Goal: Task Accomplishment & Management: Complete application form

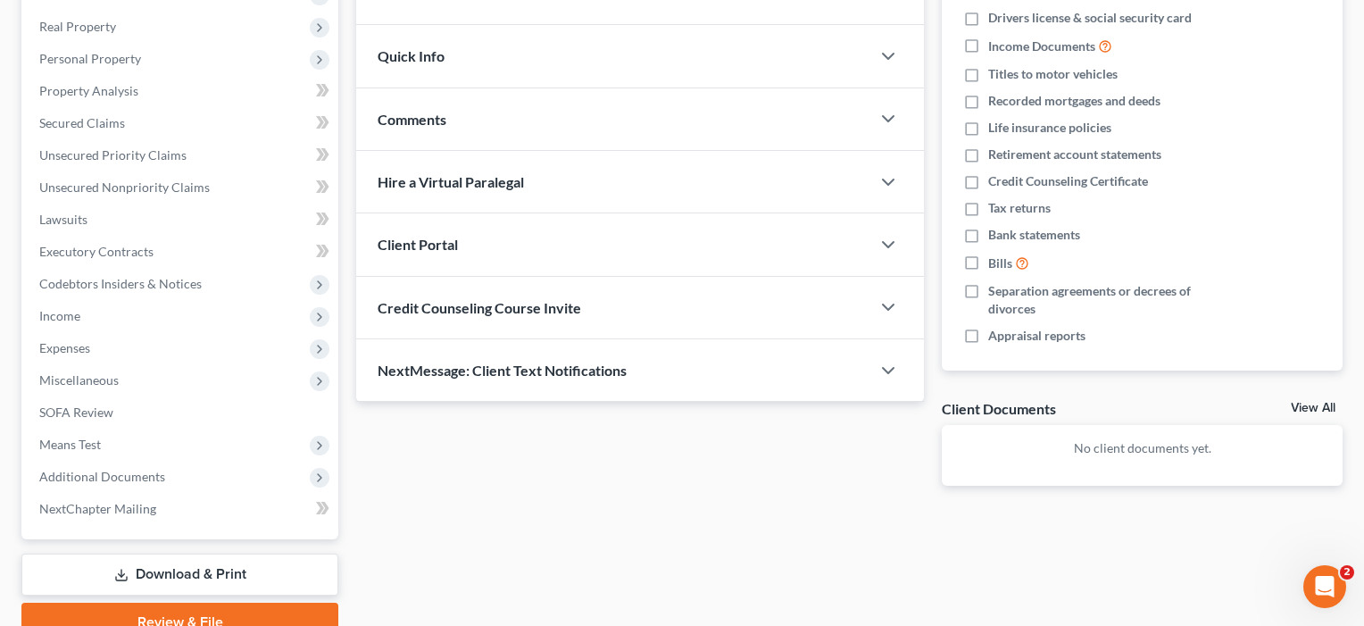
scroll to position [297, 0]
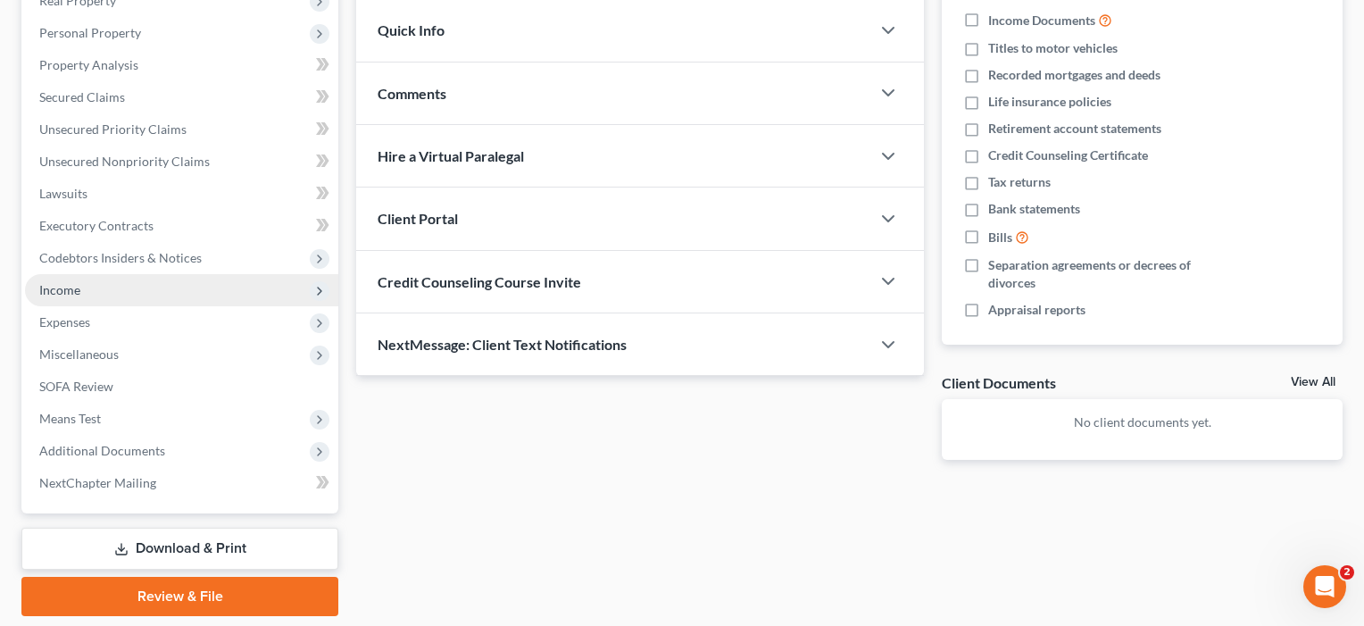
click at [74, 292] on span "Income" at bounding box center [59, 289] width 41 height 15
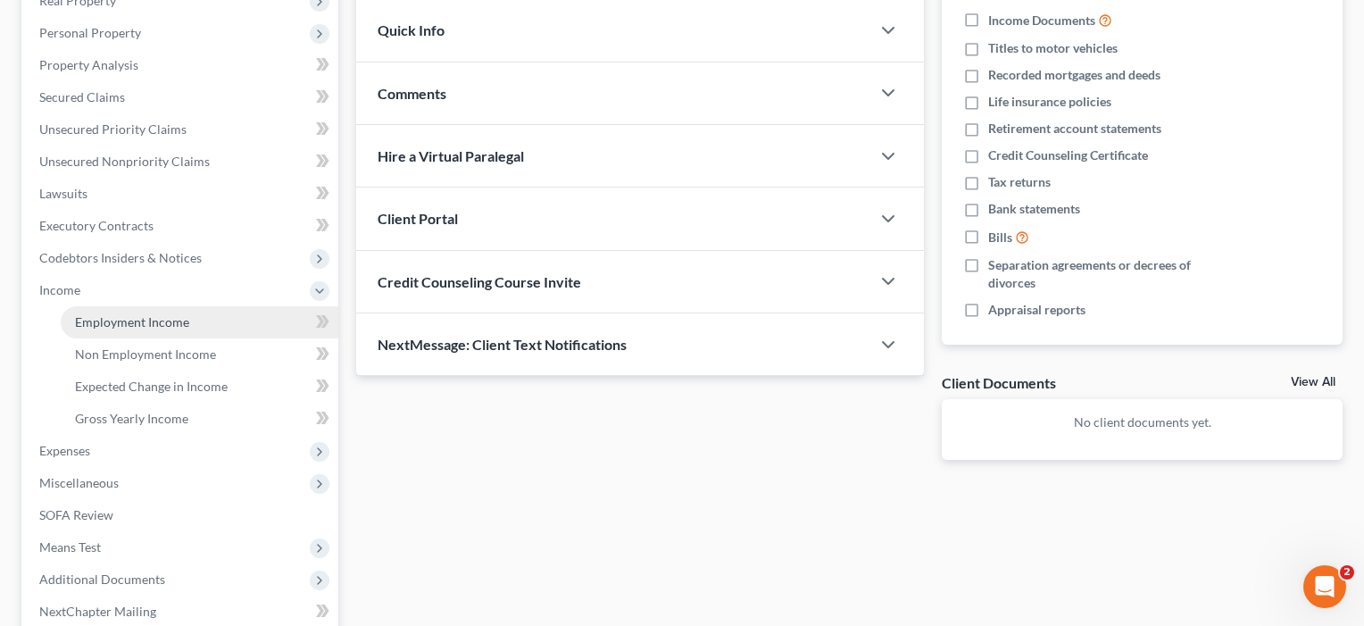
click at [104, 325] on span "Employment Income" at bounding box center [132, 321] width 114 height 15
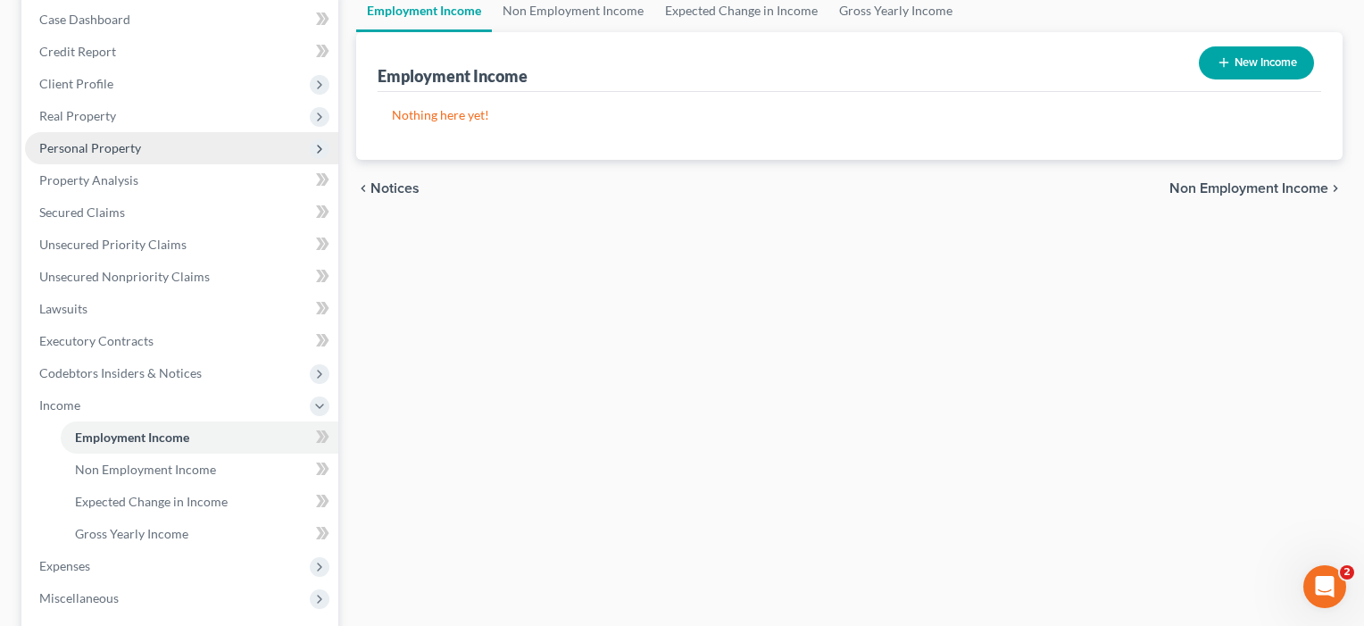
scroll to position [231, 0]
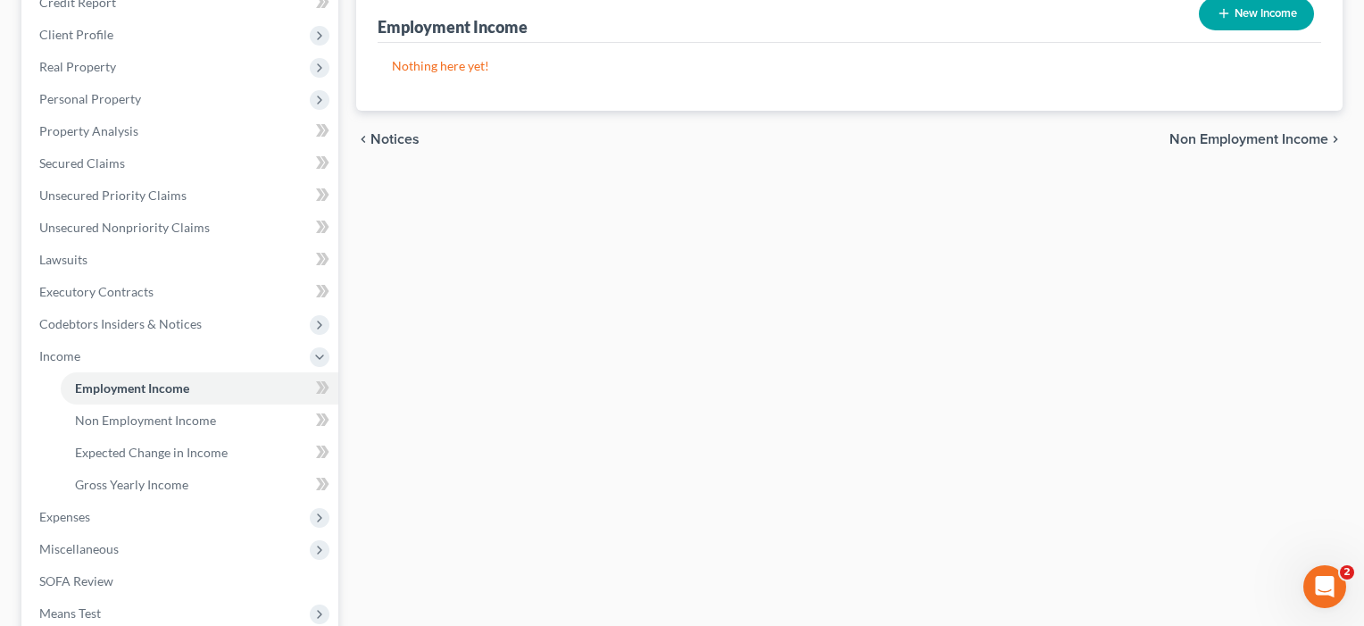
click at [1266, 9] on button "New Income" at bounding box center [1256, 13] width 115 height 33
select select "0"
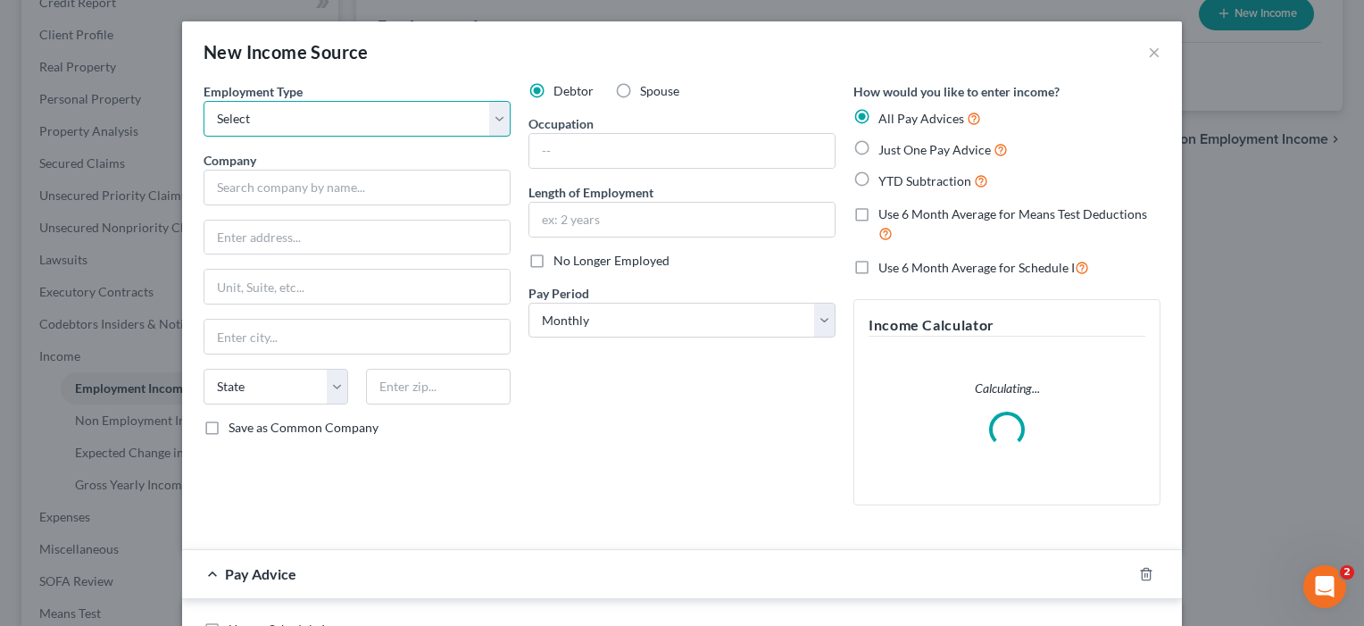
select select "1"
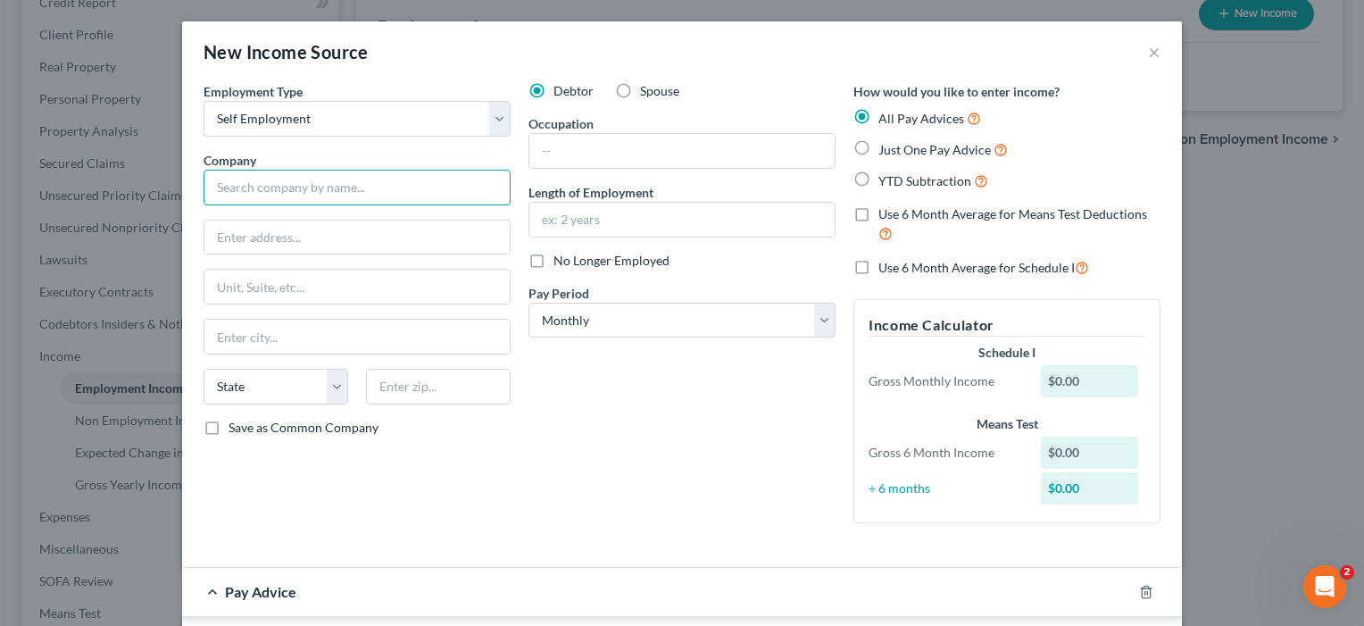
click at [346, 179] on input "text" at bounding box center [357, 188] width 307 height 36
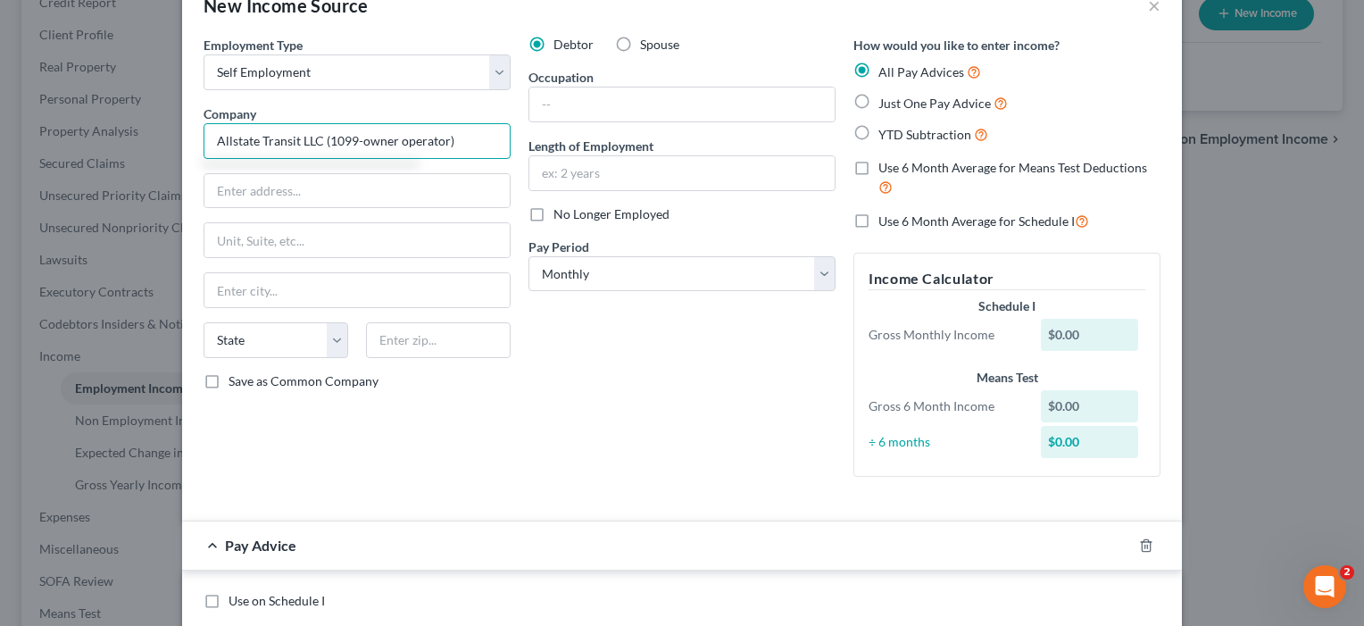
scroll to position [0, 0]
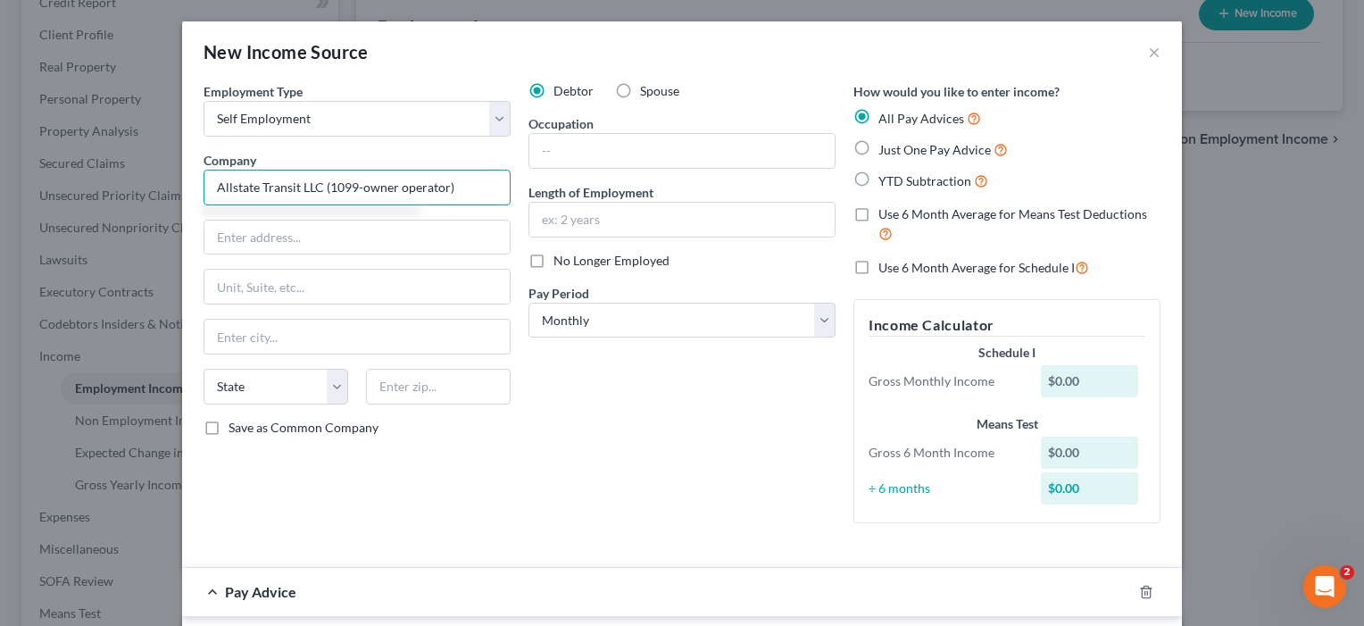
type input "Allstate Transit LLC (1099-owner operator)"
click at [901, 147] on span "Just One Pay Advice" at bounding box center [934, 149] width 112 height 15
click at [897, 147] on input "Just One Pay Advice" at bounding box center [892, 145] width 12 height 12
radio input "true"
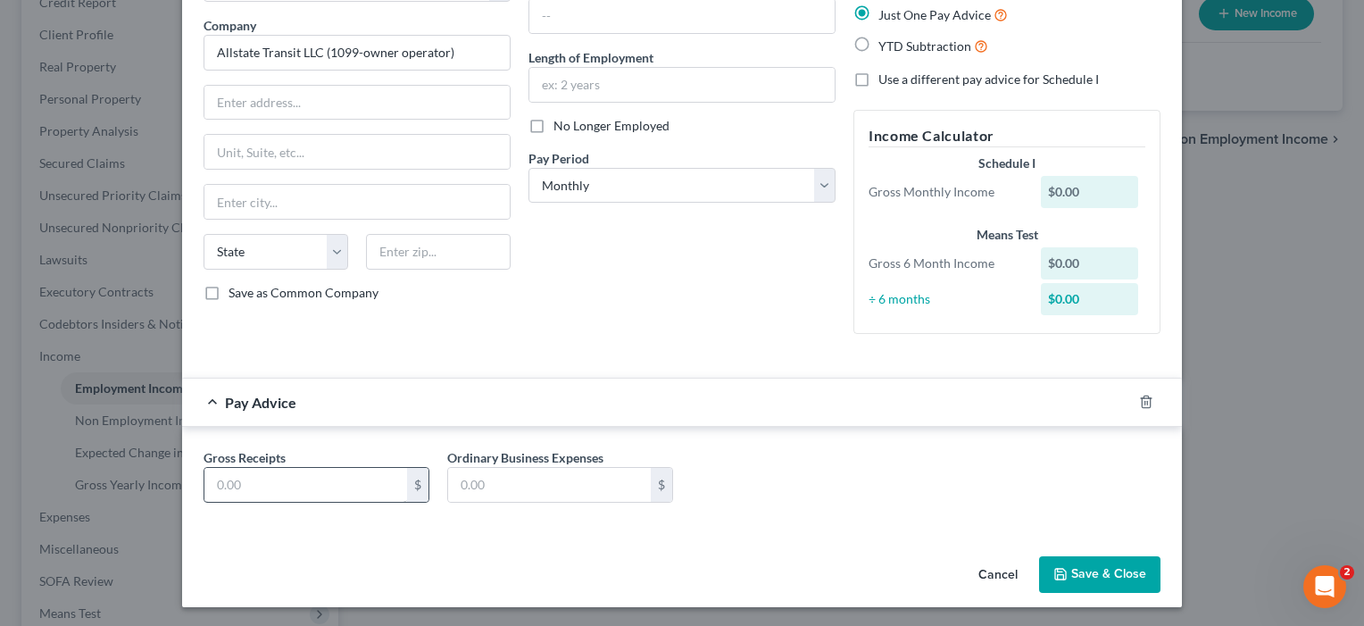
scroll to position [135, 0]
click at [298, 484] on input "text" at bounding box center [305, 485] width 203 height 34
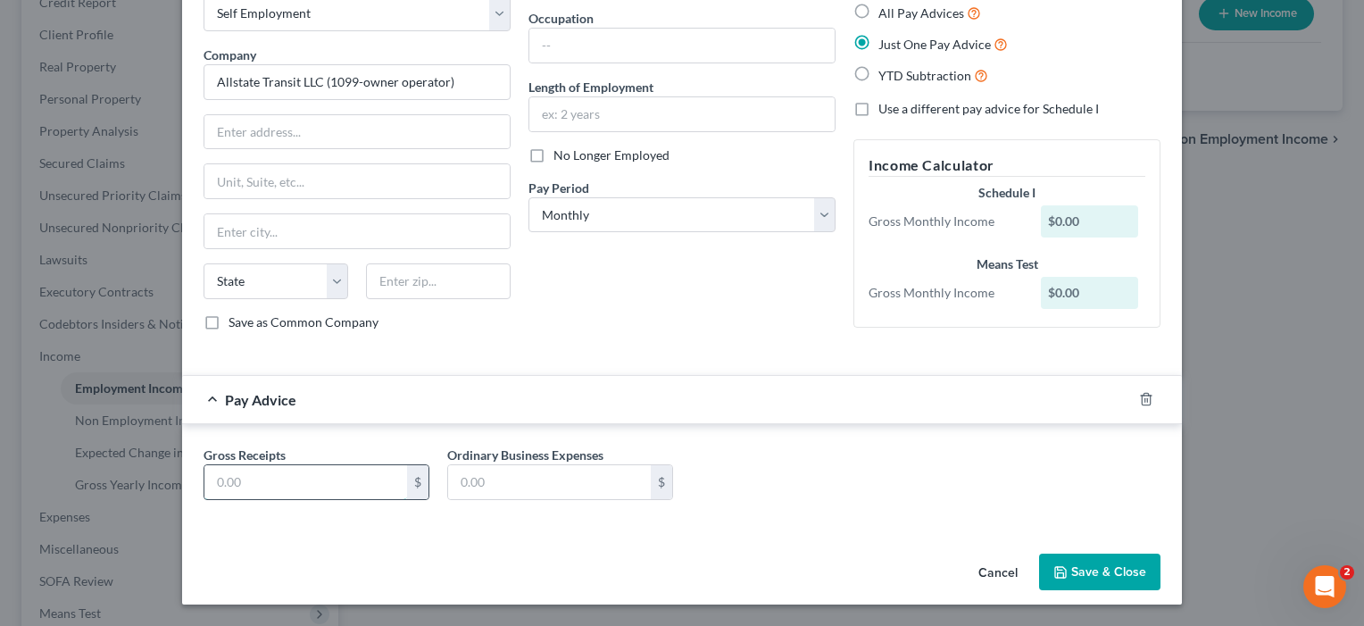
scroll to position [105, 0]
type input "8,439"
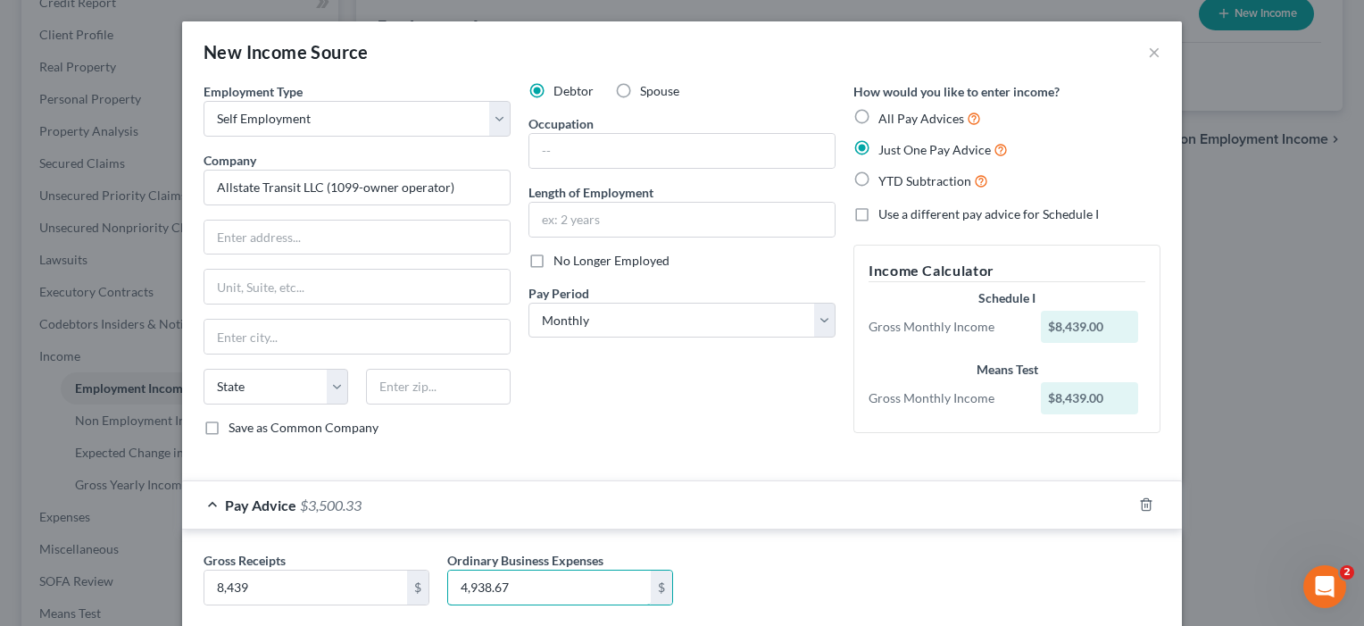
scroll to position [0, 0]
type input "4,938.67"
click at [566, 154] on input "text" at bounding box center [681, 151] width 305 height 34
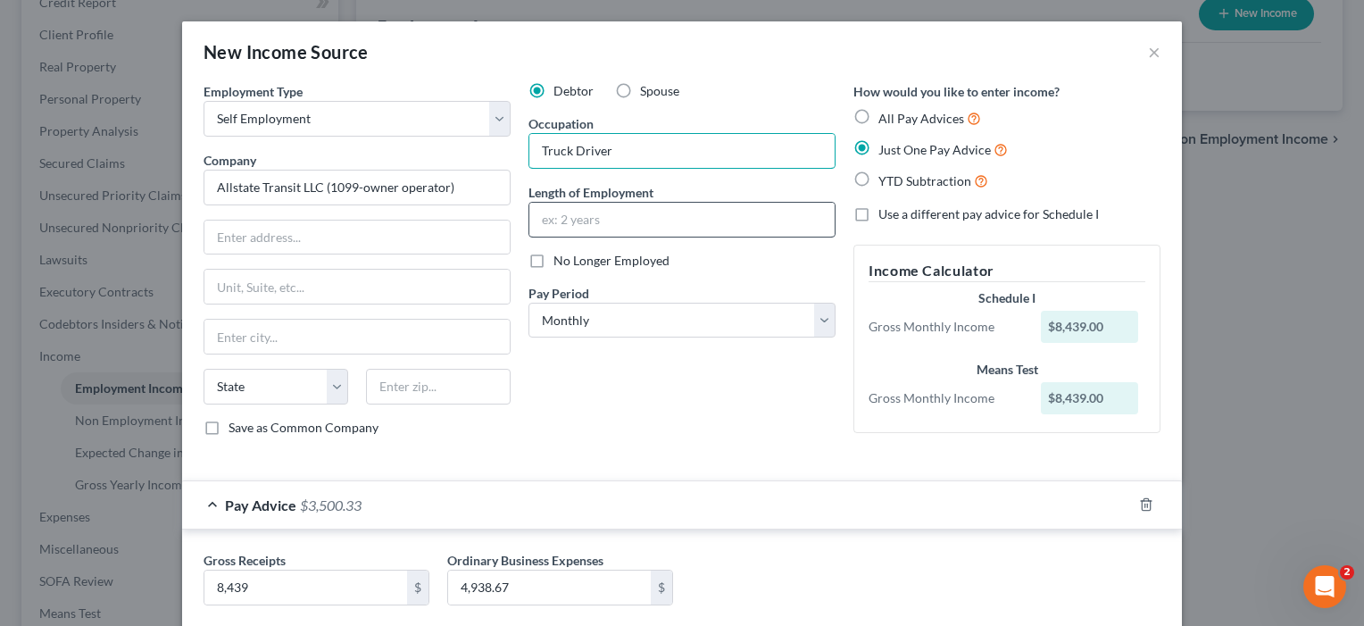
type input "Truck Driver"
click at [579, 220] on input "text" at bounding box center [681, 220] width 305 height 34
type input "5"
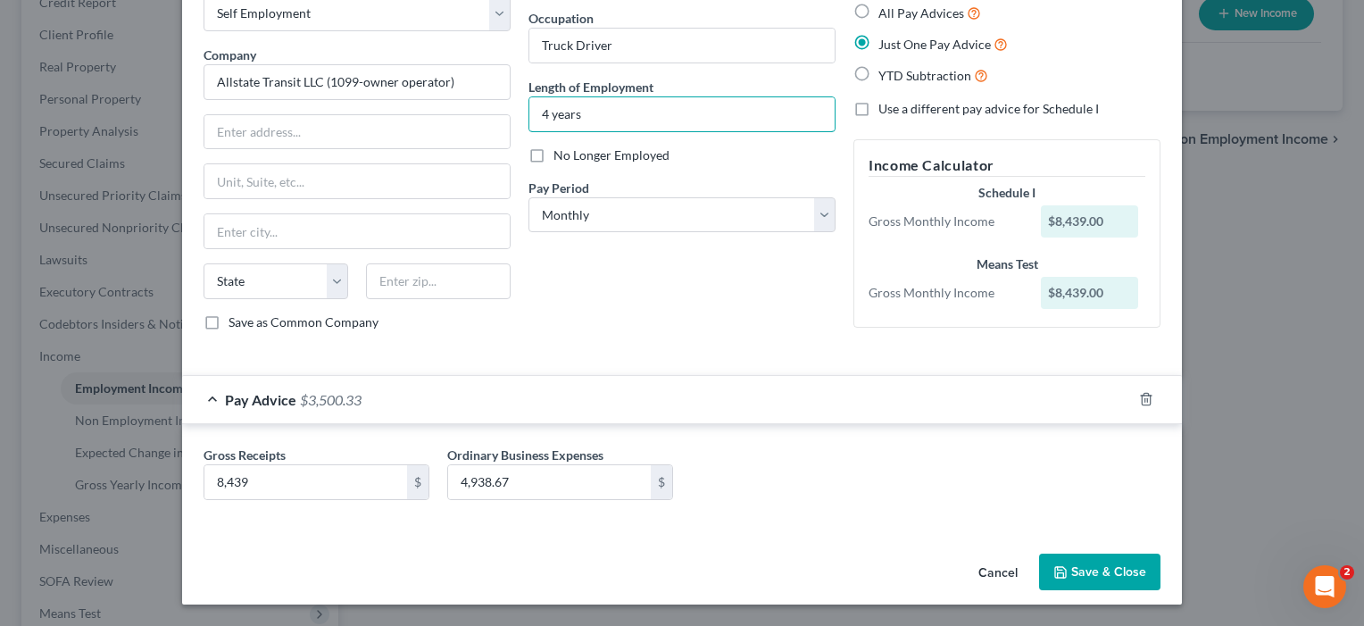
scroll to position [105, 0]
type input "4 years"
click at [1122, 569] on button "Save & Close" at bounding box center [1099, 571] width 121 height 37
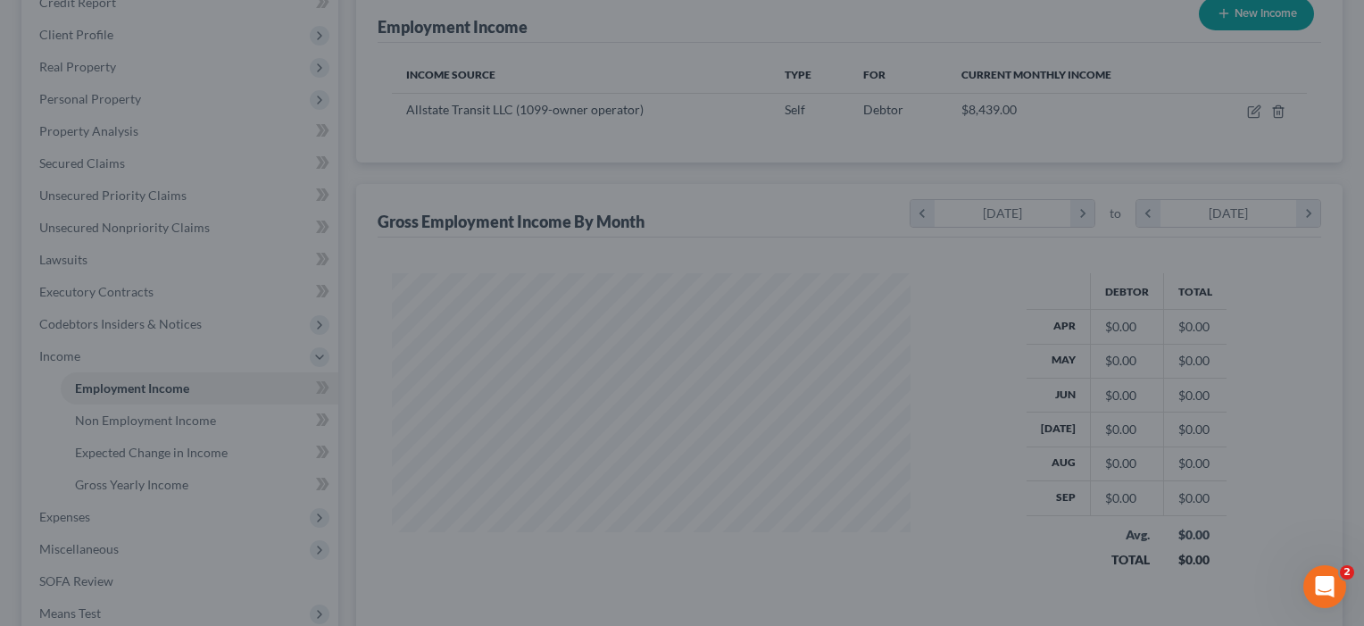
scroll to position [320, 555]
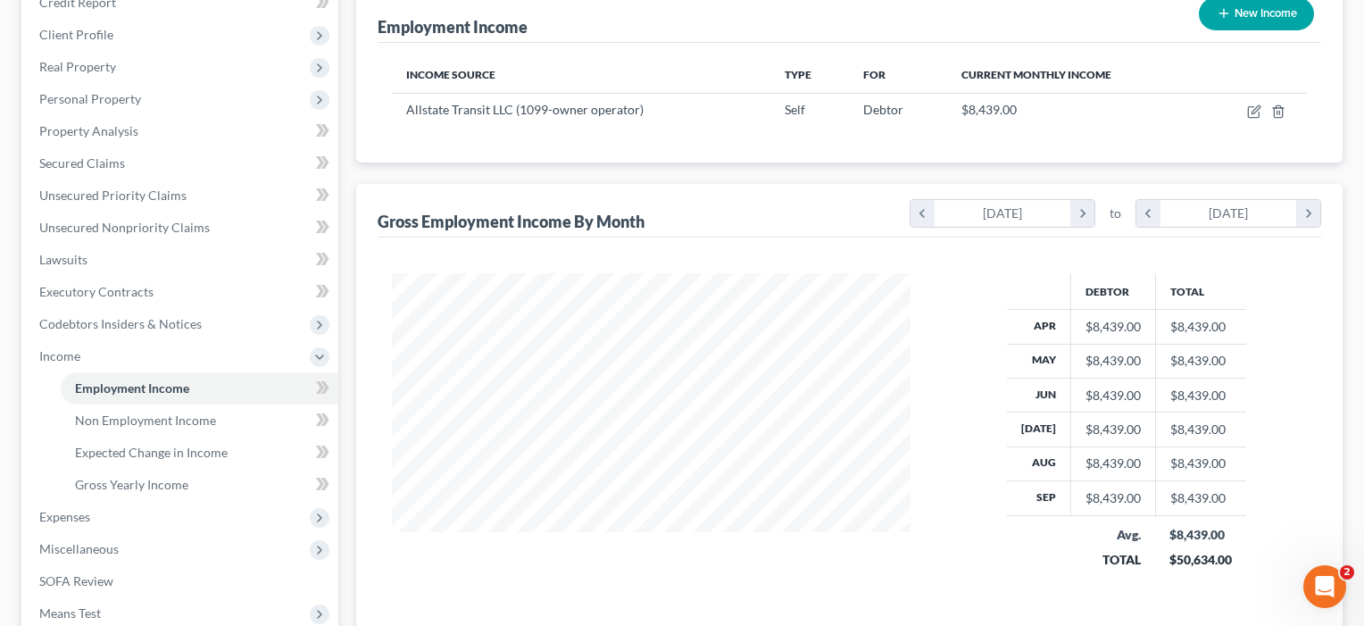
click at [1257, 12] on button "New Income" at bounding box center [1256, 13] width 115 height 33
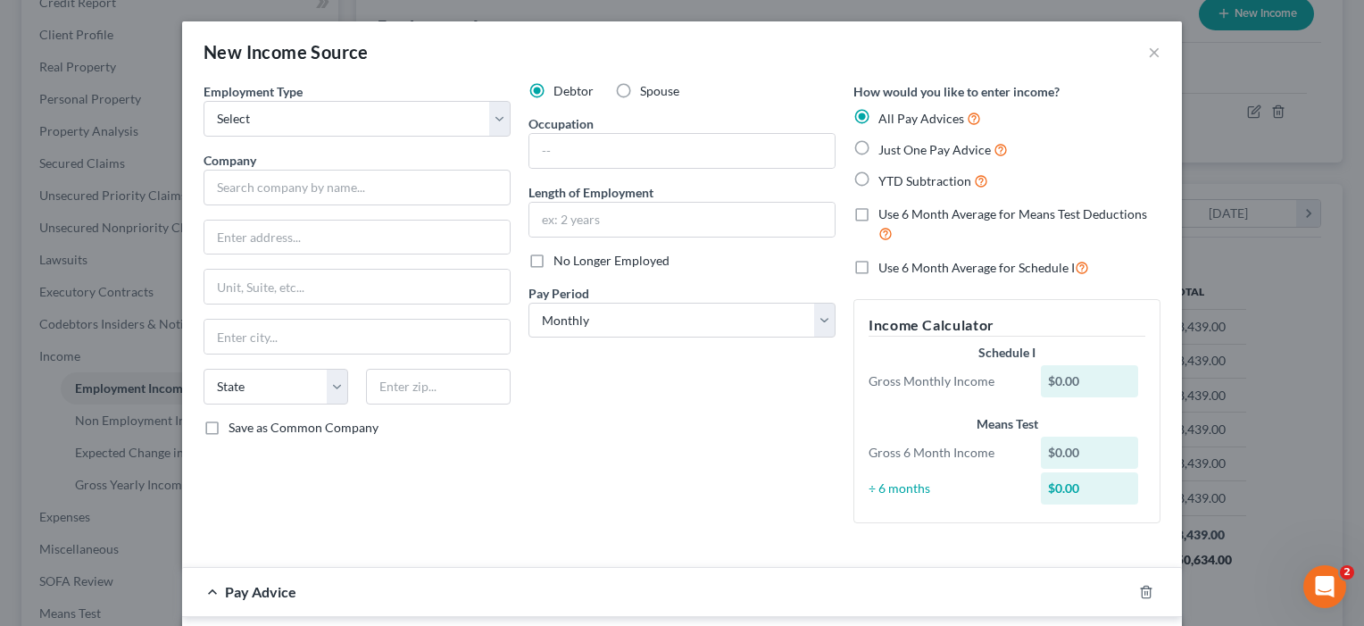
scroll to position [0, 0]
select select "2"
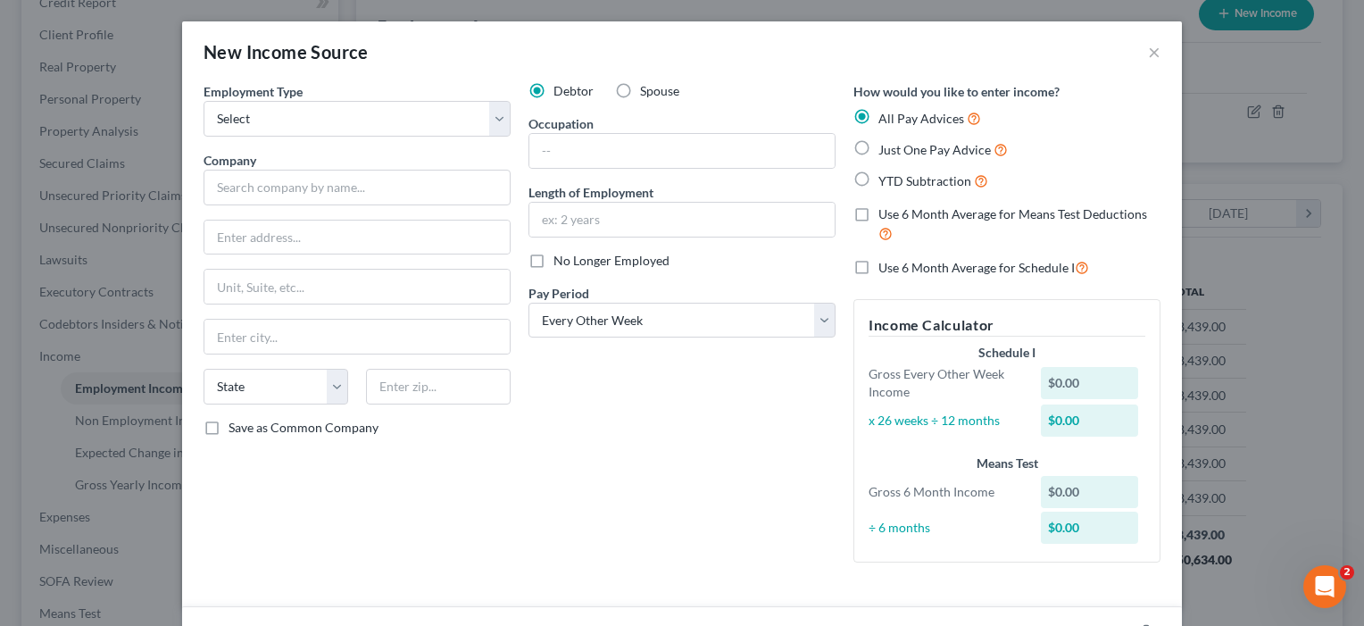
click at [640, 86] on label "Spouse" at bounding box center [659, 91] width 39 height 18
click at [647, 86] on input "Spouse" at bounding box center [653, 88] width 12 height 12
radio input "true"
select select "0"
click at [316, 178] on input "text" at bounding box center [357, 188] width 307 height 36
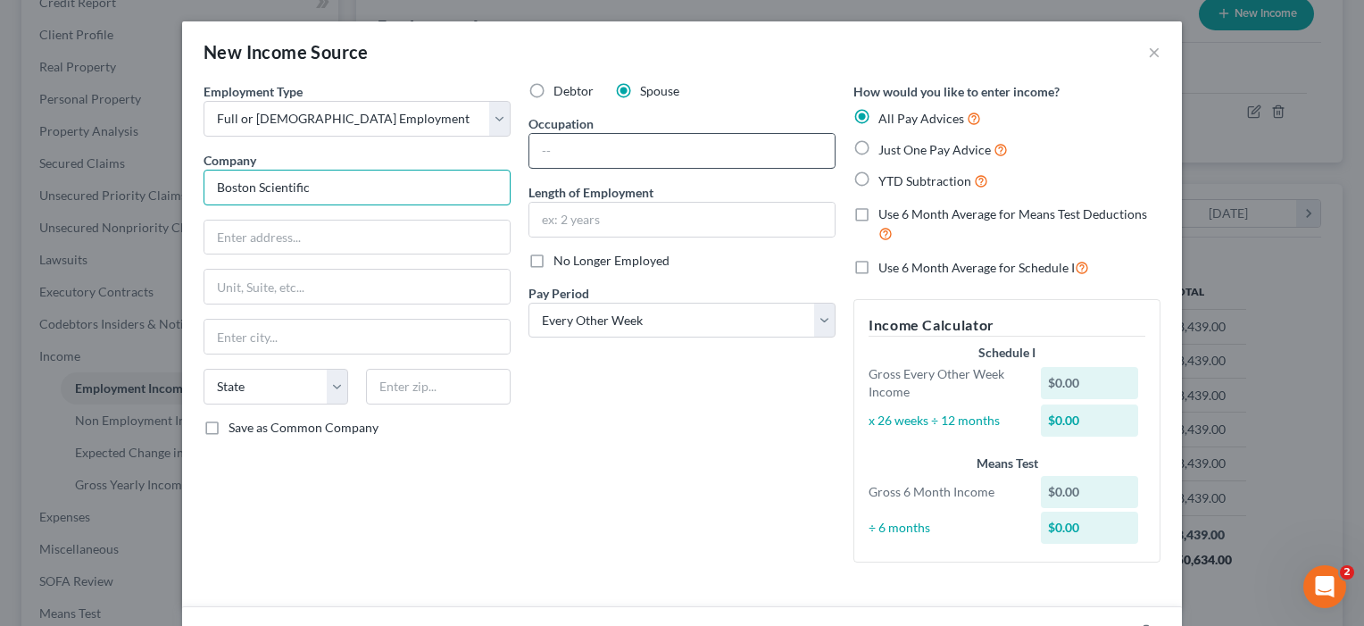
type input "Boston Scientific"
click at [583, 152] on input "text" at bounding box center [681, 151] width 305 height 34
type input "Cardiac technician"
click at [586, 224] on input "text" at bounding box center [681, 220] width 305 height 34
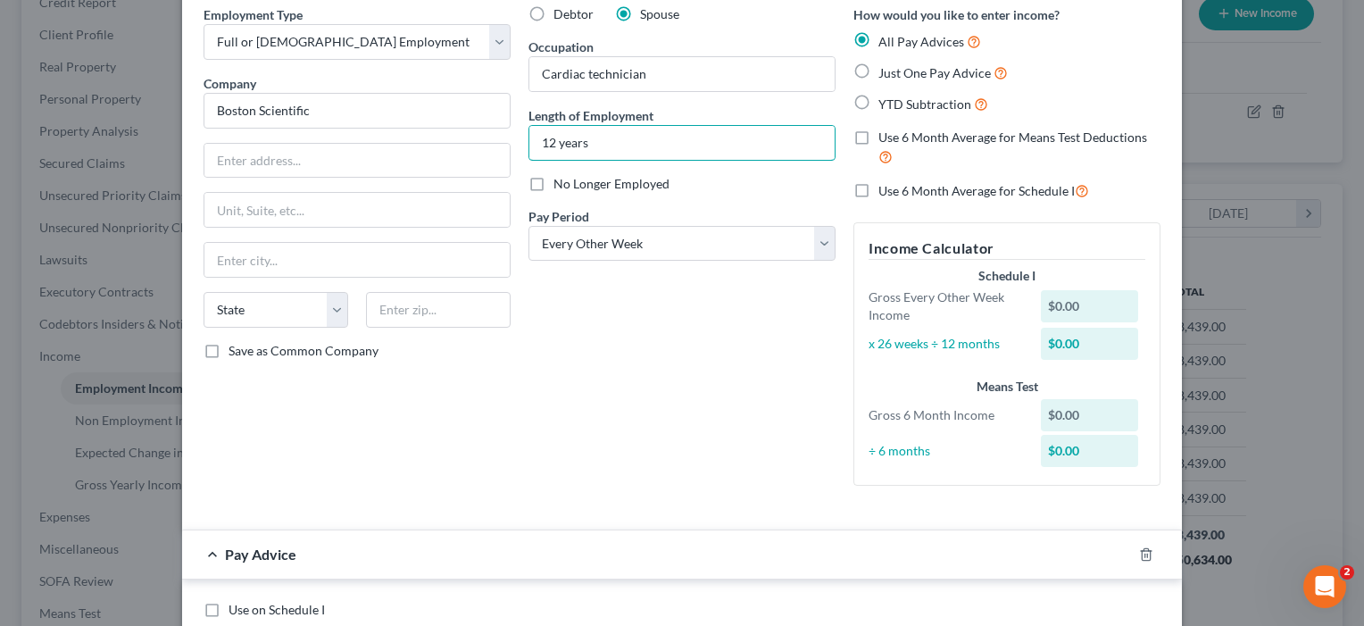
scroll to position [78, 0]
type input "12 years"
click at [911, 76] on span "Just One Pay Advice" at bounding box center [934, 71] width 112 height 15
click at [897, 73] on input "Just One Pay Advice" at bounding box center [892, 68] width 12 height 12
radio input "true"
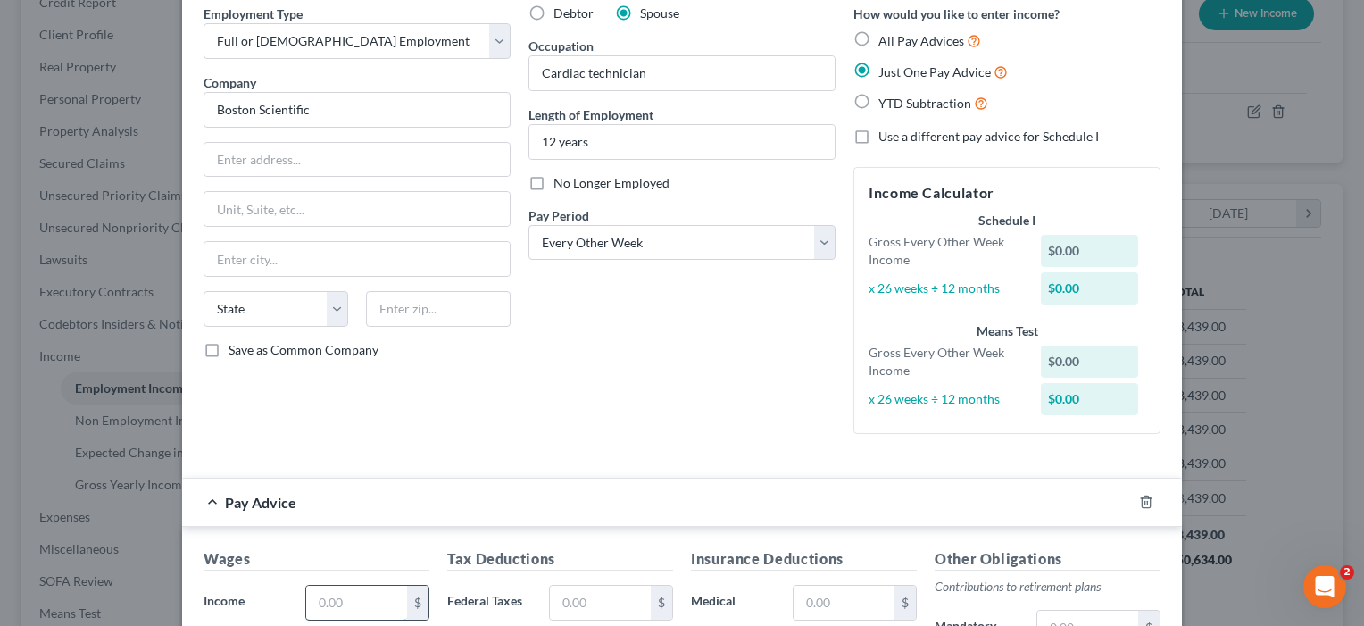
click at [359, 600] on input "text" at bounding box center [356, 603] width 101 height 34
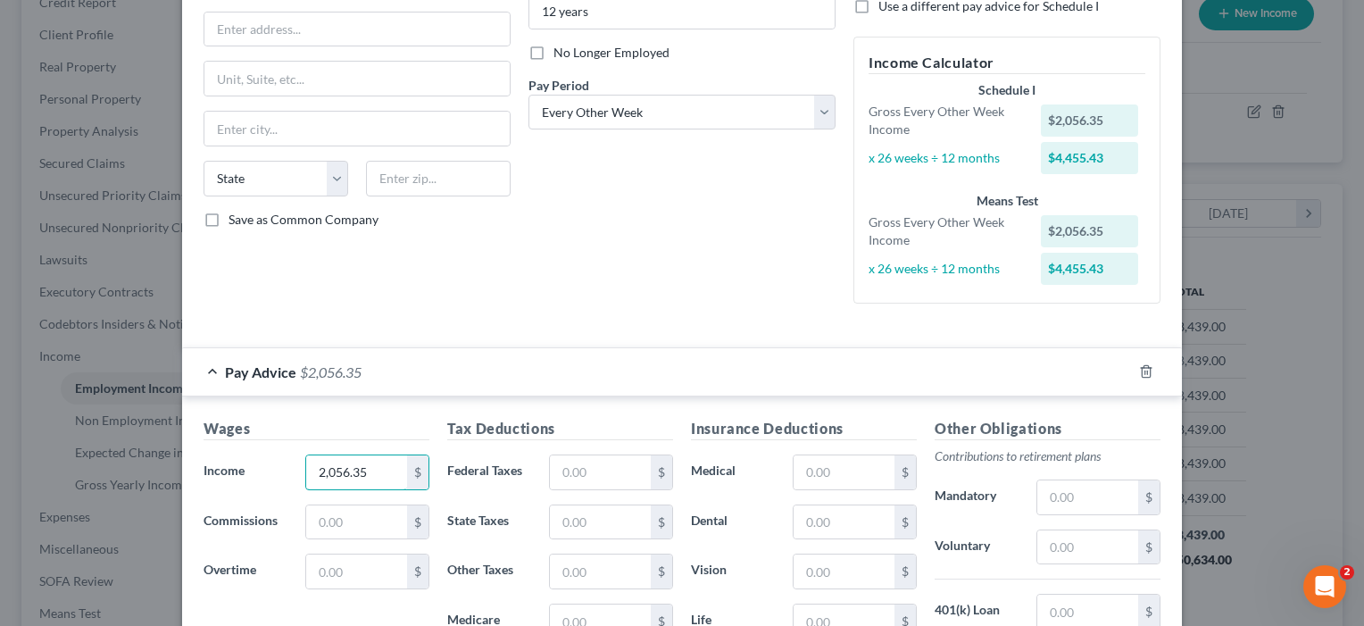
scroll to position [210, 0]
type input "2,056.35"
click at [836, 462] on input "text" at bounding box center [844, 470] width 101 height 34
type input "184.50"
click at [858, 510] on input "text" at bounding box center [844, 520] width 101 height 34
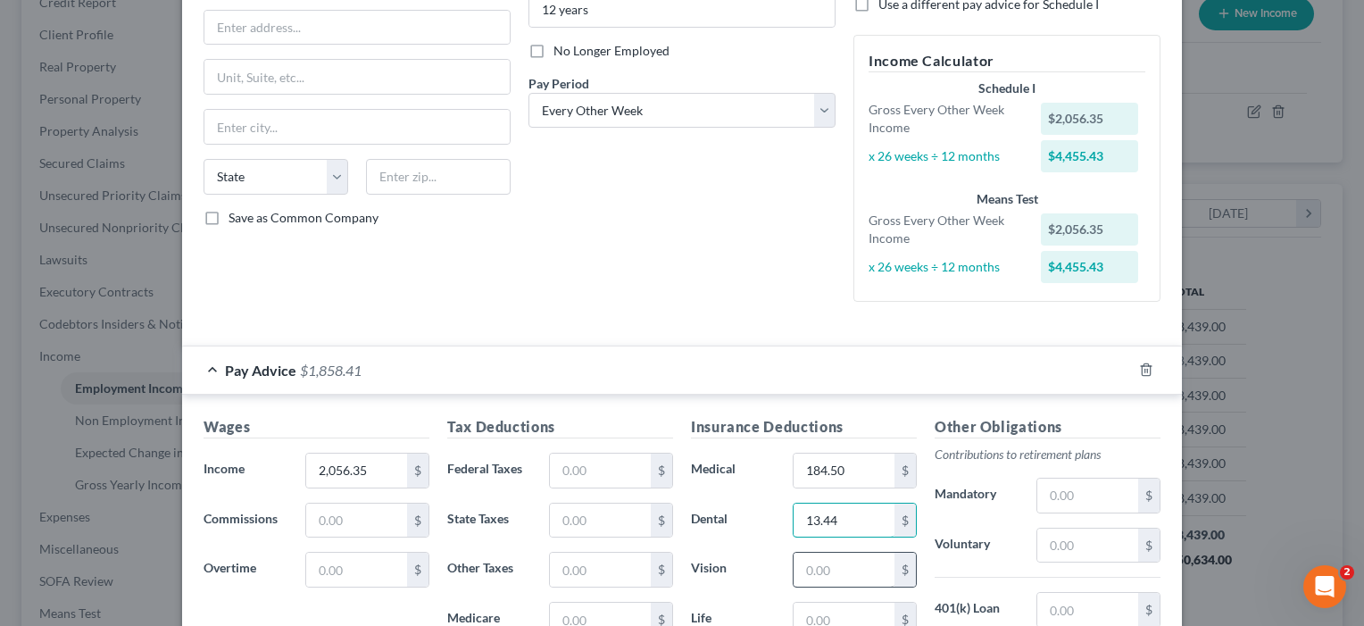
type input "13.44"
click at [830, 563] on input "text" at bounding box center [844, 570] width 101 height 34
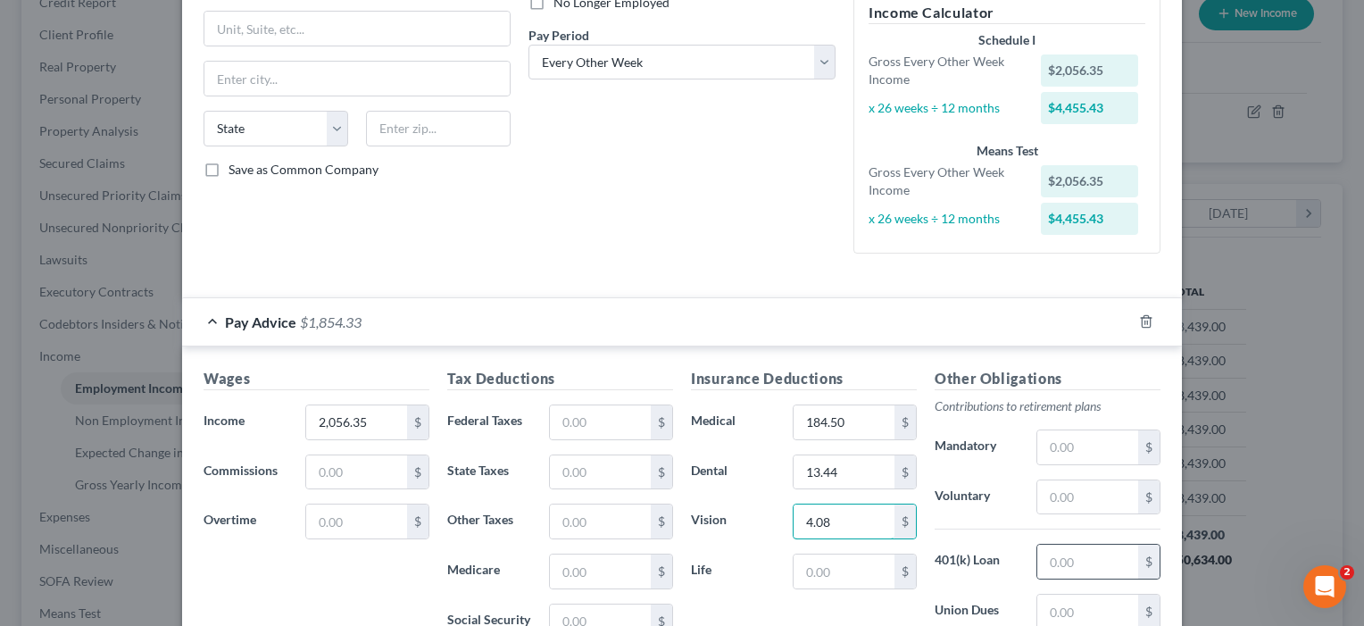
scroll to position [262, 0]
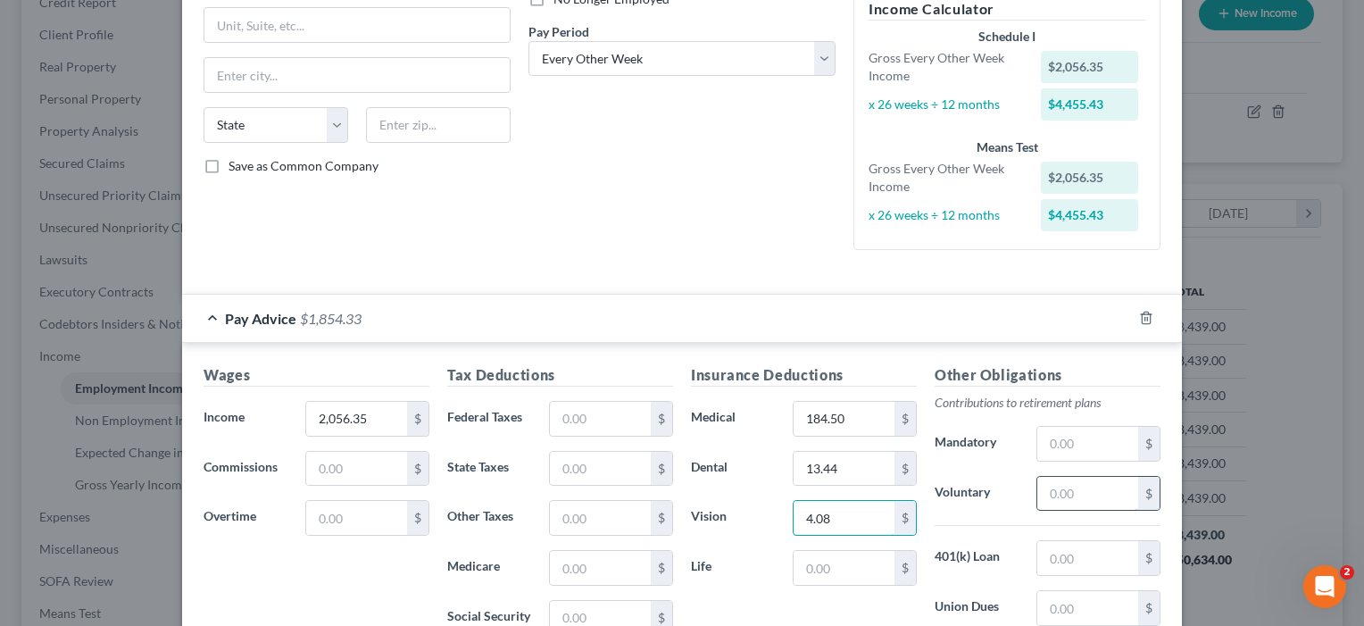
type input "4.08"
click at [1057, 498] on input "text" at bounding box center [1087, 494] width 101 height 34
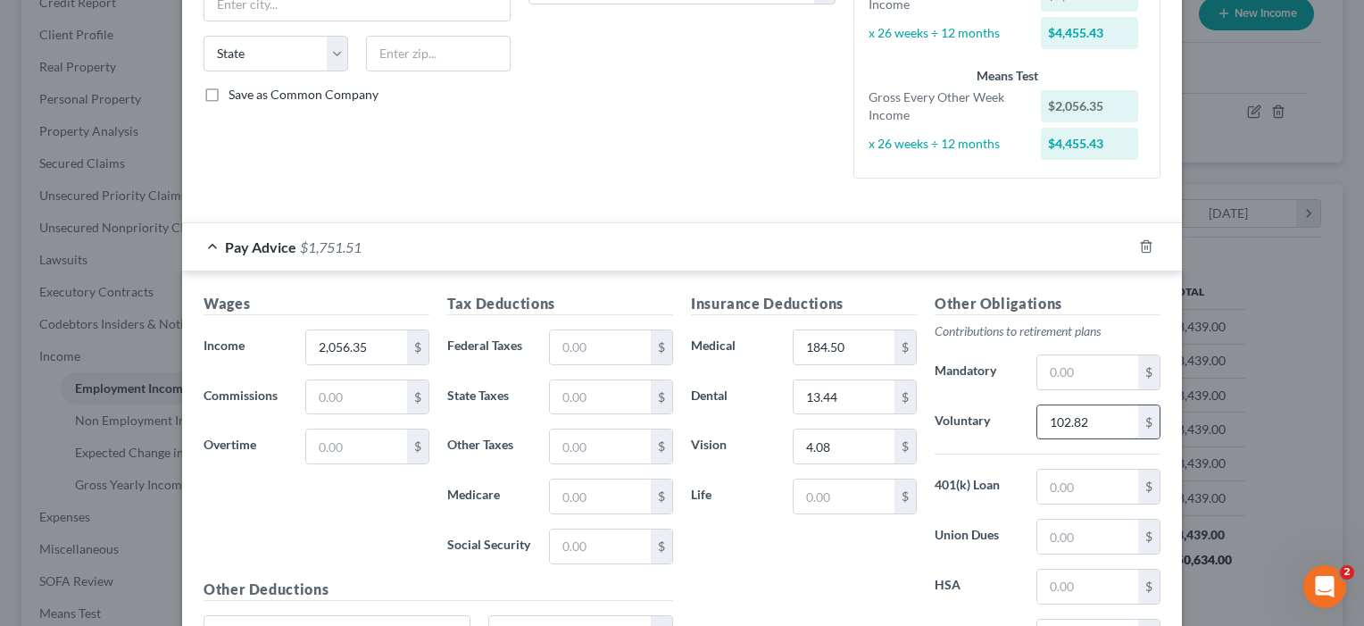
scroll to position [341, 0]
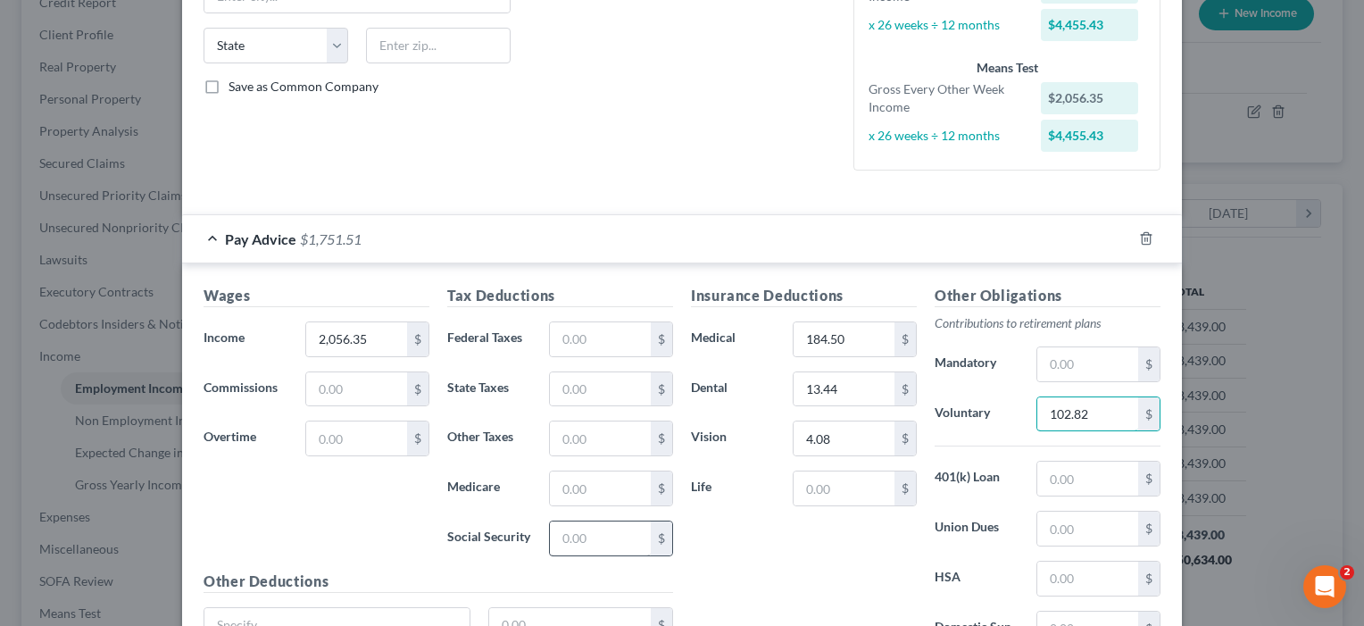
type input "102.82"
click at [568, 545] on input "text" at bounding box center [600, 538] width 101 height 34
type input "59.77"
click at [596, 338] on input "text" at bounding box center [600, 339] width 101 height 34
type input "59.77"
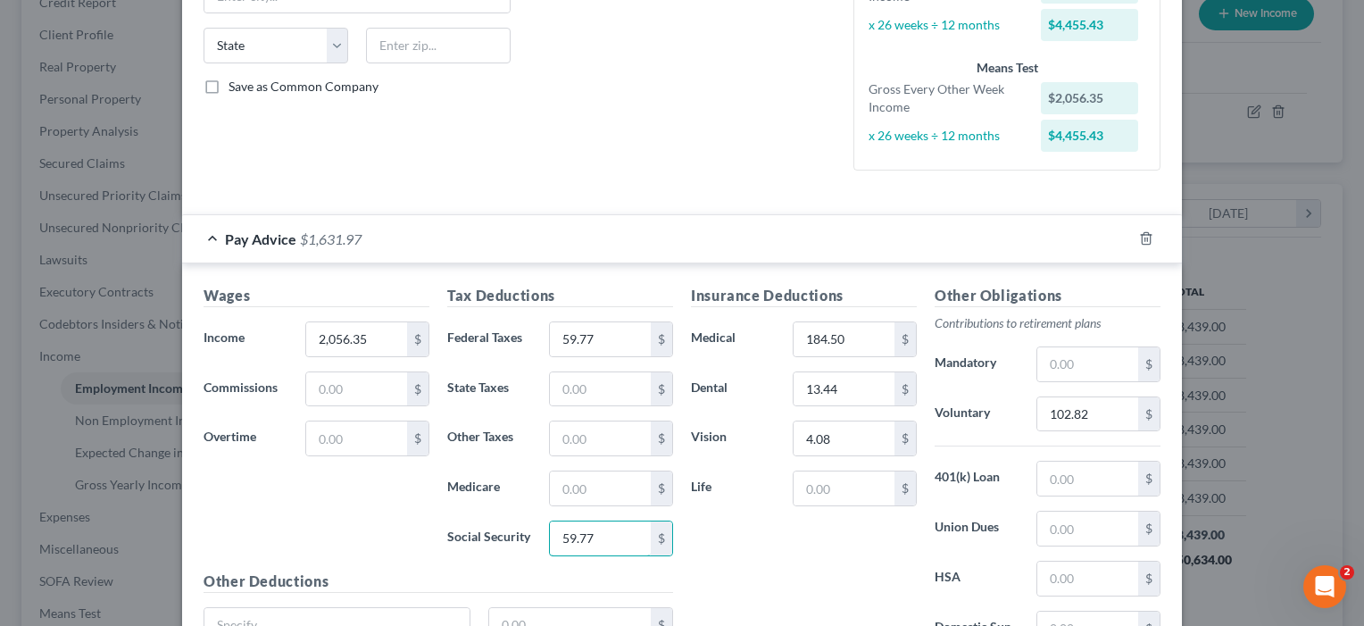
drag, startPoint x: 603, startPoint y: 536, endPoint x: 528, endPoint y: 535, distance: 74.1
click at [528, 535] on div "Social Security 59.77 $" at bounding box center [560, 538] width 244 height 36
type input "114.97"
click at [593, 494] on input "text" at bounding box center [600, 488] width 101 height 34
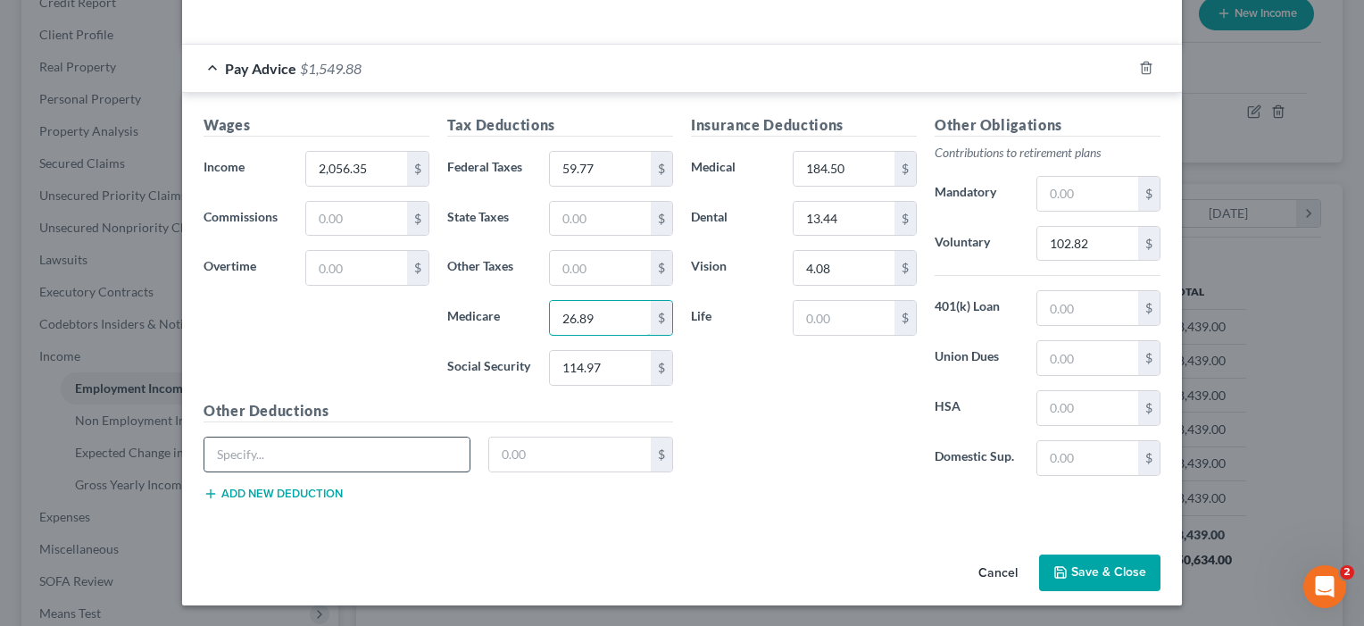
scroll to position [510, 0]
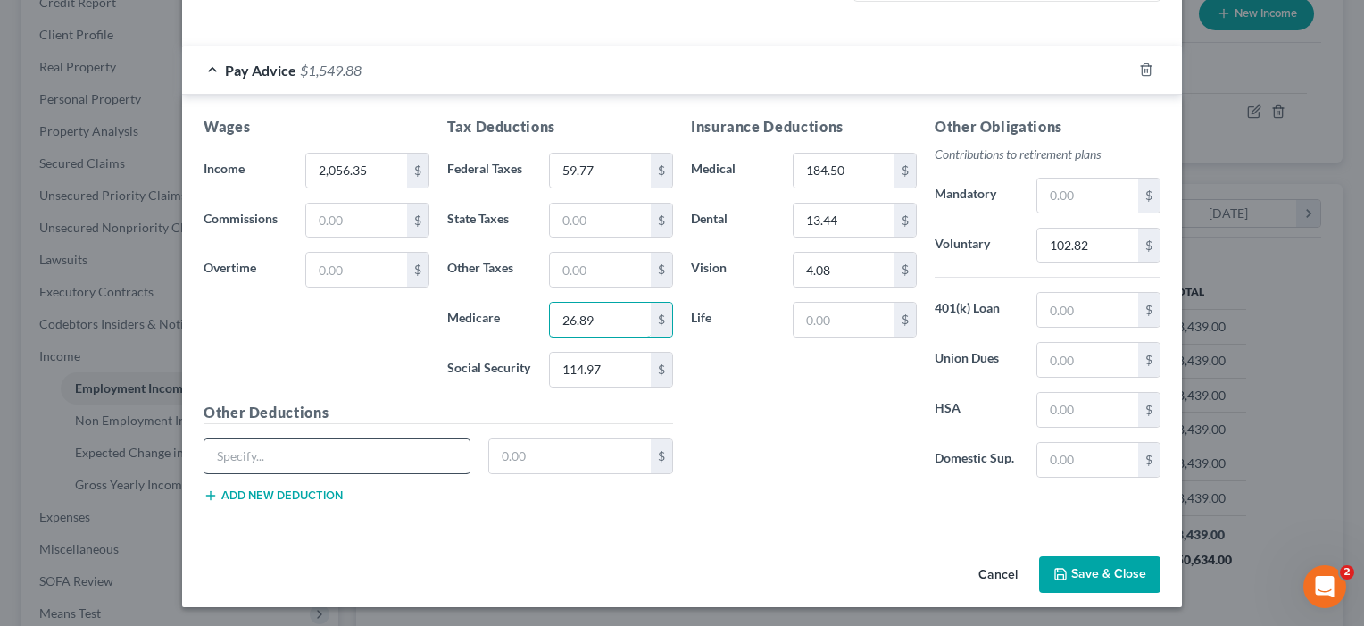
type input "26.89"
type input "Employee Vt"
click at [545, 445] on input "text" at bounding box center [570, 456] width 162 height 34
type input "0.86"
click at [320, 495] on button "Add new deduction" at bounding box center [273, 495] width 139 height 14
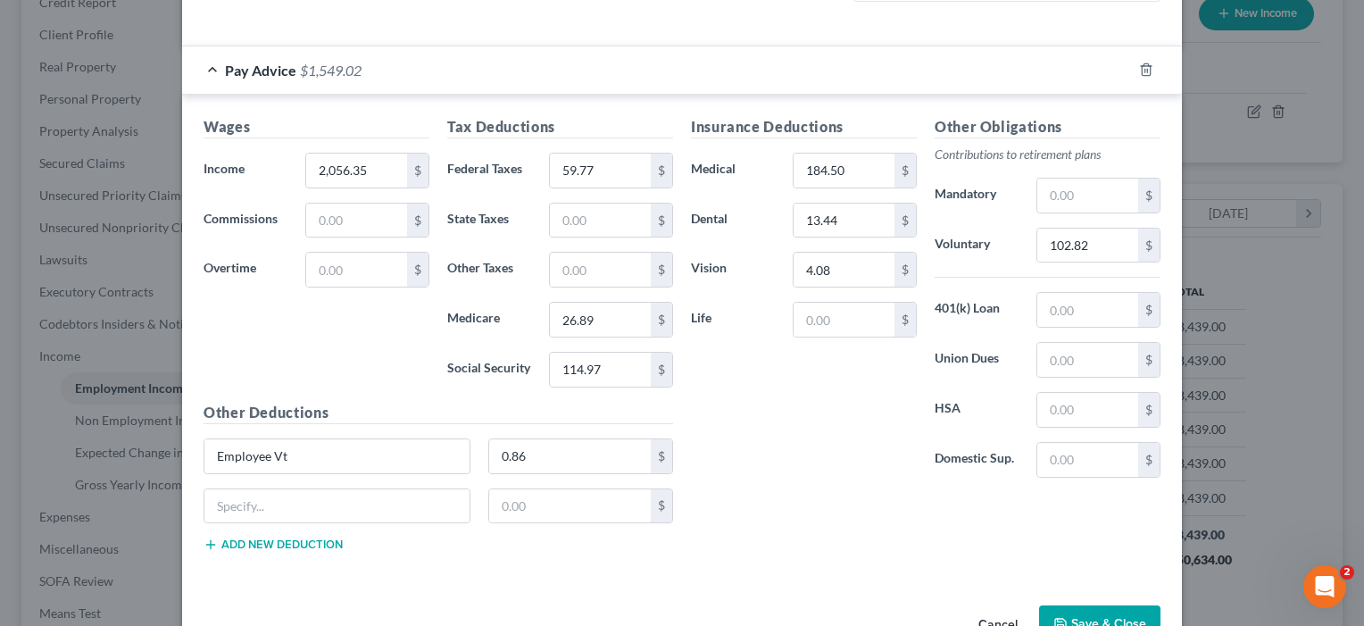
scroll to position [560, 0]
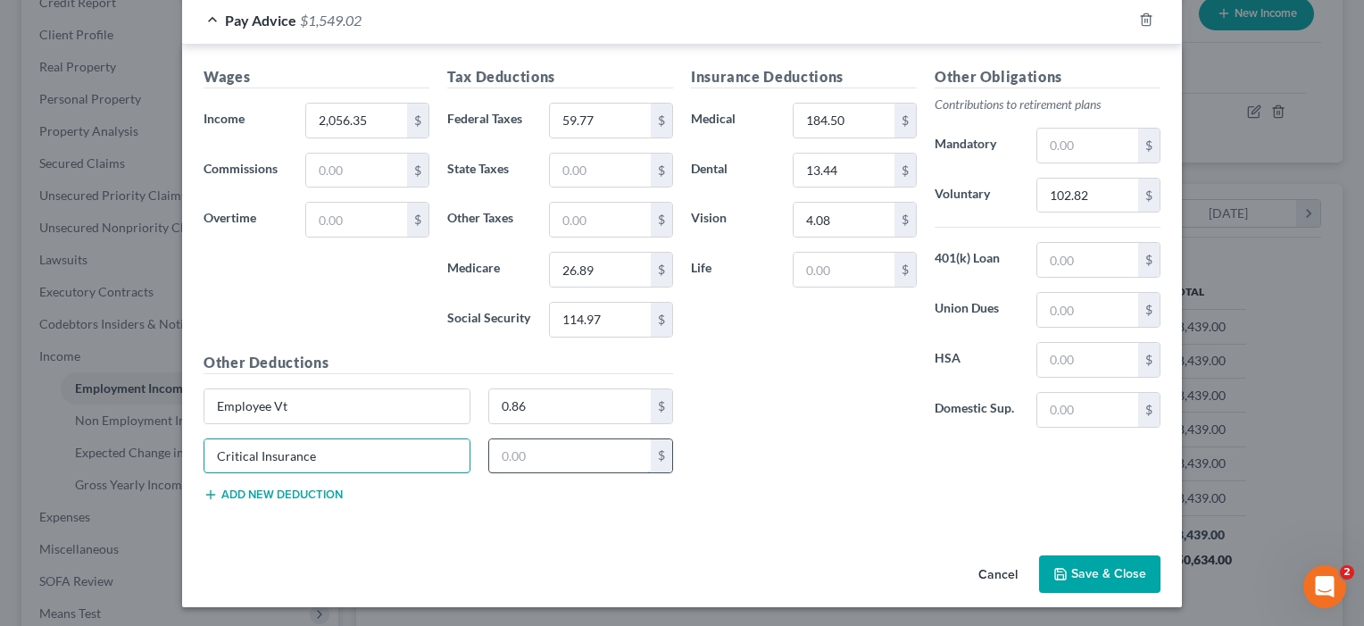
type input "Critical Insurance"
click at [529, 454] on input "text" at bounding box center [570, 456] width 162 height 34
type input "5.35"
click at [1119, 570] on button "Save & Close" at bounding box center [1099, 573] width 121 height 37
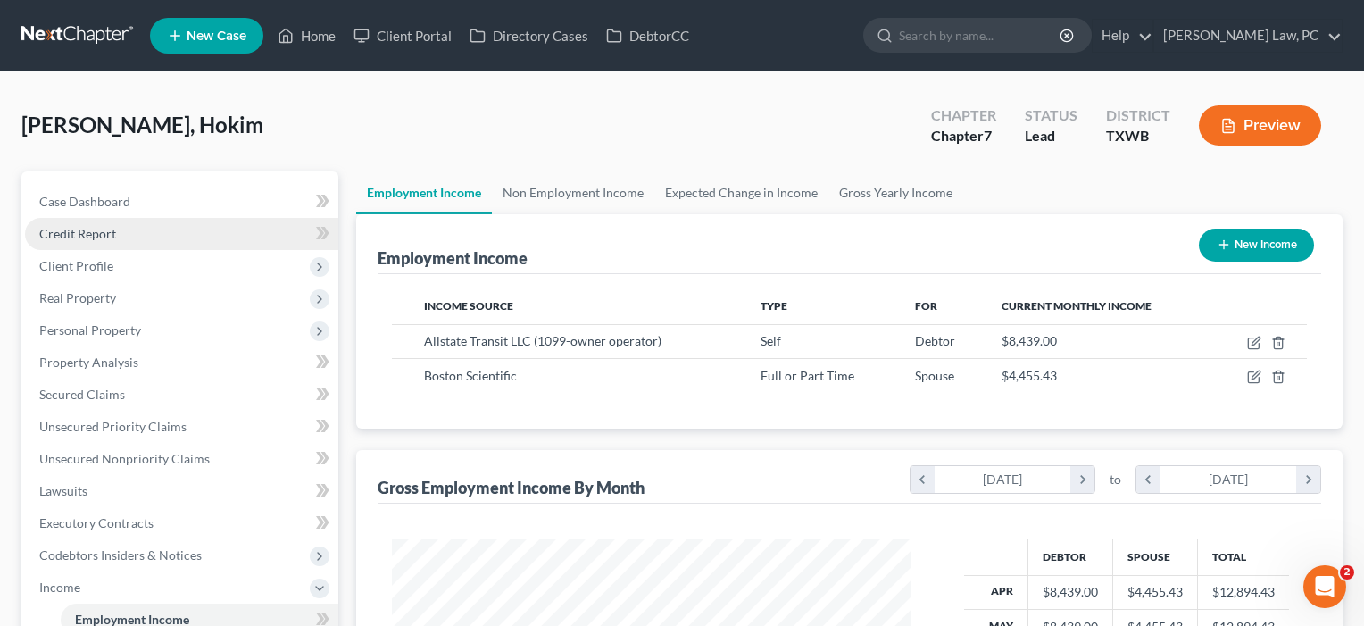
scroll to position [0, 0]
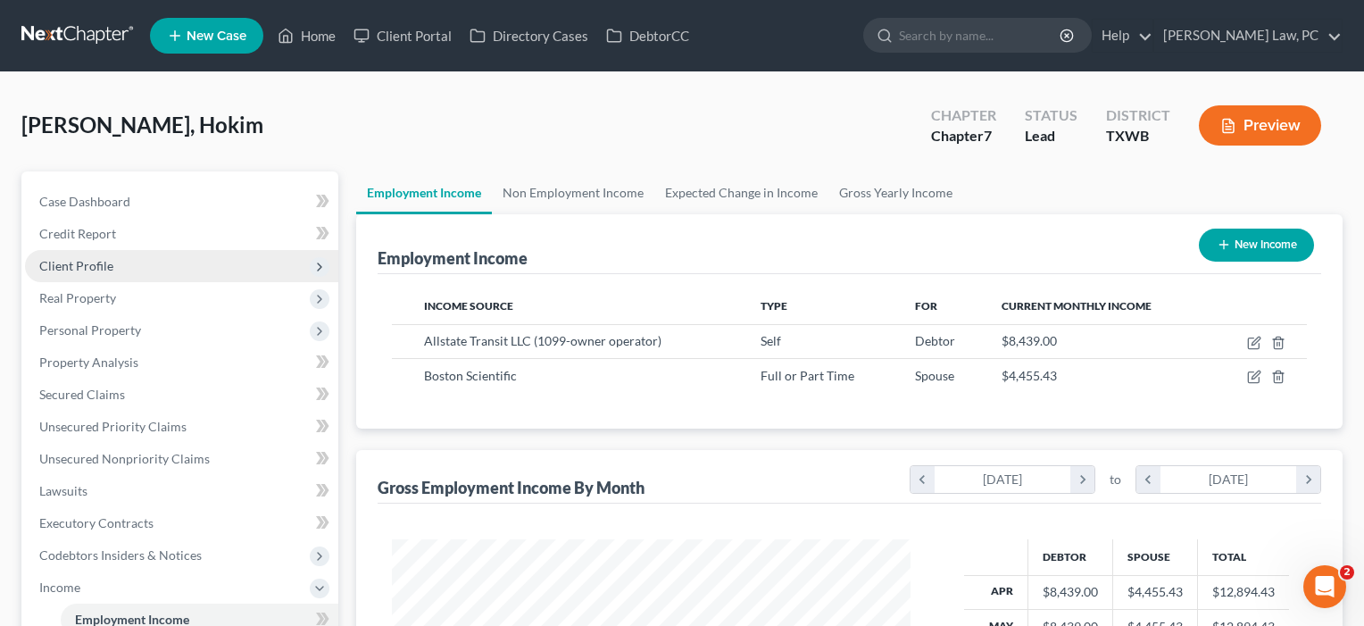
click at [95, 267] on span "Client Profile" at bounding box center [76, 265] width 74 height 15
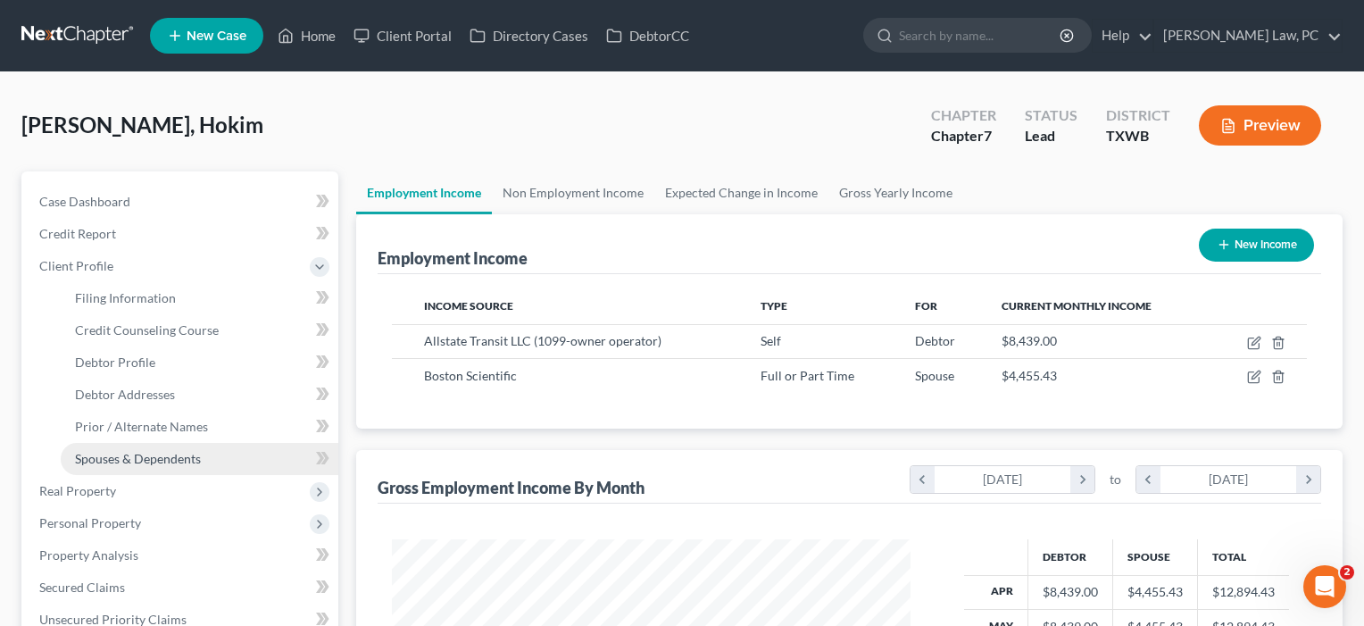
click at [114, 456] on span "Spouses & Dependents" at bounding box center [138, 458] width 126 height 15
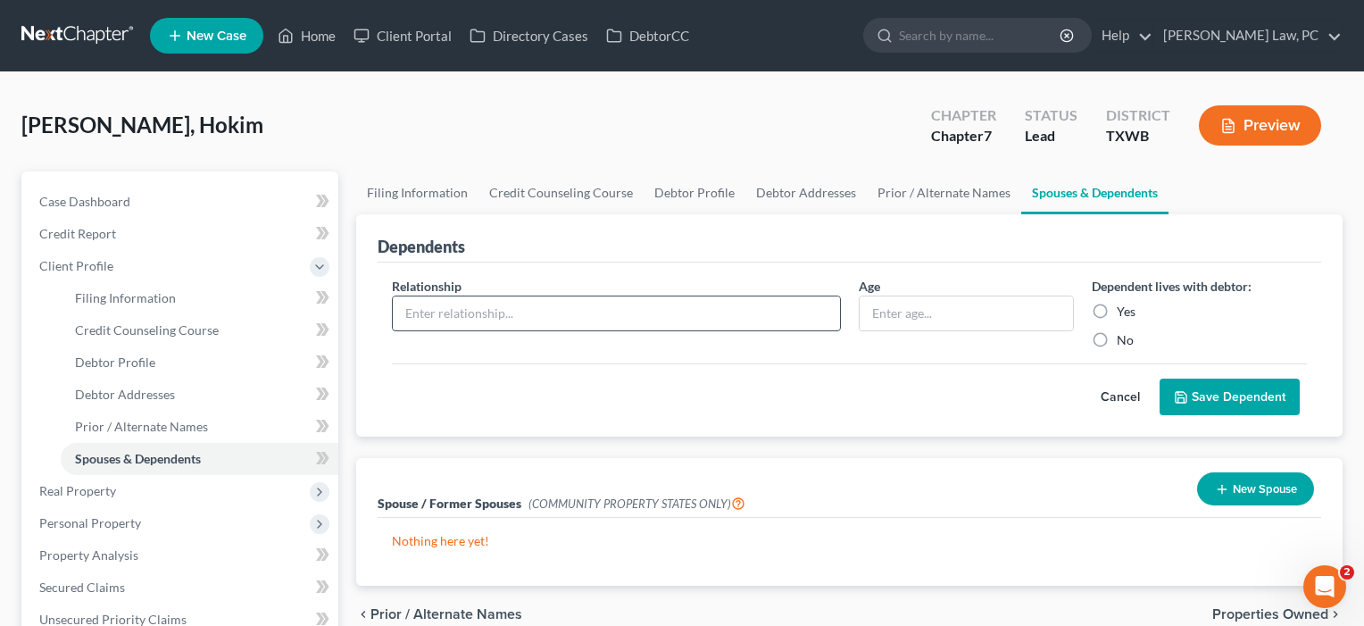
click at [517, 312] on input "text" at bounding box center [616, 313] width 447 height 34
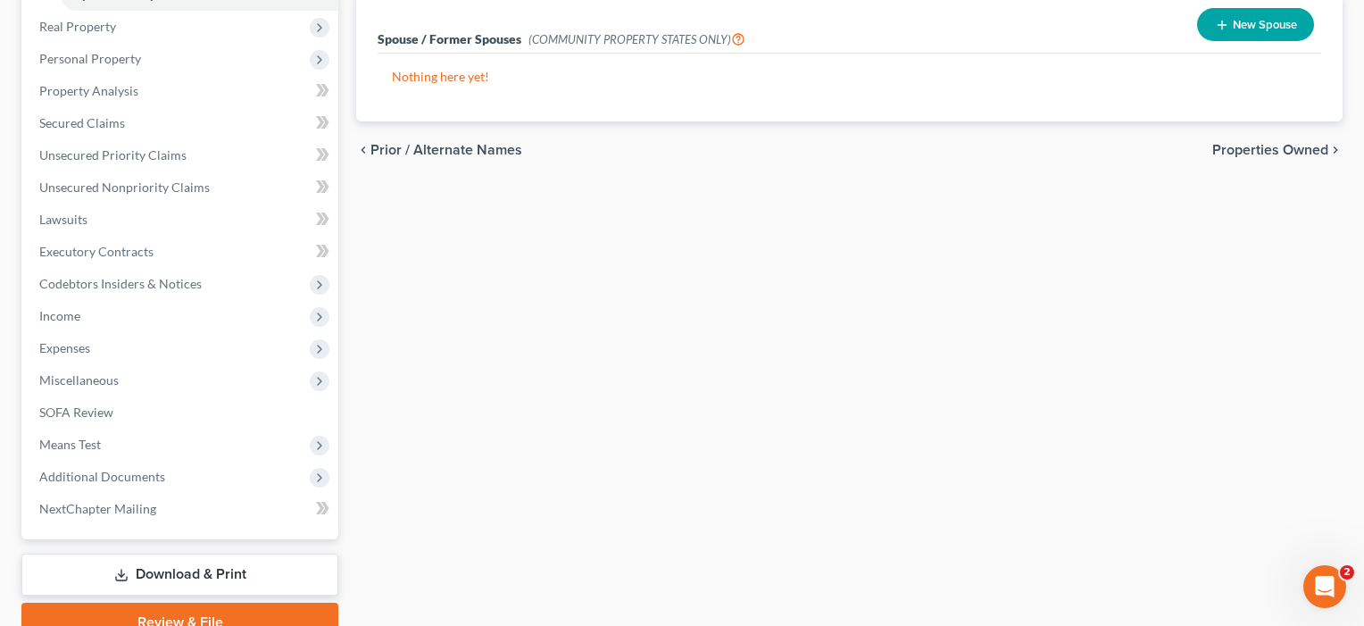
scroll to position [546, 0]
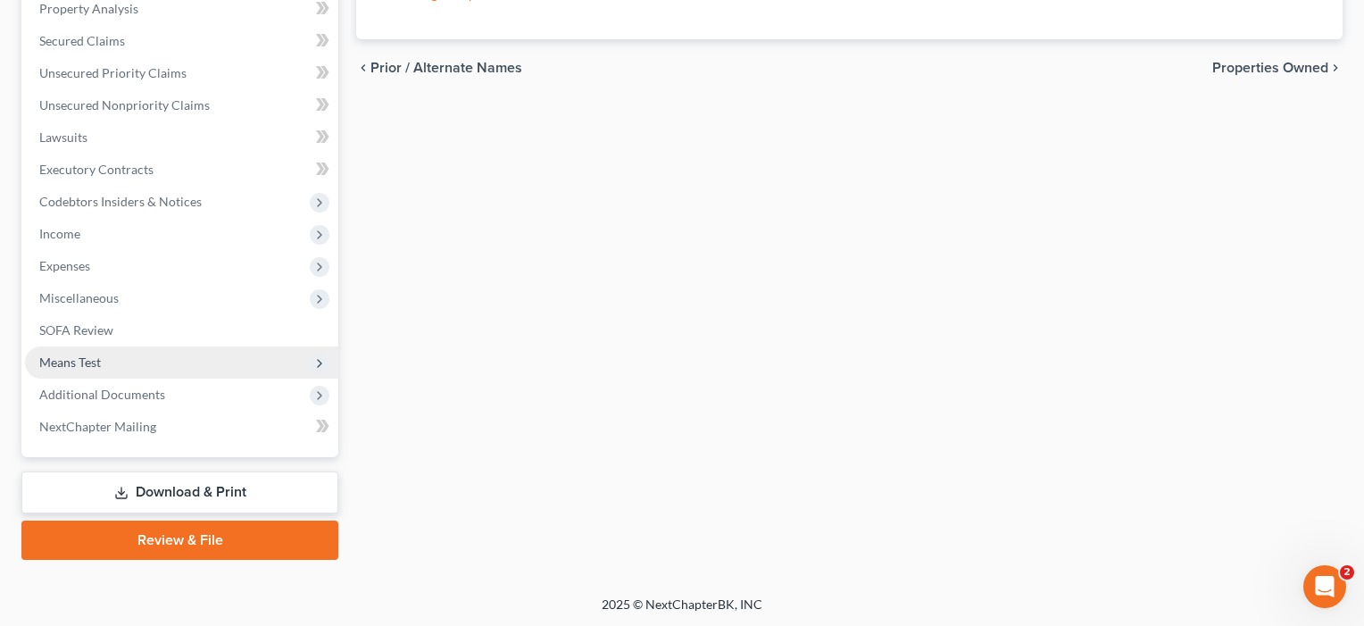
click at [64, 360] on span "Means Test" at bounding box center [70, 361] width 62 height 15
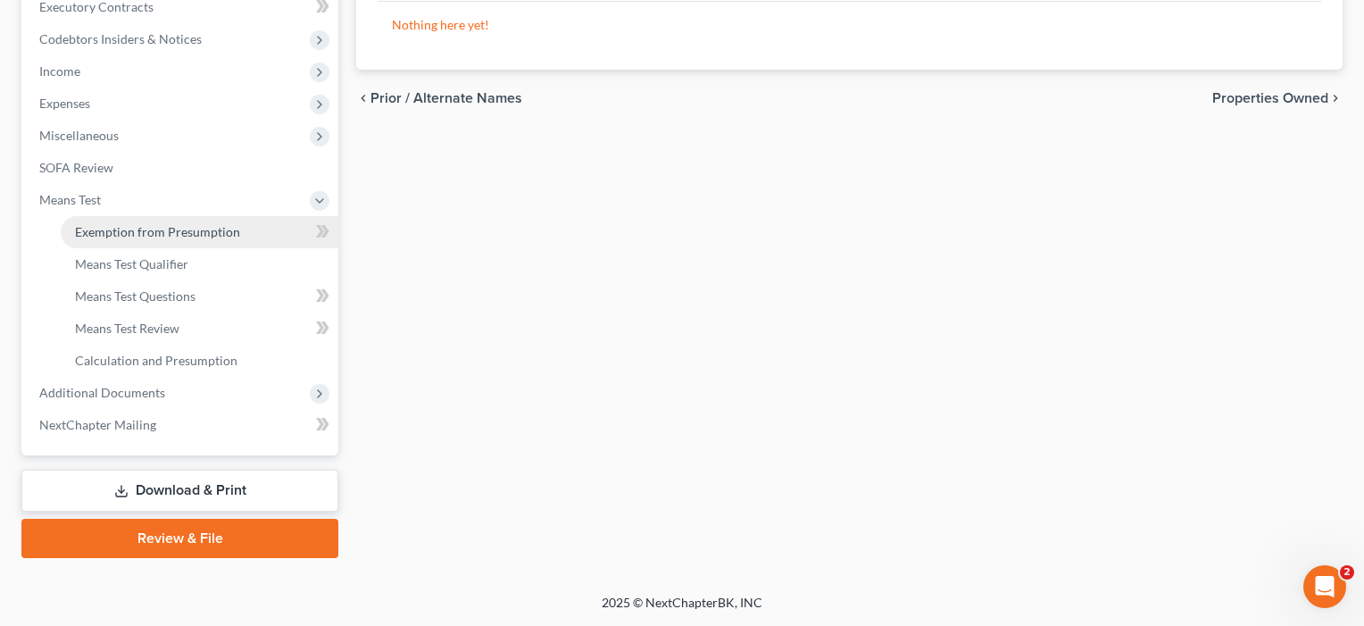
click at [156, 230] on span "Exemption from Presumption" at bounding box center [157, 231] width 165 height 15
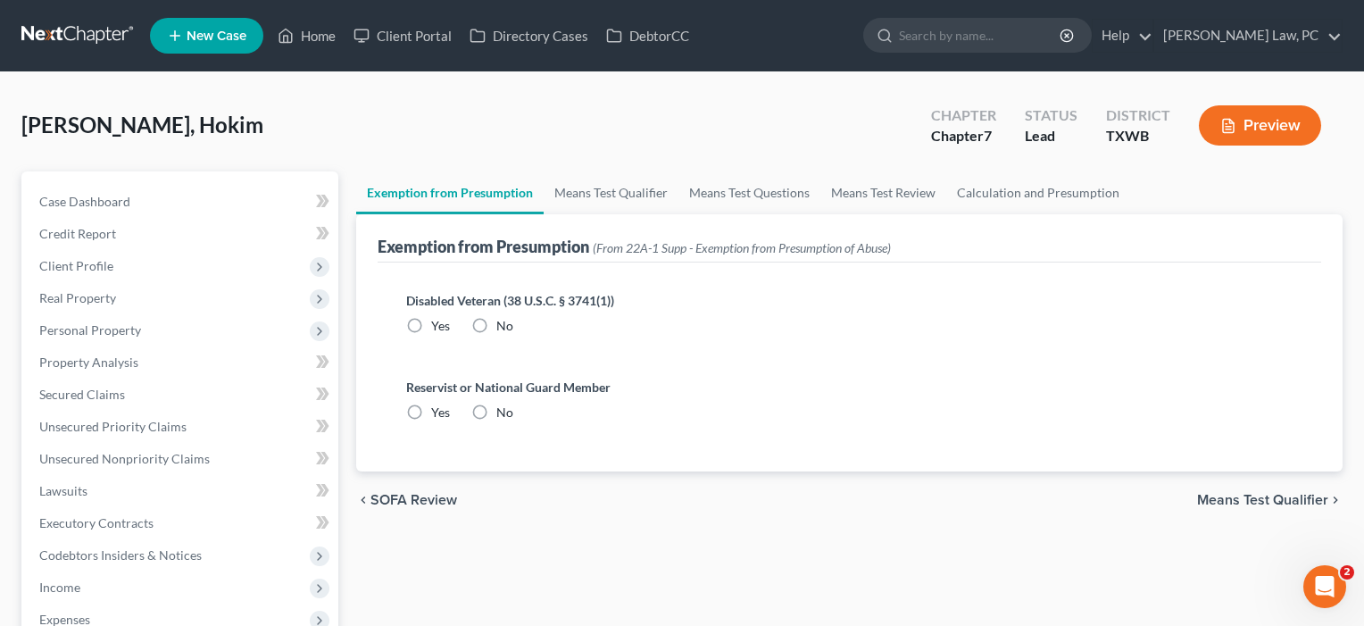
click at [496, 323] on label "No" at bounding box center [504, 326] width 17 height 18
click at [503, 323] on input "No" at bounding box center [509, 323] width 12 height 12
radio input "true"
click at [496, 404] on label "No" at bounding box center [504, 412] width 17 height 18
click at [503, 404] on input "No" at bounding box center [509, 409] width 12 height 12
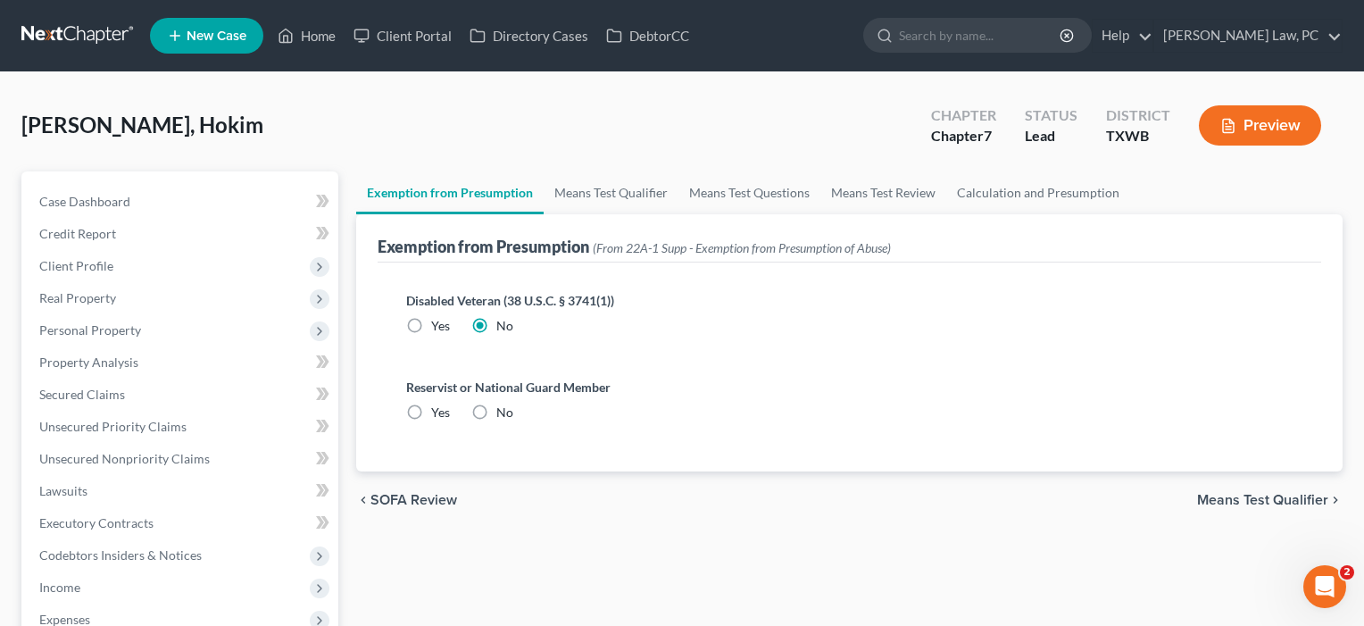
radio input "true"
click at [1222, 496] on span "Means Test Qualifier" at bounding box center [1262, 500] width 131 height 14
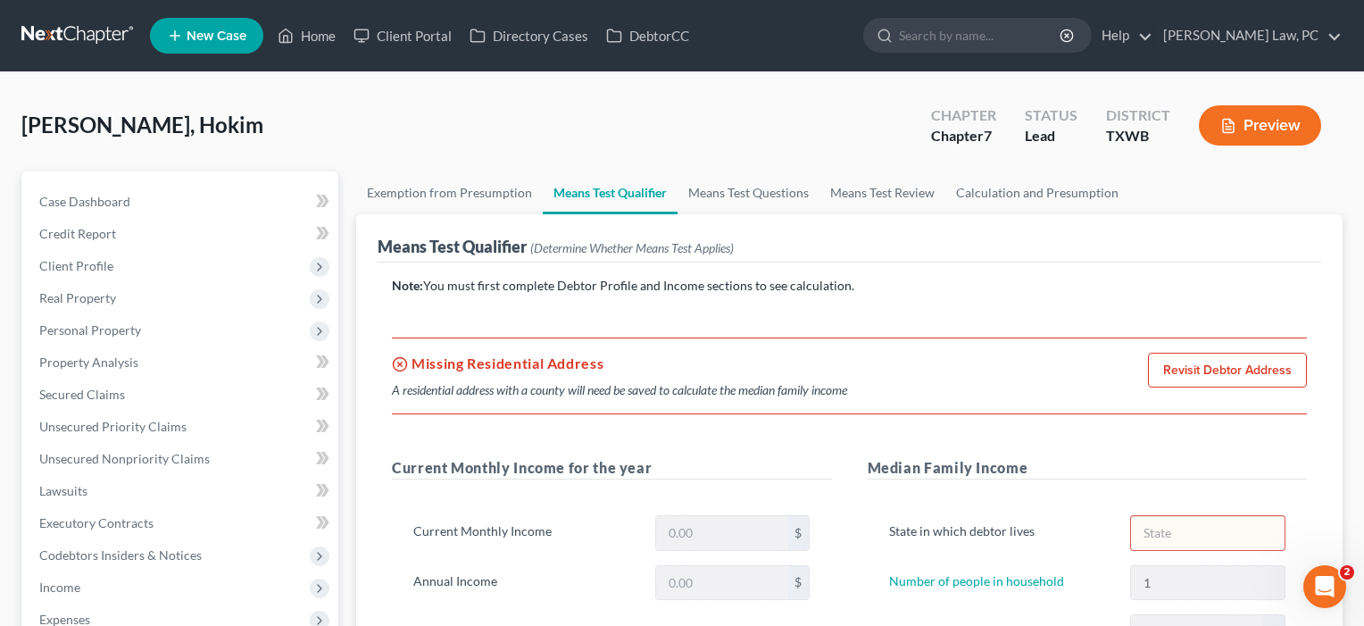
click at [1212, 371] on link "Revisit Debtor Address" at bounding box center [1227, 371] width 159 height 36
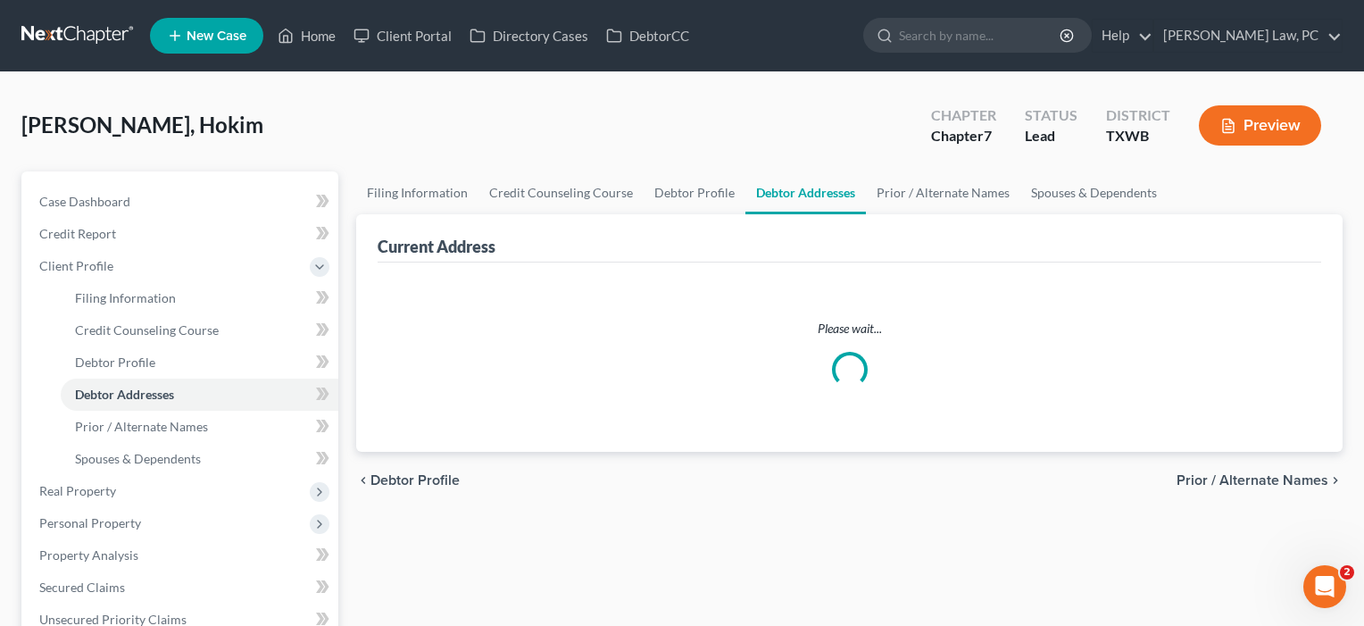
select select "0"
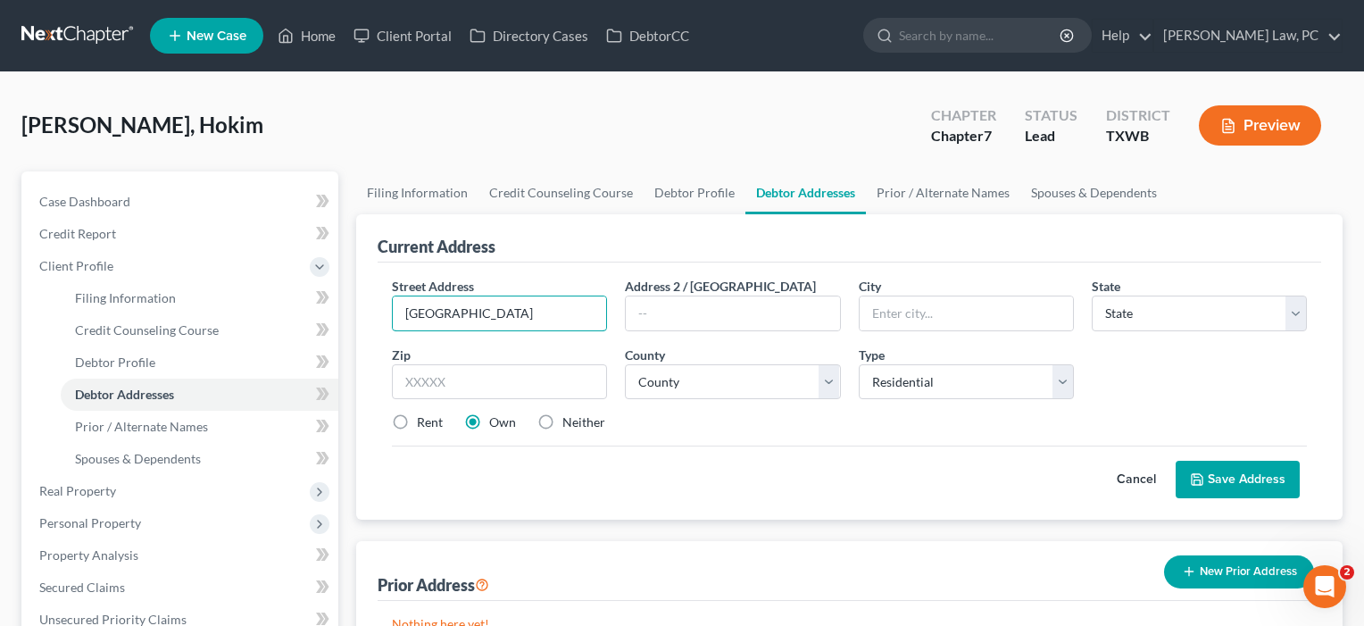
type input "801 C Bar Ranch"
click at [417, 421] on label "Rent" at bounding box center [430, 422] width 26 height 18
click at [424, 421] on input "Rent" at bounding box center [430, 419] width 12 height 12
radio input "true"
click at [529, 306] on input "801 C Bar Ranch" at bounding box center [499, 313] width 213 height 34
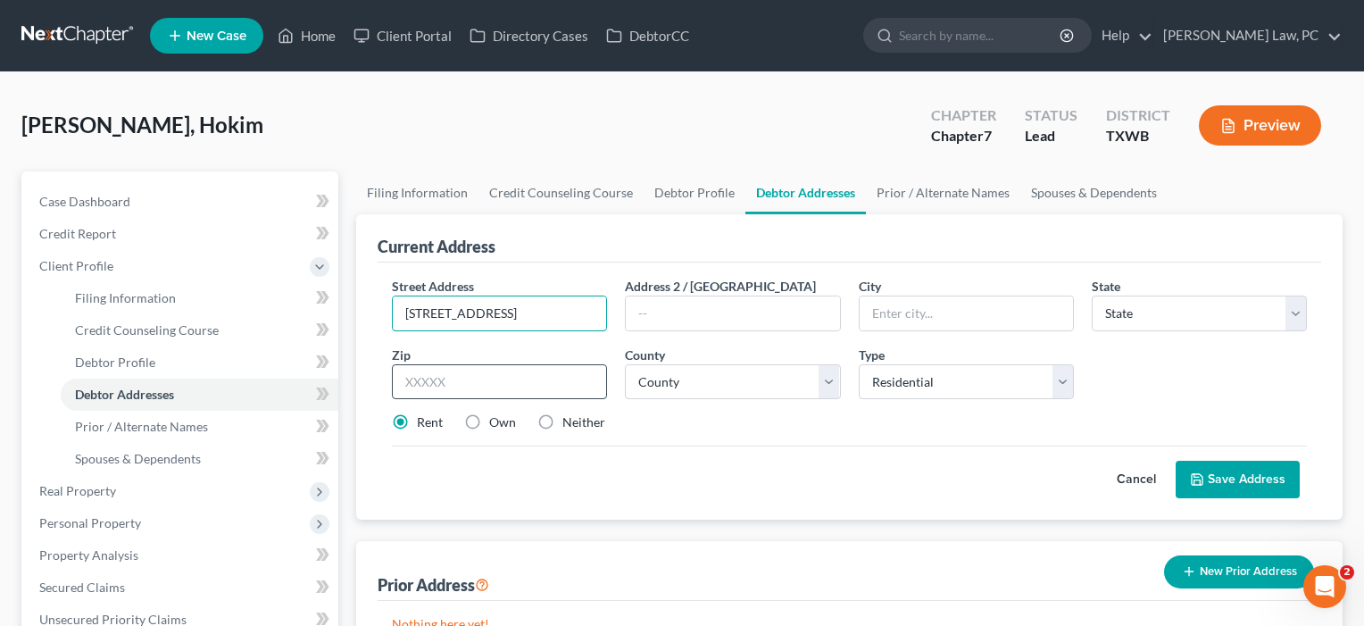
type input "801 C Bar Ranch Trail"
type input "78613"
type input "Cedar Park"
select select "45"
type input "Apt. 4094"
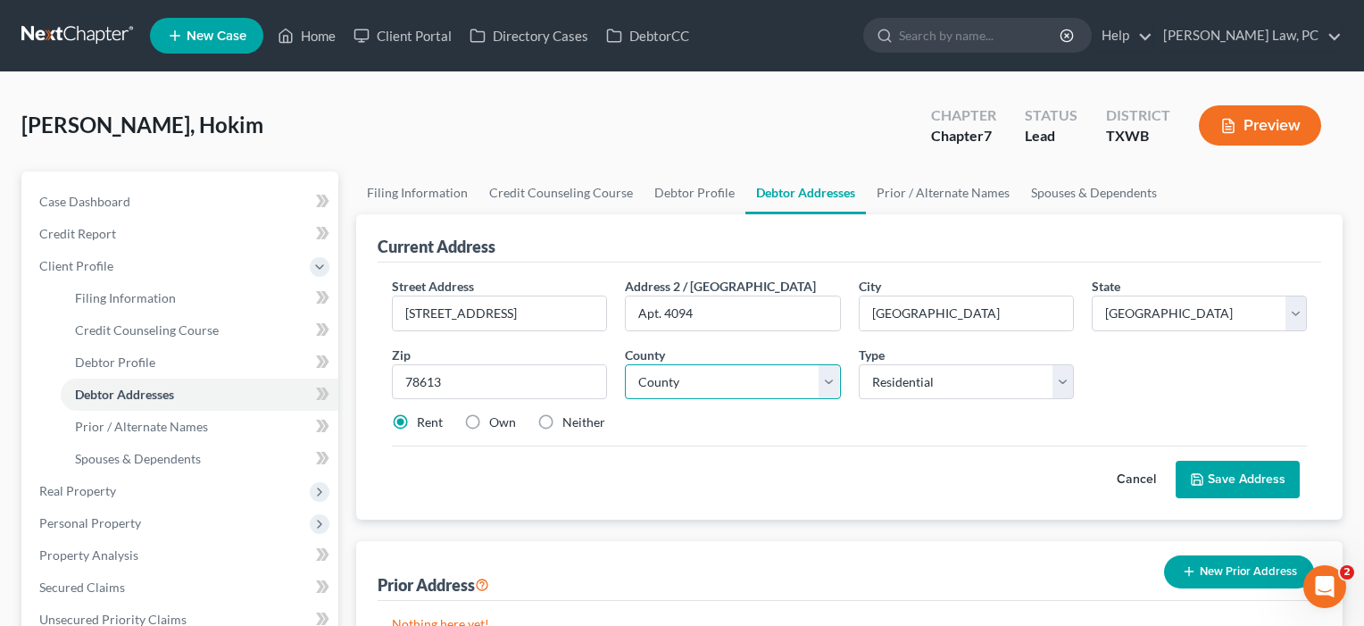
select select "245"
click at [1239, 481] on button "Save Address" at bounding box center [1238, 479] width 124 height 37
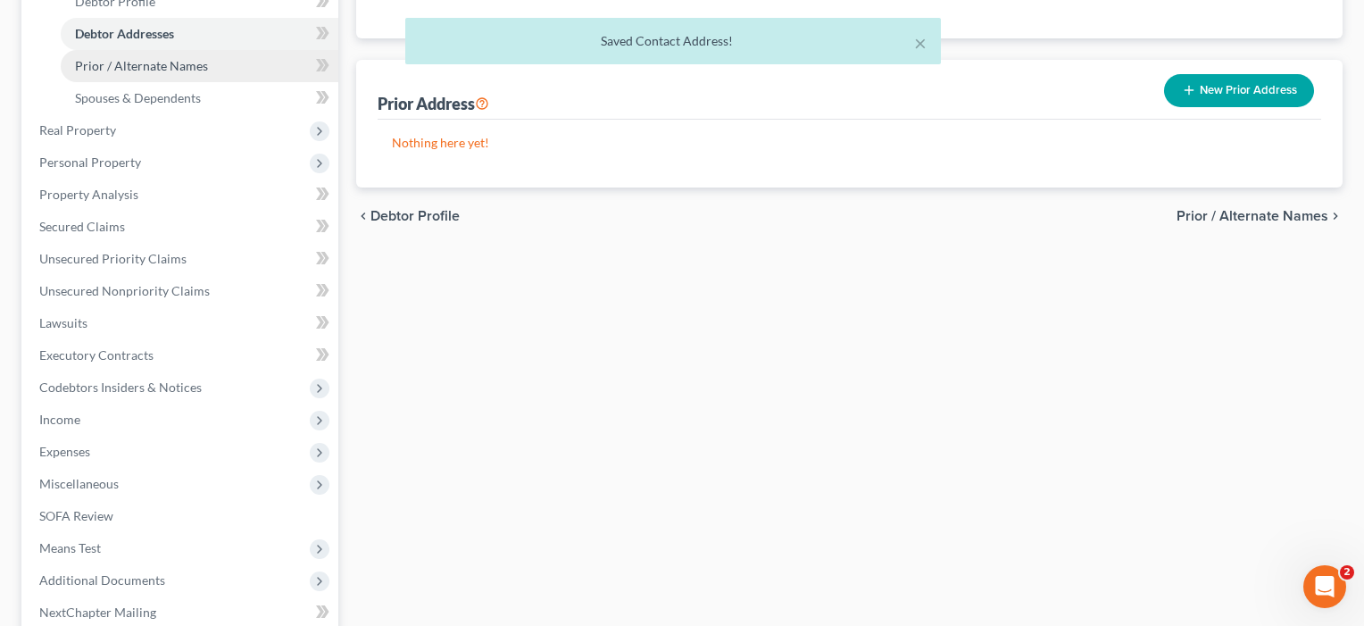
scroll to position [387, 0]
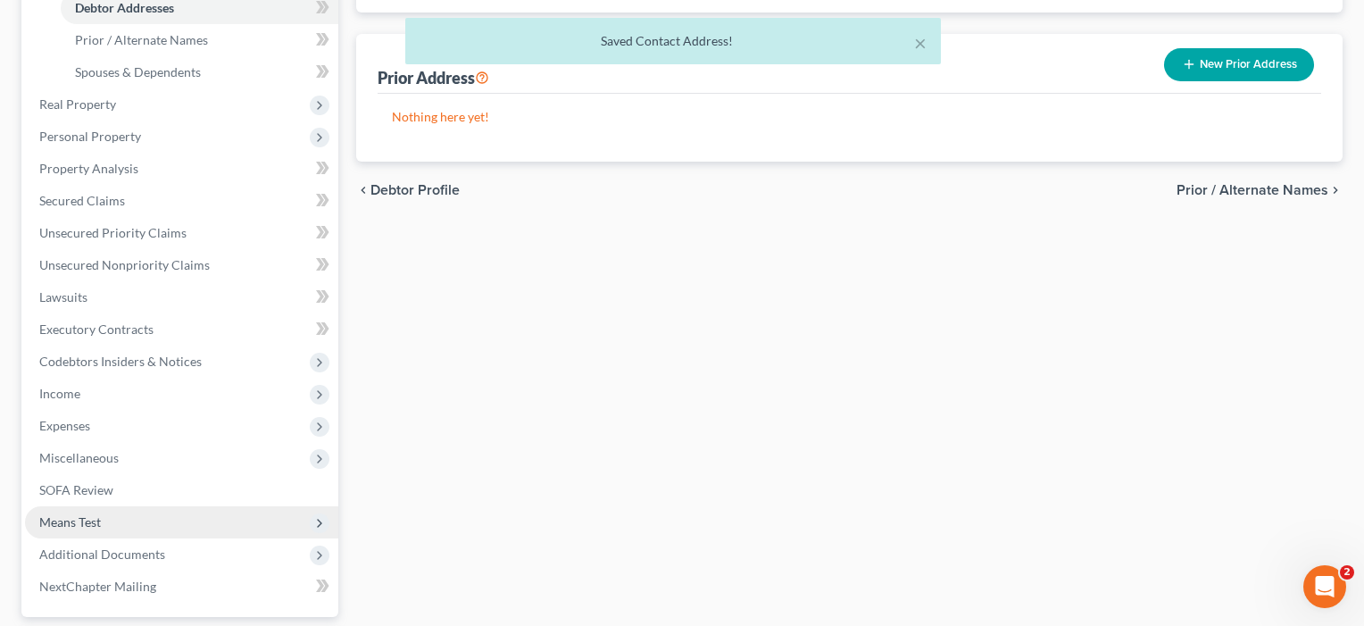
click at [86, 523] on span "Means Test" at bounding box center [70, 521] width 62 height 15
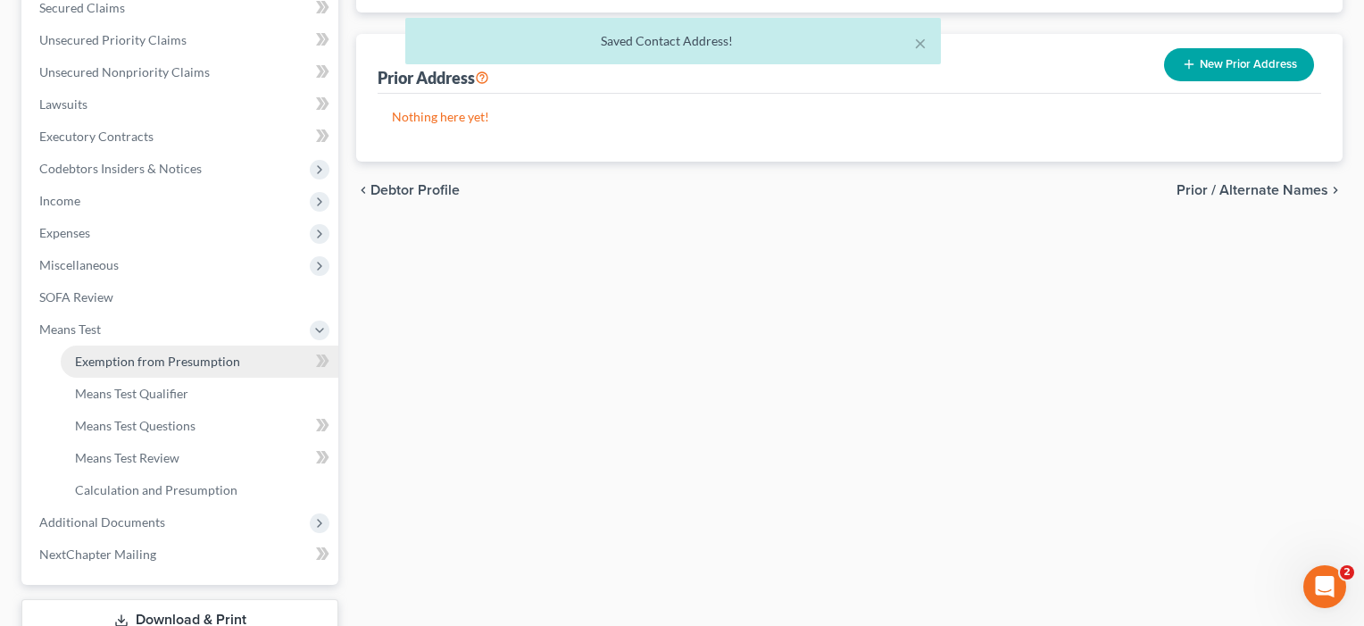
click at [144, 360] on span "Exemption from Presumption" at bounding box center [157, 361] width 165 height 15
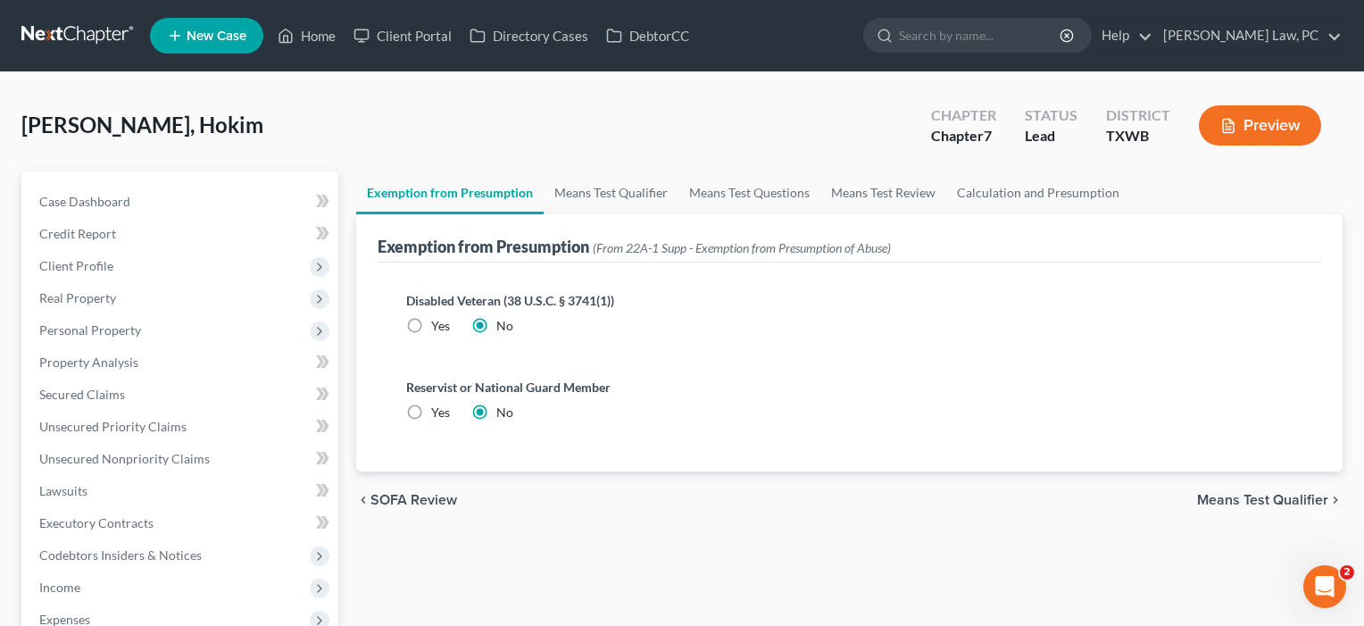
click at [1274, 507] on span "Means Test Qualifier" at bounding box center [1262, 500] width 131 height 14
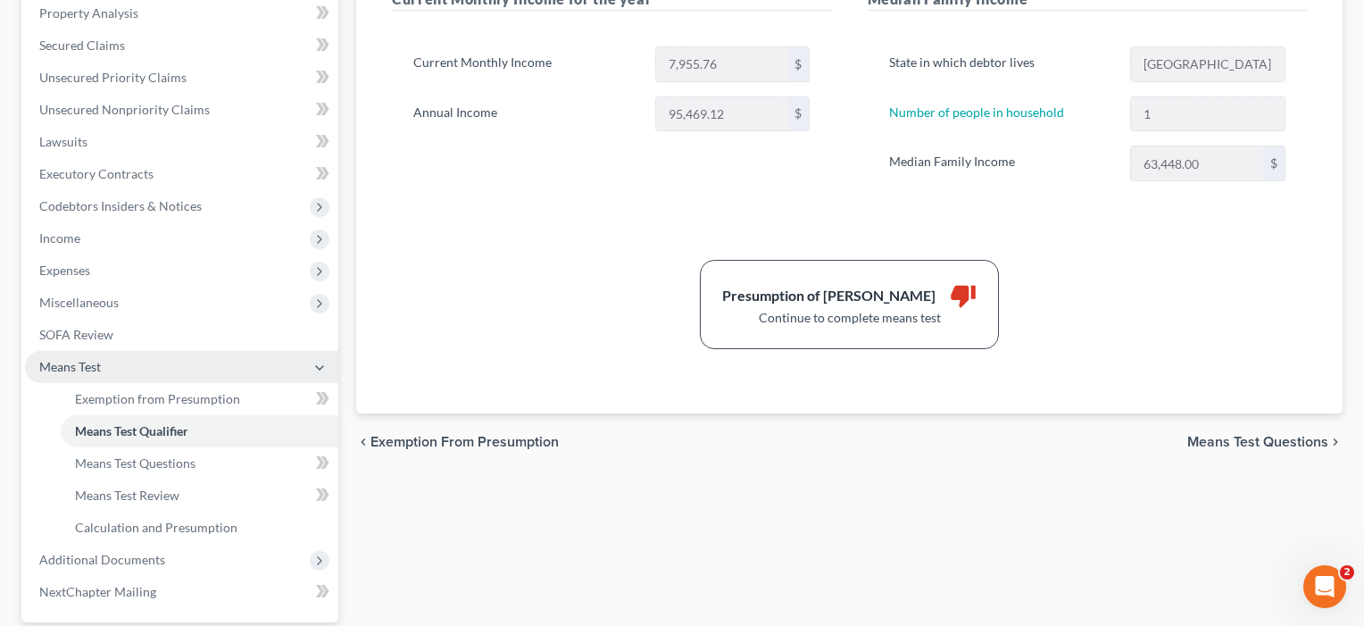
scroll to position [79, 0]
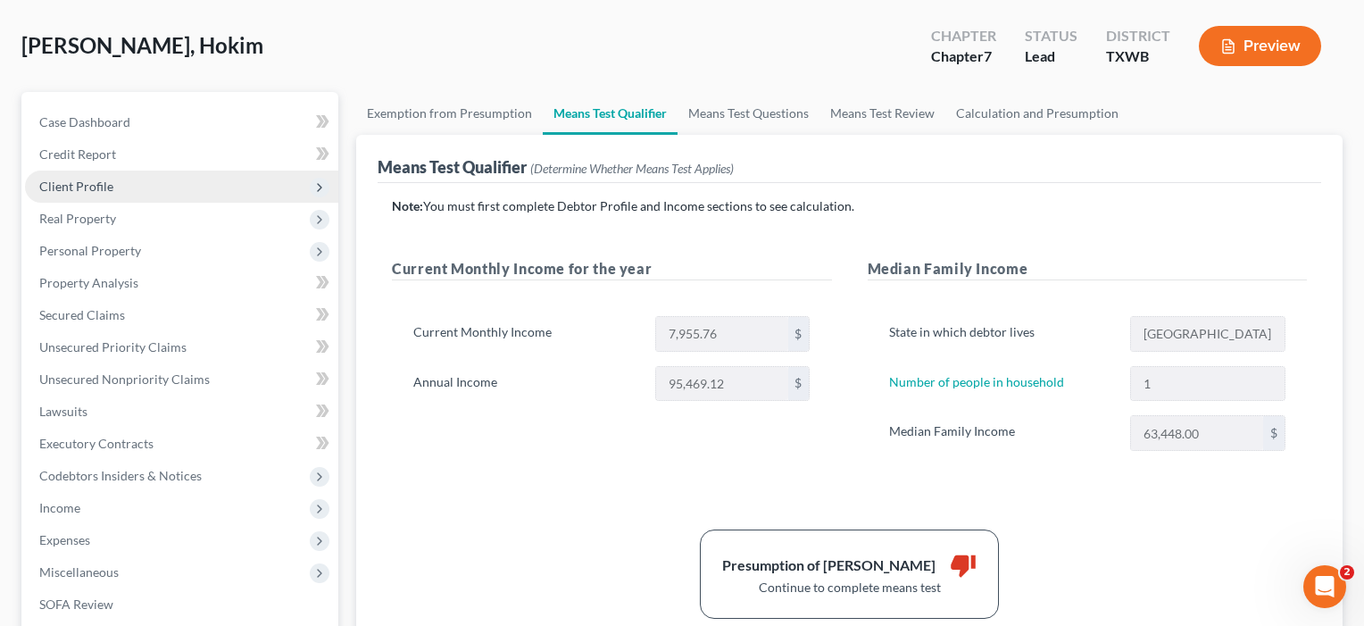
click at [112, 181] on span "Client Profile" at bounding box center [181, 187] width 313 height 32
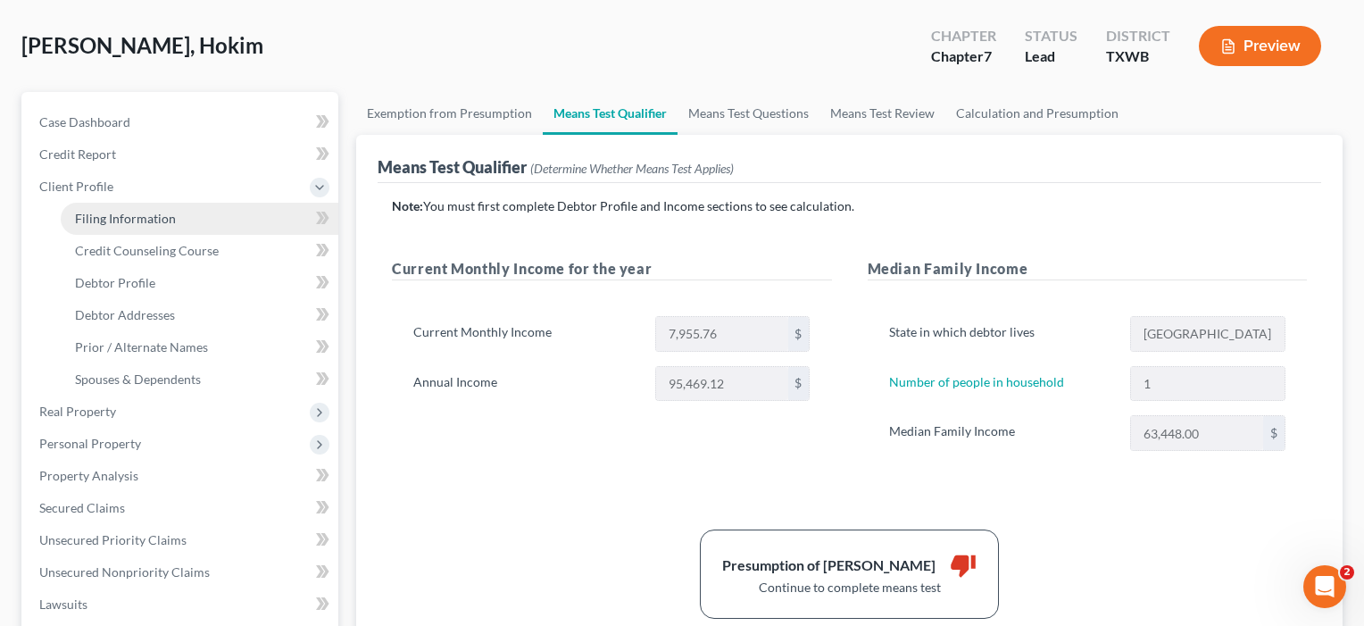
click at [128, 230] on link "Filing Information" at bounding box center [200, 219] width 278 height 32
select select "1"
select select "0"
select select "80"
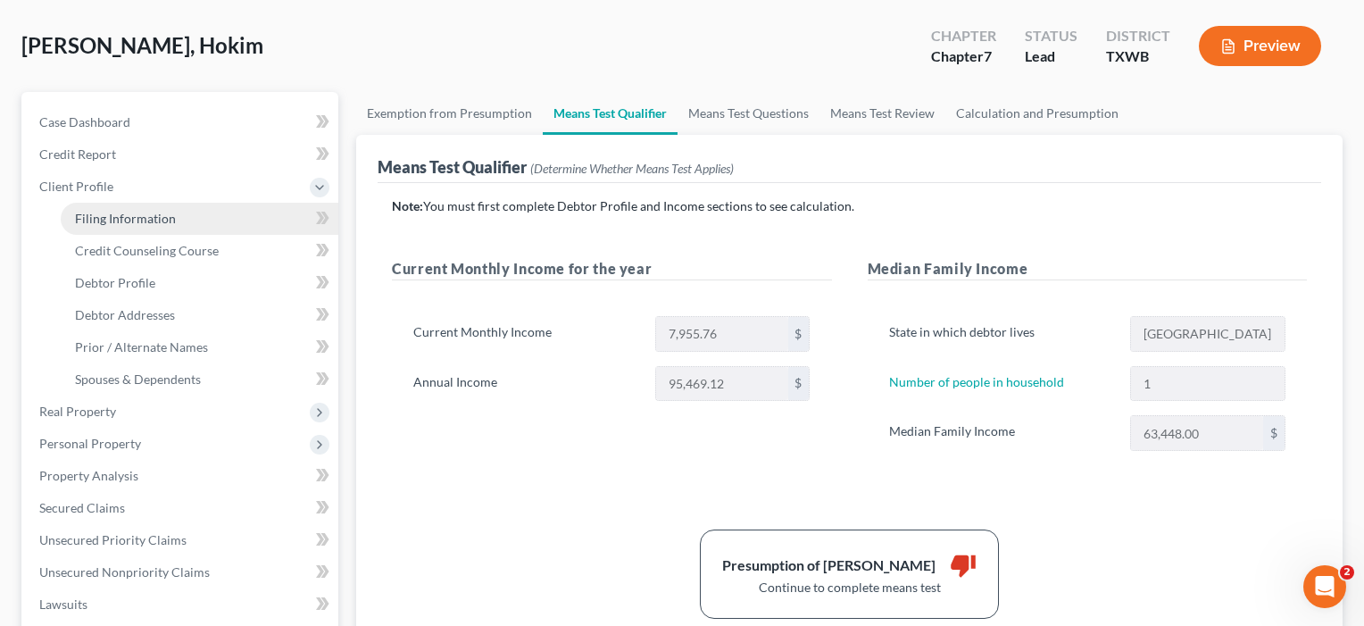
select select "45"
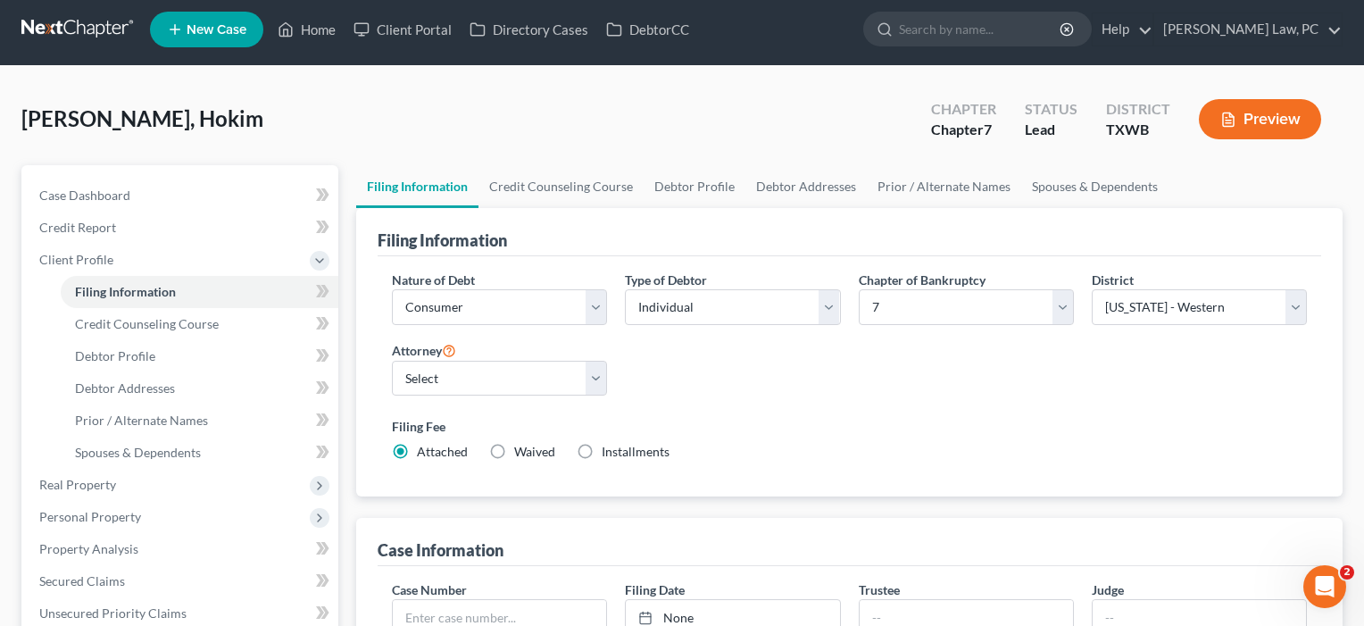
scroll to position [8, 0]
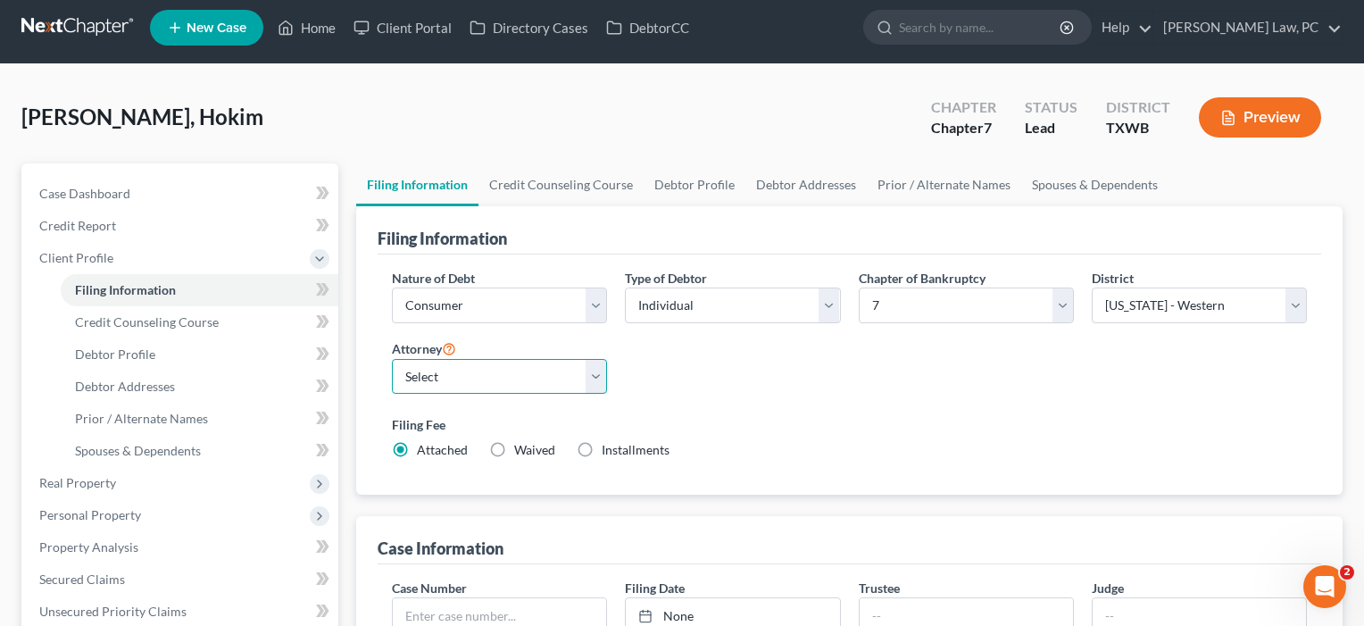
select select "1"
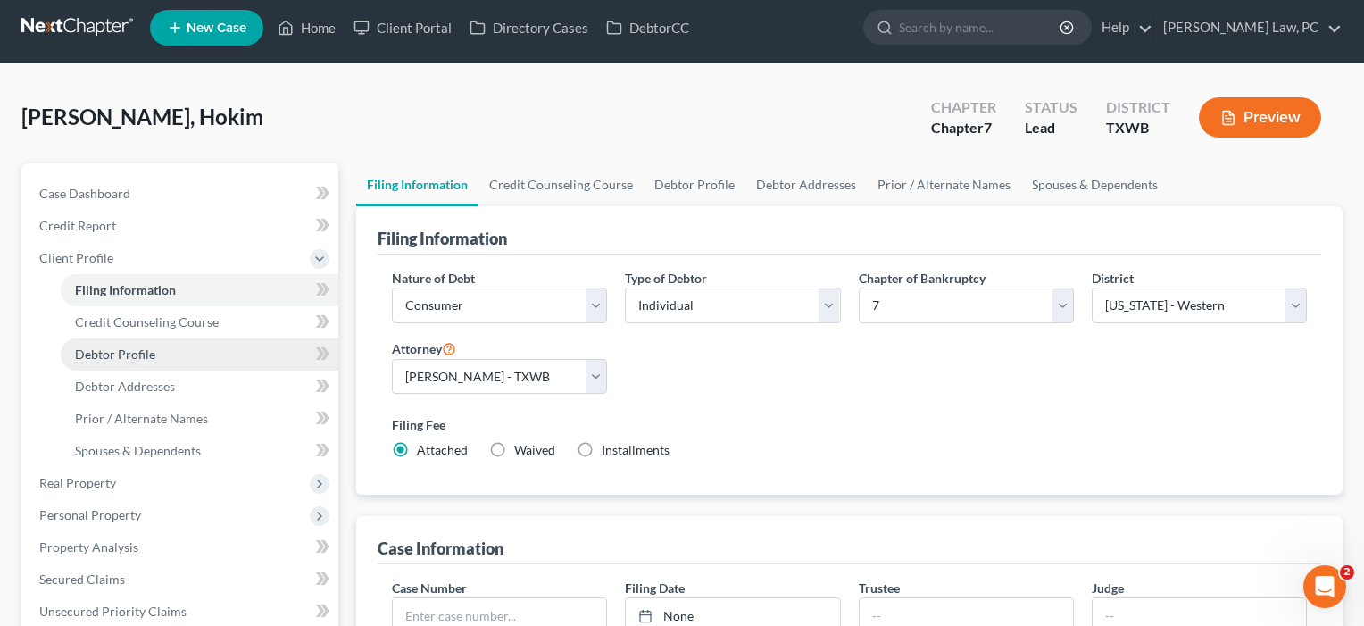
click at [139, 358] on span "Debtor Profile" at bounding box center [115, 353] width 80 height 15
select select "0"
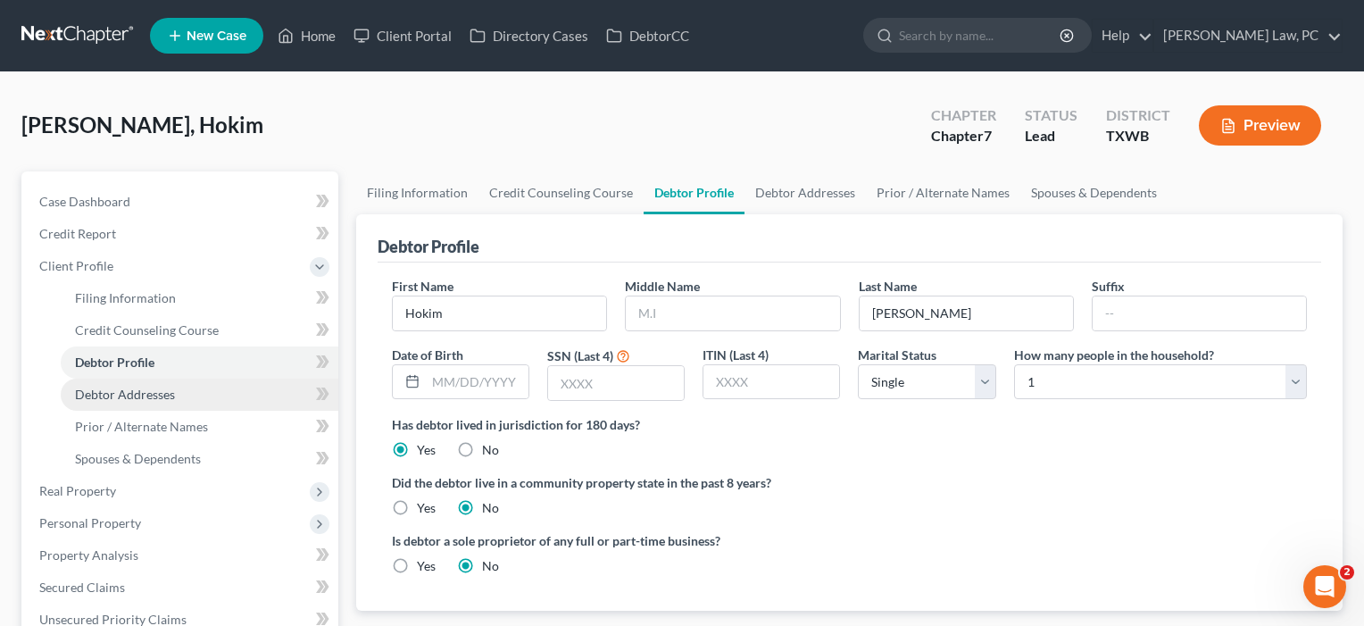
click at [136, 399] on span "Debtor Addresses" at bounding box center [125, 394] width 100 height 15
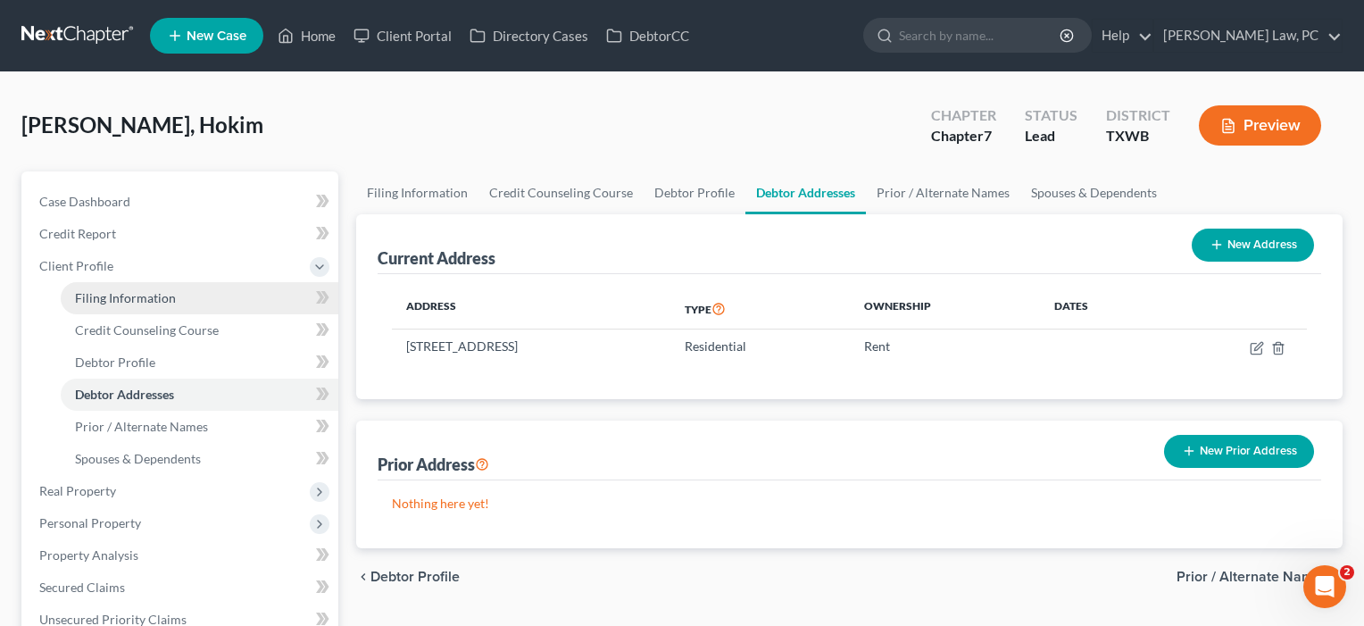
click at [142, 292] on span "Filing Information" at bounding box center [125, 297] width 101 height 15
select select "1"
select select "0"
select select "80"
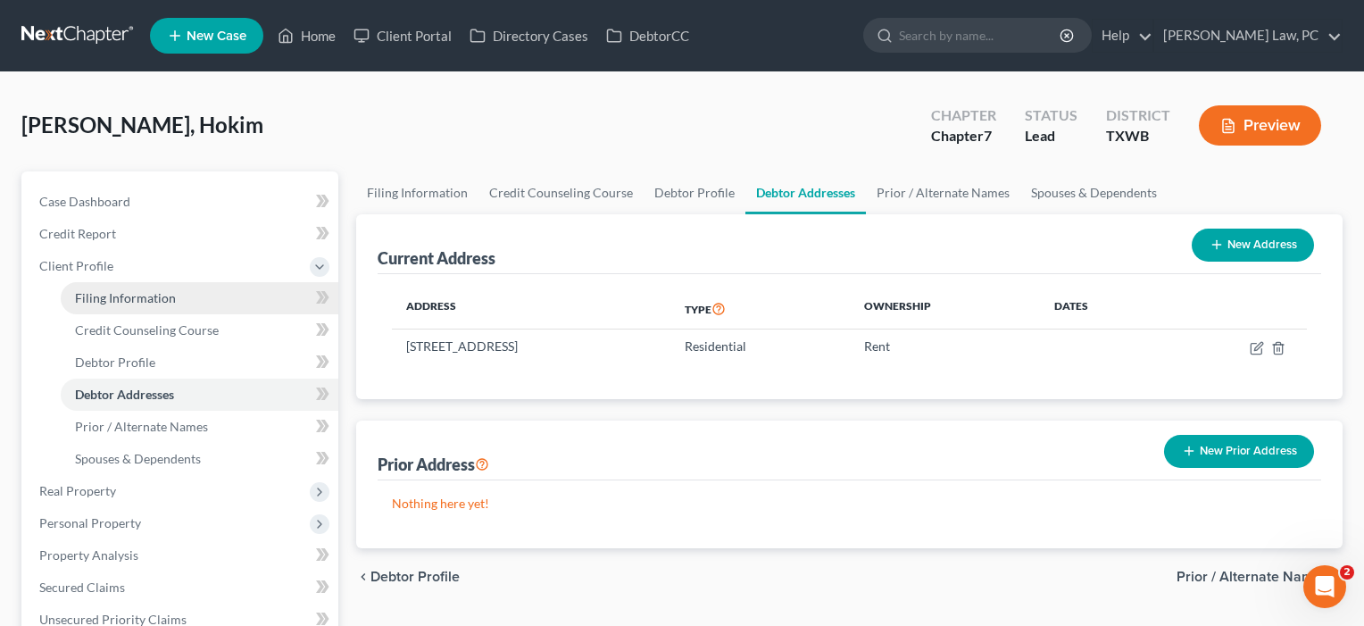
select select "1"
select select "45"
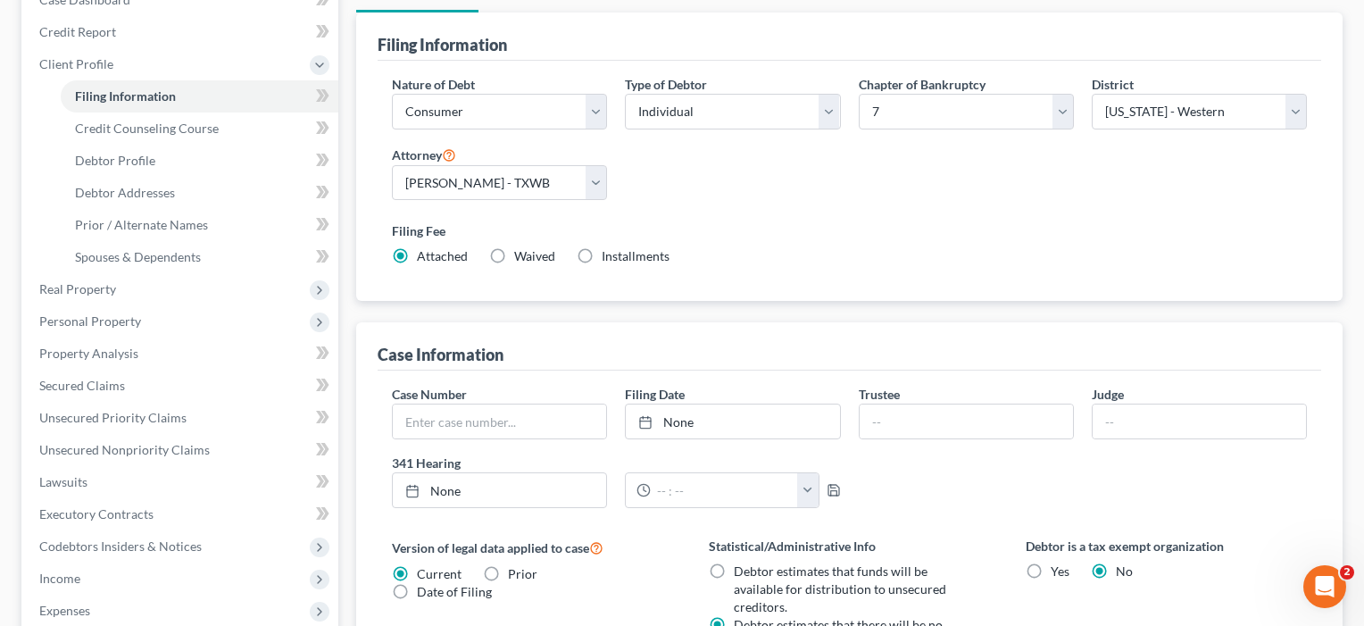
scroll to position [125, 0]
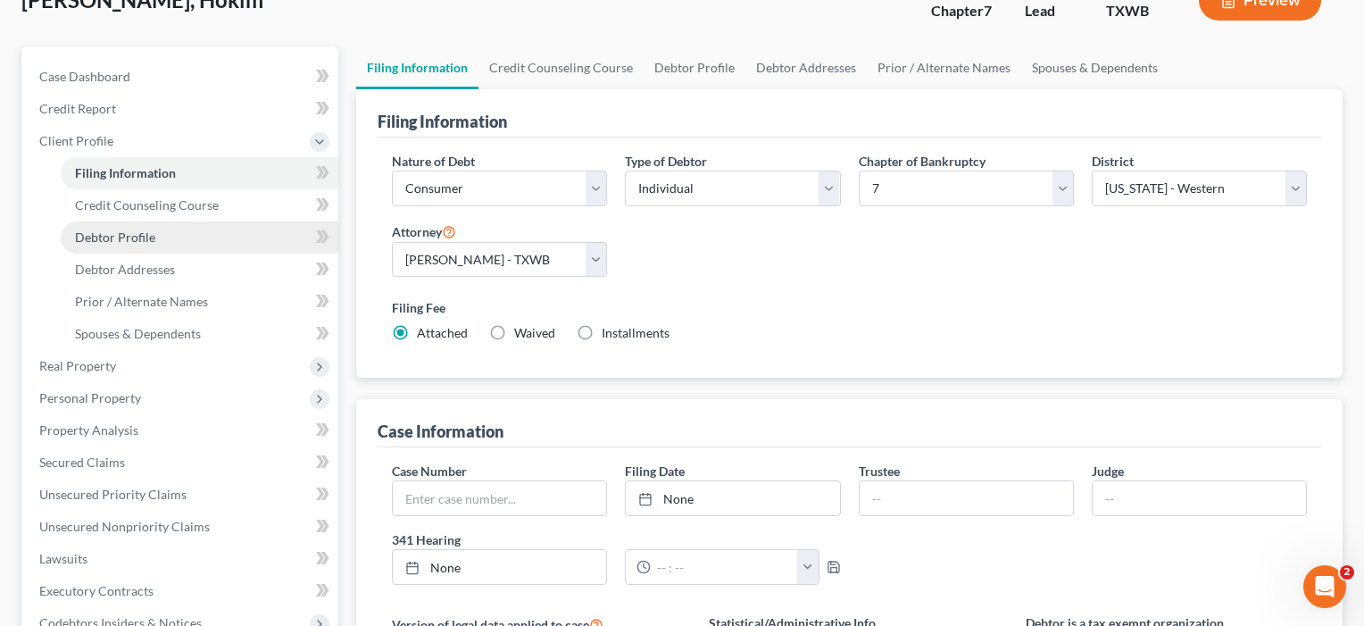
click at [138, 239] on span "Debtor Profile" at bounding box center [115, 236] width 80 height 15
select select "0"
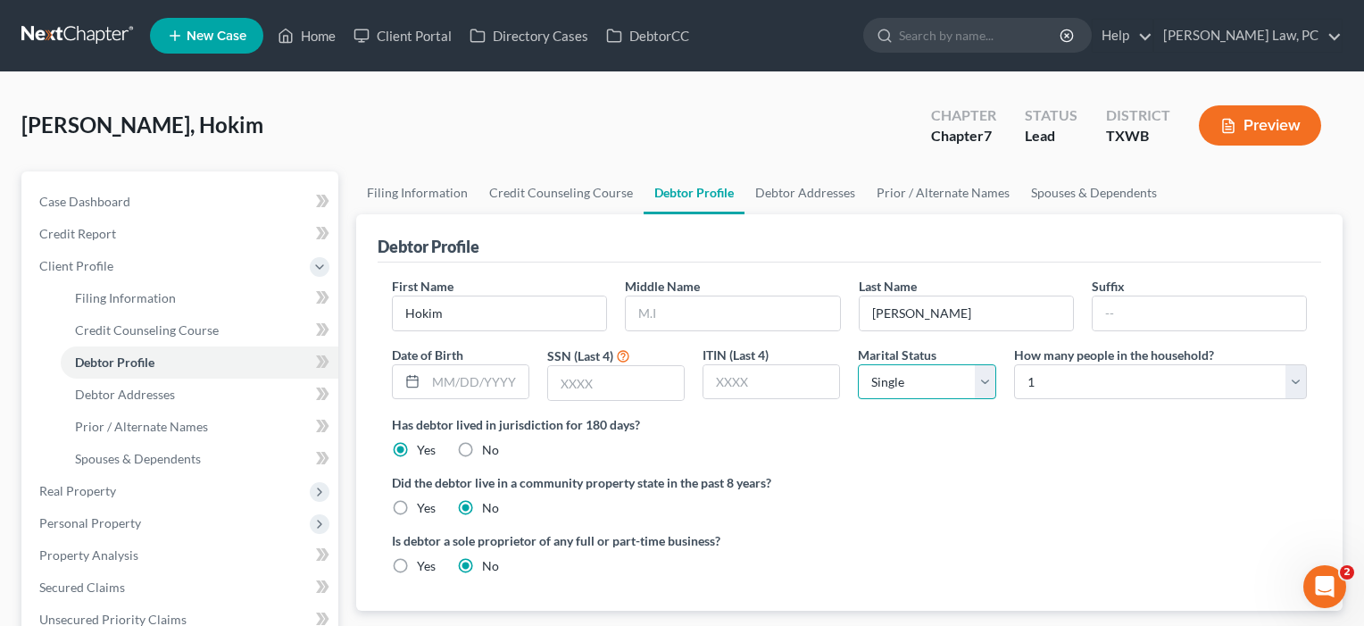
select select "1"
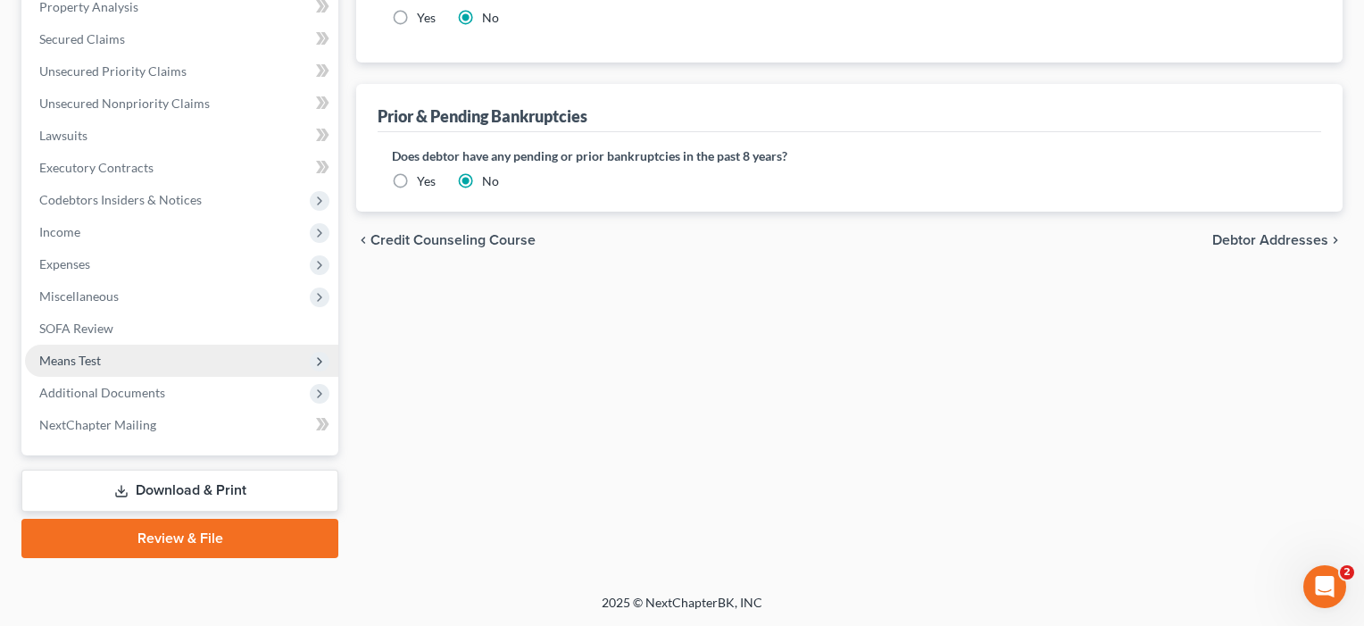
click at [77, 354] on span "Means Test" at bounding box center [70, 360] width 62 height 15
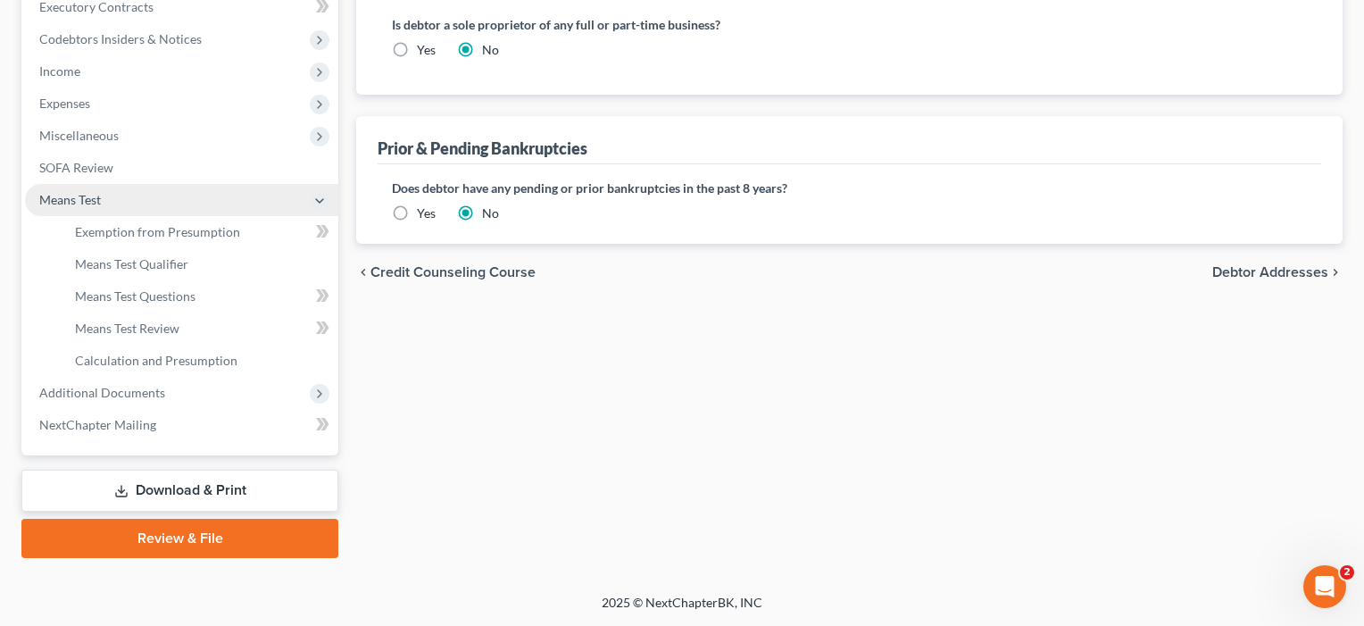
scroll to position [516, 0]
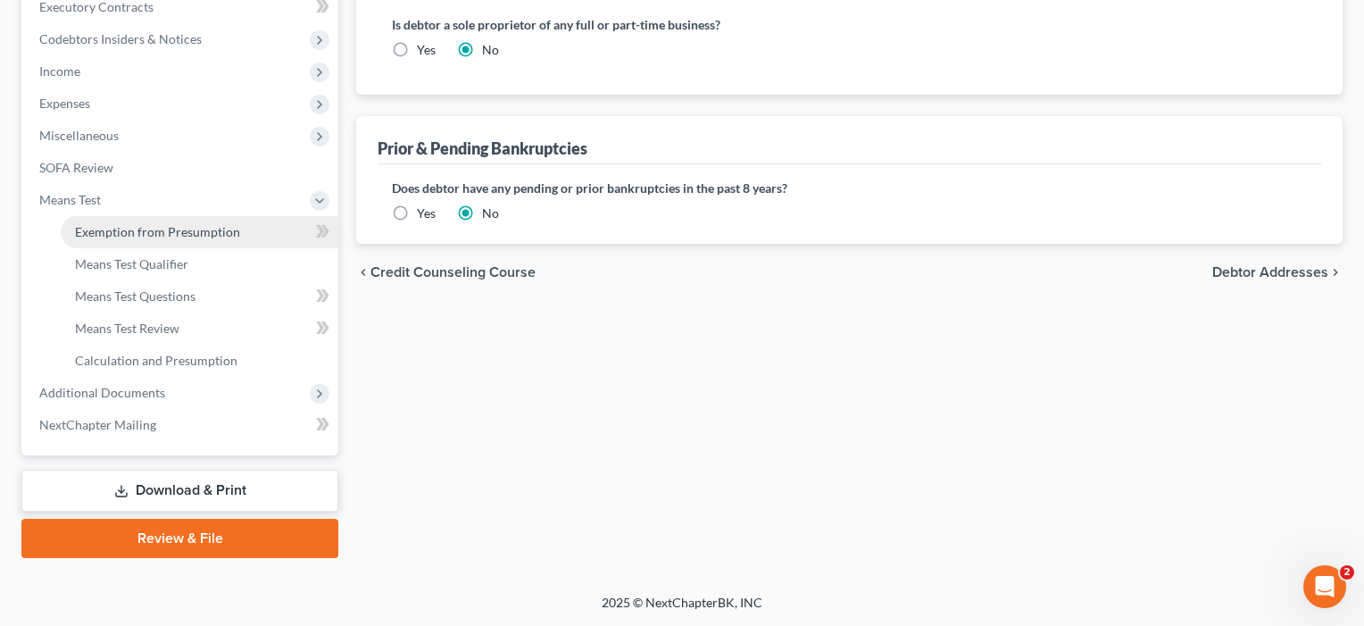
click at [131, 226] on span "Exemption from Presumption" at bounding box center [157, 231] width 165 height 15
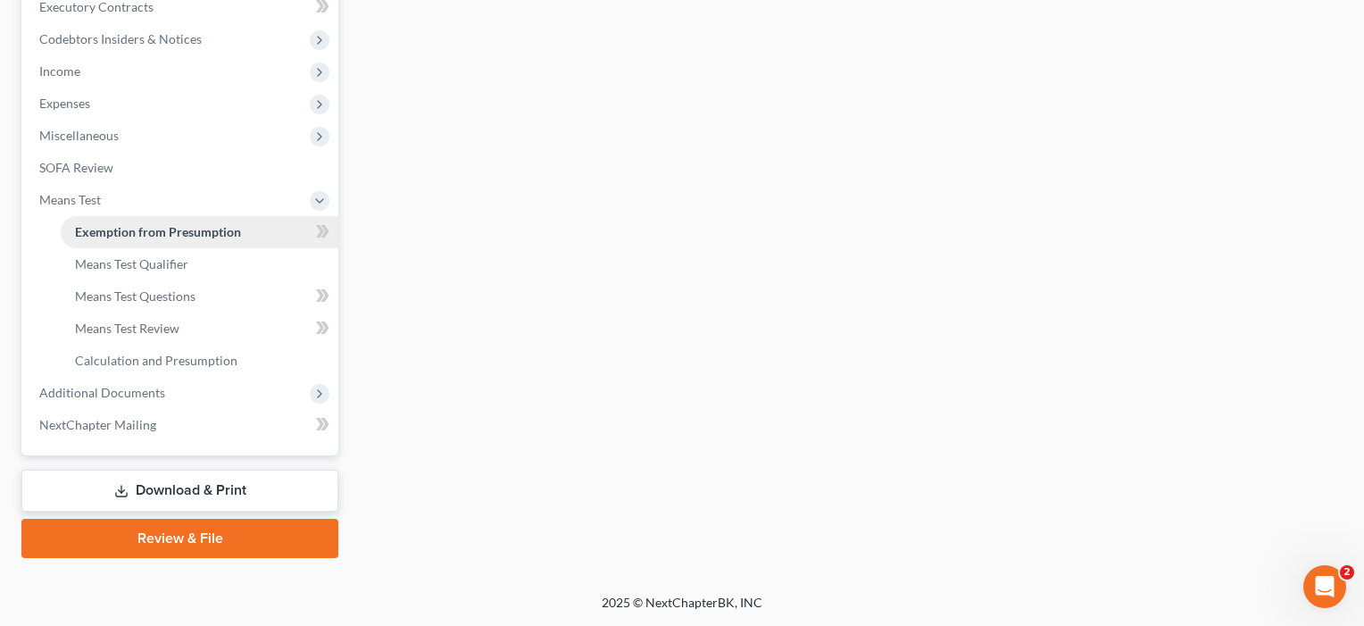
radio input "true"
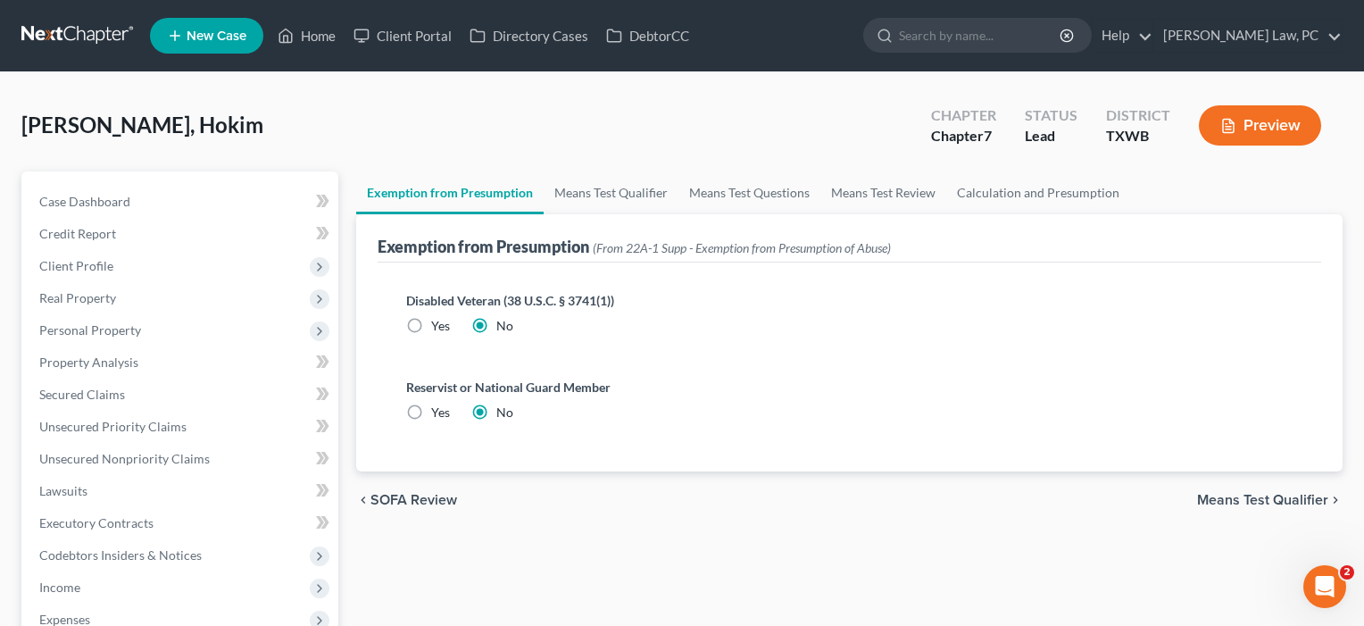
scroll to position [1, 0]
click at [1236, 500] on span "Means Test Qualifier" at bounding box center [1262, 499] width 131 height 14
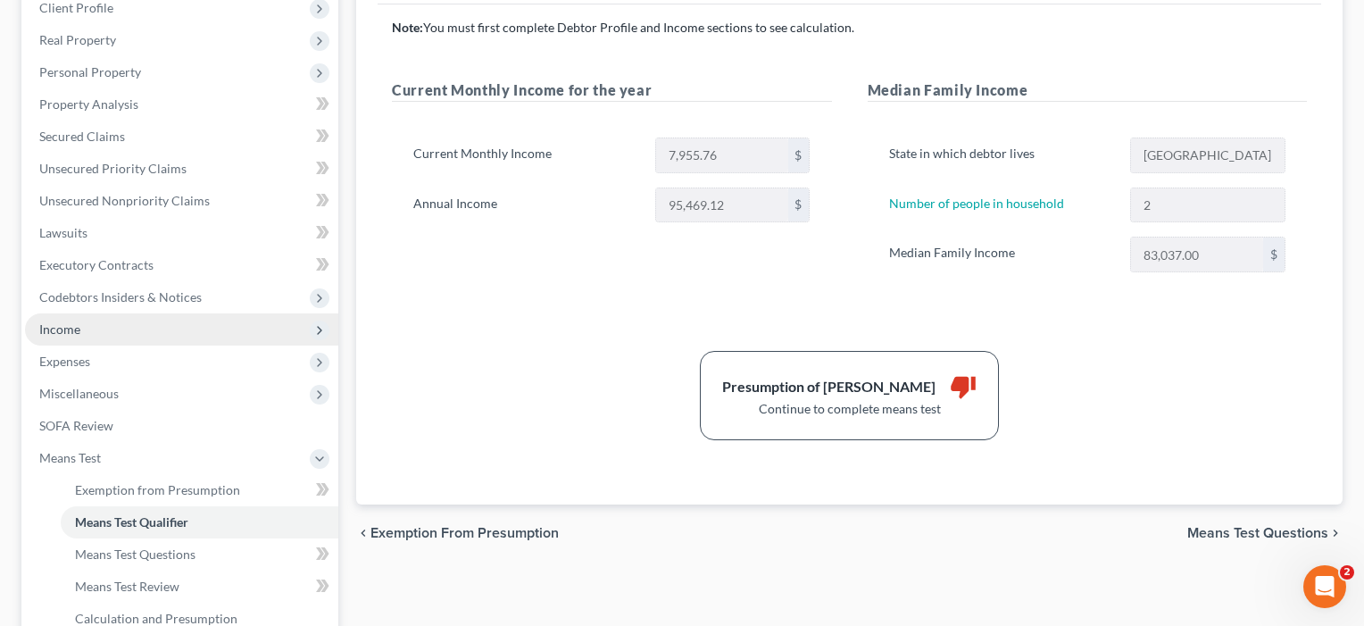
scroll to position [259, 0]
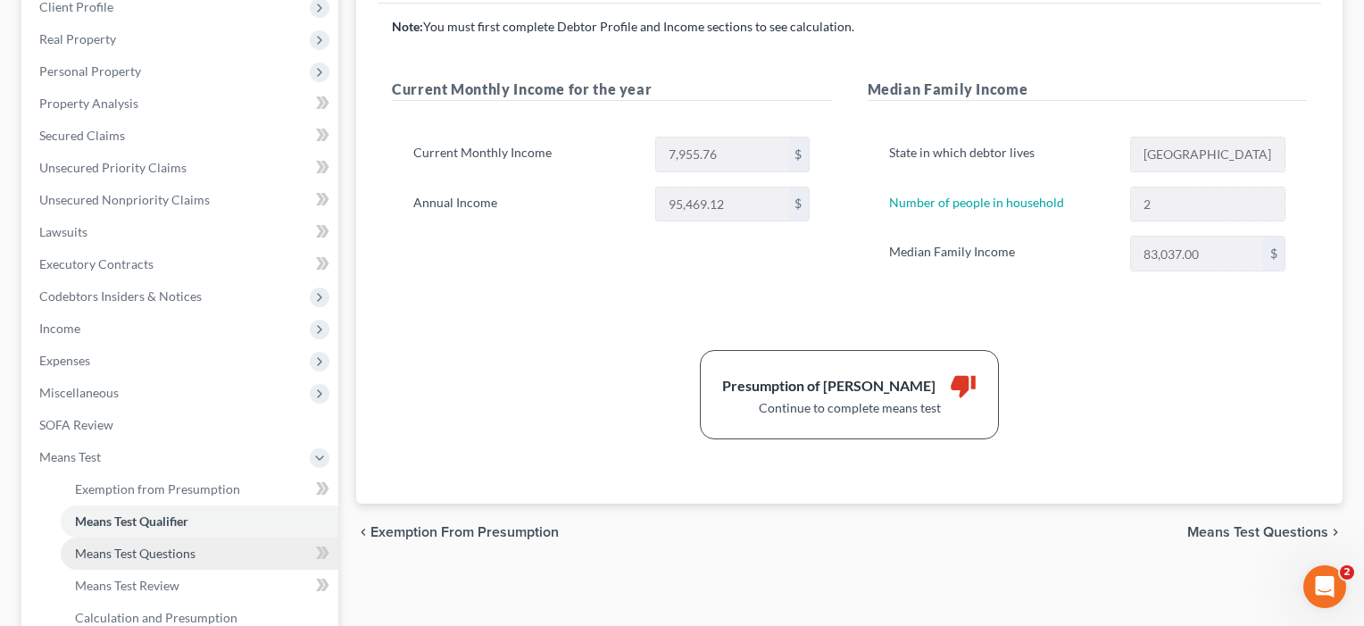
click at [137, 554] on span "Means Test Questions" at bounding box center [135, 552] width 121 height 15
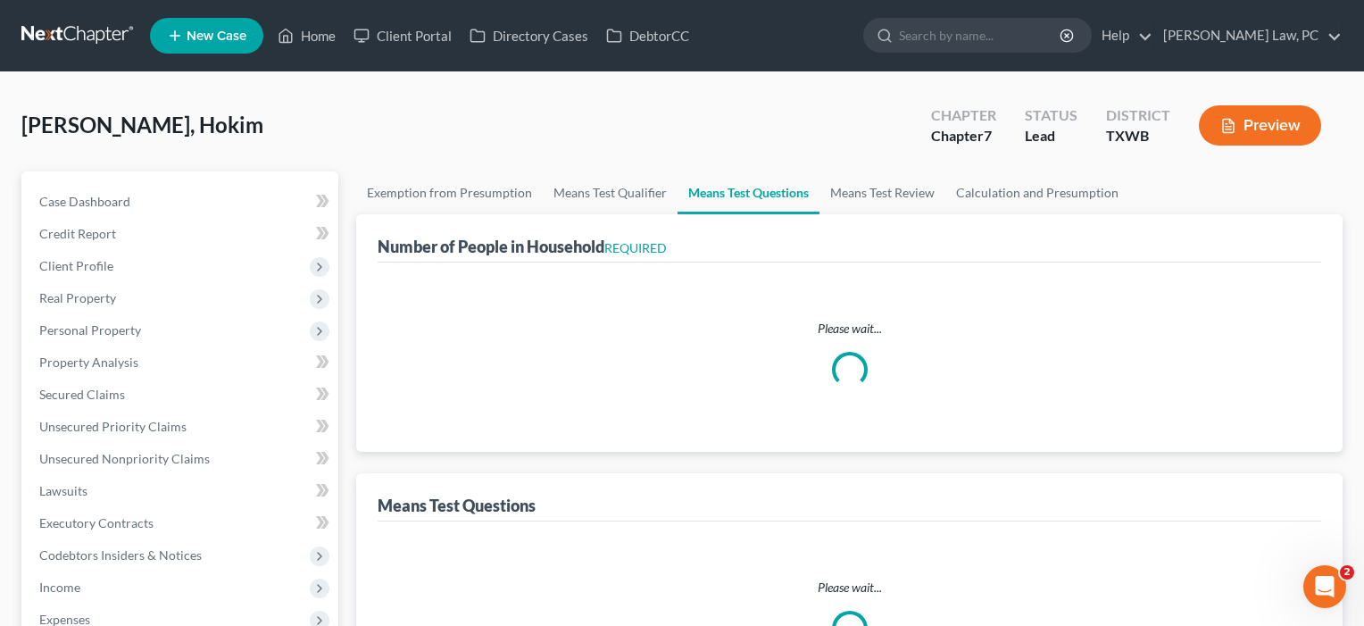
select select "0"
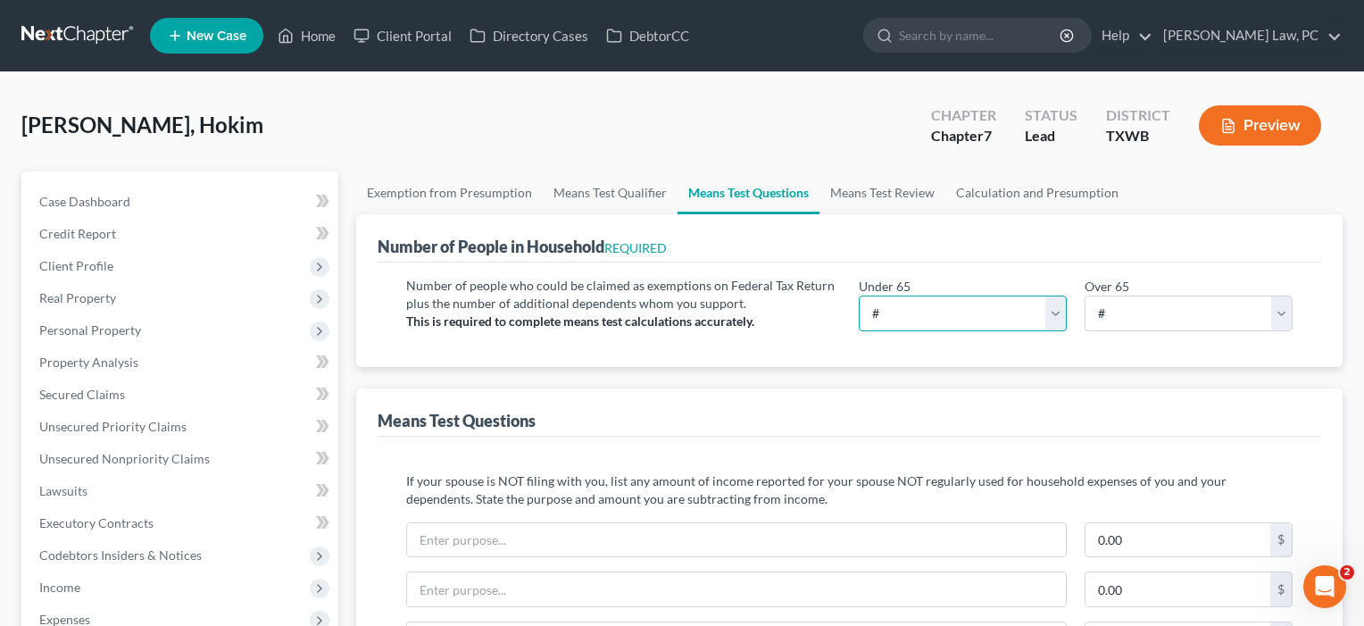
select select "2"
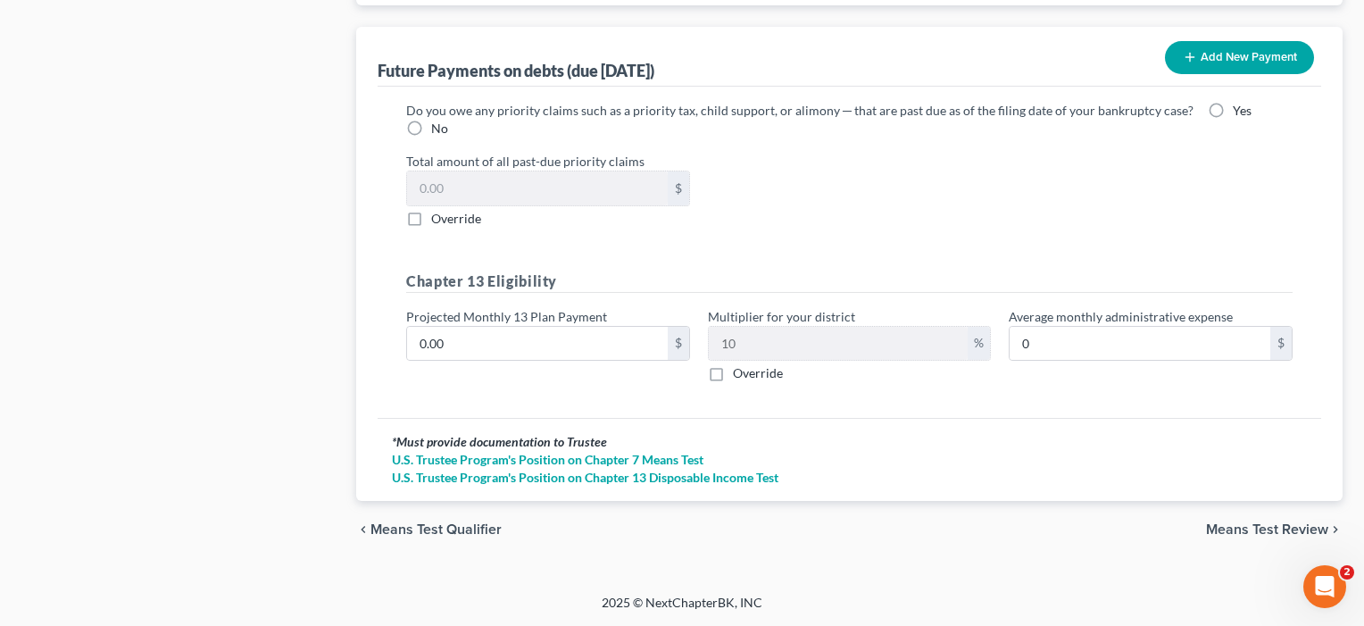
scroll to position [1787, 0]
click at [1255, 531] on span "Means Test Review" at bounding box center [1267, 529] width 122 height 14
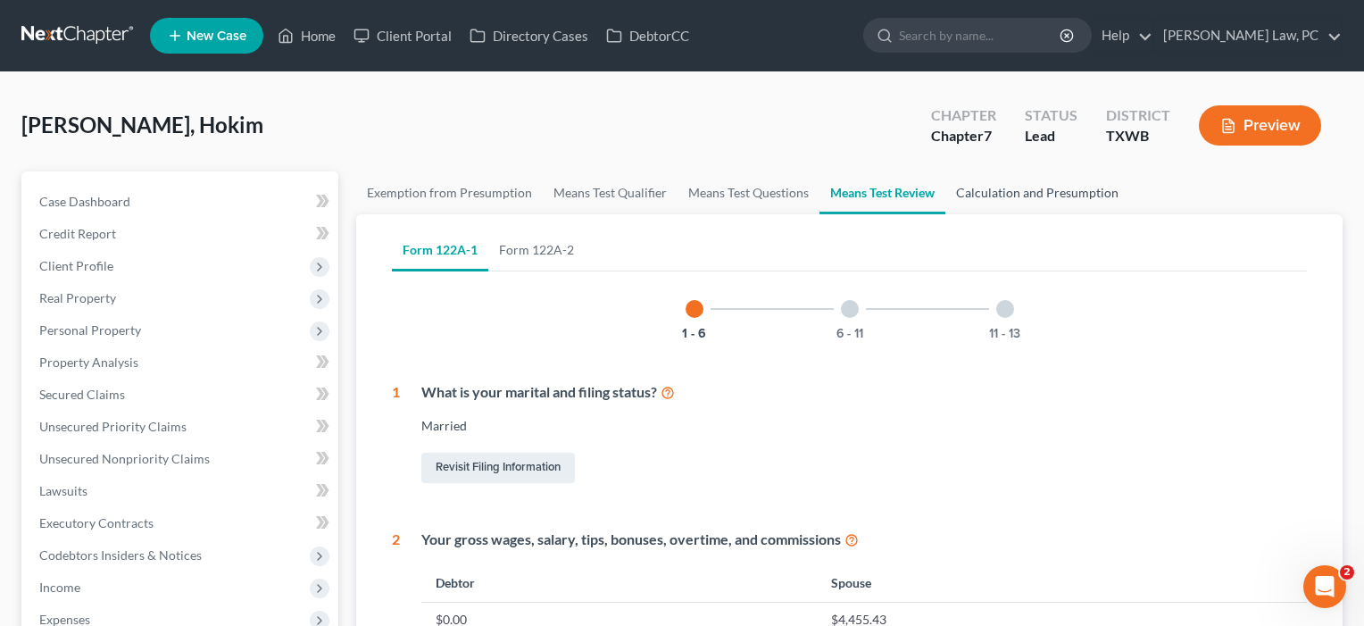
click at [1037, 194] on link "Calculation and Presumption" at bounding box center [1037, 192] width 184 height 43
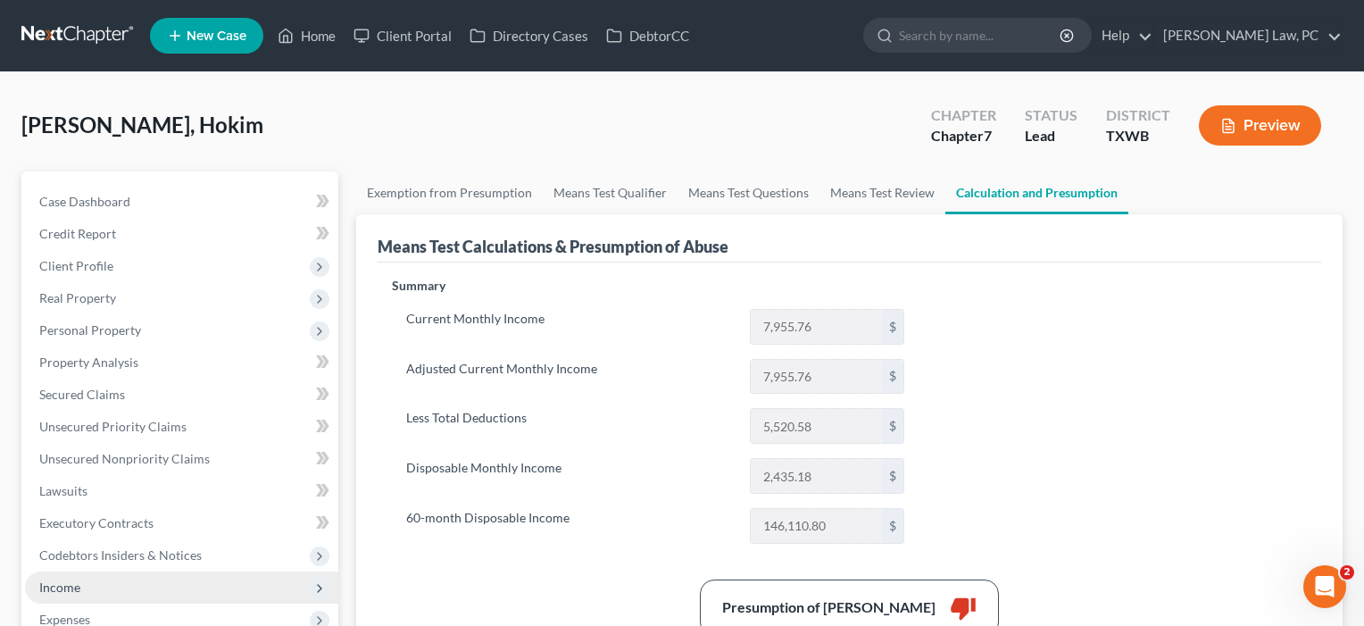
click at [49, 589] on span "Income" at bounding box center [59, 586] width 41 height 15
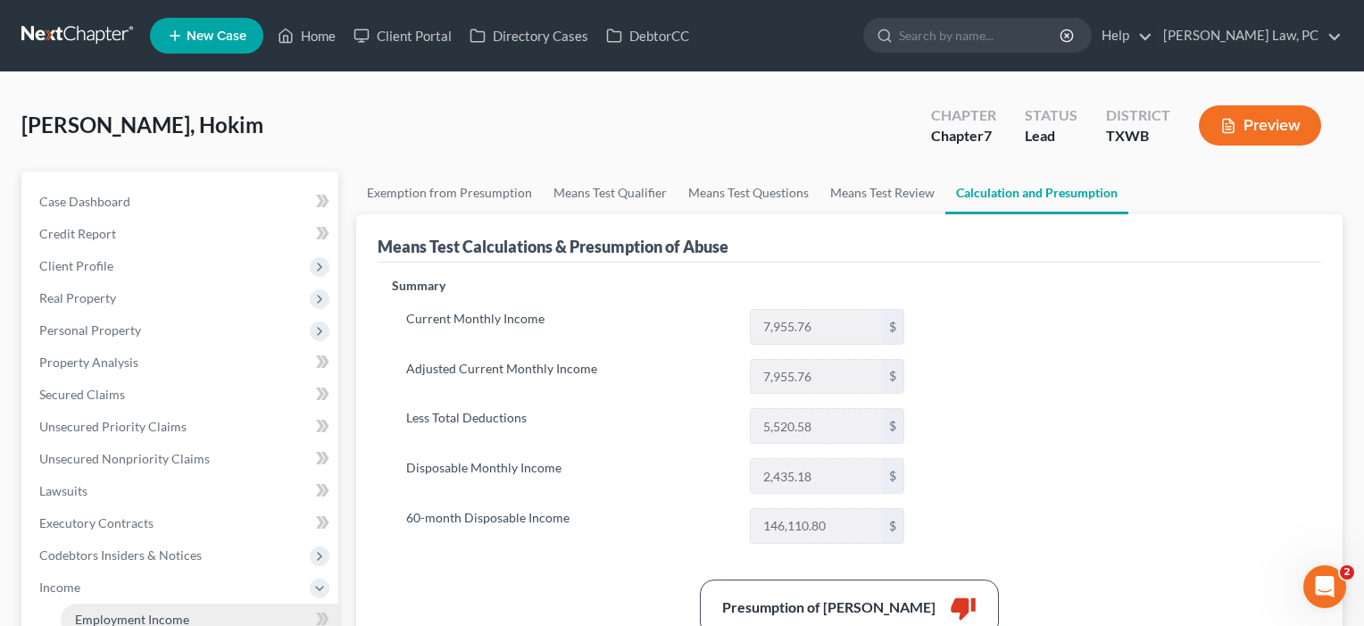
click at [75, 614] on span "Employment Income" at bounding box center [132, 618] width 114 height 15
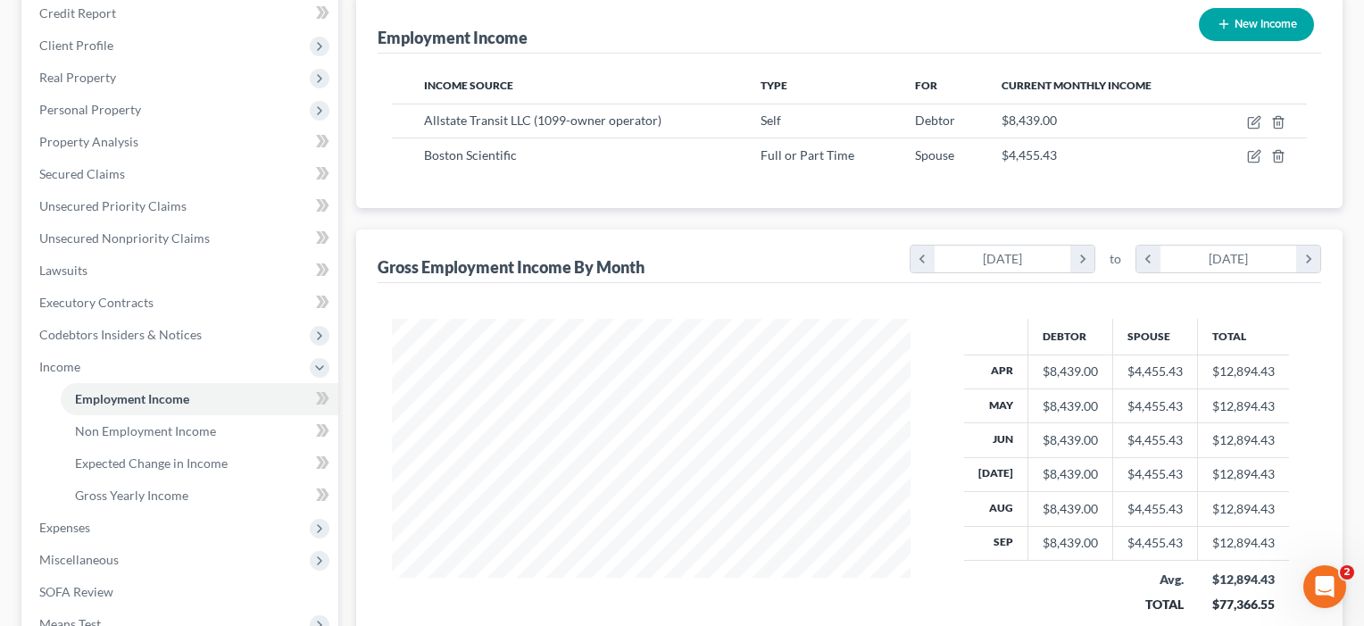
scroll to position [91, 0]
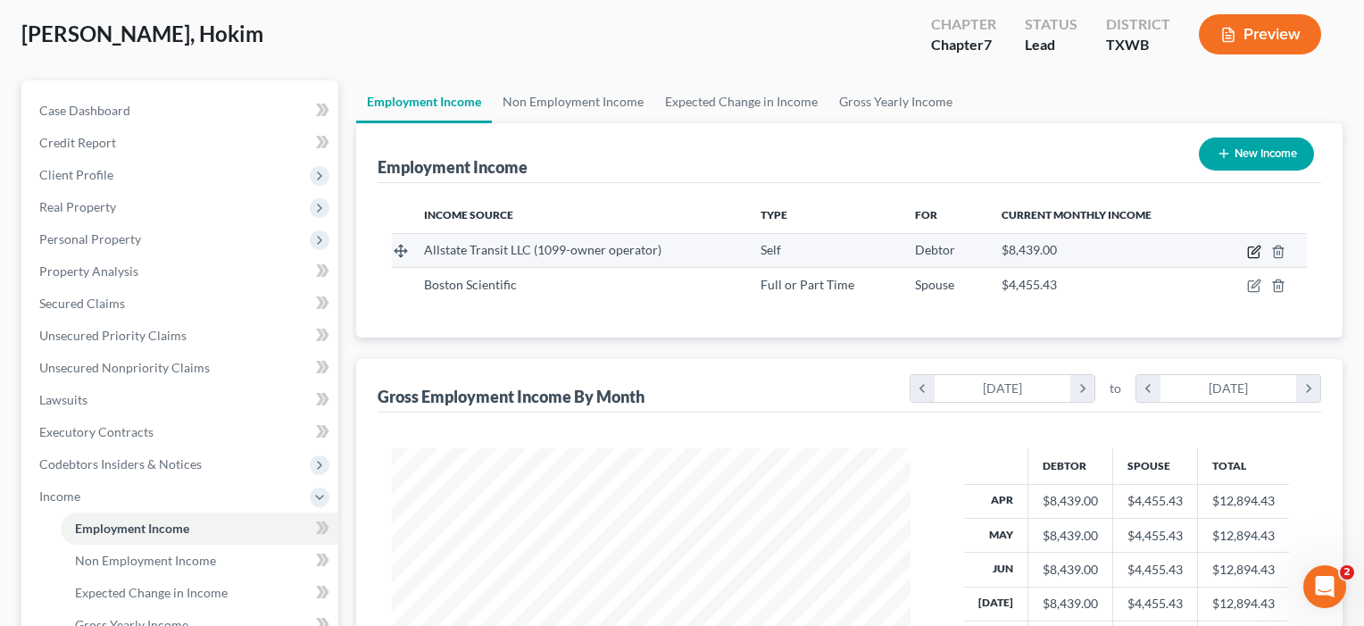
click at [1255, 254] on icon "button" at bounding box center [1254, 252] width 14 height 14
select select "1"
select select "0"
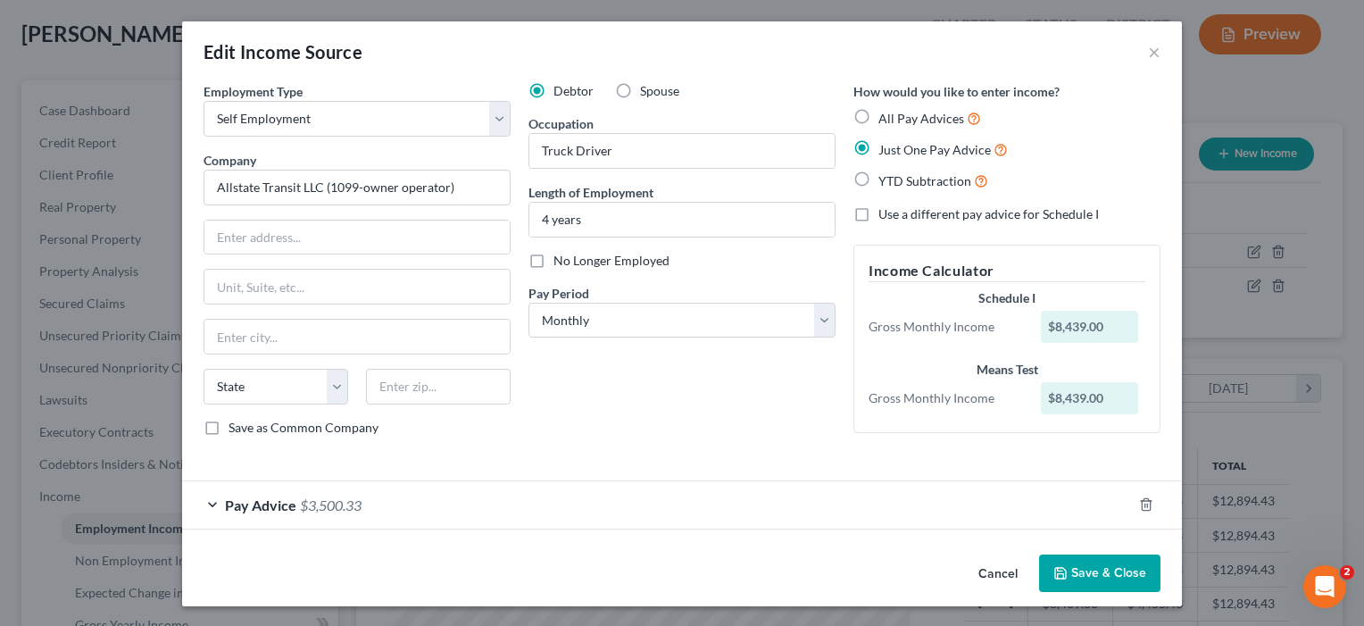
click at [1078, 583] on button "Save & Close" at bounding box center [1099, 572] width 121 height 37
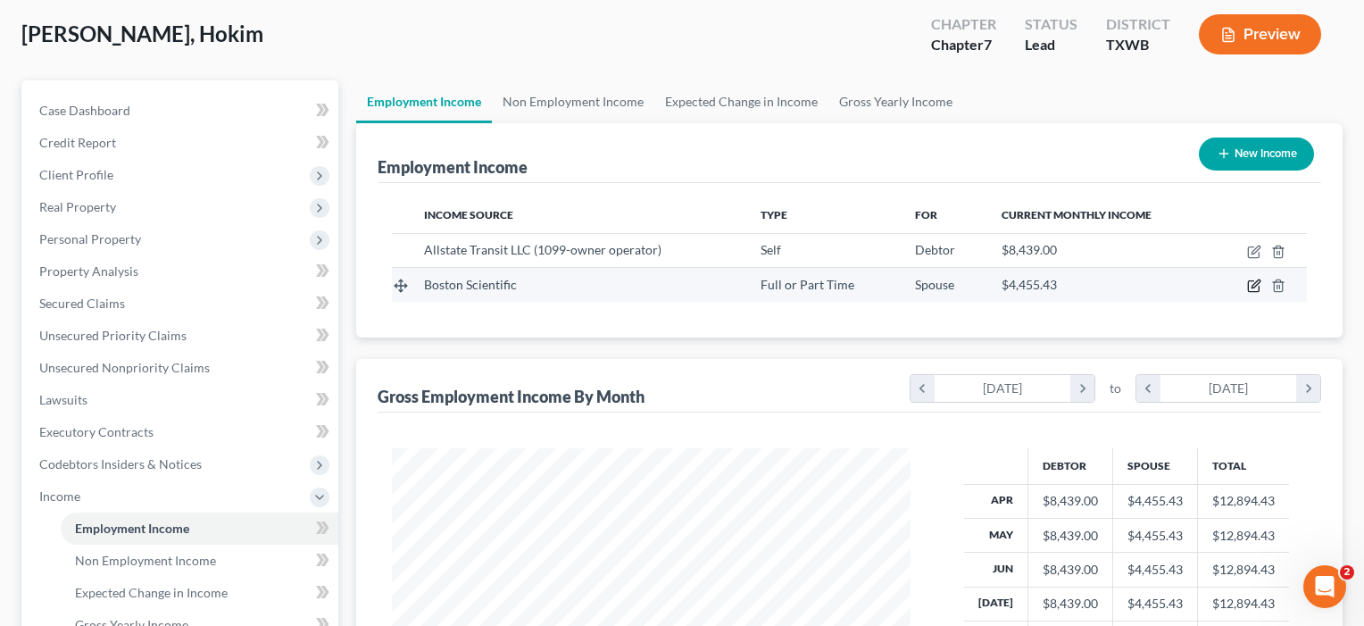
click at [1252, 287] on icon "button" at bounding box center [1254, 286] width 14 height 14
select select "0"
select select "2"
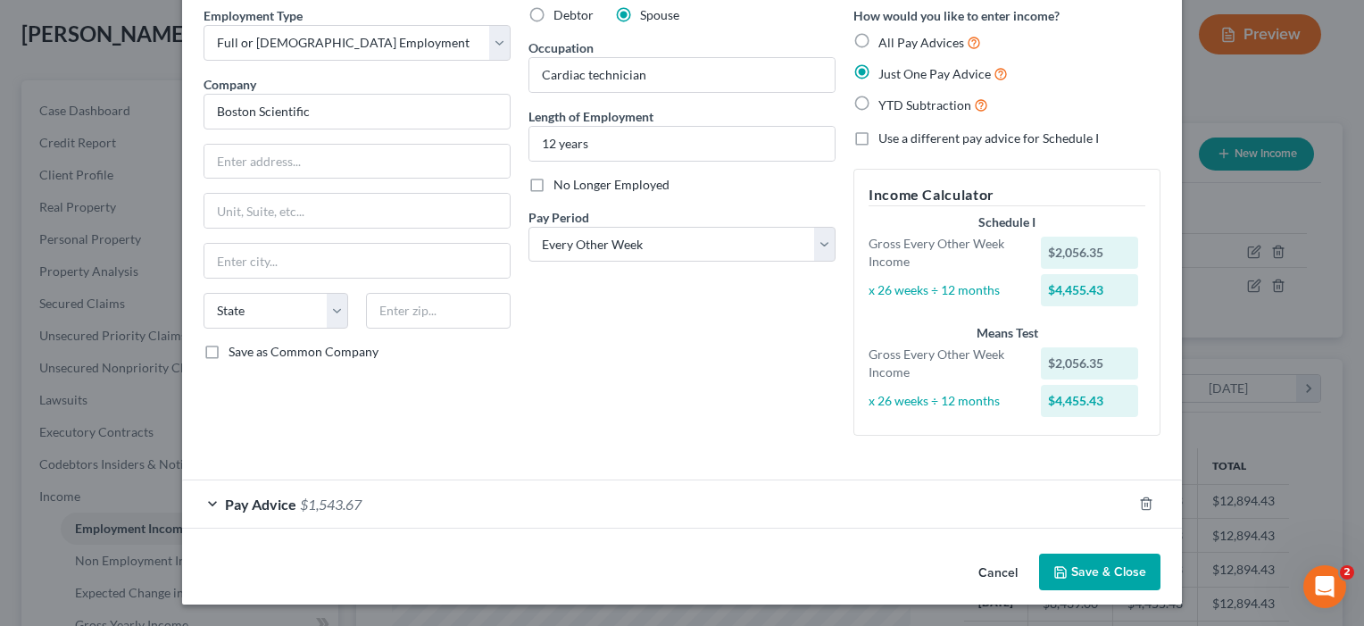
scroll to position [74, 0]
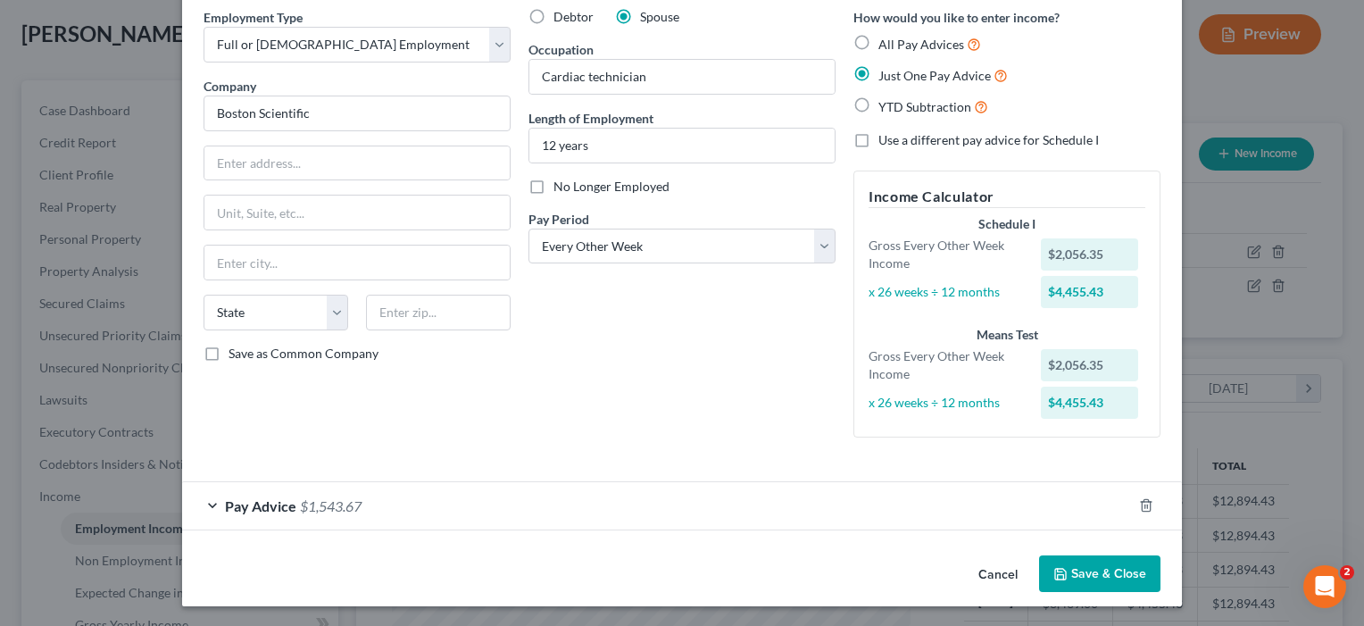
click at [1094, 575] on button "Save & Close" at bounding box center [1099, 573] width 121 height 37
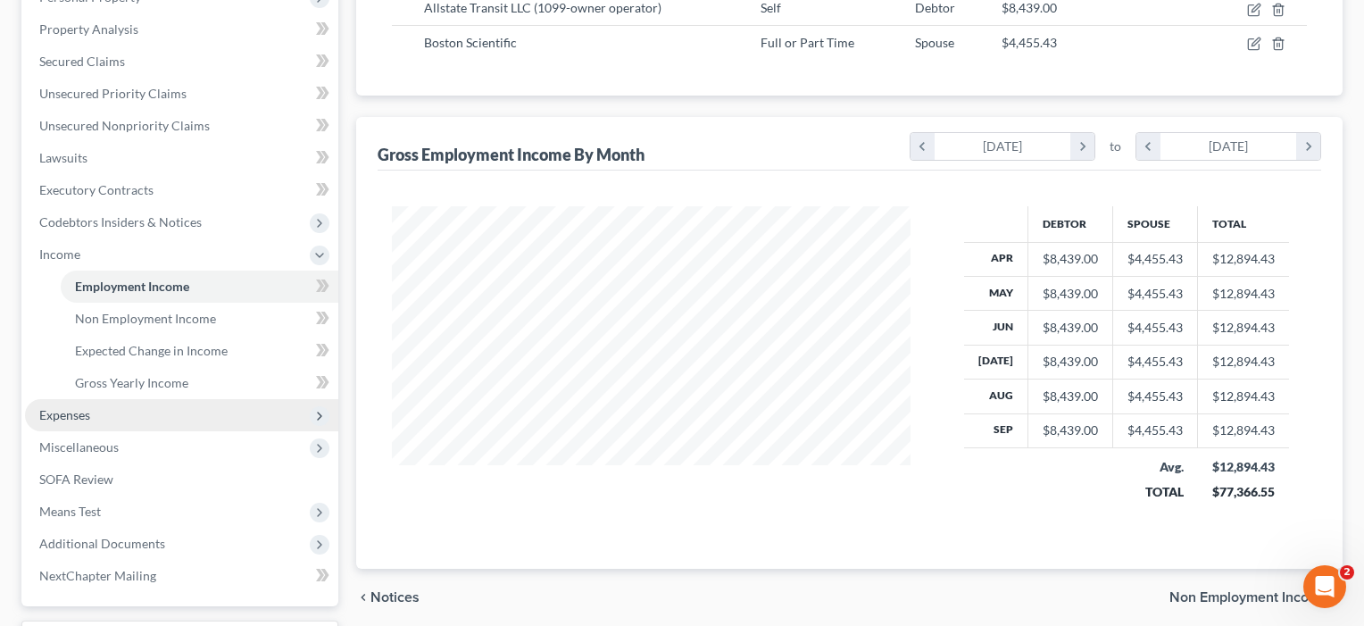
scroll to position [334, 0]
click at [58, 411] on span "Expenses" at bounding box center [64, 413] width 51 height 15
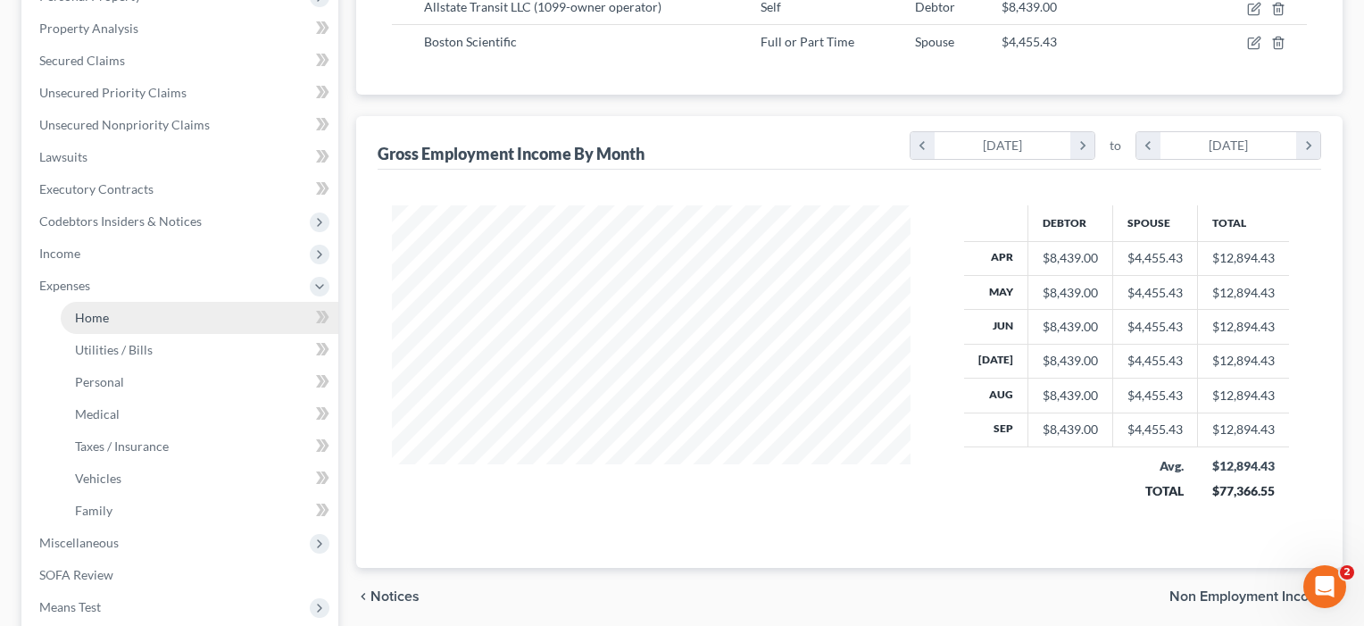
click at [102, 316] on span "Home" at bounding box center [92, 317] width 34 height 15
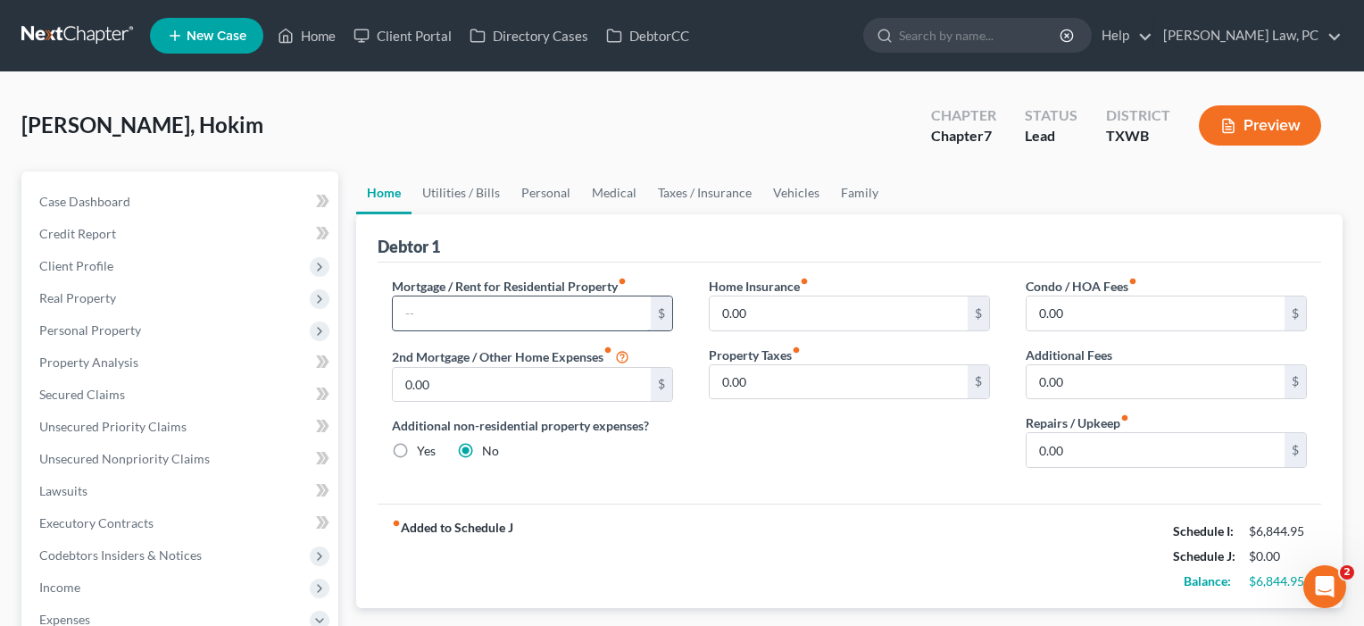
click at [440, 313] on input "text" at bounding box center [522, 313] width 258 height 34
type input "2,260"
drag, startPoint x: 764, startPoint y: 311, endPoint x: 670, endPoint y: 310, distance: 94.6
click at [670, 310] on div "Mortgage / Rent for Residential Property fiber_manual_record 2,260 $ 2nd Mortga…" at bounding box center [849, 379] width 951 height 205
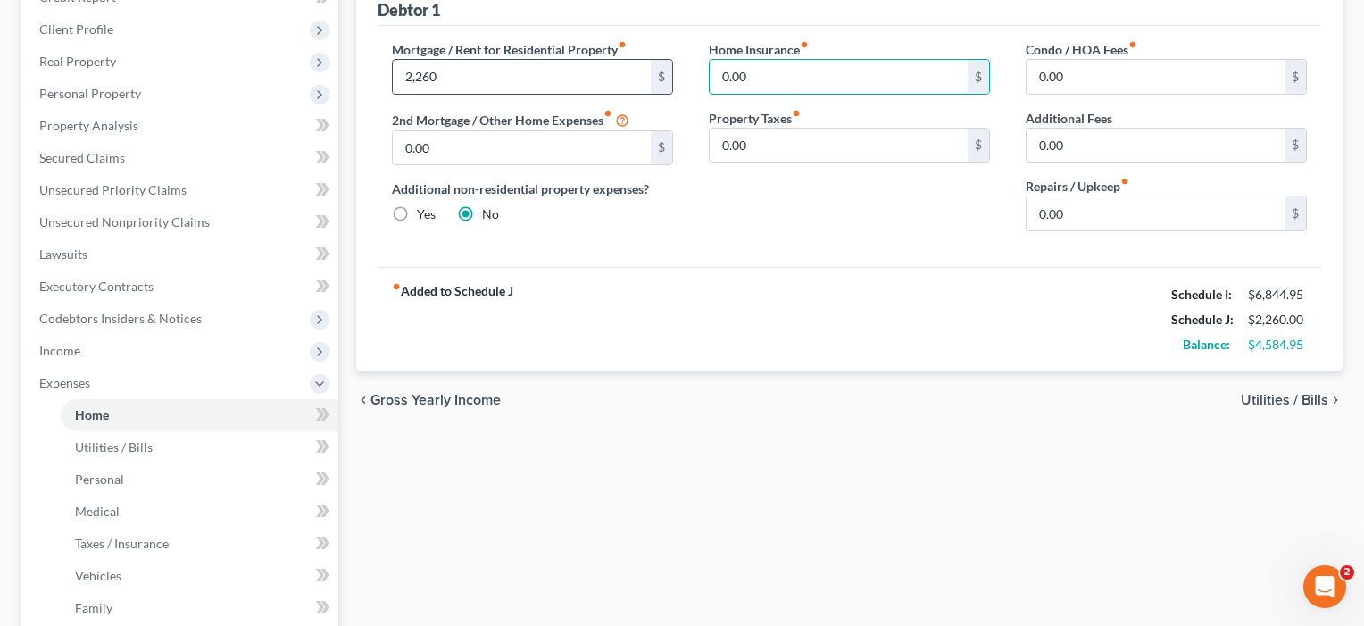
scroll to position [342, 0]
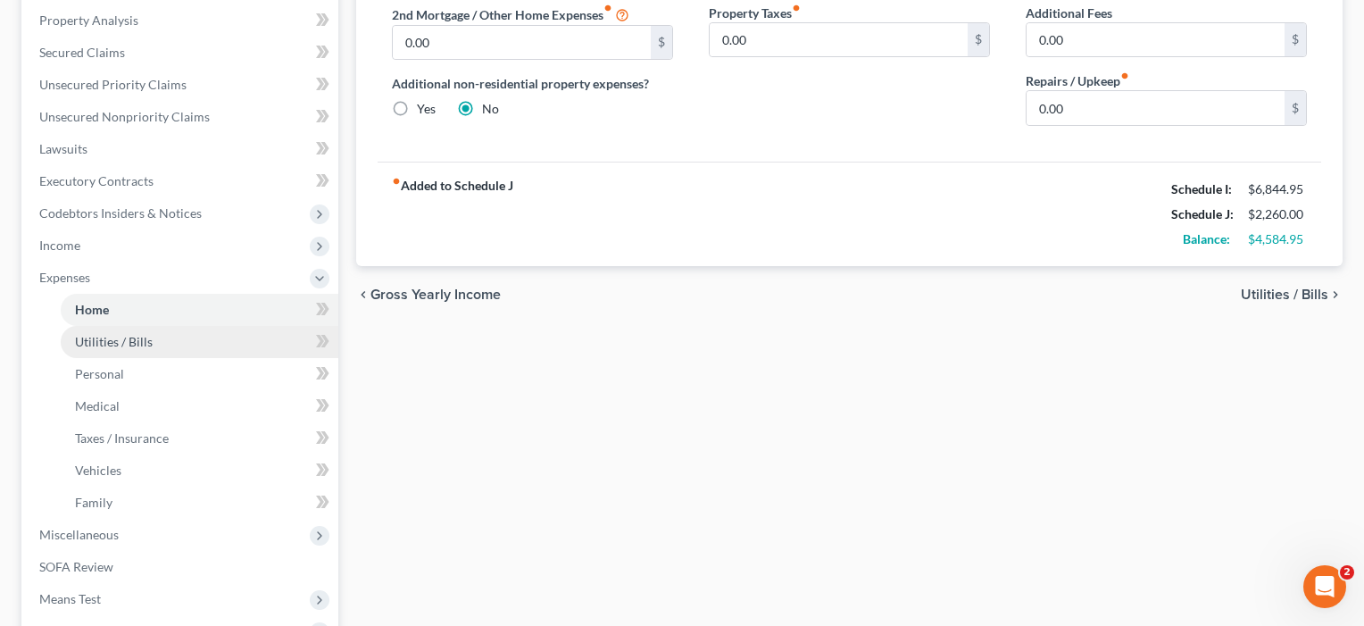
click at [143, 345] on span "Utilities / Bills" at bounding box center [114, 341] width 78 height 15
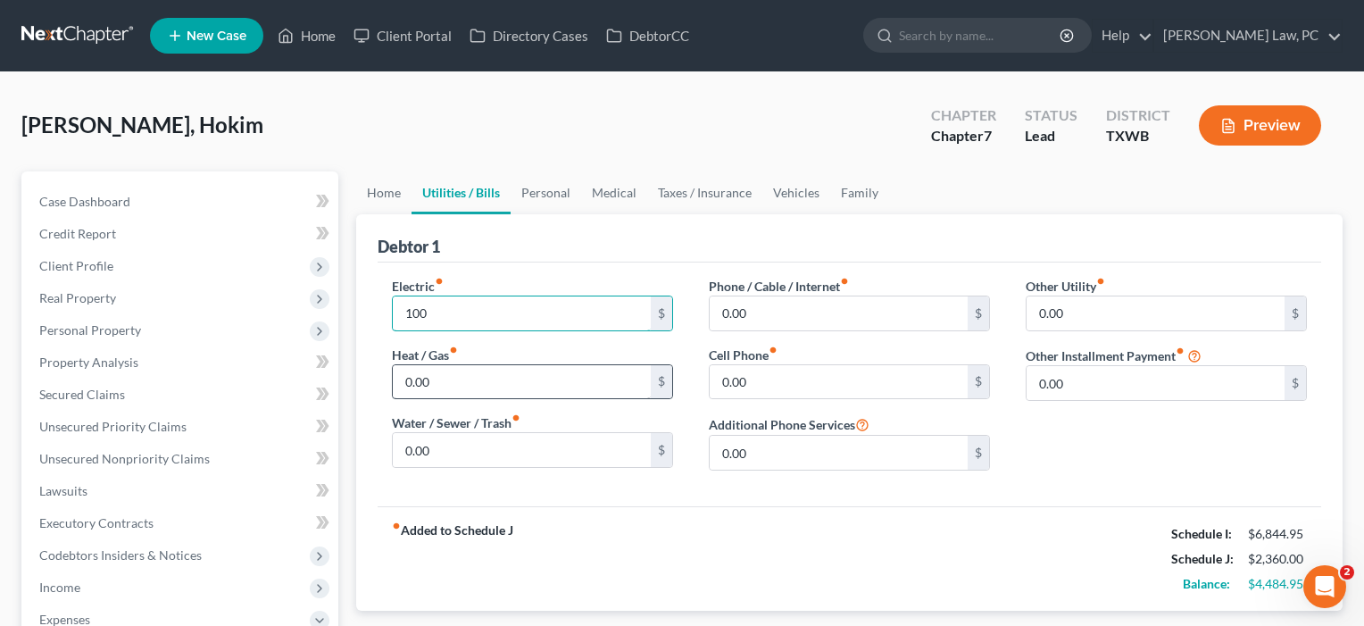
type input "100"
click at [457, 383] on input "0.00" at bounding box center [522, 382] width 258 height 34
drag, startPoint x: 759, startPoint y: 386, endPoint x: 661, endPoint y: 386, distance: 97.3
type input "270"
click at [1011, 438] on div "Other Utility fiber_manual_record 0.00 $ Other Installment Payment fiber_manual…" at bounding box center [1166, 381] width 317 height 208
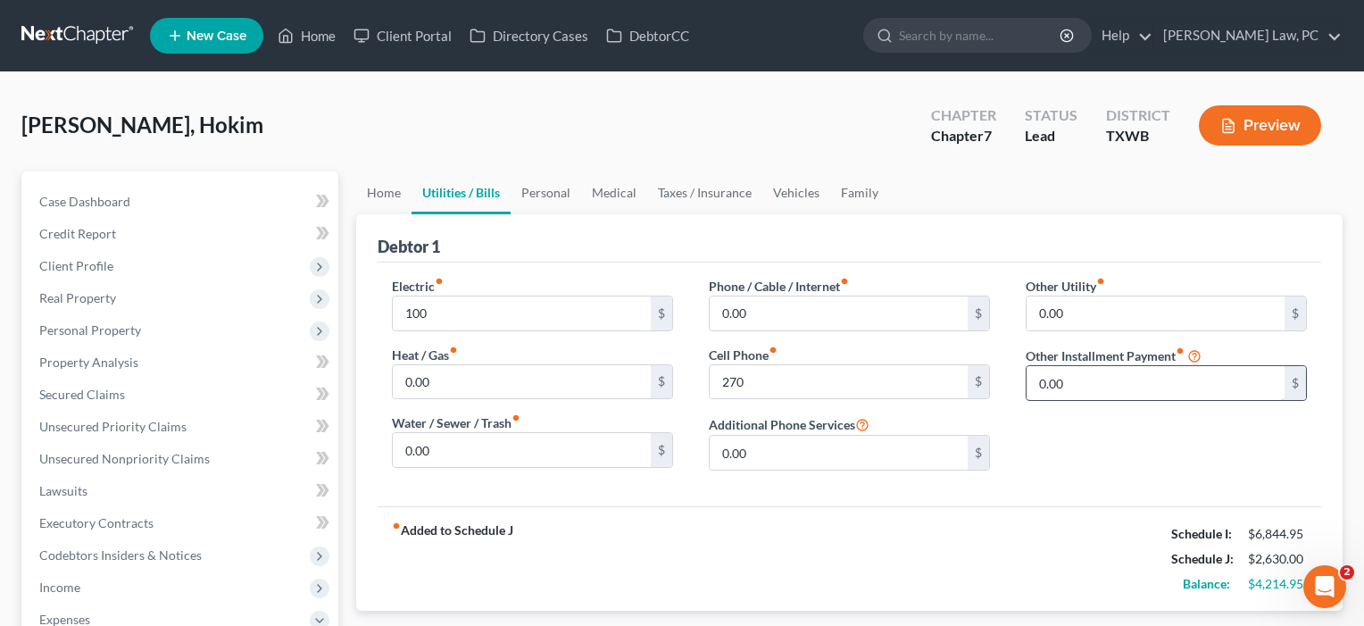
click at [1122, 380] on input "0.00" at bounding box center [1156, 383] width 258 height 34
type input "0.01"
click at [1143, 436] on input "text" at bounding box center [1166, 433] width 279 height 34
type input "Subscriptions"
type input "56"
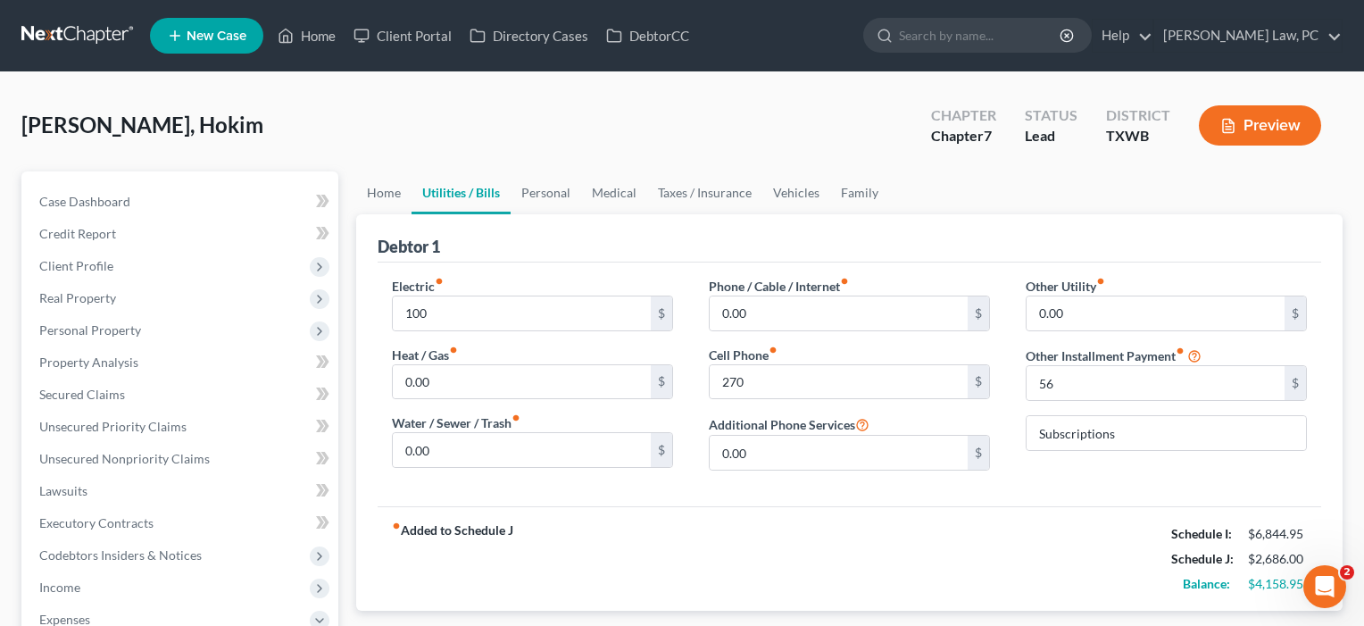
click at [1038, 520] on div "fiber_manual_record Added to Schedule J Schedule I: $6,844.95 Schedule J: $2,68…" at bounding box center [850, 558] width 944 height 104
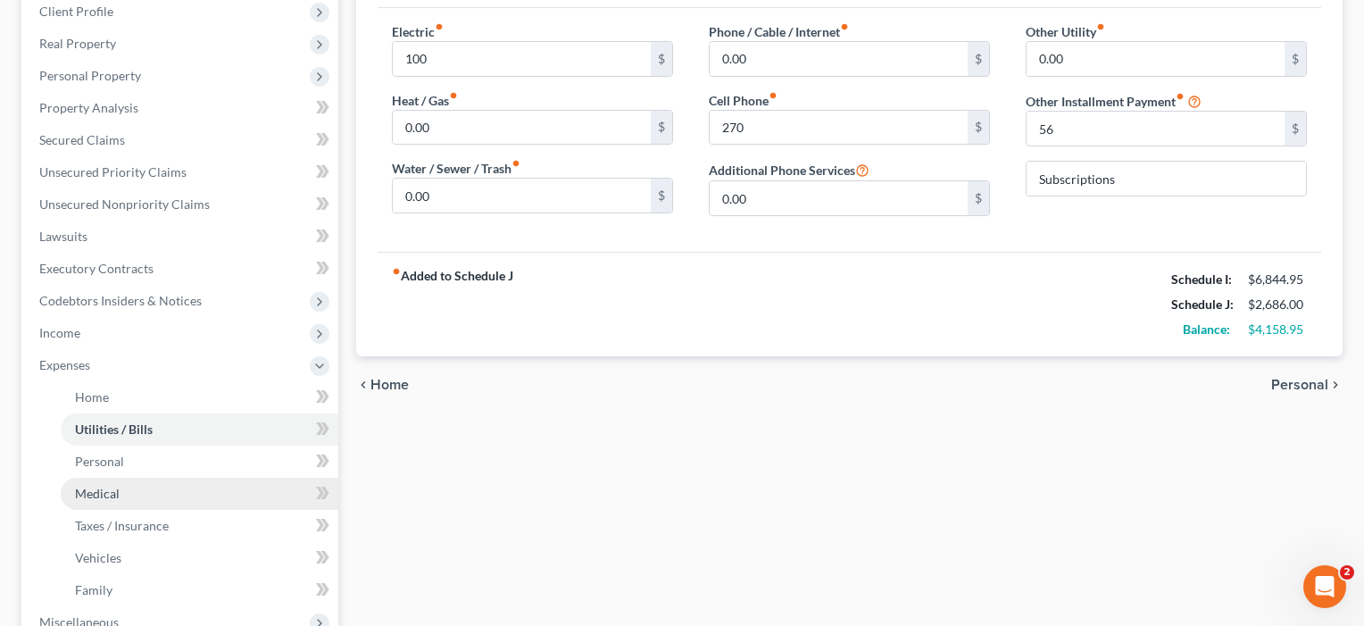
scroll to position [282, 0]
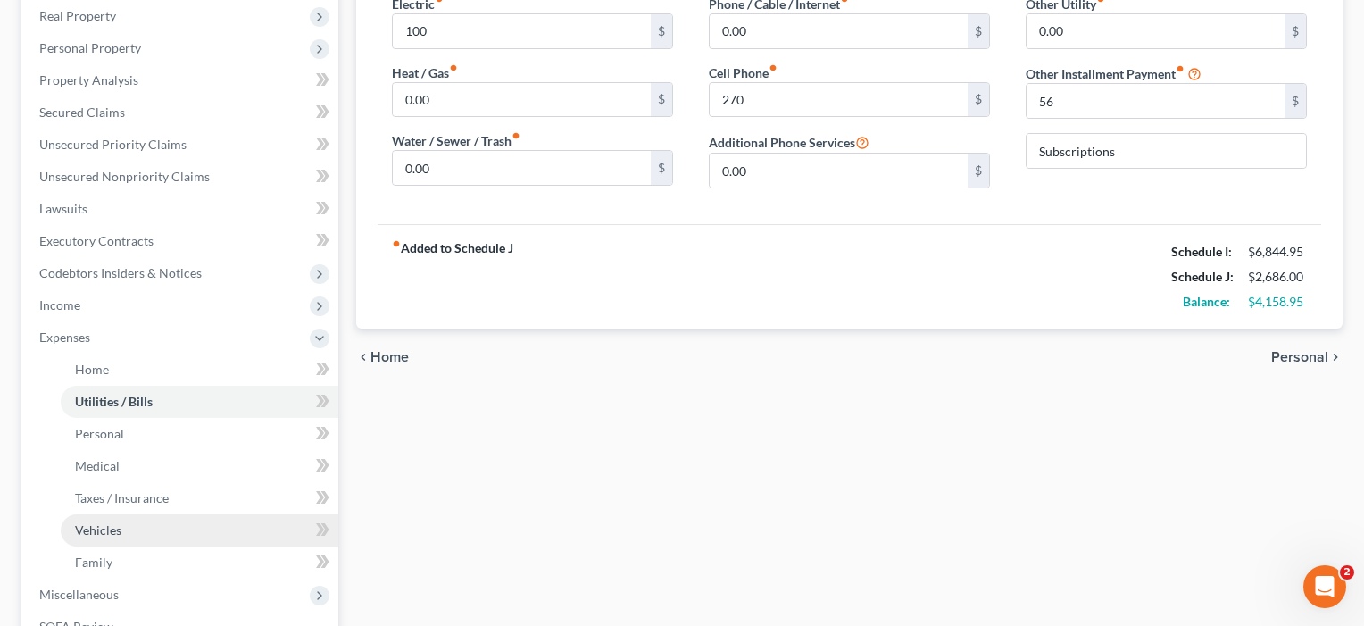
click at [96, 527] on span "Vehicles" at bounding box center [98, 529] width 46 height 15
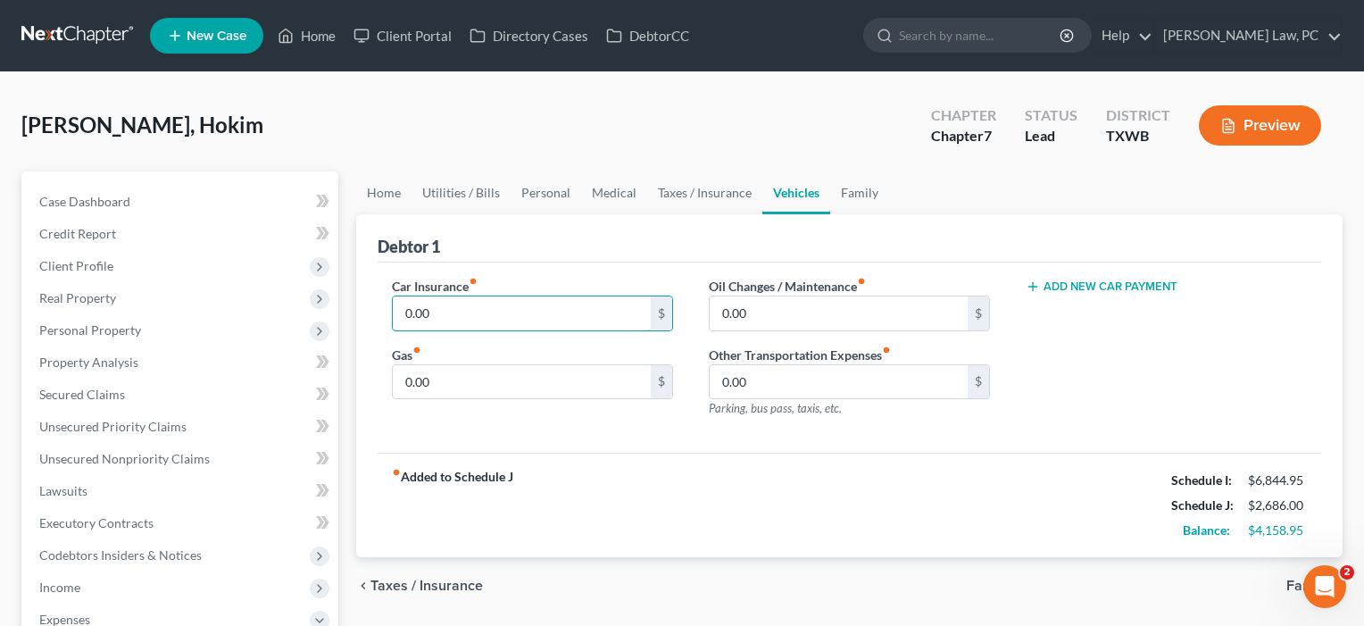
drag, startPoint x: 473, startPoint y: 320, endPoint x: 377, endPoint y: 318, distance: 96.4
click at [377, 318] on div "Car Insurance fiber_manual_record 0.00 $ Gas fiber_manual_record 0.00 $" at bounding box center [532, 354] width 317 height 155
type input "171"
click at [497, 454] on div "fiber_manual_record Added to Schedule J Schedule I: $6,844.95 Schedule J: $2,85…" at bounding box center [850, 505] width 944 height 104
drag, startPoint x: 471, startPoint y: 379, endPoint x: 396, endPoint y: 373, distance: 75.2
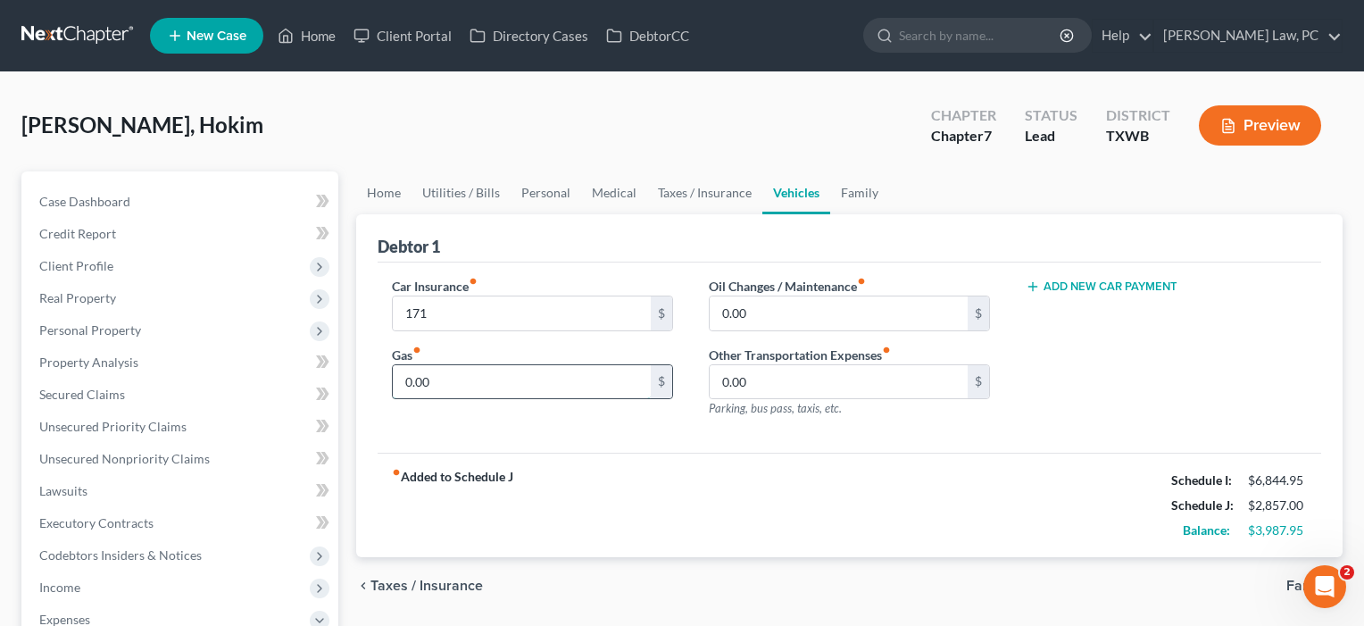
click at [396, 373] on input "0.00" at bounding box center [522, 382] width 258 height 34
type input "160"
drag, startPoint x: 768, startPoint y: 319, endPoint x: 630, endPoint y: 305, distance: 138.1
click at [630, 305] on div "Car Insurance fiber_manual_record 171 $ Gas fiber_manual_record 160 $ Oil Chang…" at bounding box center [849, 354] width 951 height 155
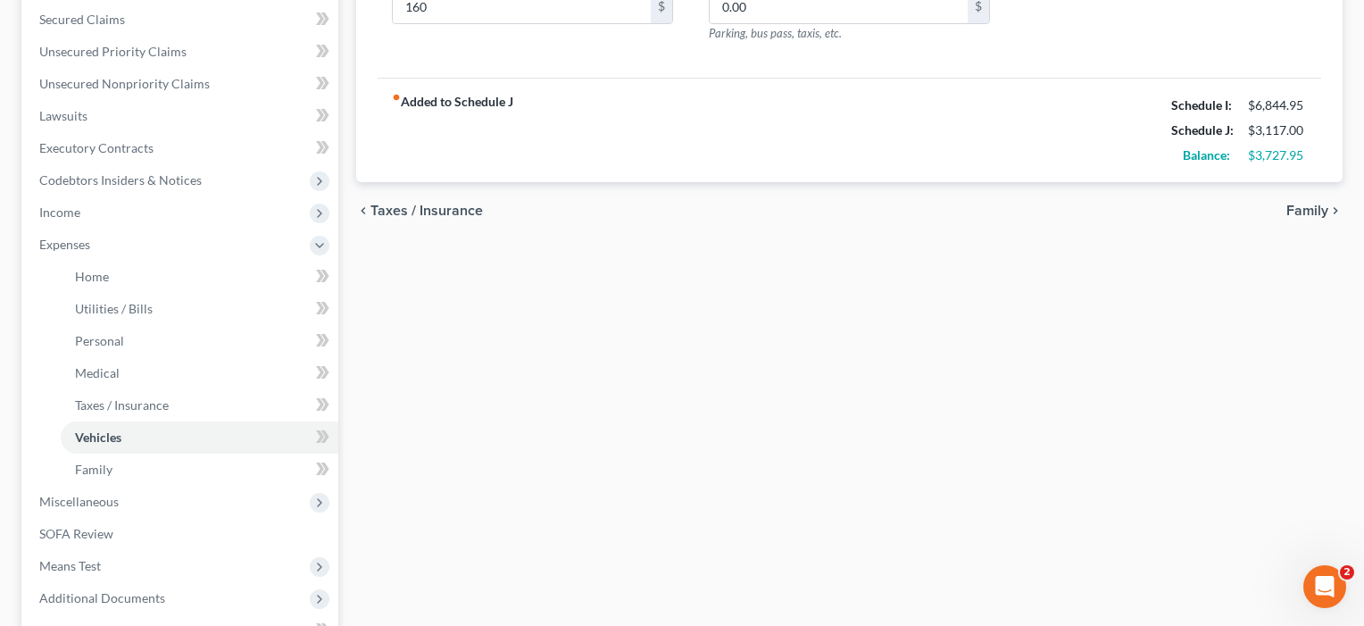
scroll to position [402, 0]
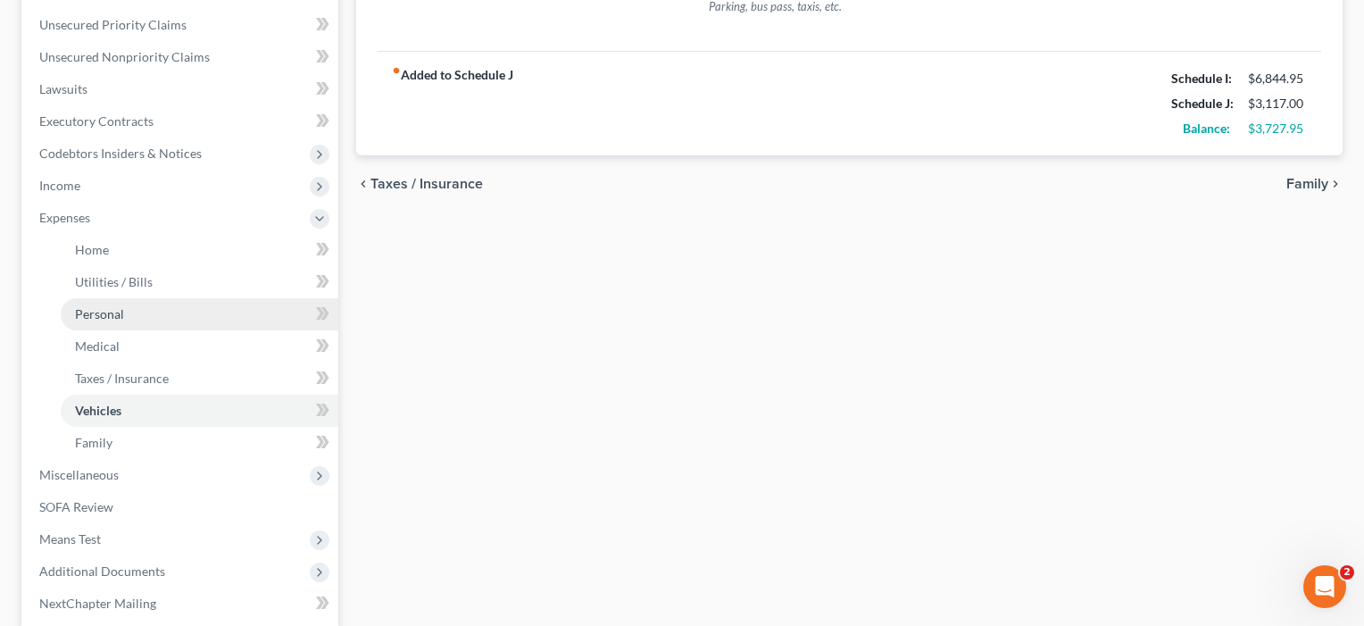
type input "100"
click at [115, 319] on span "Personal" at bounding box center [99, 313] width 49 height 15
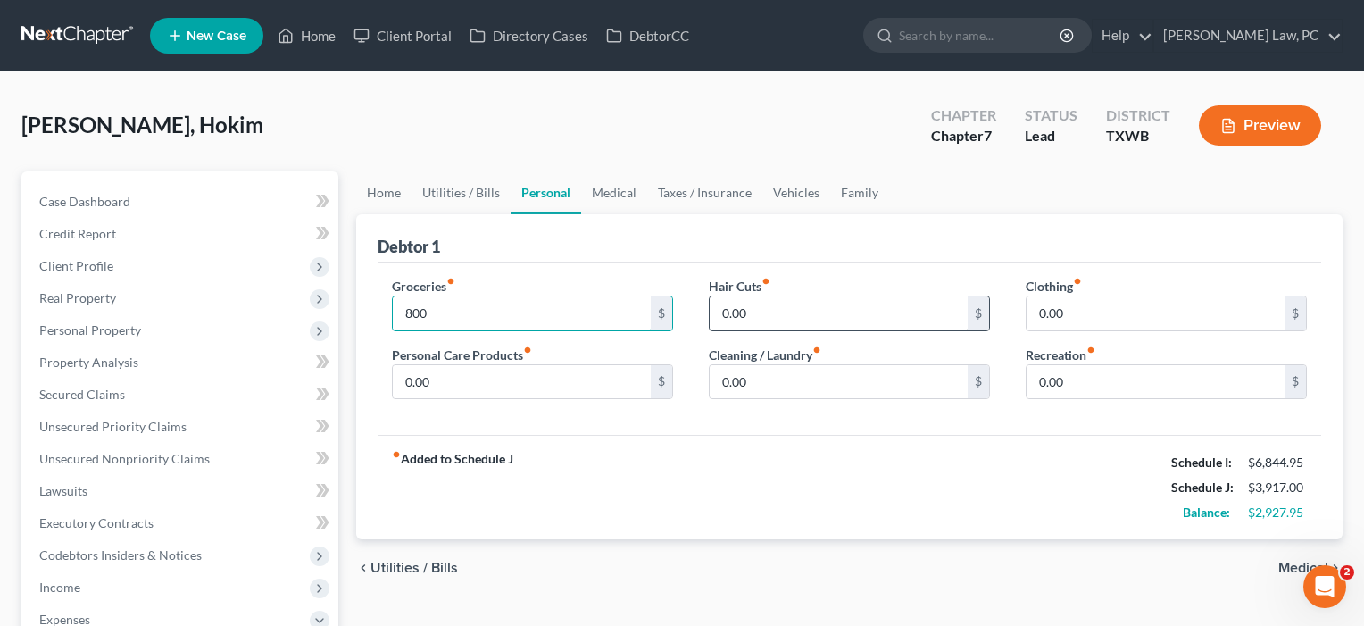
type input "800"
drag, startPoint x: 798, startPoint y: 314, endPoint x: 693, endPoint y: 312, distance: 105.4
click at [693, 312] on div "Hair Cuts fiber_manual_record 0.00 $ Cleaning / Laundry fiber_manual_record 0.0…" at bounding box center [849, 345] width 317 height 137
type input "100"
drag, startPoint x: 1120, startPoint y: 313, endPoint x: 1011, endPoint y: 312, distance: 109.8
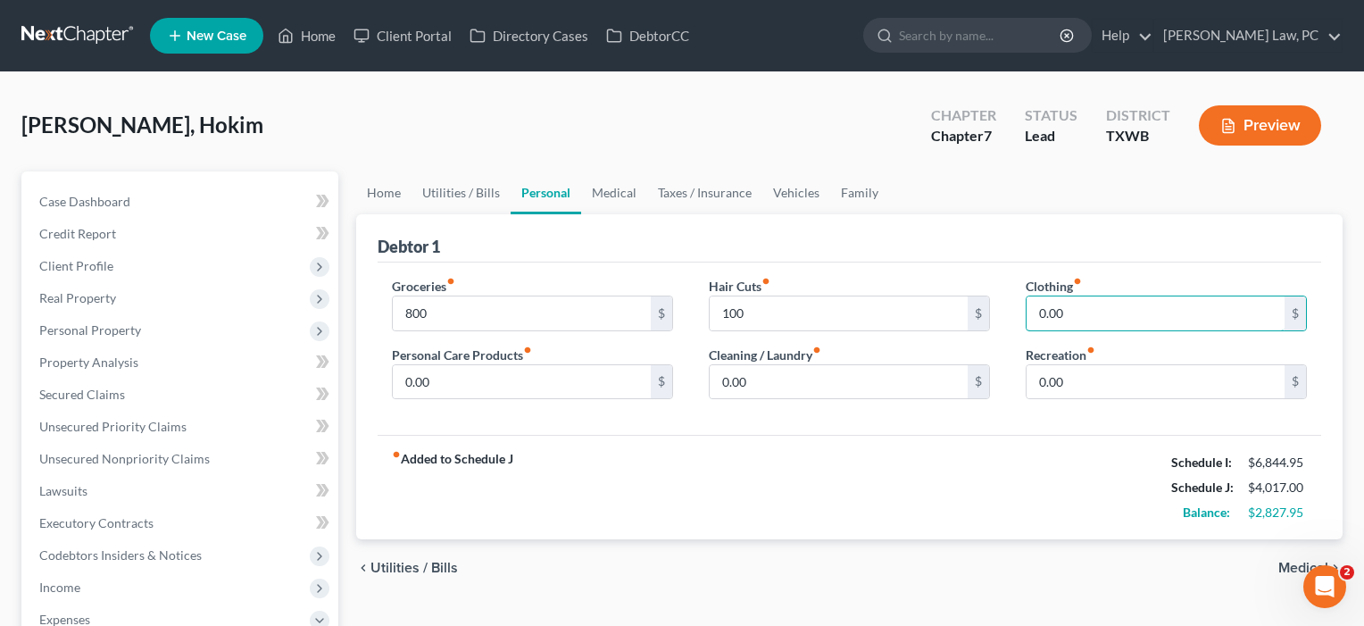
click at [1011, 312] on div "Clothing fiber_manual_record 0.00 $ Recreation fiber_manual_record 0.00 $" at bounding box center [1166, 345] width 317 height 137
type input "125"
drag, startPoint x: 794, startPoint y: 386, endPoint x: 708, endPoint y: 385, distance: 85.7
click at [708, 385] on div "Hair Cuts fiber_manual_record 100 $ Cleaning / Laundry fiber_manual_record 0.00…" at bounding box center [849, 345] width 317 height 137
type input "35"
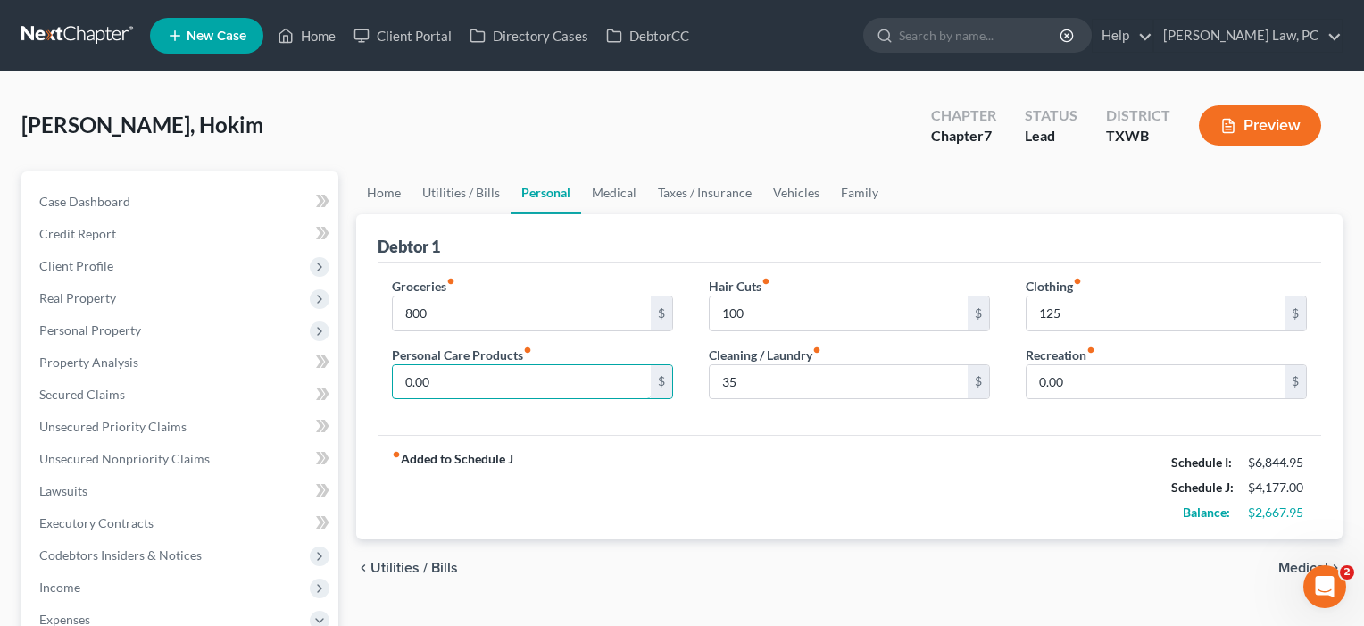
drag, startPoint x: 444, startPoint y: 384, endPoint x: 368, endPoint y: 380, distance: 76.0
click at [368, 380] on div "Debtor 1 Groceries fiber_manual_record 800 $ Personal Care Products fiber_manua…" at bounding box center [849, 377] width 986 height 326
type input "35"
drag, startPoint x: 1077, startPoint y: 385, endPoint x: 974, endPoint y: 385, distance: 102.7
click at [974, 385] on div "Groceries fiber_manual_record 800 $ Personal Care Products fiber_manual_record …" at bounding box center [849, 345] width 951 height 137
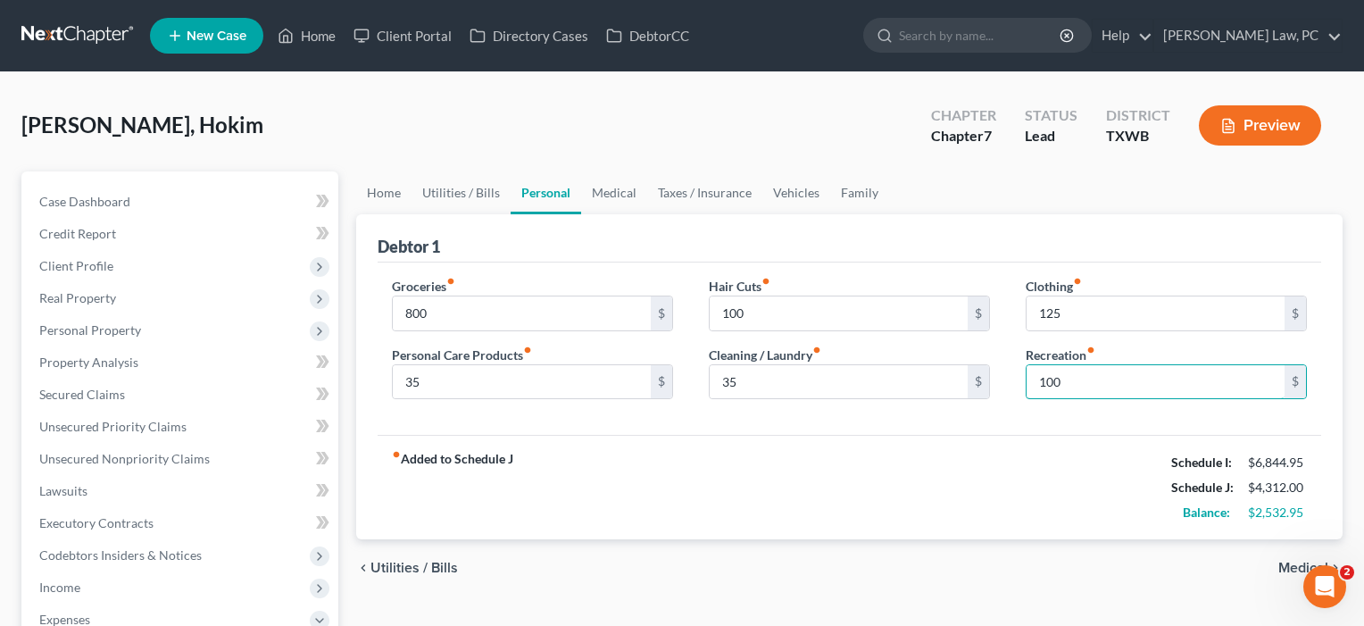
type input "100"
click at [1057, 511] on div "fiber_manual_record Added to Schedule J Schedule I: $6,844.95 Schedule J: $4,31…" at bounding box center [850, 487] width 944 height 104
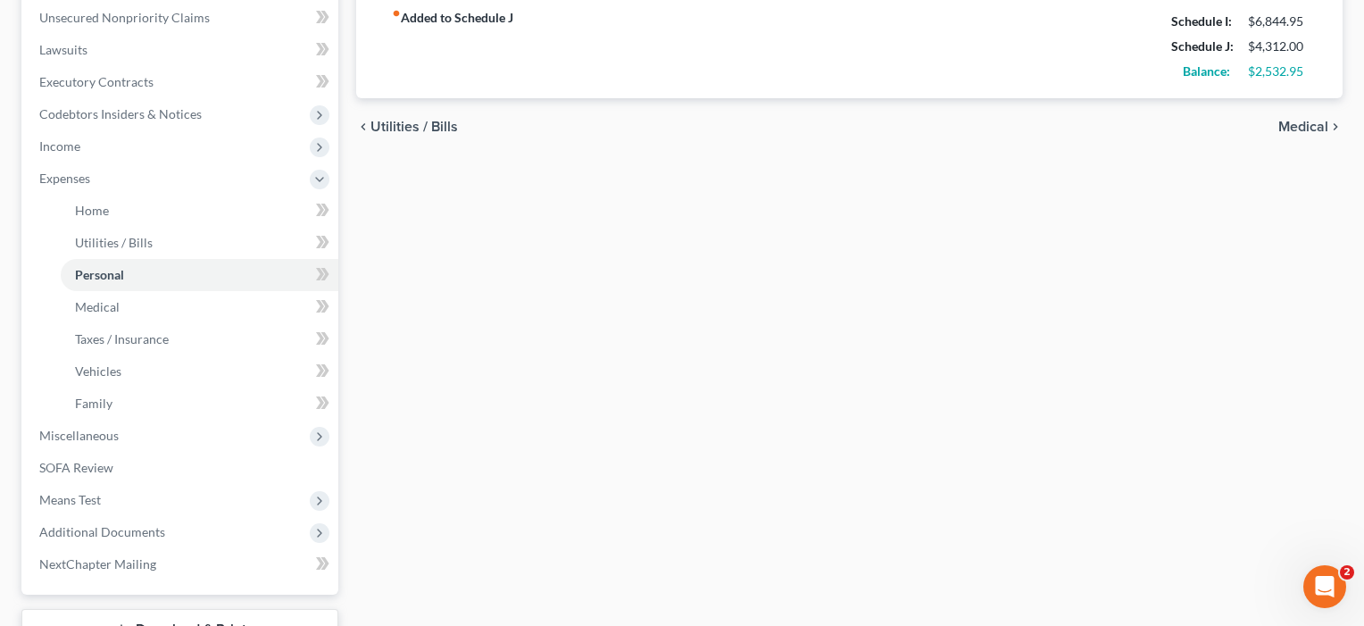
scroll to position [453, 0]
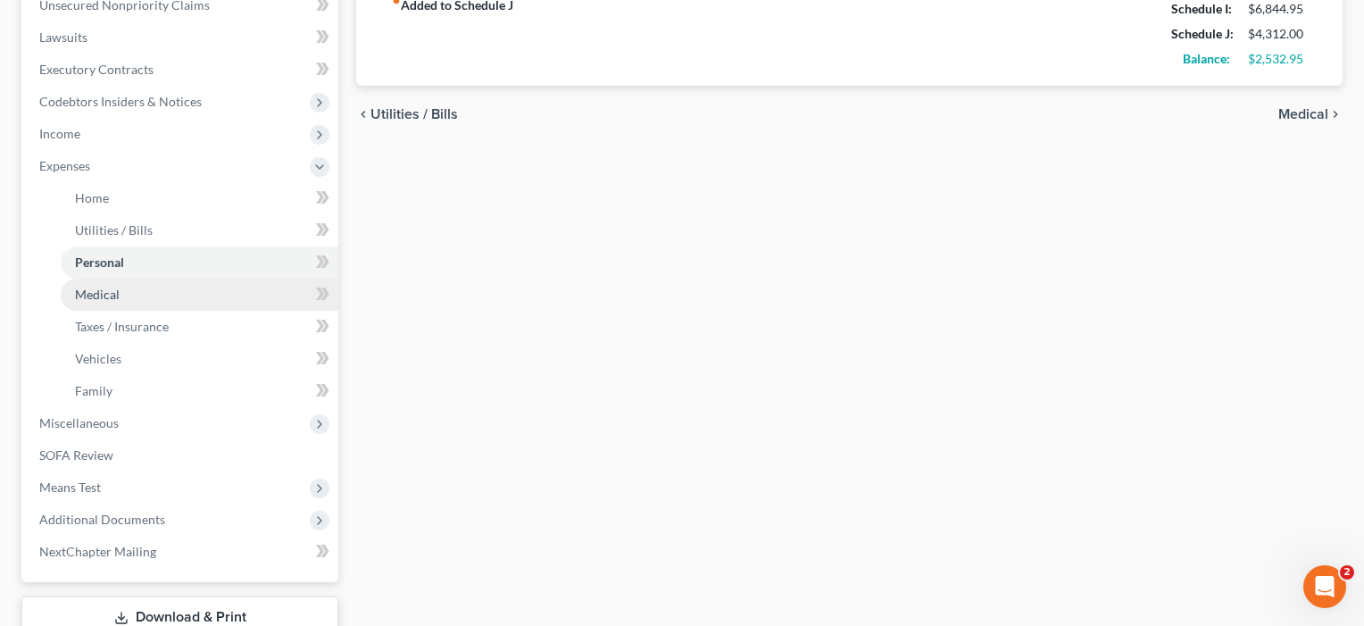
click at [86, 299] on span "Medical" at bounding box center [97, 294] width 45 height 15
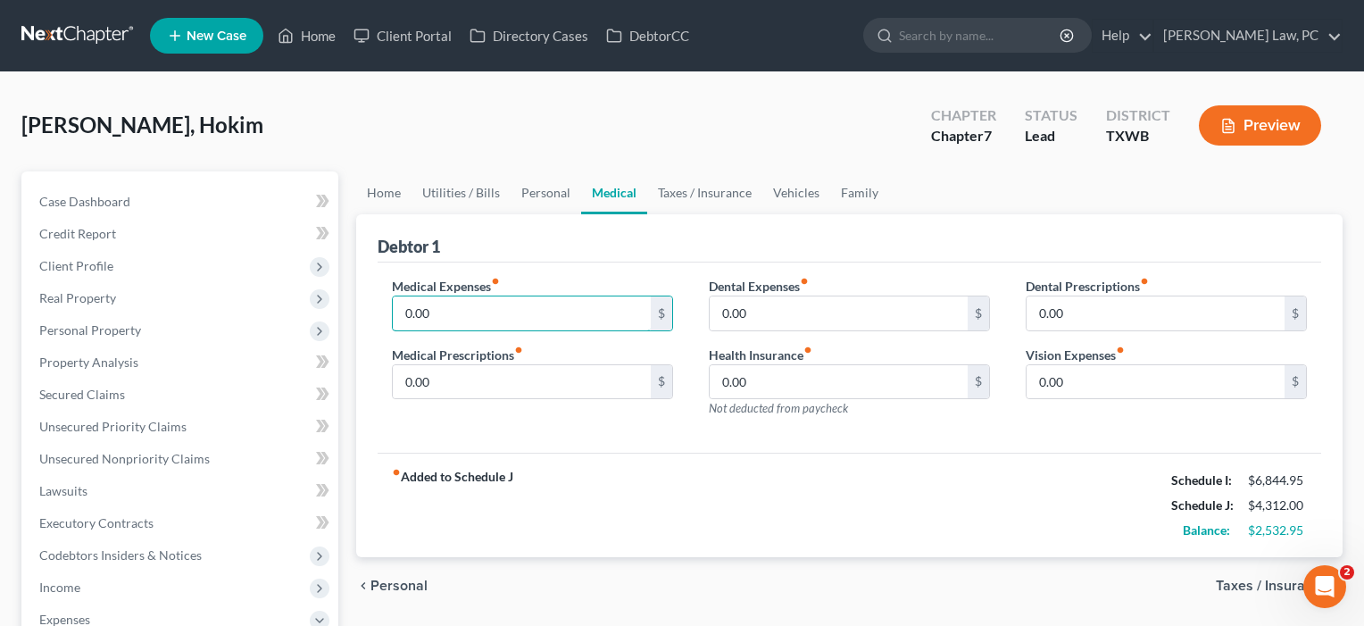
drag, startPoint x: 452, startPoint y: 310, endPoint x: 368, endPoint y: 305, distance: 84.0
click at [368, 305] on div "Debtor 1 Medical Expenses fiber_manual_record 0.00 $ Medical Prescriptions fibe…" at bounding box center [849, 386] width 986 height 344
type input "100"
click at [378, 403] on div "Medical Expenses fiber_manual_record 100 $ Medical Prescriptions fiber_manual_r…" at bounding box center [532, 354] width 317 height 155
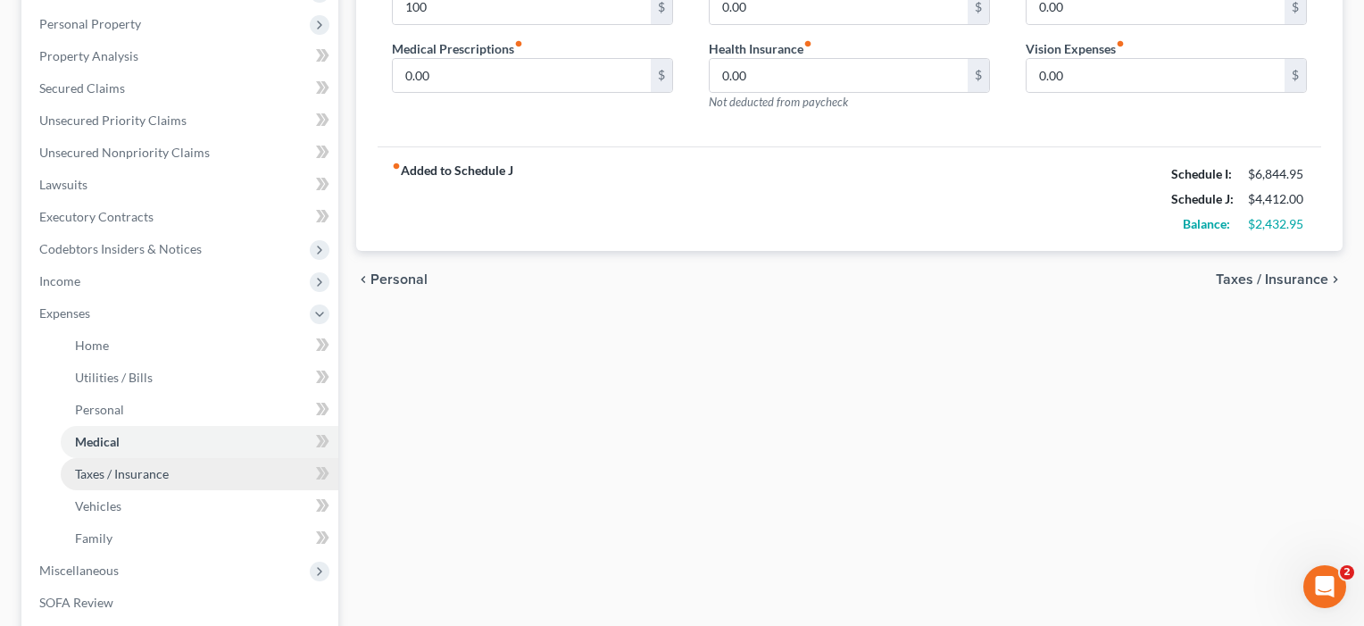
click at [119, 473] on span "Taxes / Insurance" at bounding box center [122, 473] width 94 height 15
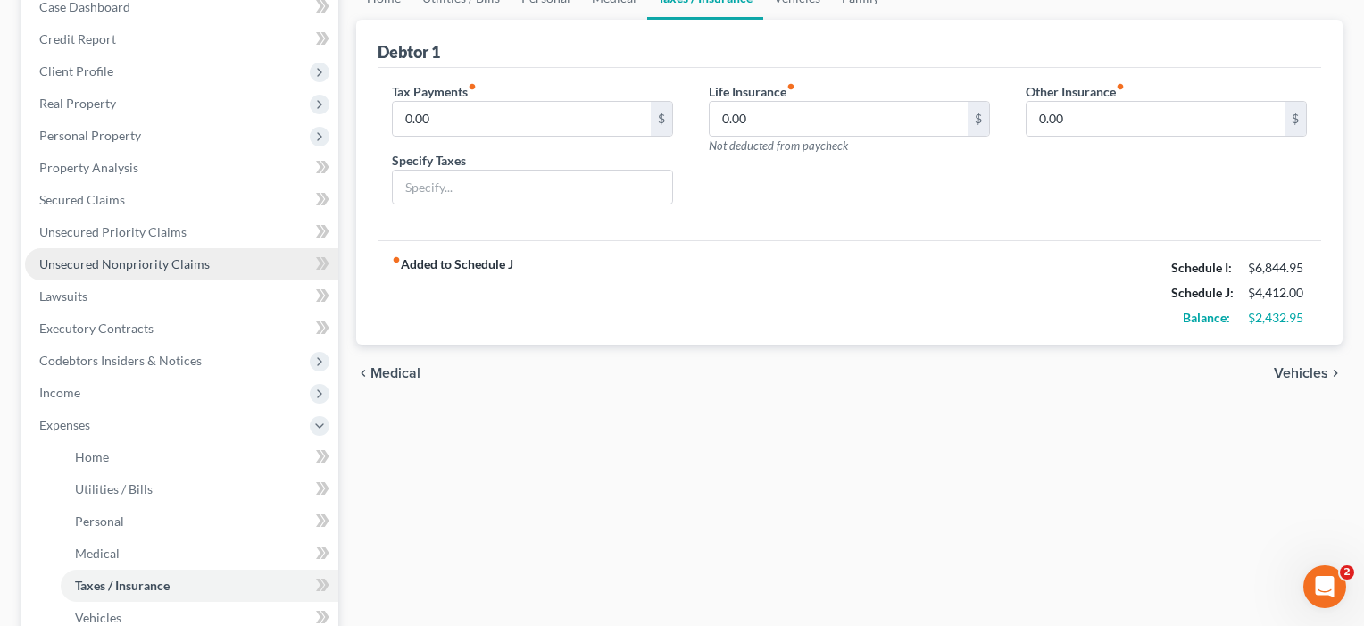
scroll to position [224, 0]
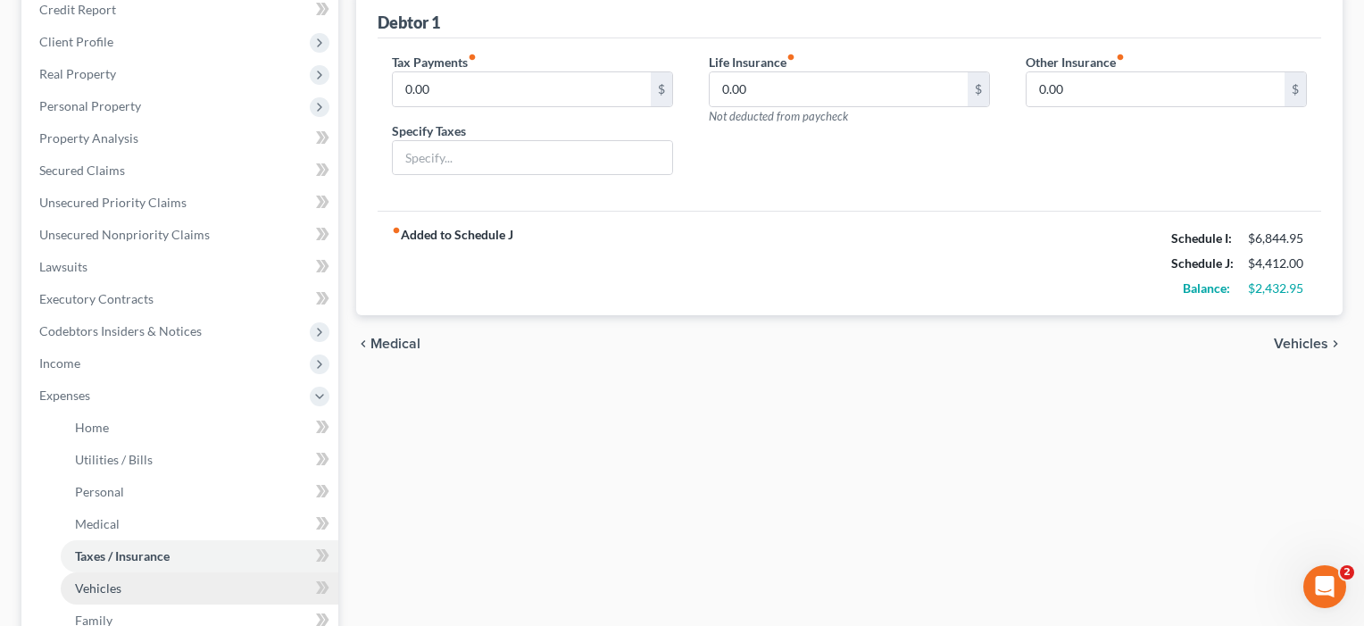
click at [97, 588] on span "Vehicles" at bounding box center [98, 587] width 46 height 15
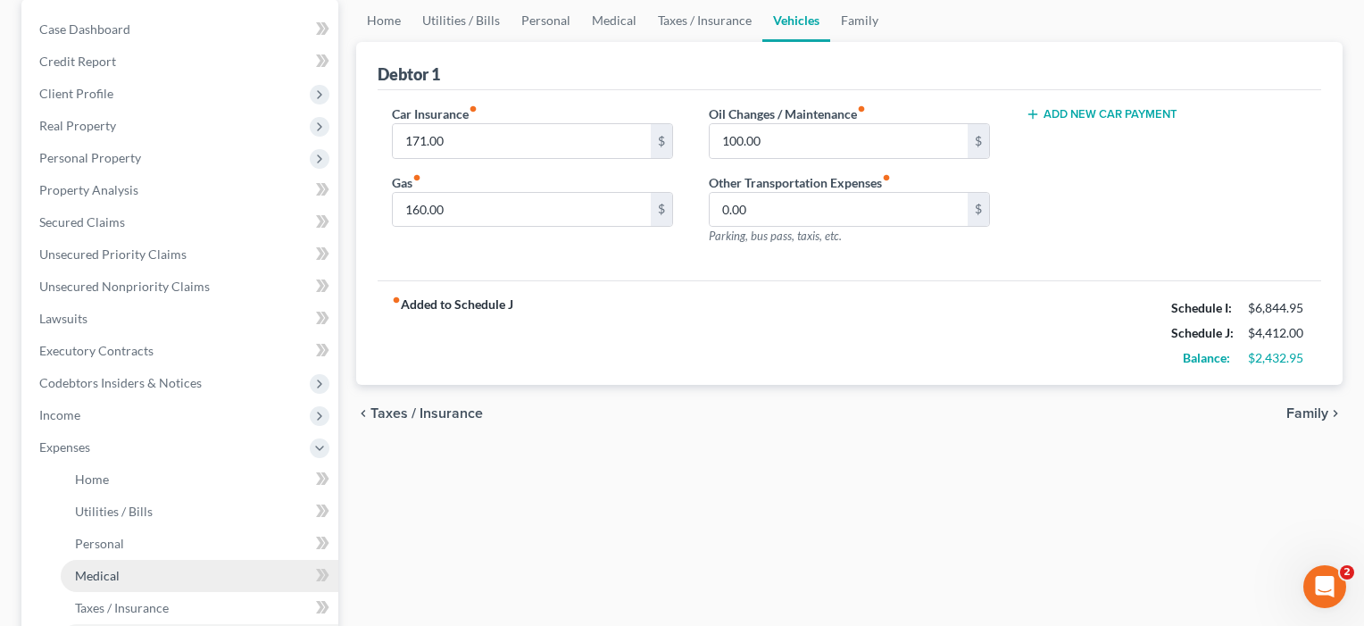
click at [97, 570] on span "Medical" at bounding box center [97, 575] width 45 height 15
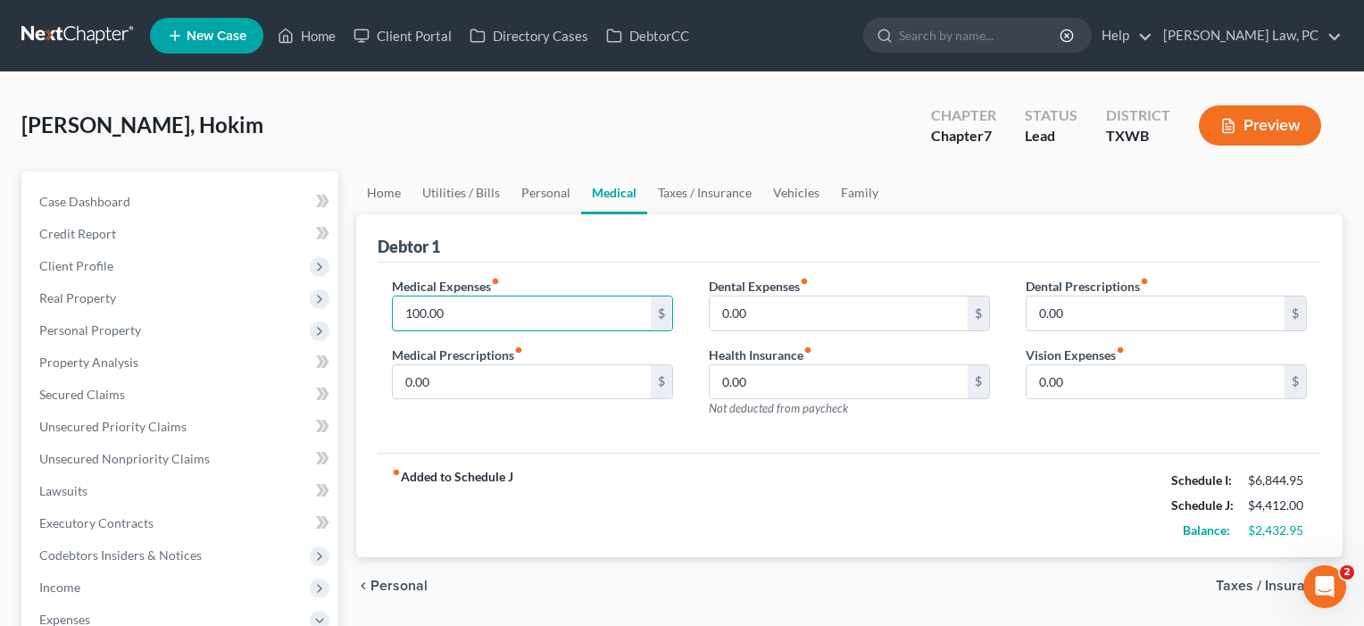
drag, startPoint x: 465, startPoint y: 305, endPoint x: 344, endPoint y: 301, distance: 121.5
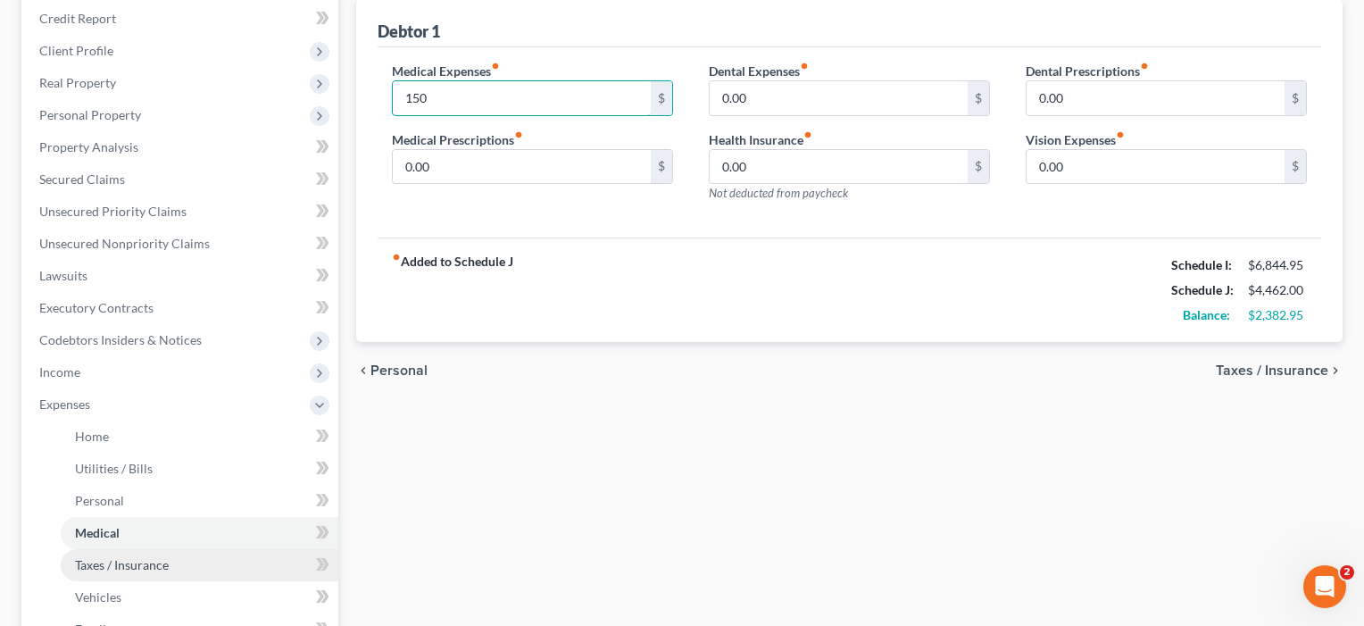
type input "150"
click at [109, 577] on link "Taxes / Insurance" at bounding box center [200, 565] width 278 height 32
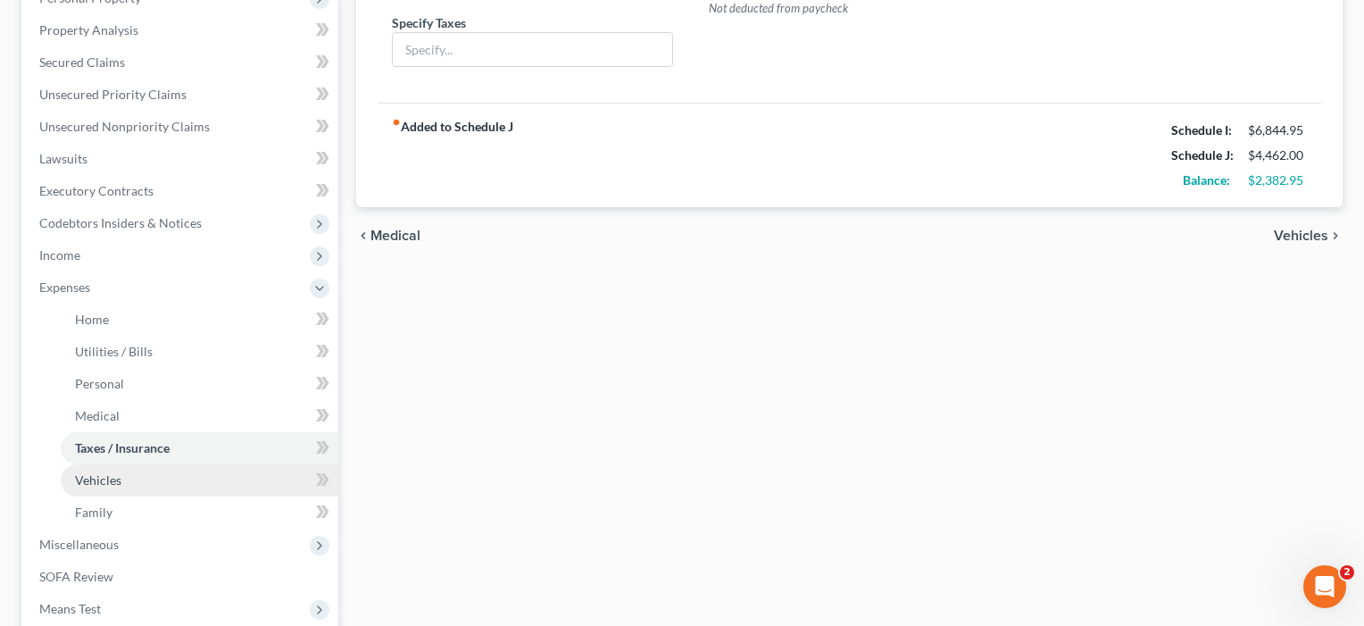
click at [97, 471] on link "Vehicles" at bounding box center [200, 480] width 278 height 32
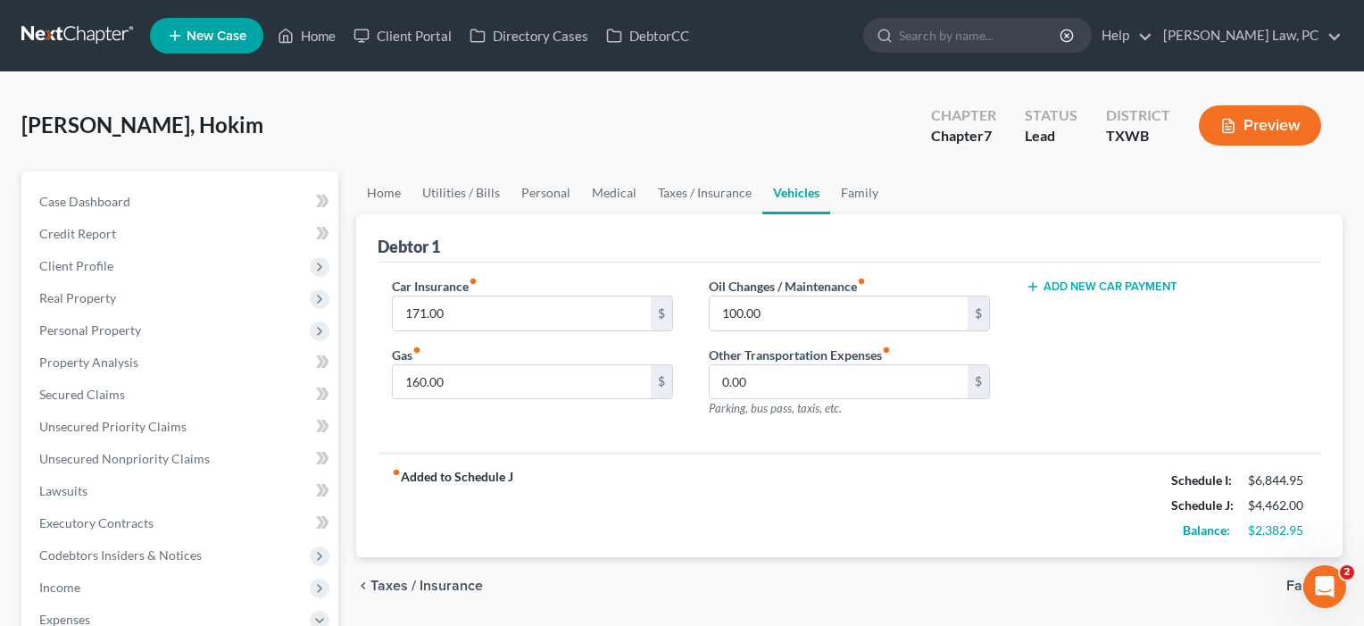
click at [1125, 287] on button "Add New Car Payment" at bounding box center [1102, 286] width 152 height 14
click at [1061, 328] on input "text" at bounding box center [1143, 313] width 233 height 34
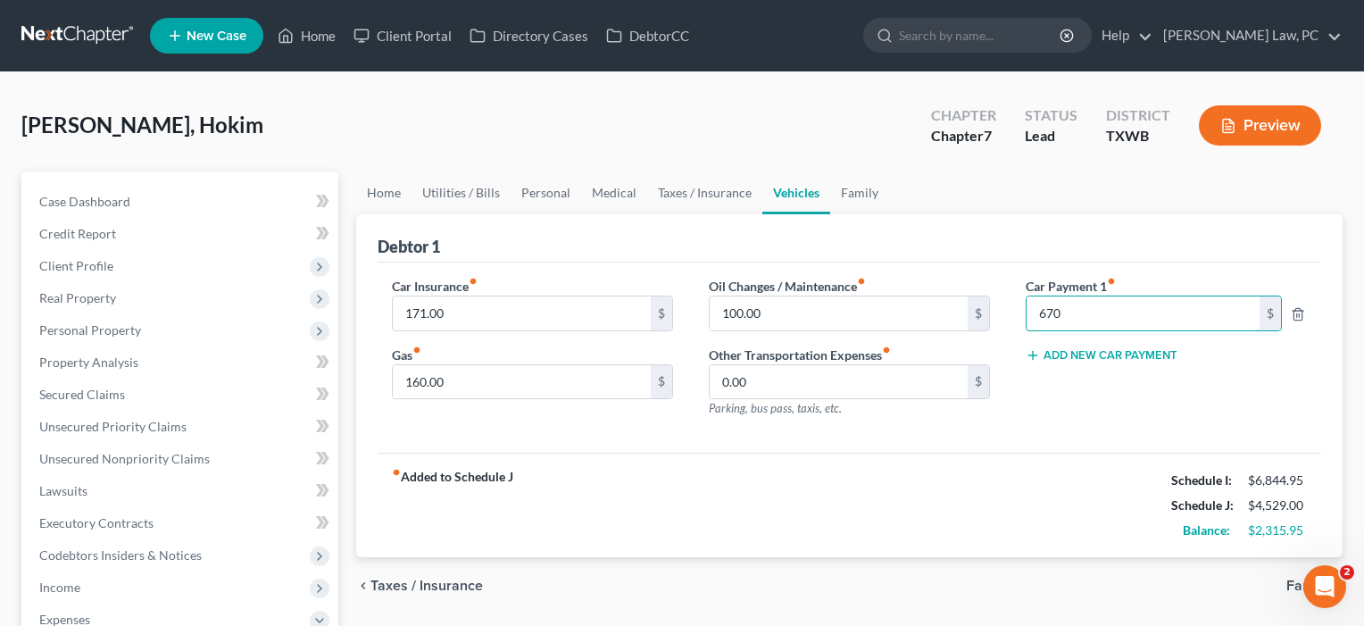
type input "670"
click at [1094, 413] on div "Car Payment 1 fiber_manual_record 670 $ Add New Car Payment" at bounding box center [1166, 354] width 317 height 155
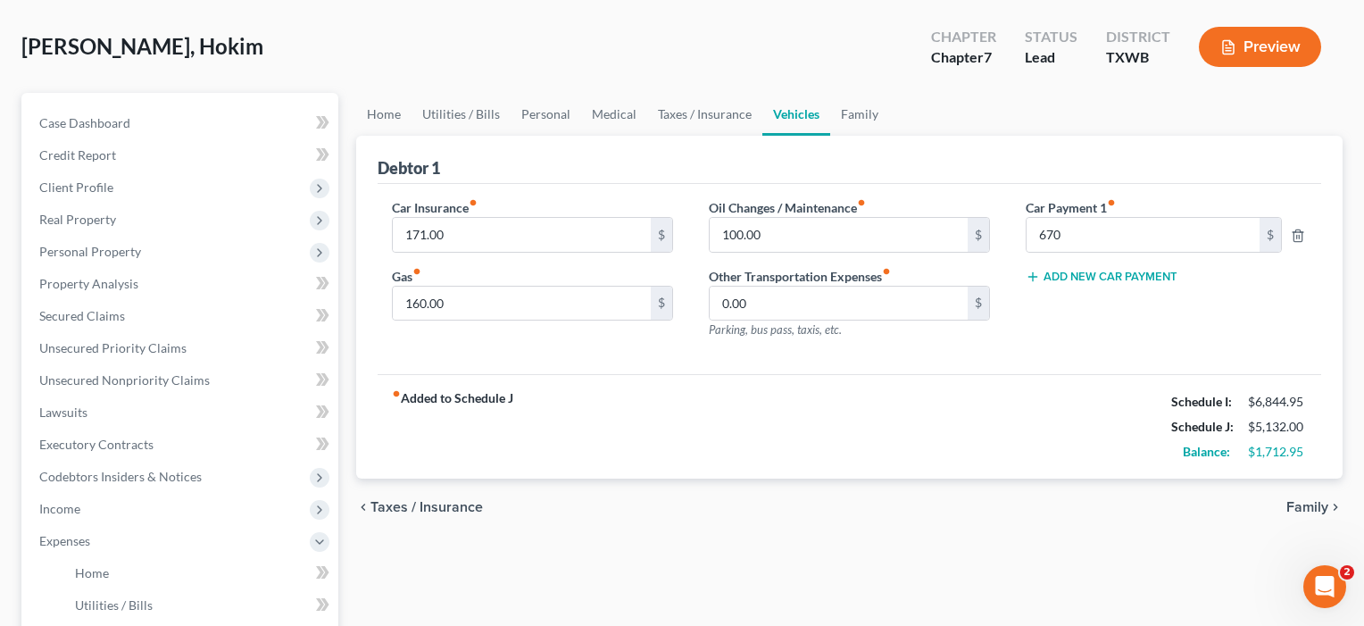
scroll to position [461, 0]
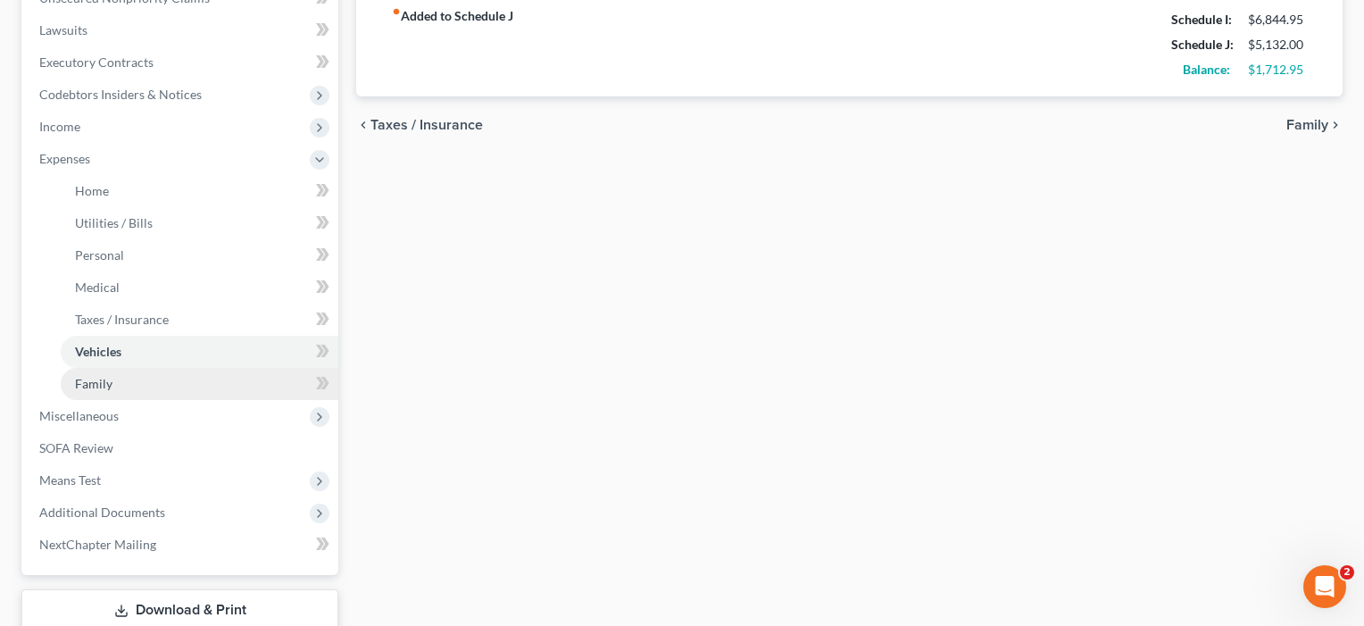
click at [87, 382] on span "Family" at bounding box center [93, 383] width 37 height 15
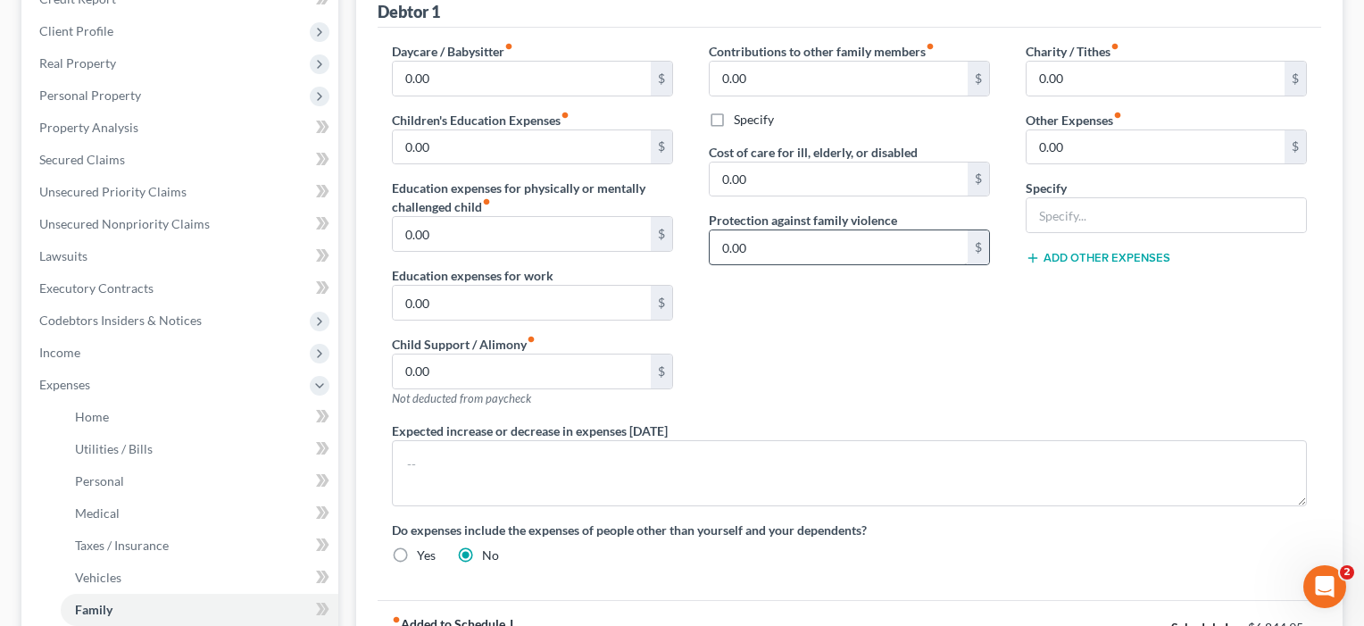
scroll to position [150, 0]
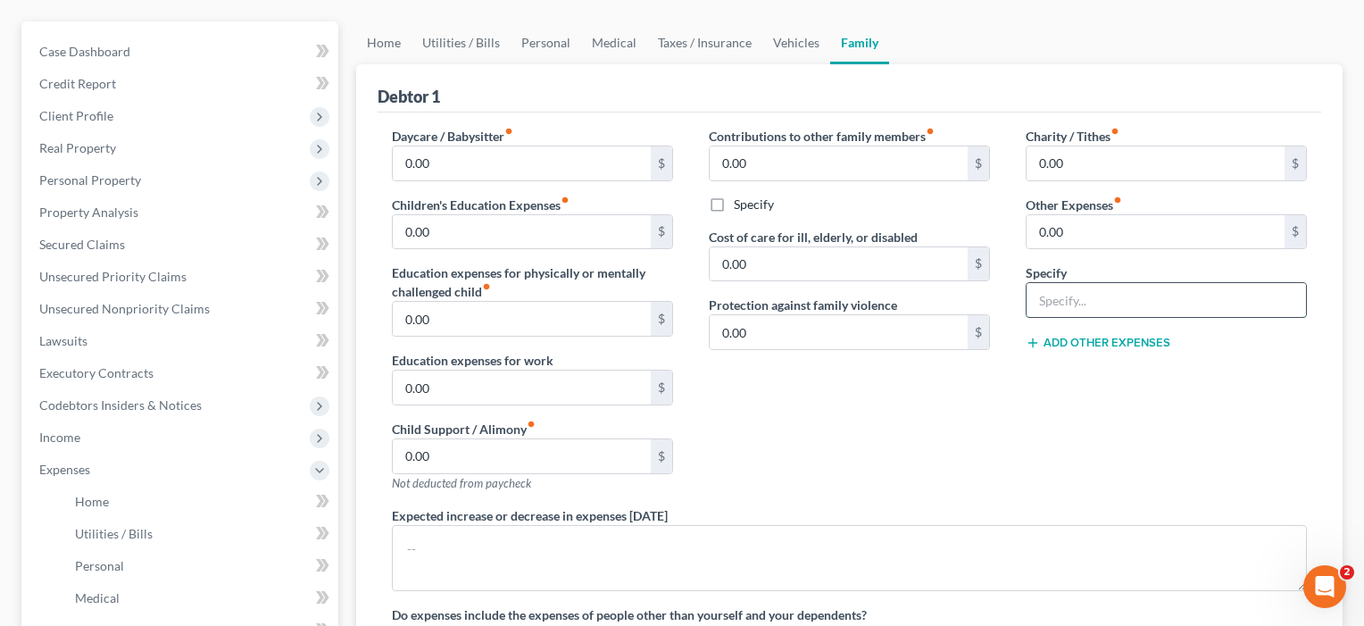
click at [1083, 299] on input "text" at bounding box center [1166, 300] width 279 height 34
type input "Pet Expenses"
drag, startPoint x: 1093, startPoint y: 244, endPoint x: 1012, endPoint y: 234, distance: 80.9
click at [1012, 234] on div "Charity / Tithes fiber_manual_record 0.00 $ Other Expenses fiber_manual_record …" at bounding box center [1166, 316] width 317 height 379
type input "100"
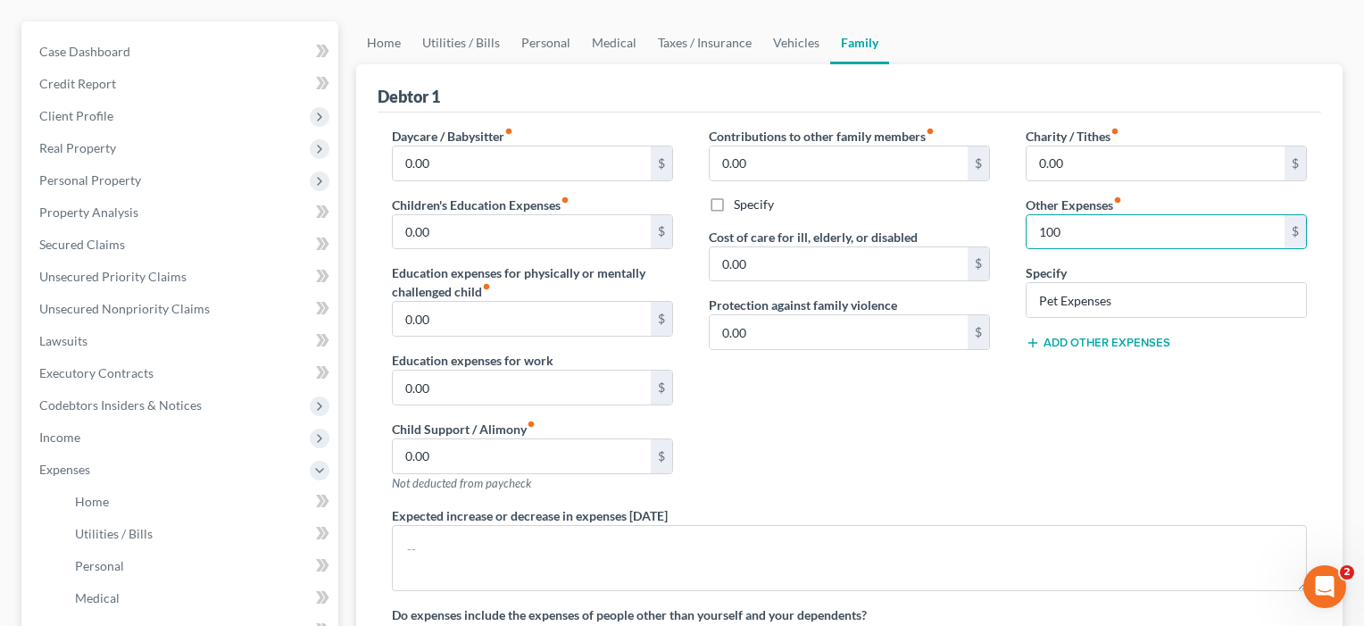
click at [943, 431] on div "Contributions to other family members fiber_manual_record 0.00 $ Specify Cost o…" at bounding box center [849, 316] width 317 height 379
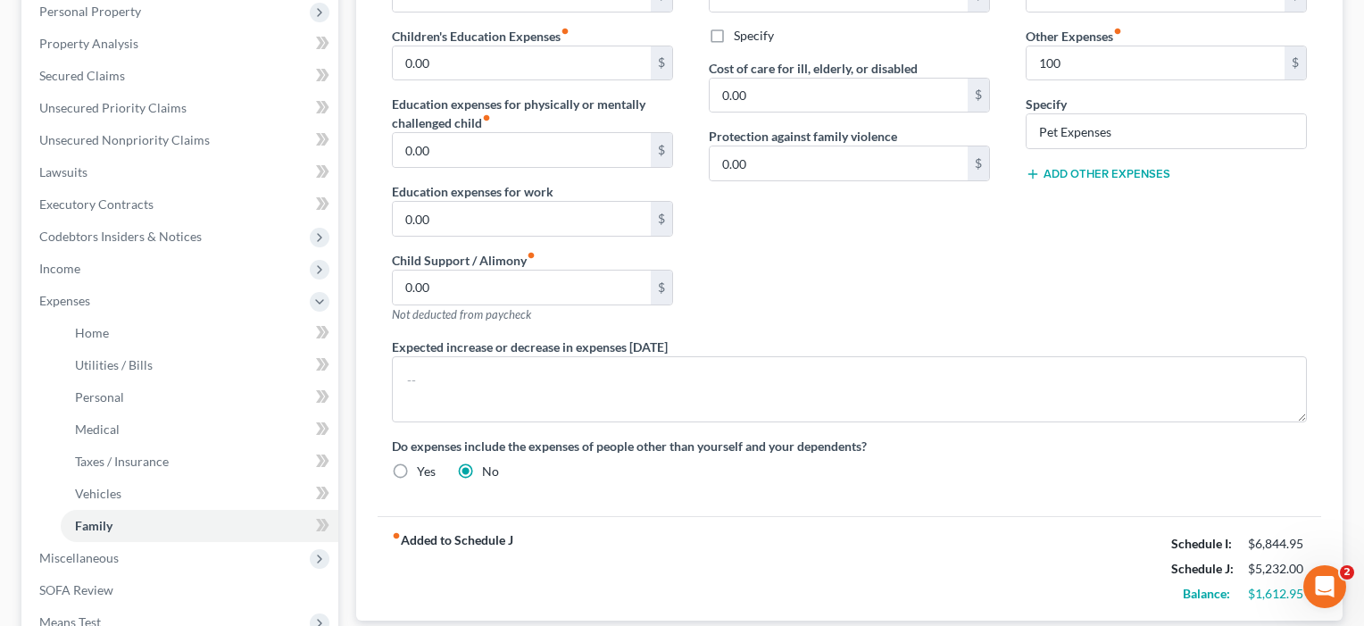
scroll to position [348, 0]
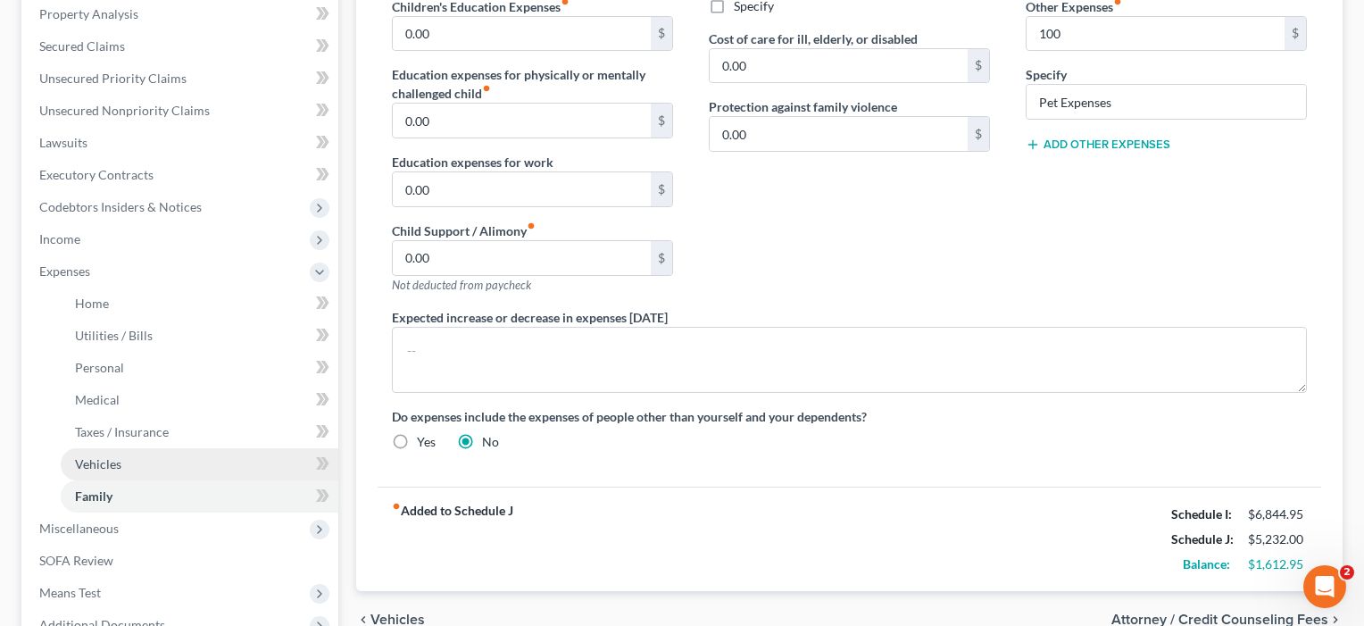
click at [114, 461] on span "Vehicles" at bounding box center [98, 463] width 46 height 15
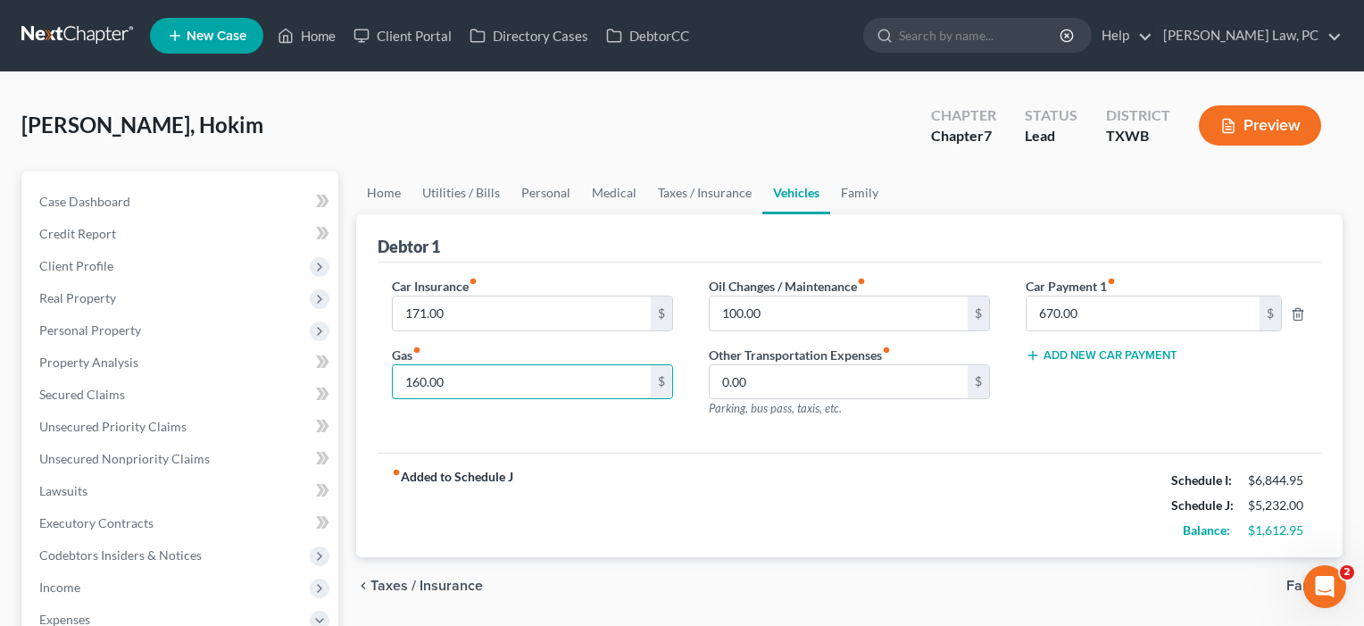
drag, startPoint x: 465, startPoint y: 386, endPoint x: 362, endPoint y: 378, distance: 102.9
click at [362, 378] on div "Debtor 1 Car Insurance fiber_manual_record 171.00 $ Gas fiber_manual_record 160…" at bounding box center [849, 386] width 986 height 344
type input "200"
click at [433, 505] on strong "fiber_manual_record Added to Schedule J" at bounding box center [452, 505] width 121 height 75
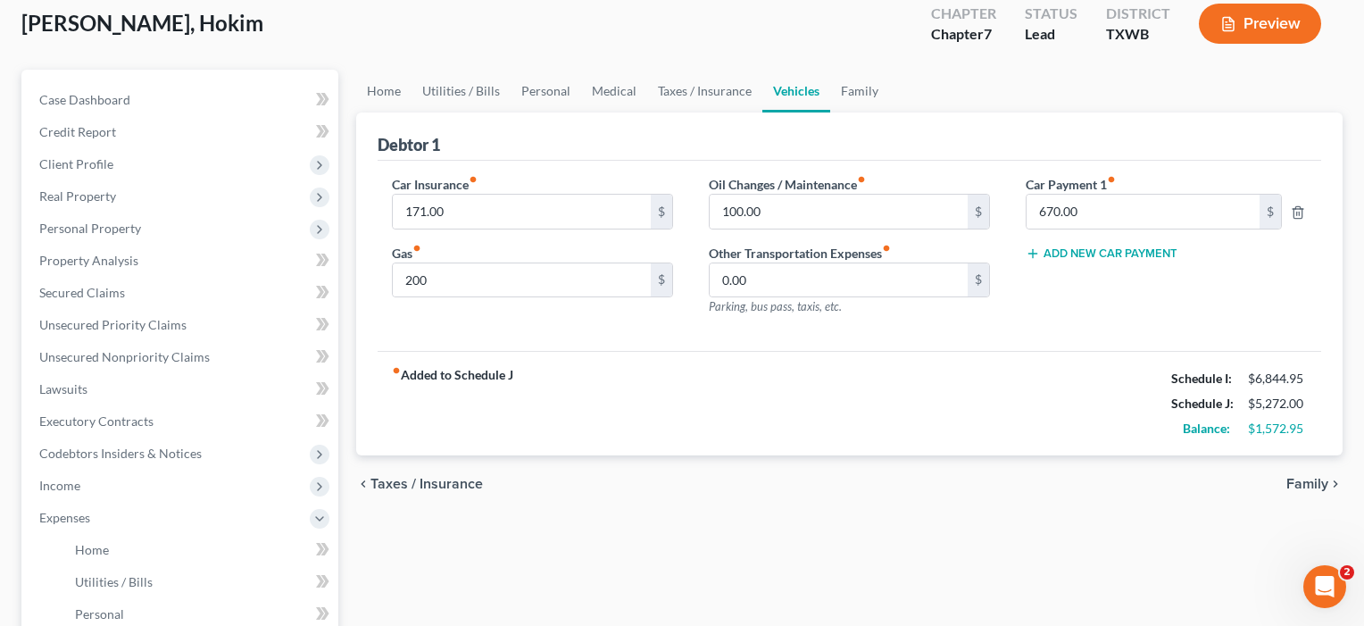
scroll to position [239, 0]
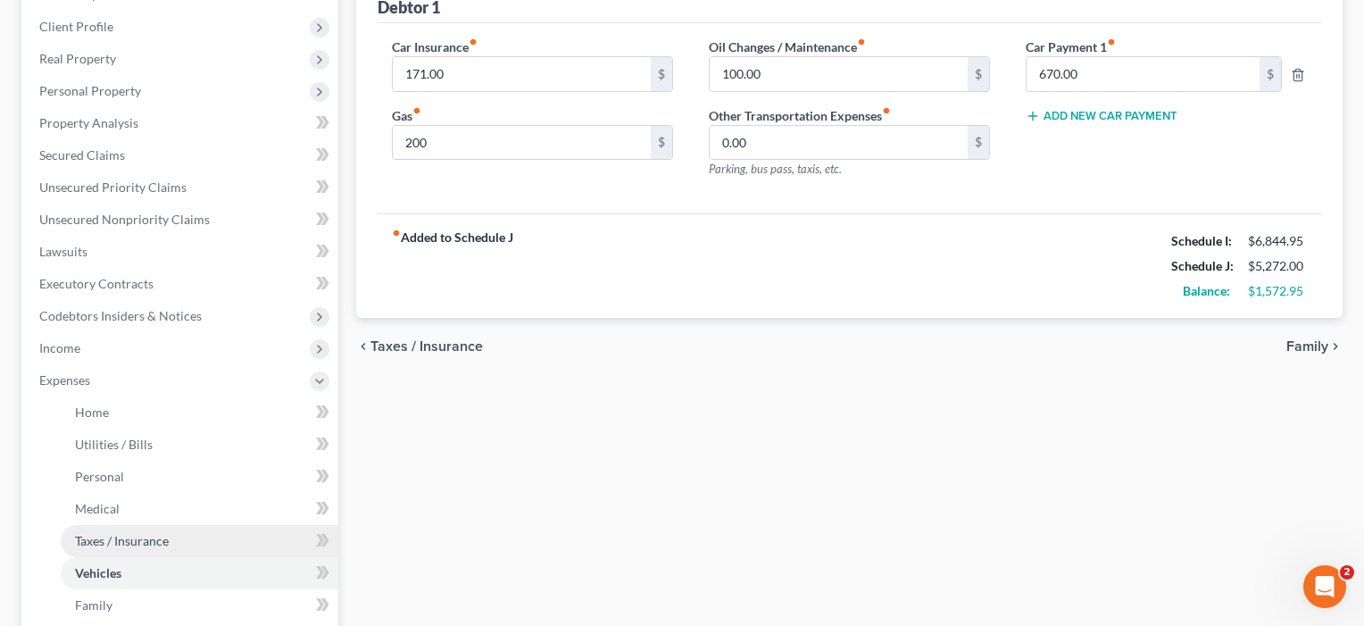
click at [117, 537] on span "Taxes / Insurance" at bounding box center [122, 540] width 94 height 15
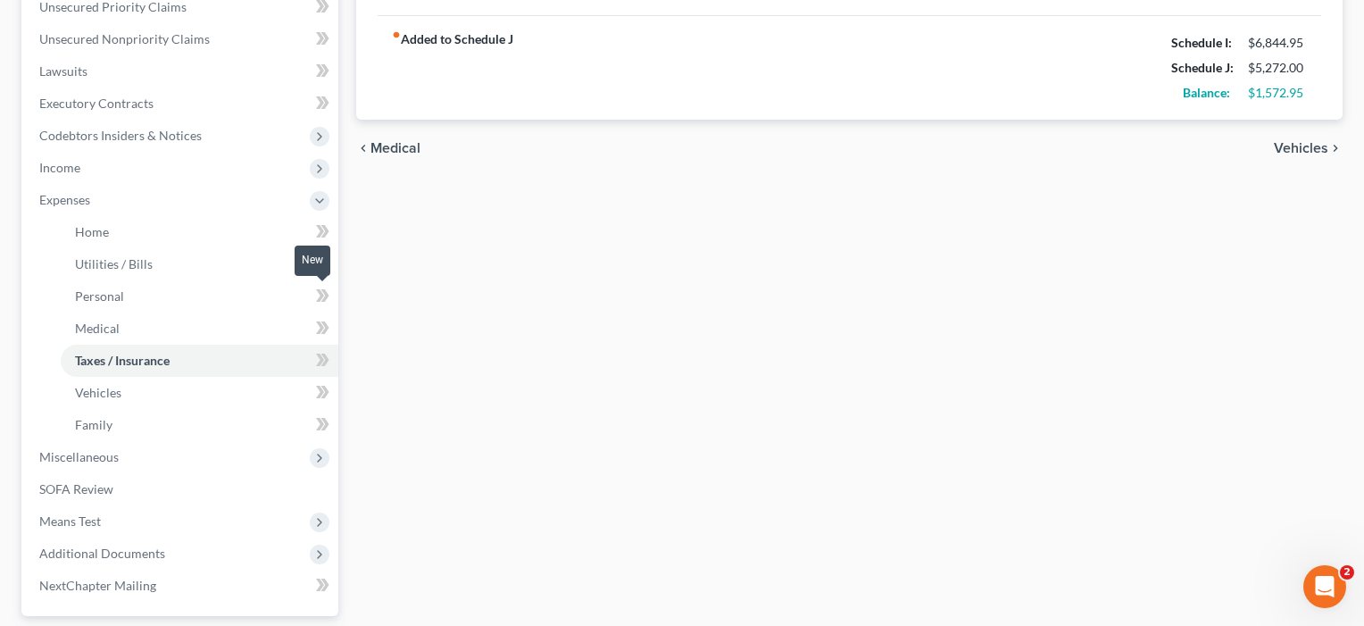
scroll to position [433, 0]
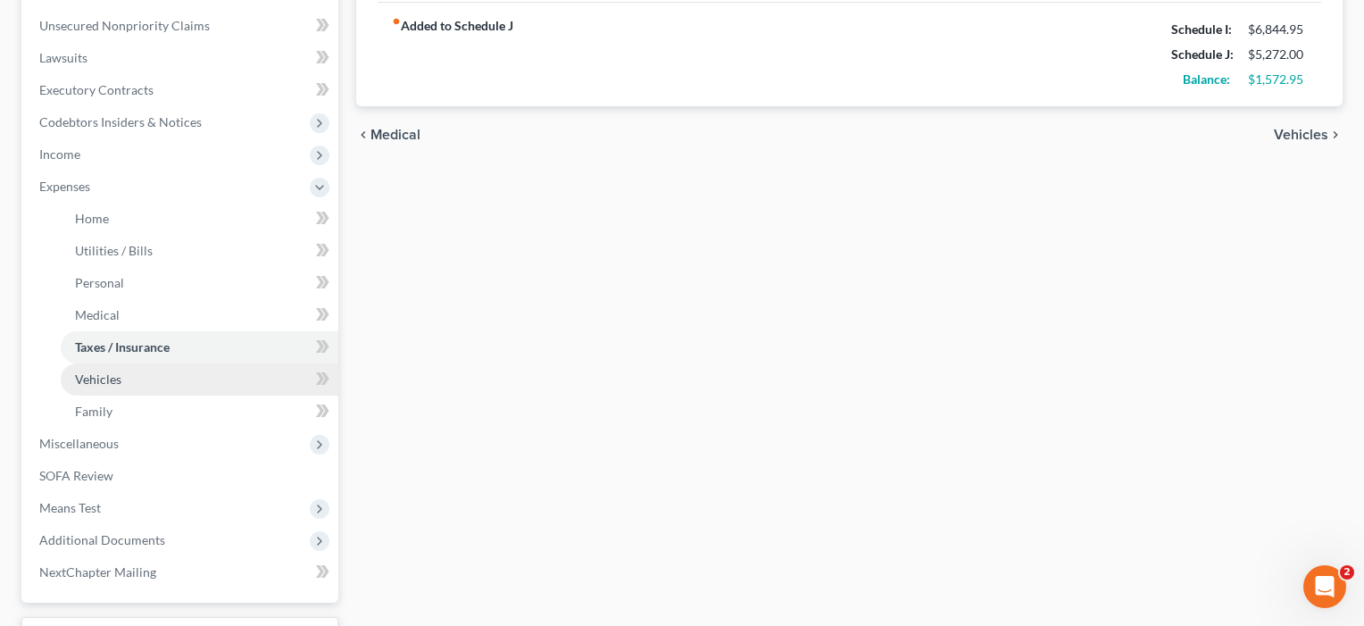
click at [112, 372] on span "Vehicles" at bounding box center [98, 378] width 46 height 15
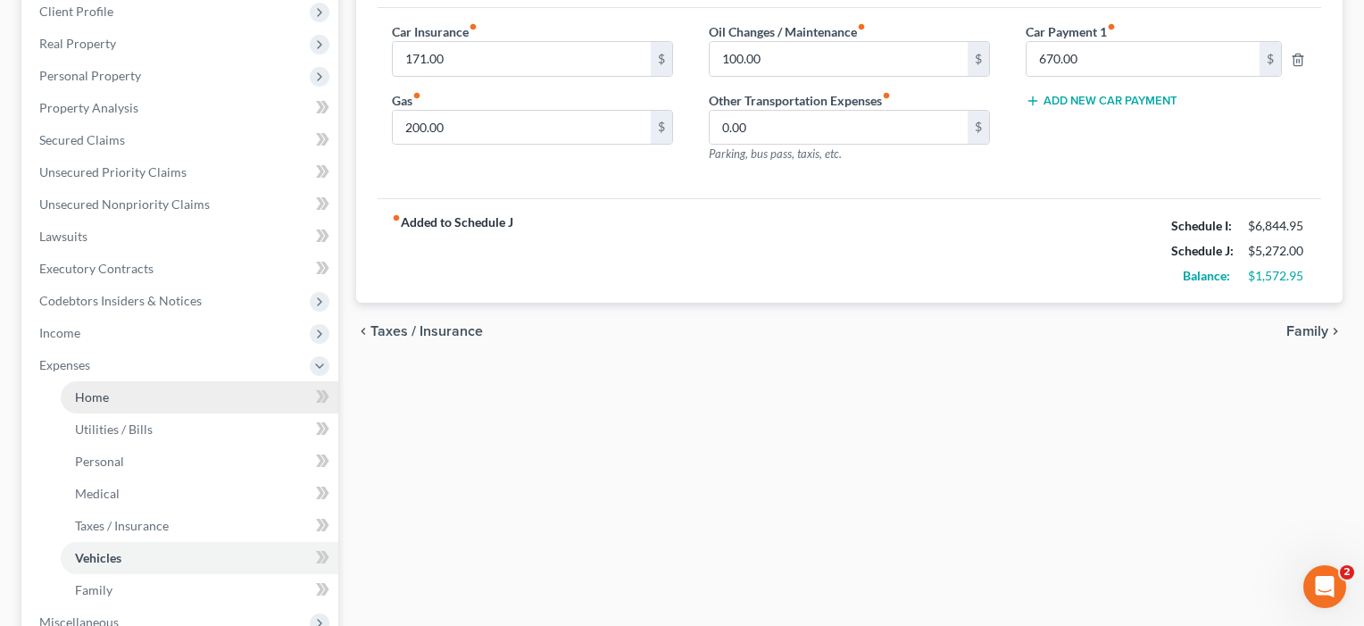
scroll to position [260, 0]
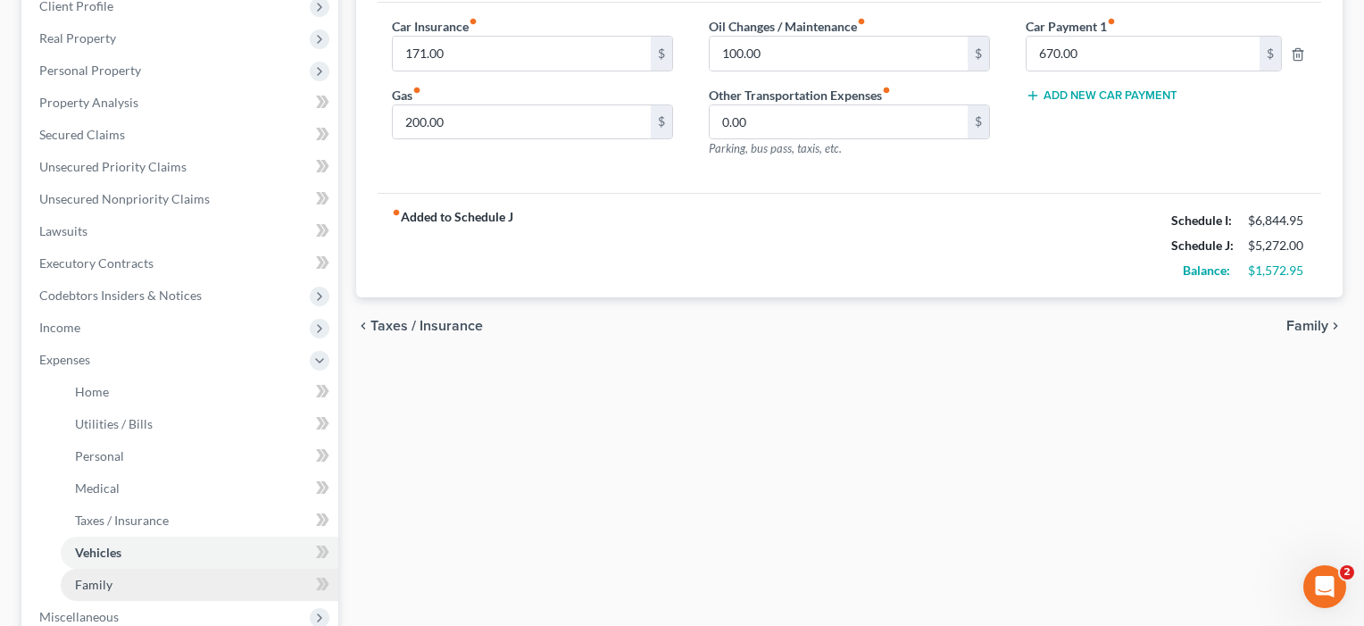
click at [89, 583] on span "Family" at bounding box center [93, 584] width 37 height 15
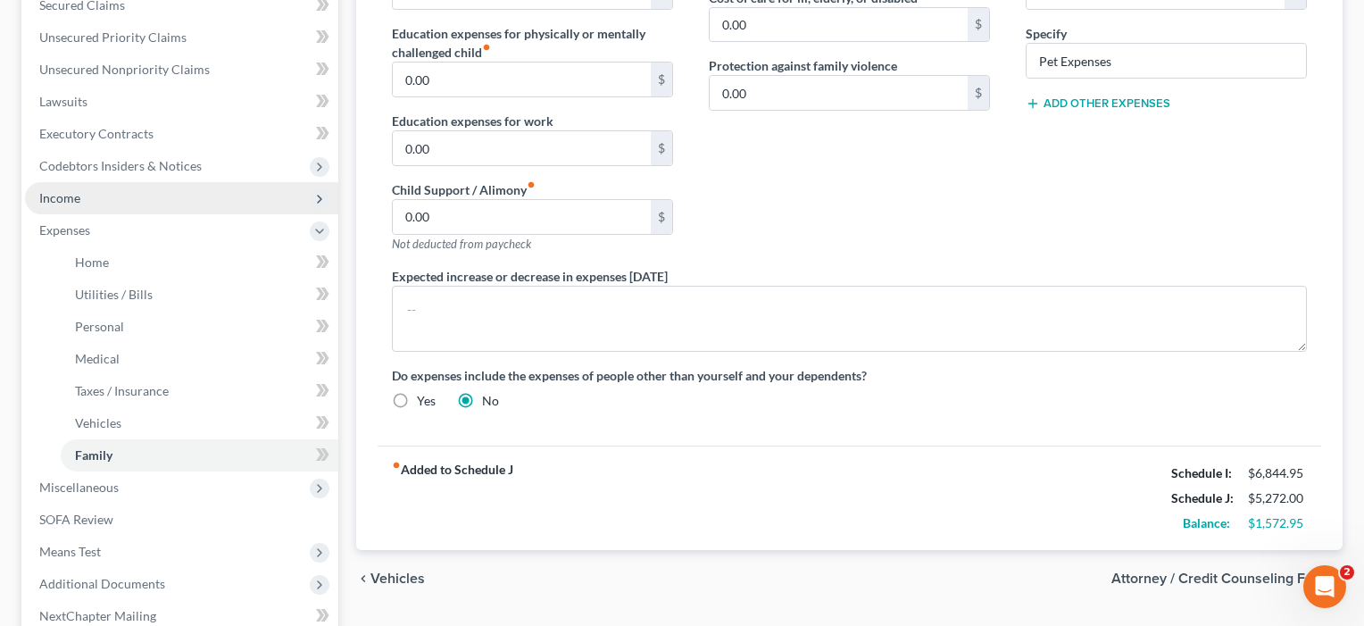
scroll to position [399, 0]
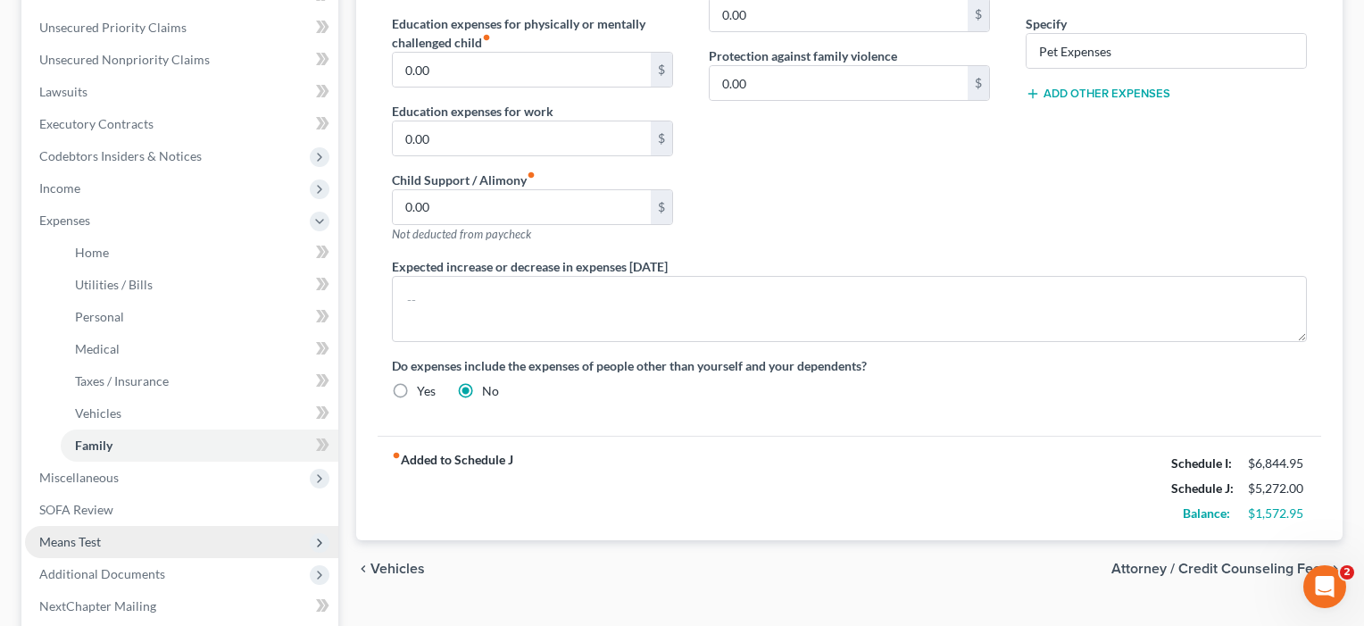
click at [78, 538] on span "Means Test" at bounding box center [70, 541] width 62 height 15
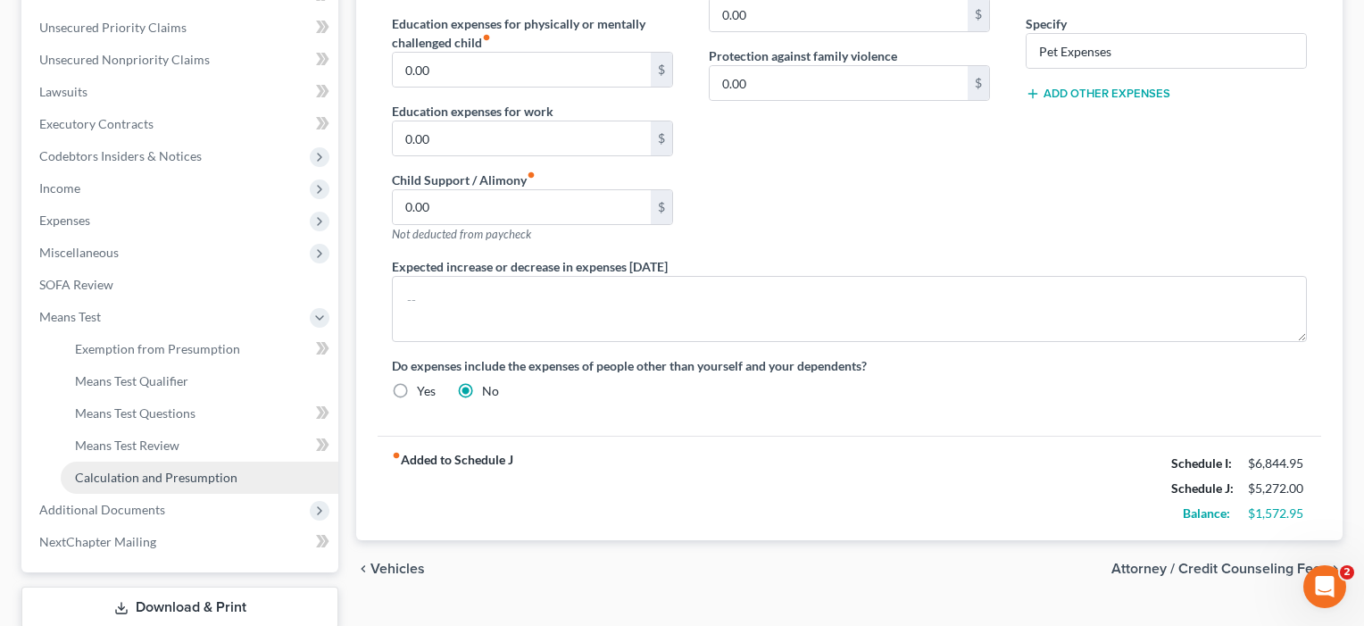
click at [101, 470] on span "Calculation and Presumption" at bounding box center [156, 477] width 162 height 15
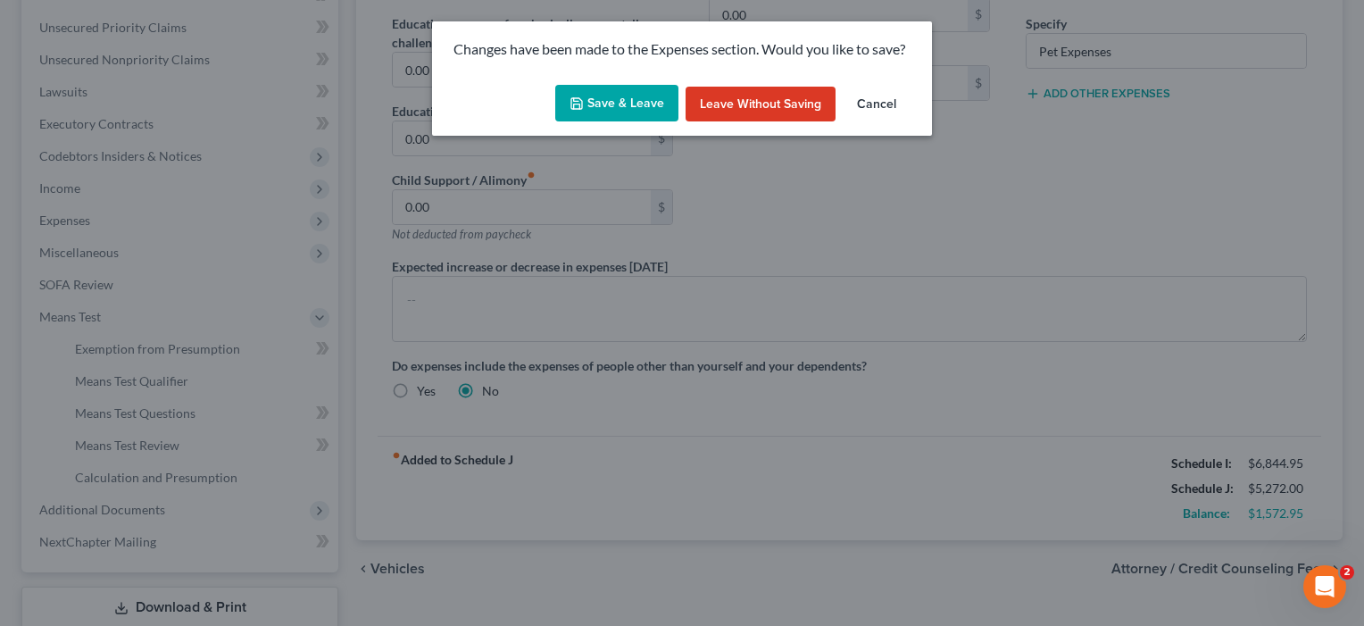
click at [603, 104] on button "Save & Leave" at bounding box center [616, 103] width 123 height 37
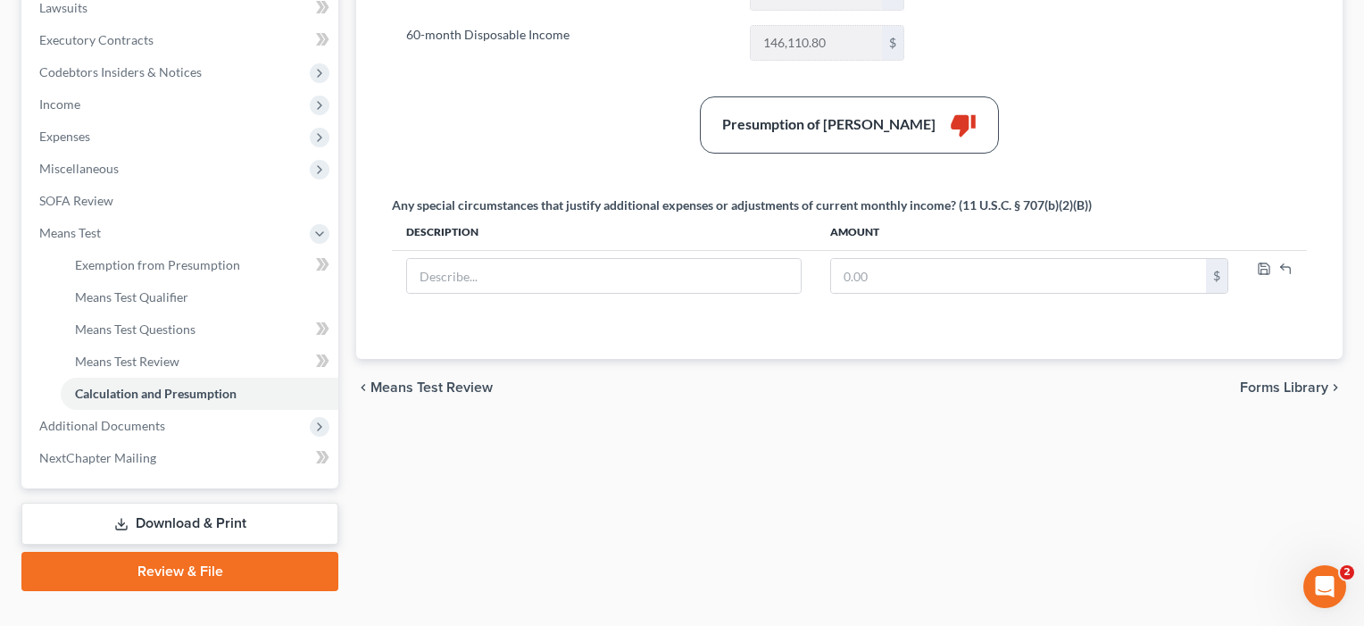
scroll to position [483, 0]
click at [128, 326] on span "Means Test Questions" at bounding box center [135, 328] width 121 height 15
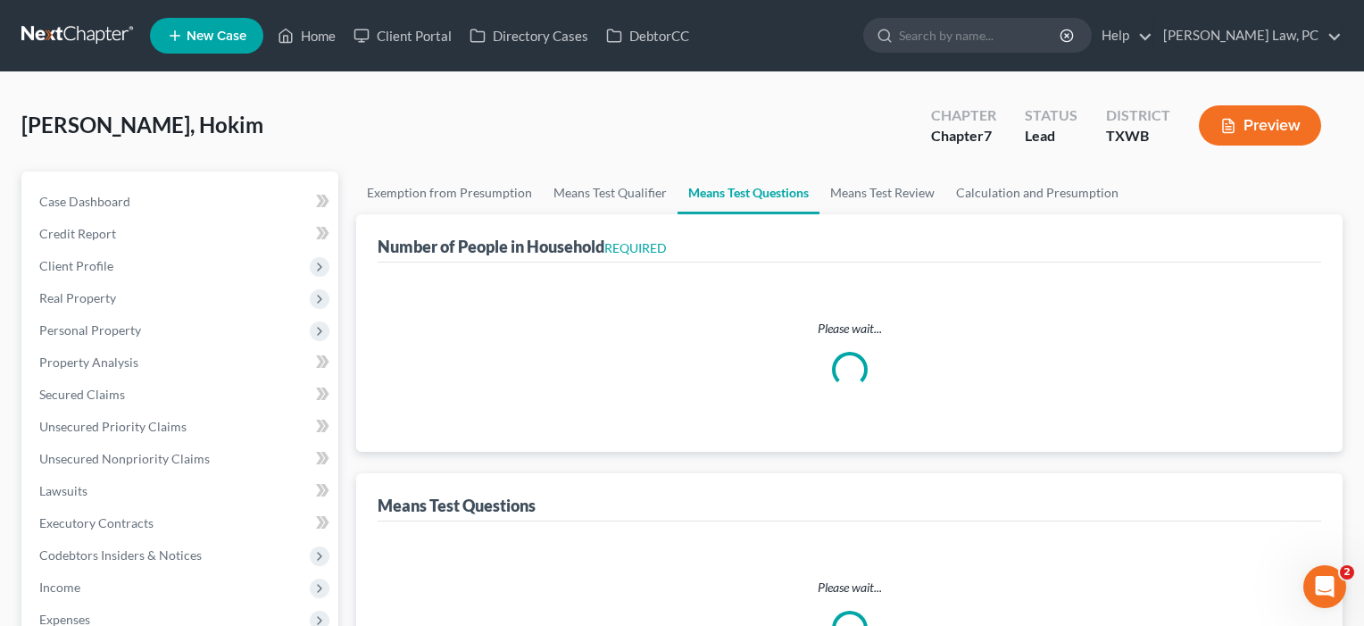
select select "2"
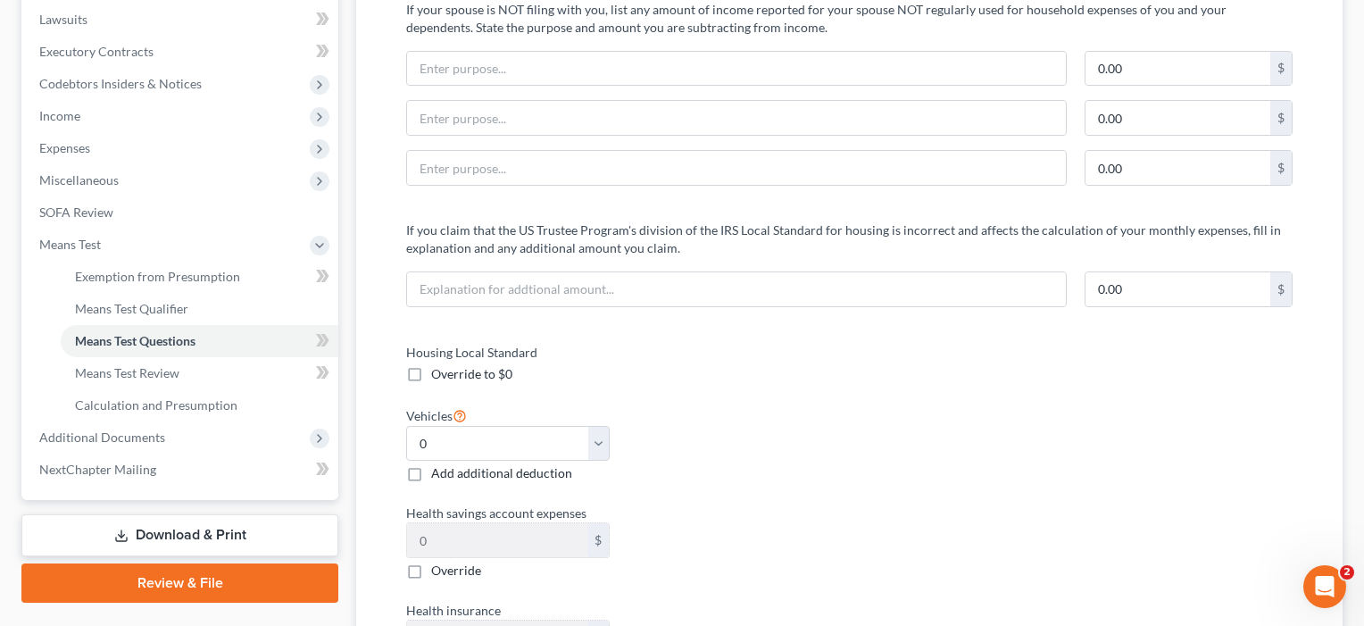
scroll to position [519, 0]
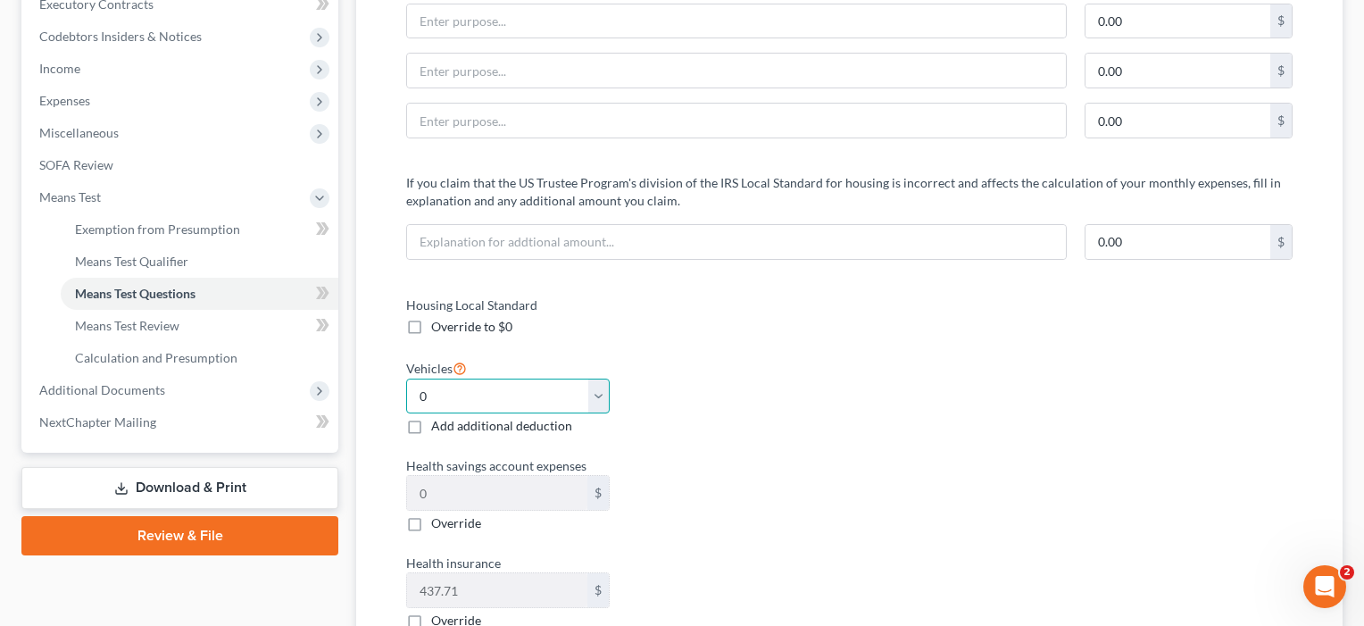
select select "2"
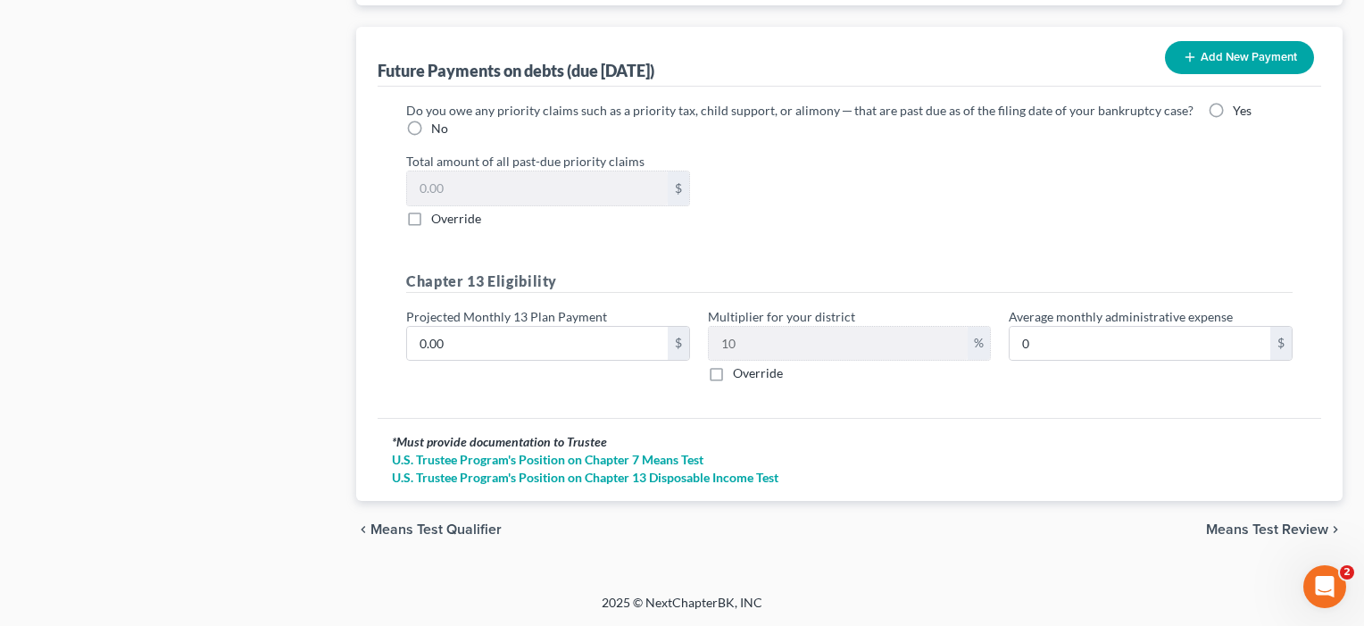
scroll to position [1787, 0]
click at [1241, 528] on span "Means Test Review" at bounding box center [1267, 529] width 122 height 14
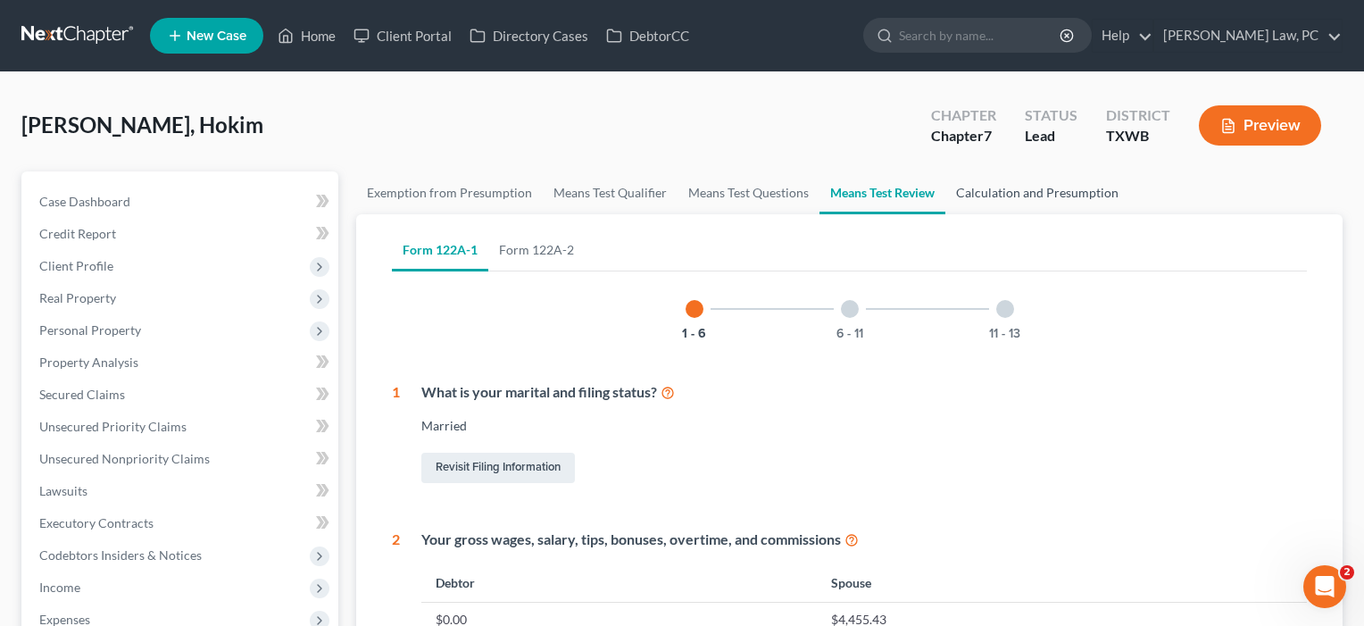
click at [1050, 191] on link "Calculation and Presumption" at bounding box center [1037, 192] width 184 height 43
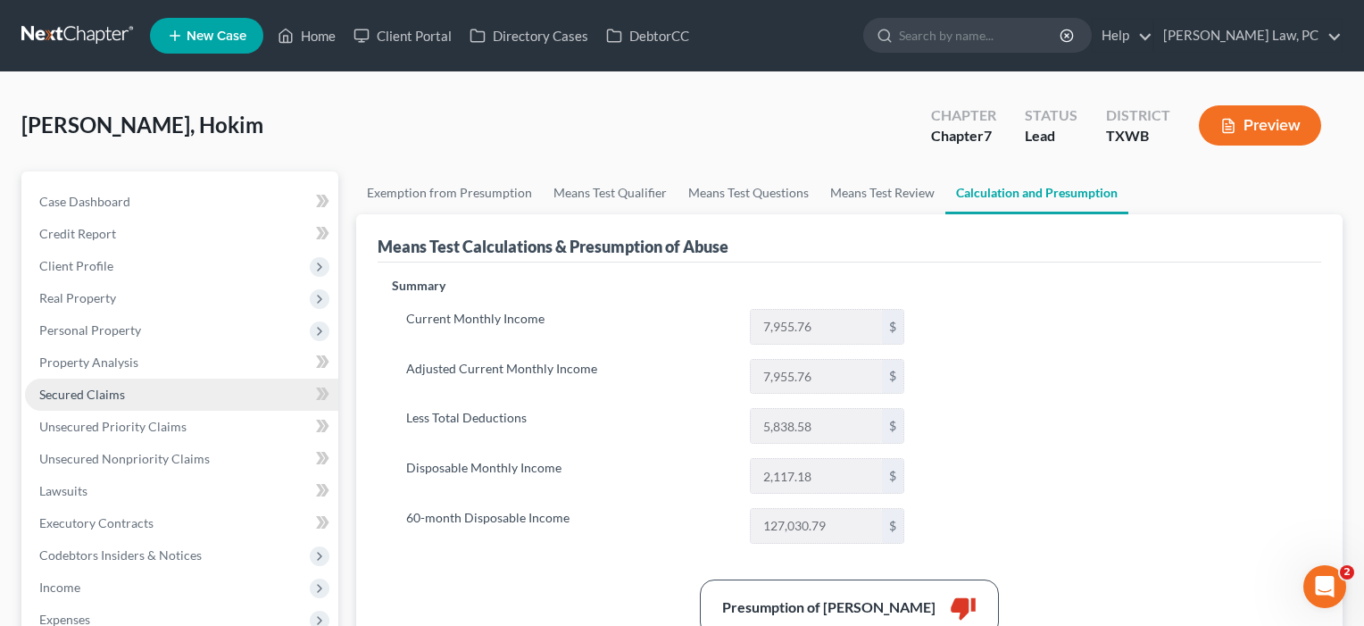
click at [90, 395] on span "Secured Claims" at bounding box center [82, 394] width 86 height 15
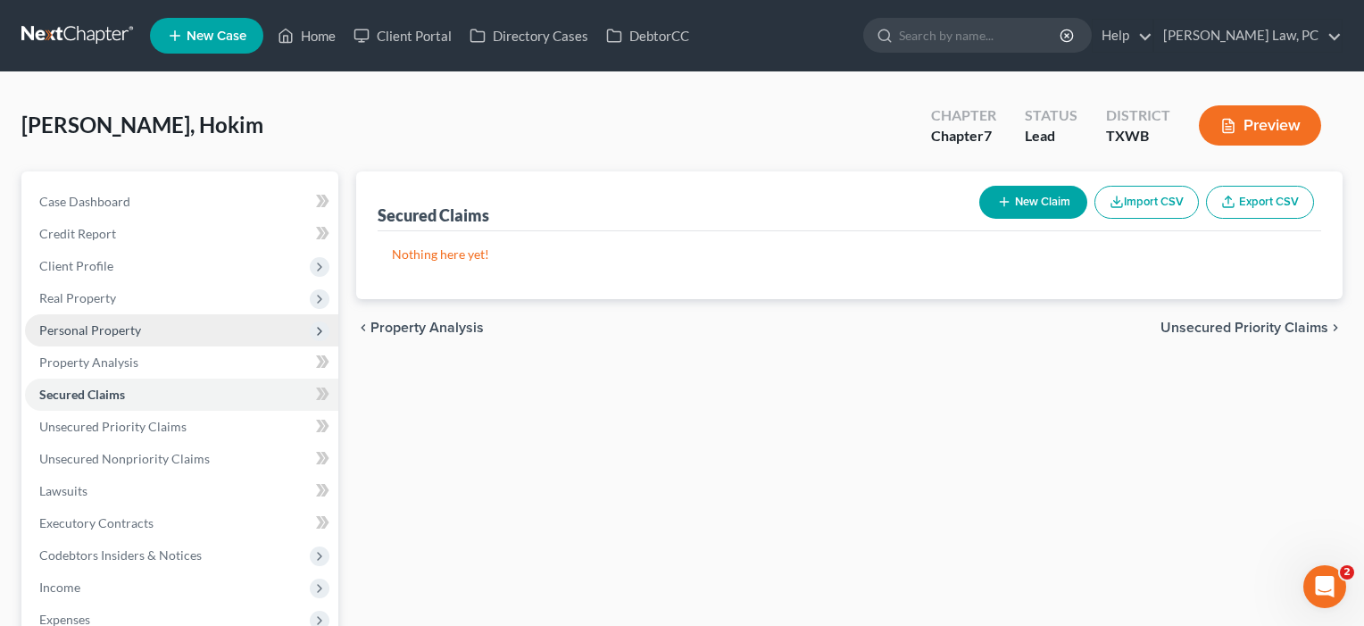
click at [107, 329] on span "Personal Property" at bounding box center [90, 329] width 102 height 15
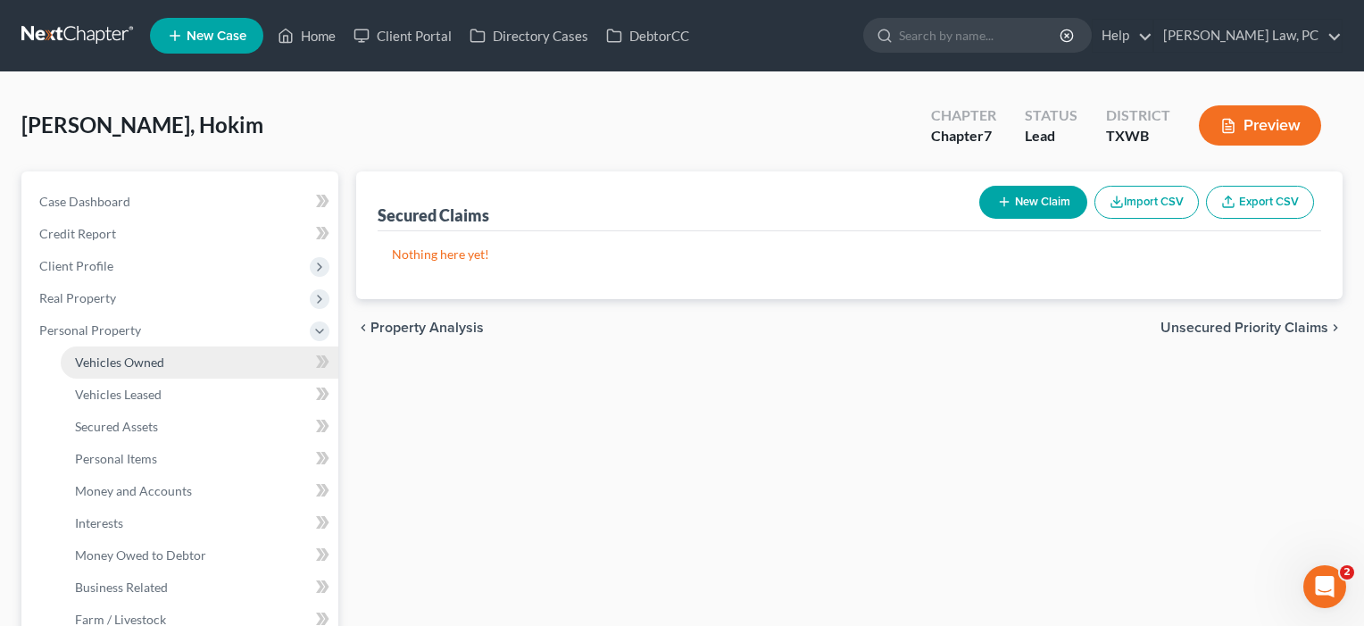
click at [121, 368] on span "Vehicles Owned" at bounding box center [119, 361] width 89 height 15
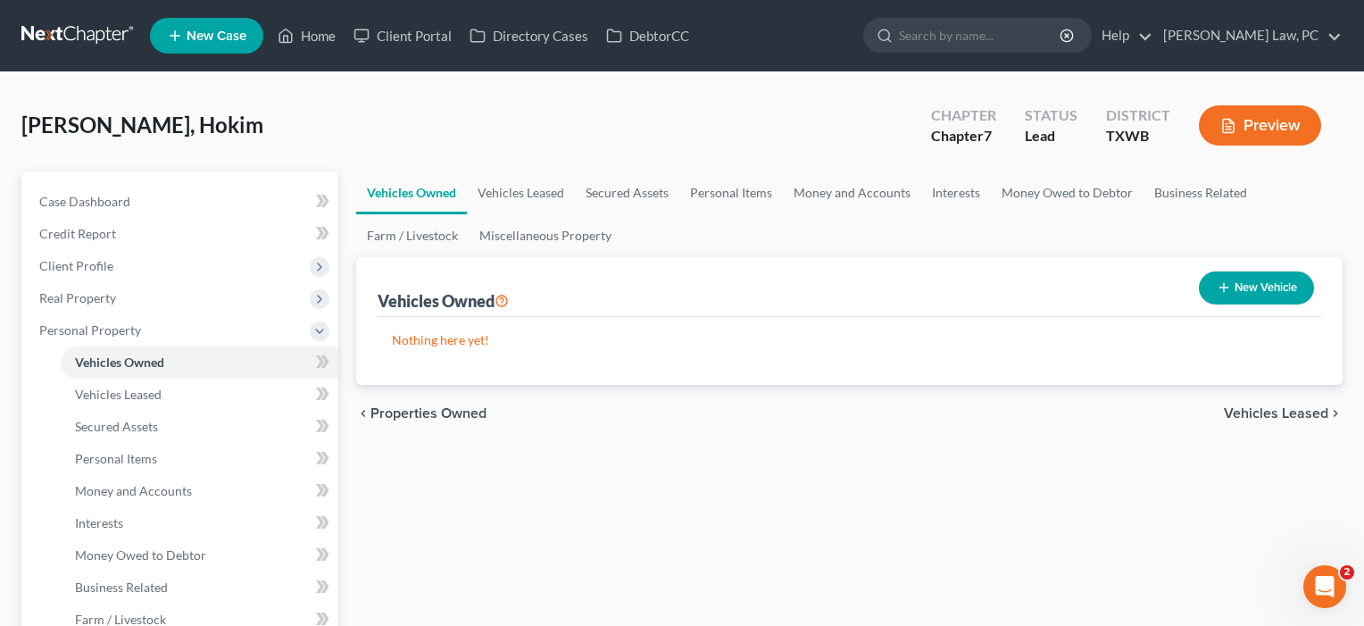
click at [1269, 282] on button "New Vehicle" at bounding box center [1256, 287] width 115 height 33
select select "0"
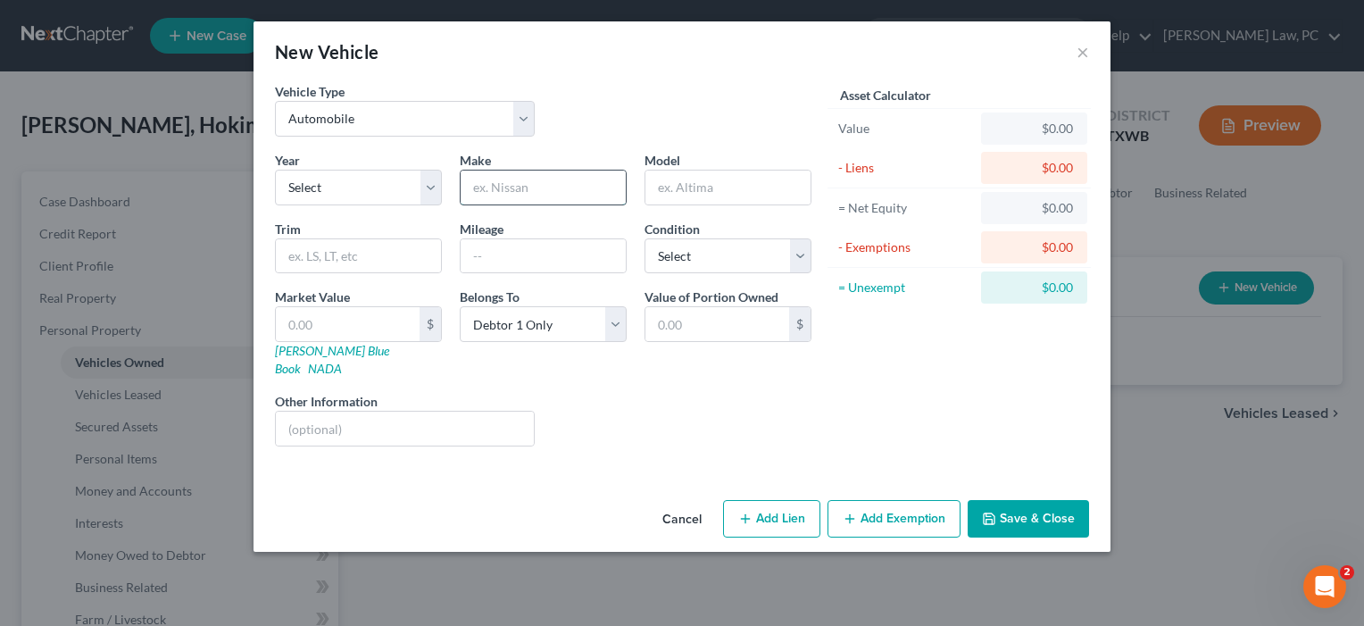
click at [512, 202] on input "text" at bounding box center [543, 188] width 165 height 34
select select "1"
click at [532, 182] on input "text" at bounding box center [543, 188] width 165 height 34
type input "car1"
click at [381, 320] on input "text" at bounding box center [348, 324] width 144 height 34
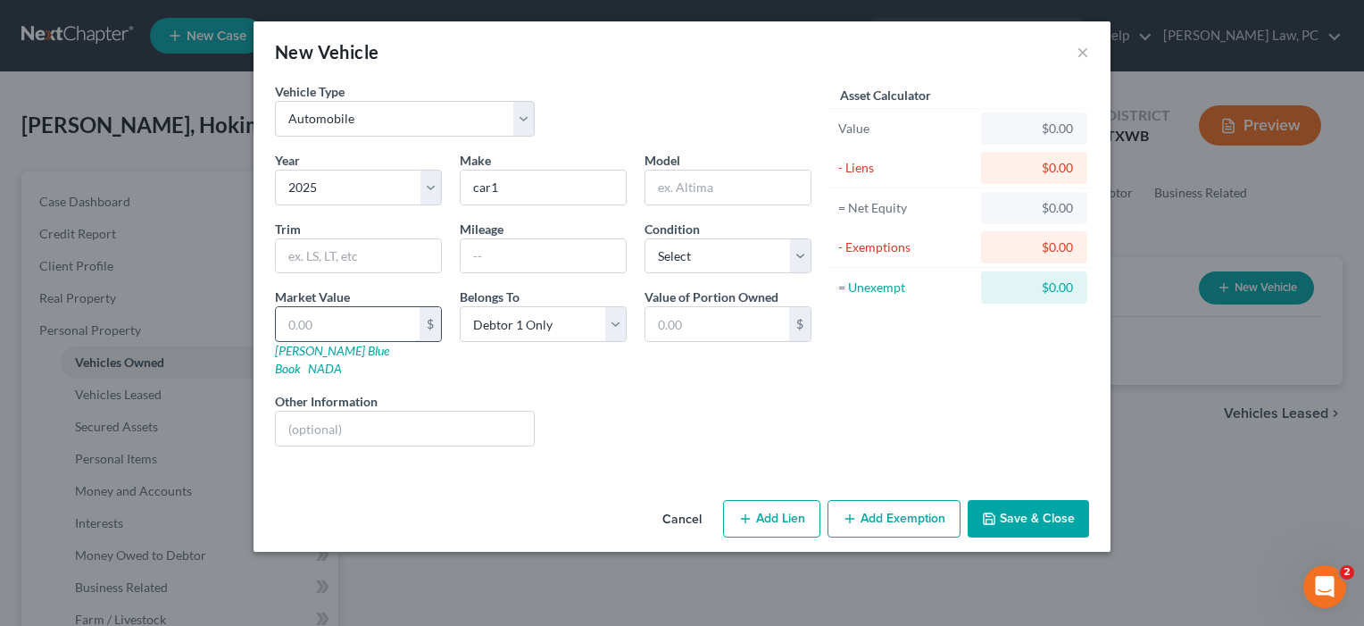
type input "2"
type input "2.00"
type input "25"
type input "25.00"
type input "250"
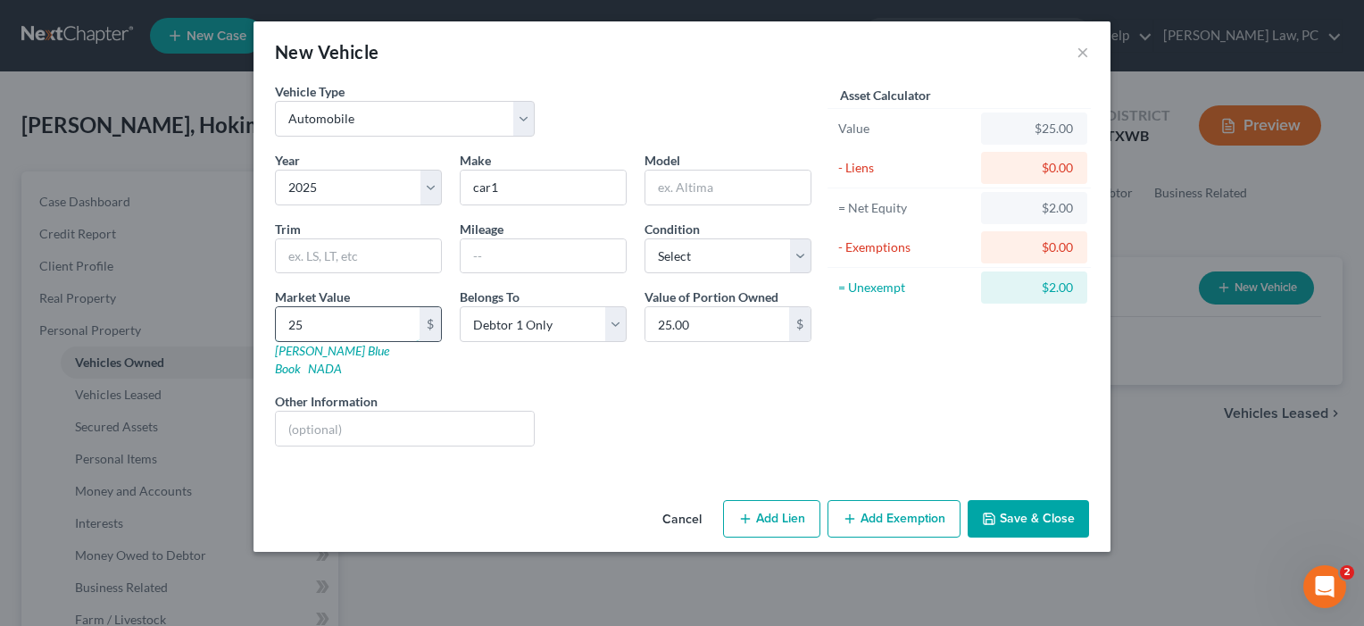
type input "250.00"
type input "2500"
type input "2,500.00"
type input "2,5000"
type input "25,000.00"
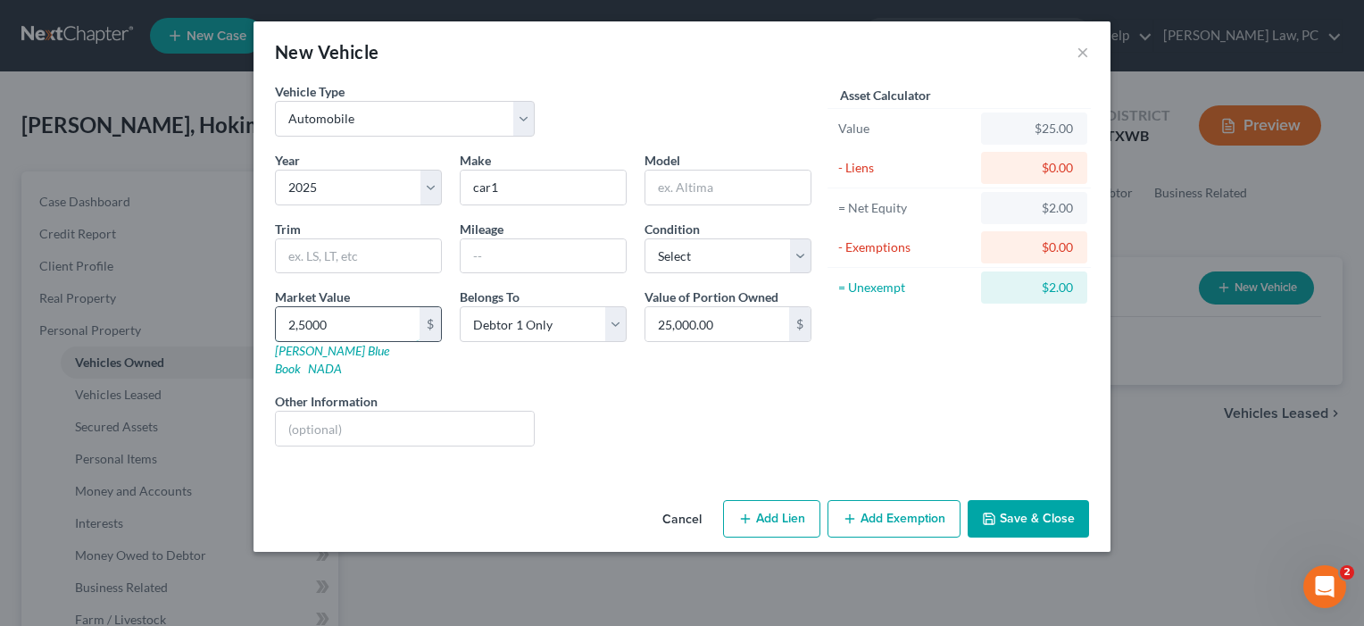
type input "25,000"
click at [773, 501] on button "Add Lien" at bounding box center [771, 518] width 97 height 37
select select "0"
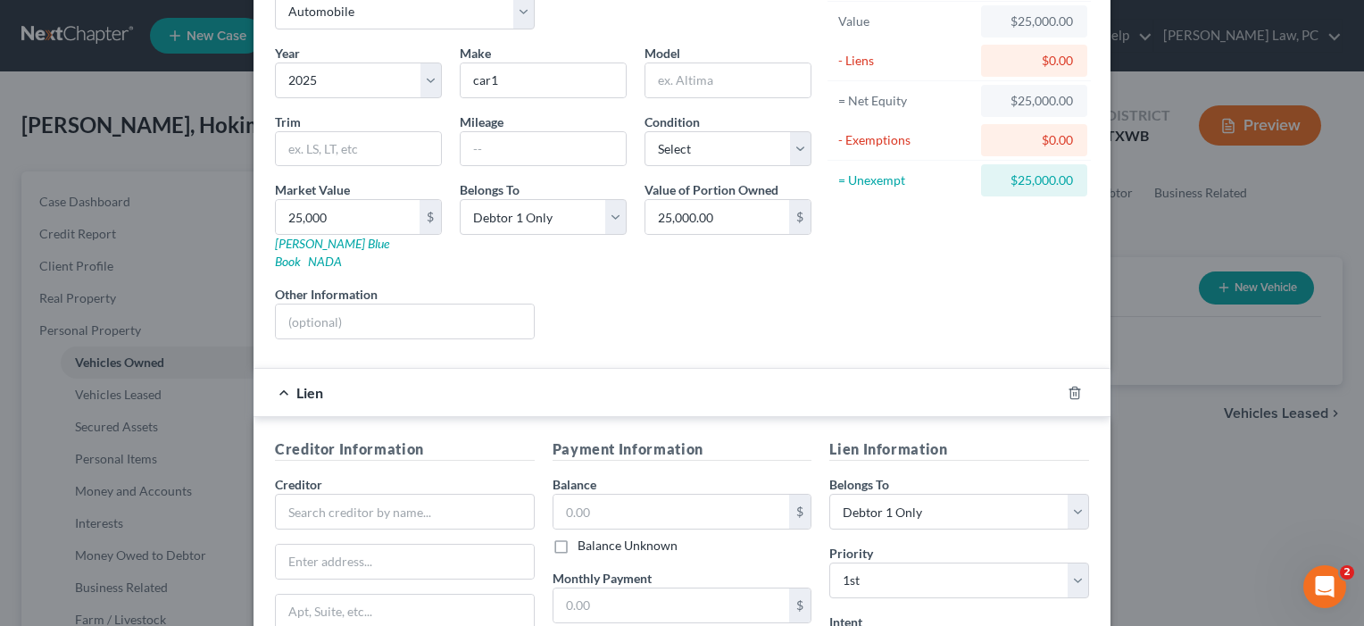
scroll to position [115, 0]
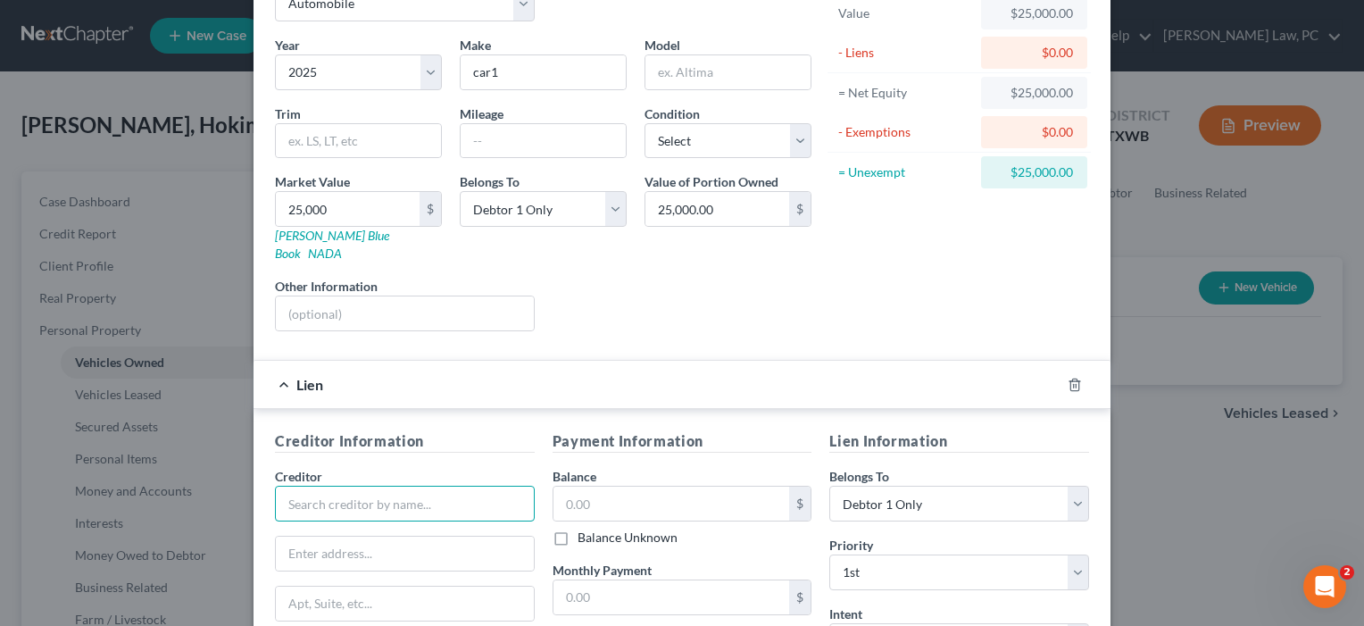
click at [351, 488] on input "text" at bounding box center [405, 504] width 260 height 36
type input "carloan"
click at [609, 487] on input "text" at bounding box center [671, 504] width 237 height 34
type input "30,000"
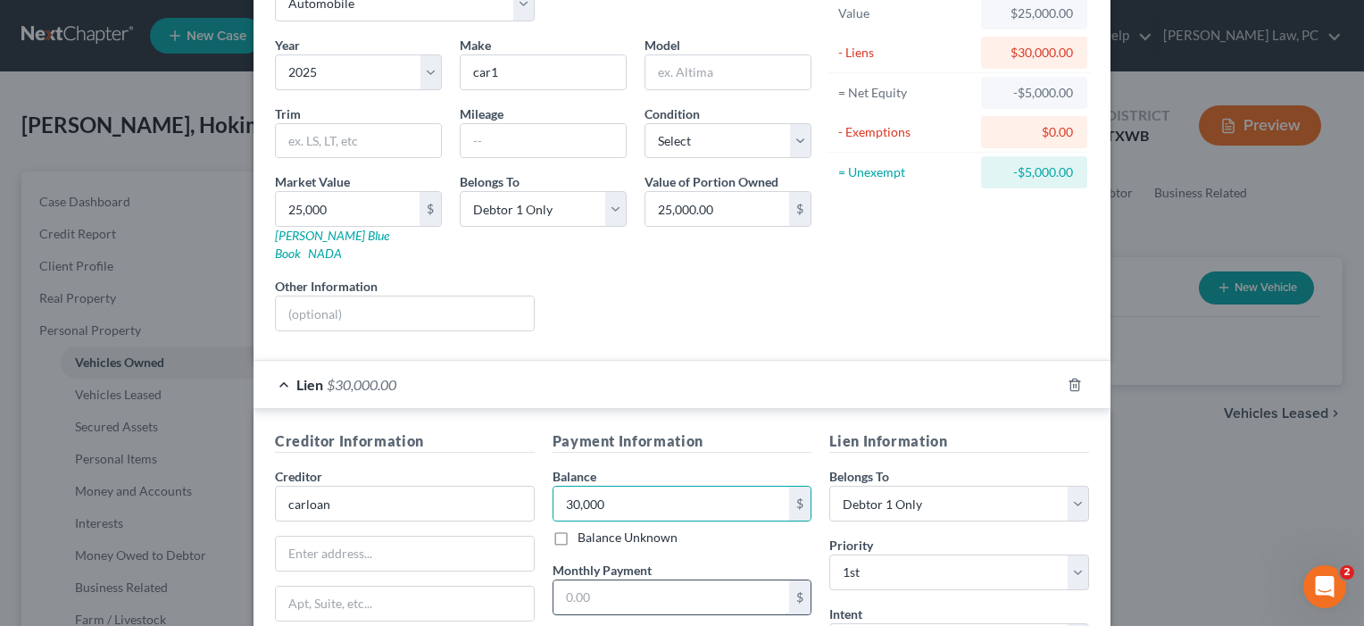
click at [609, 580] on input "text" at bounding box center [671, 597] width 237 height 34
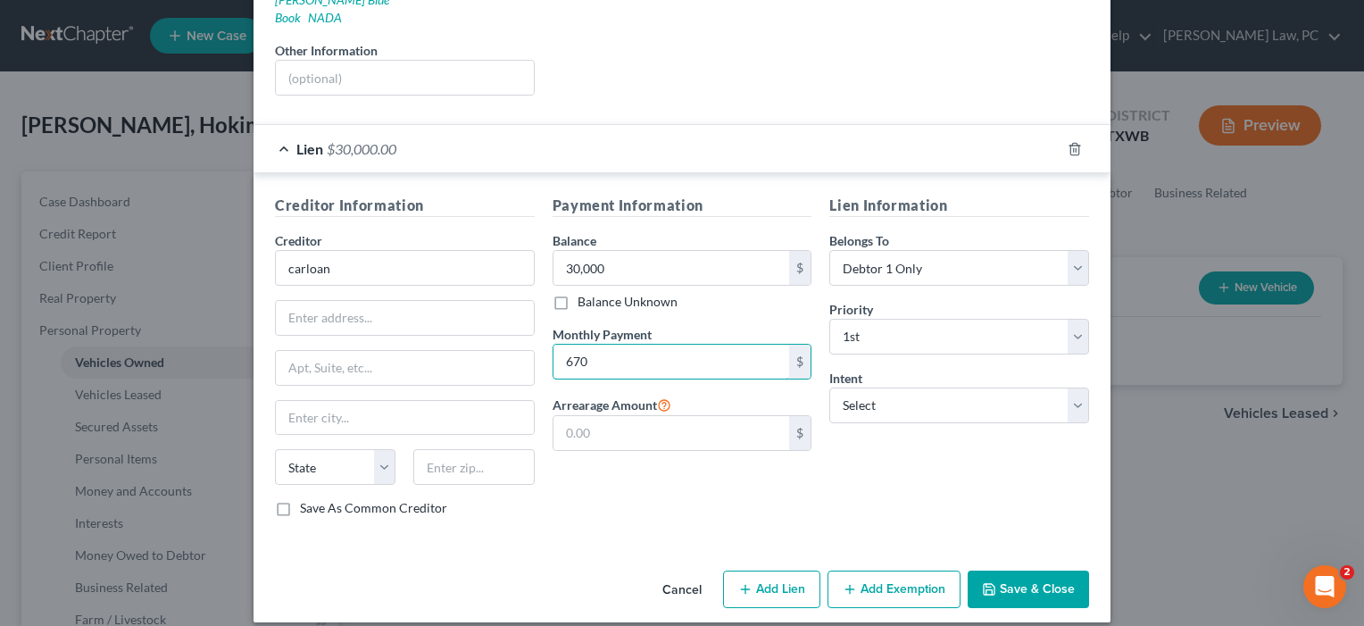
scroll to position [350, 0]
type input "670"
click at [1019, 571] on button "Save & Close" at bounding box center [1028, 589] width 121 height 37
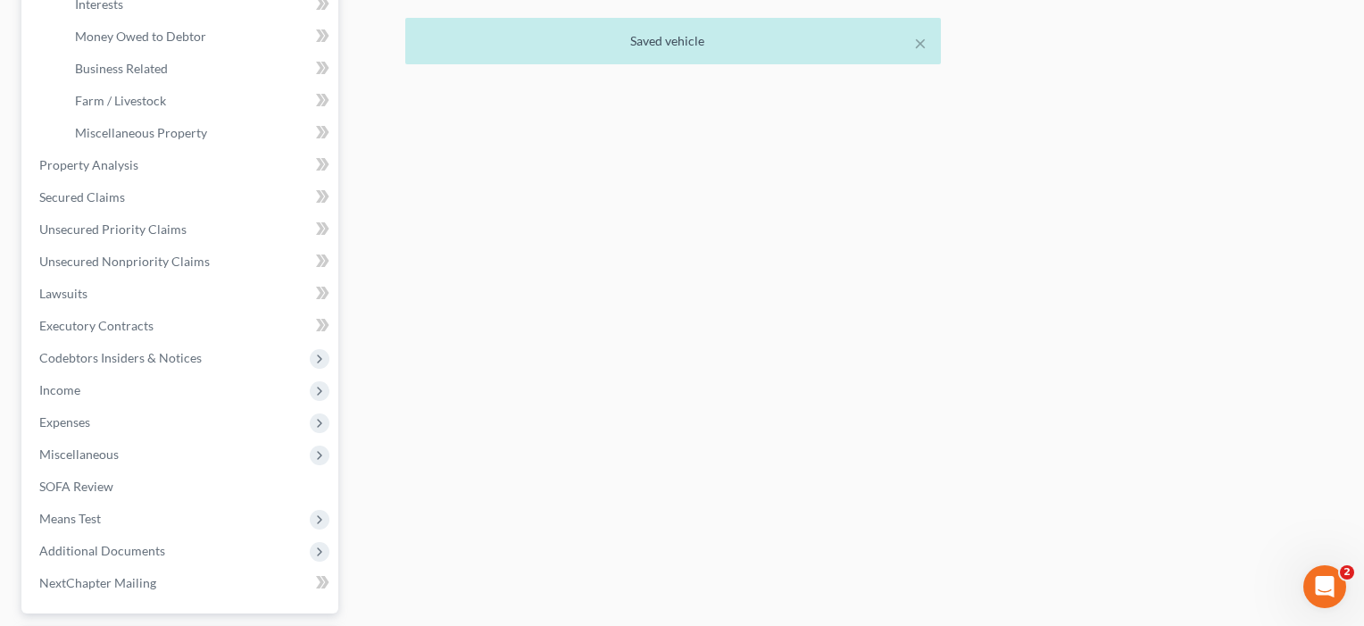
scroll to position [533, 0]
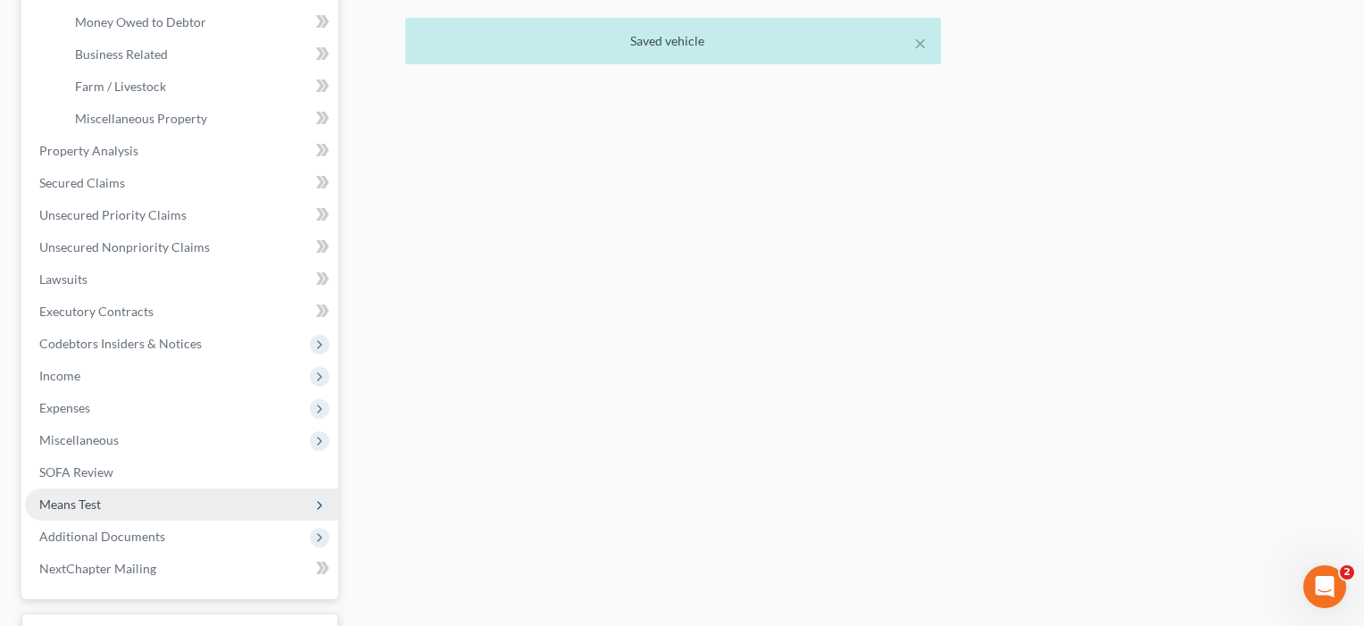
click at [102, 509] on span "Means Test" at bounding box center [181, 504] width 313 height 32
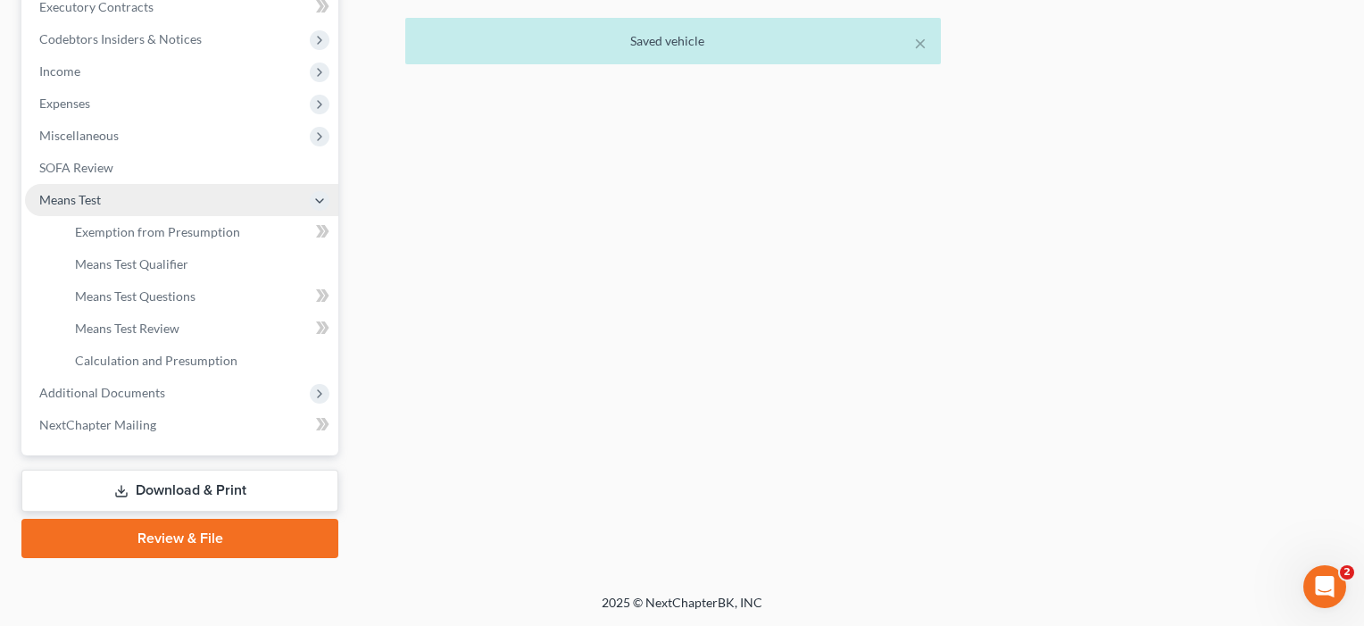
scroll to position [516, 0]
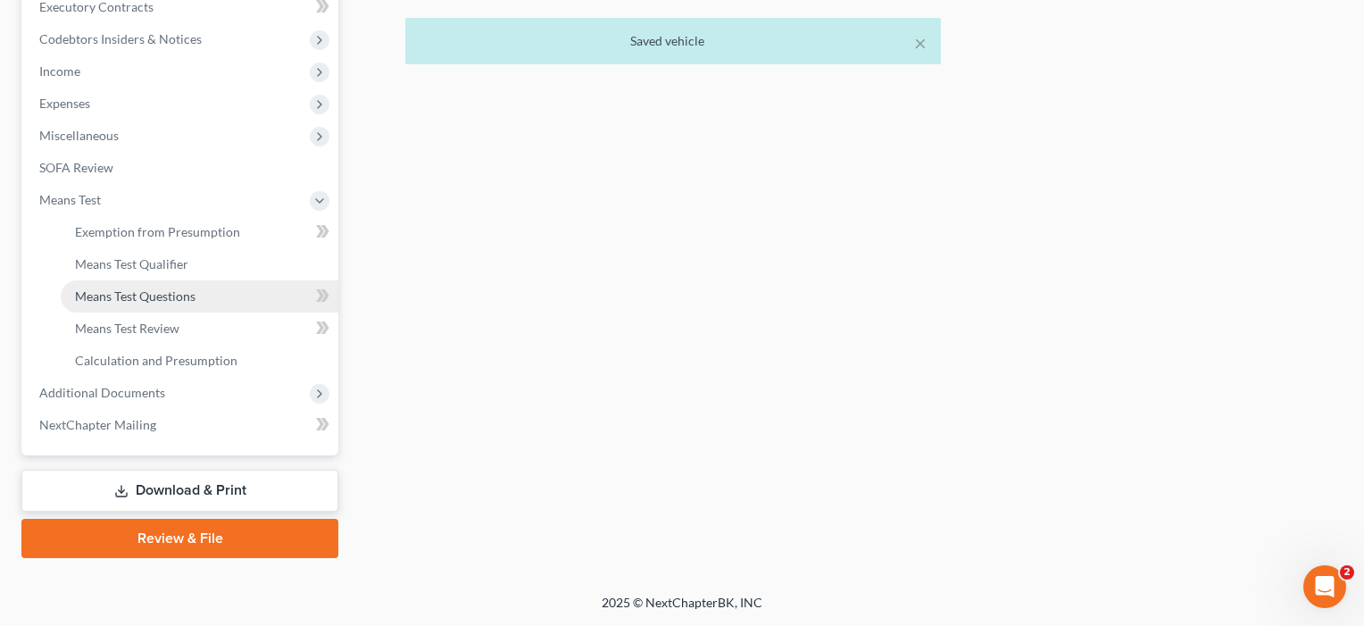
click at [140, 303] on span "Means Test Questions" at bounding box center [135, 295] width 121 height 15
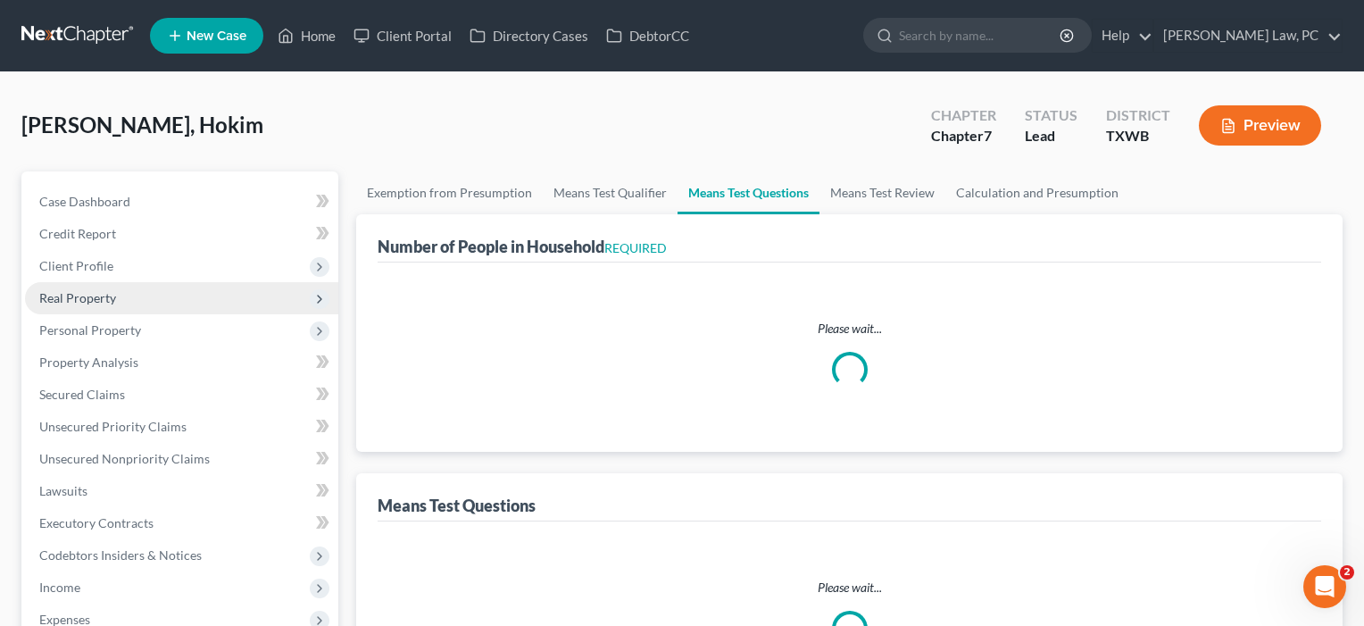
select select "2"
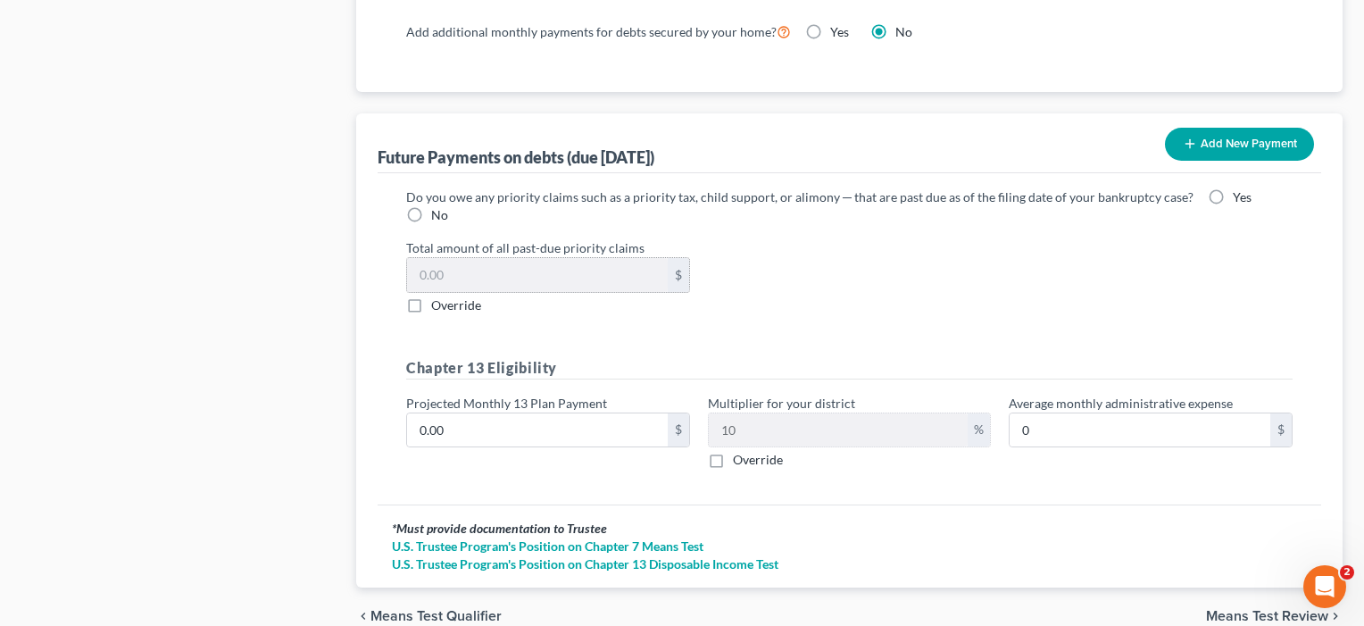
scroll to position [1650, 0]
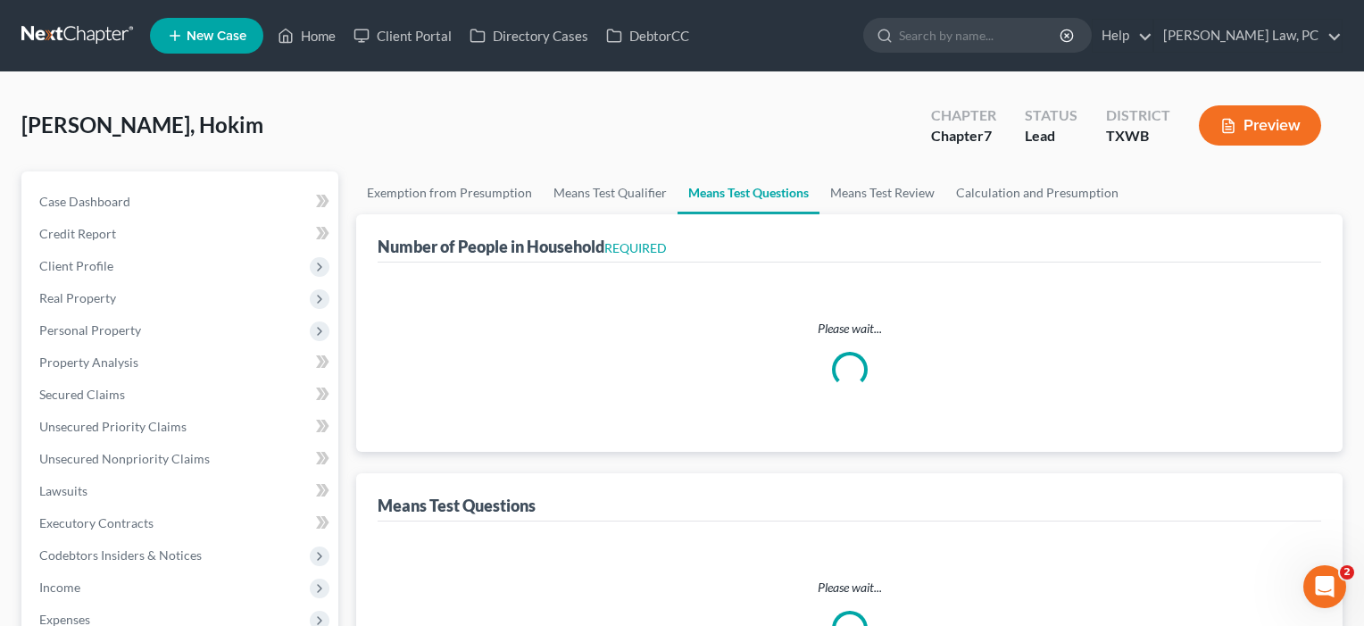
select select "2"
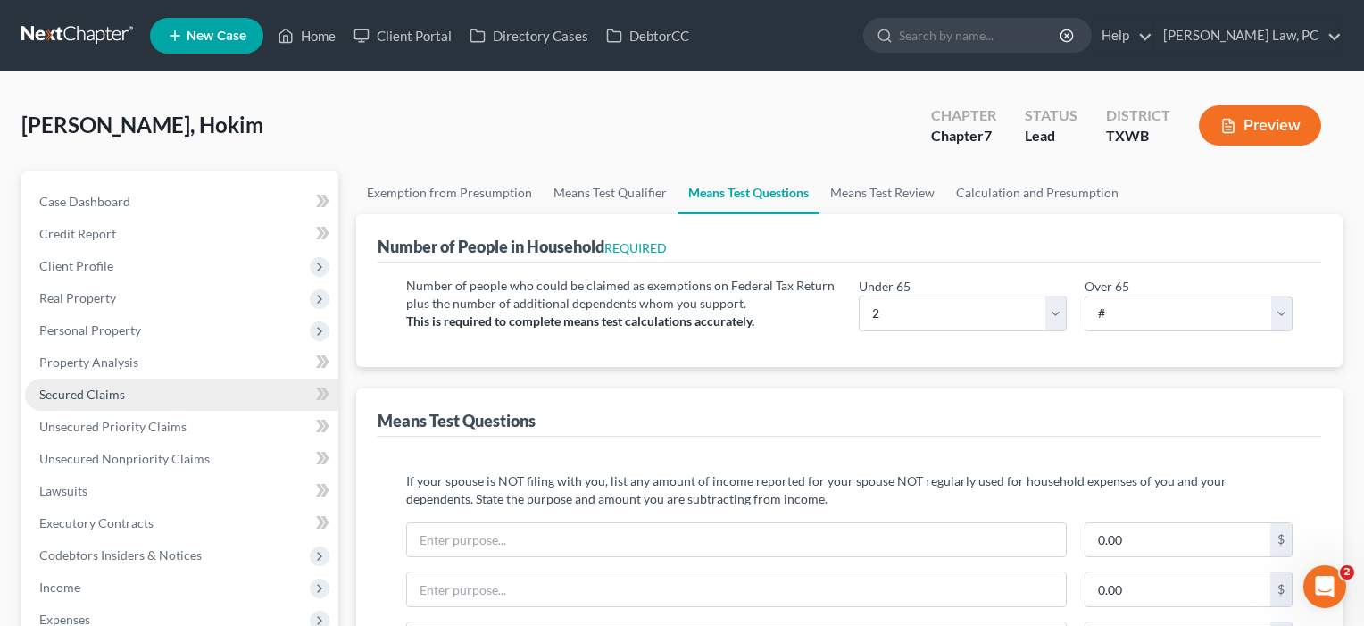
click at [50, 406] on link "Secured Claims" at bounding box center [181, 394] width 313 height 32
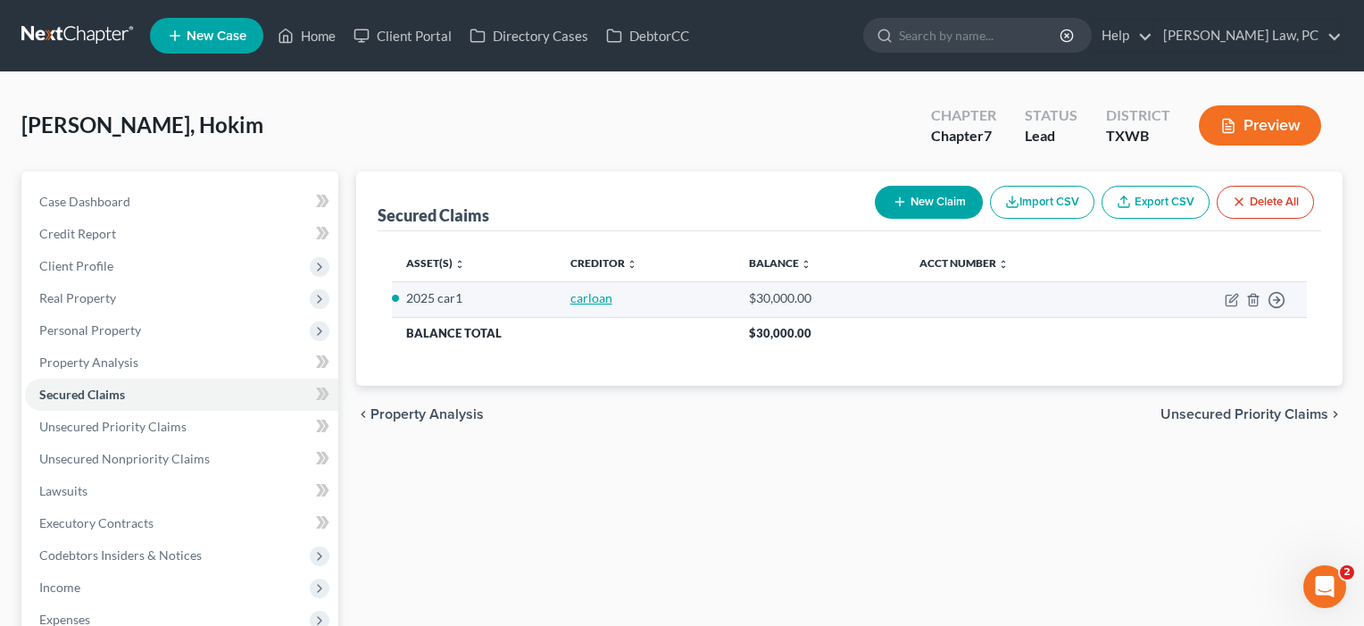
click at [595, 300] on link "carloan" at bounding box center [591, 297] width 42 height 15
select select "0"
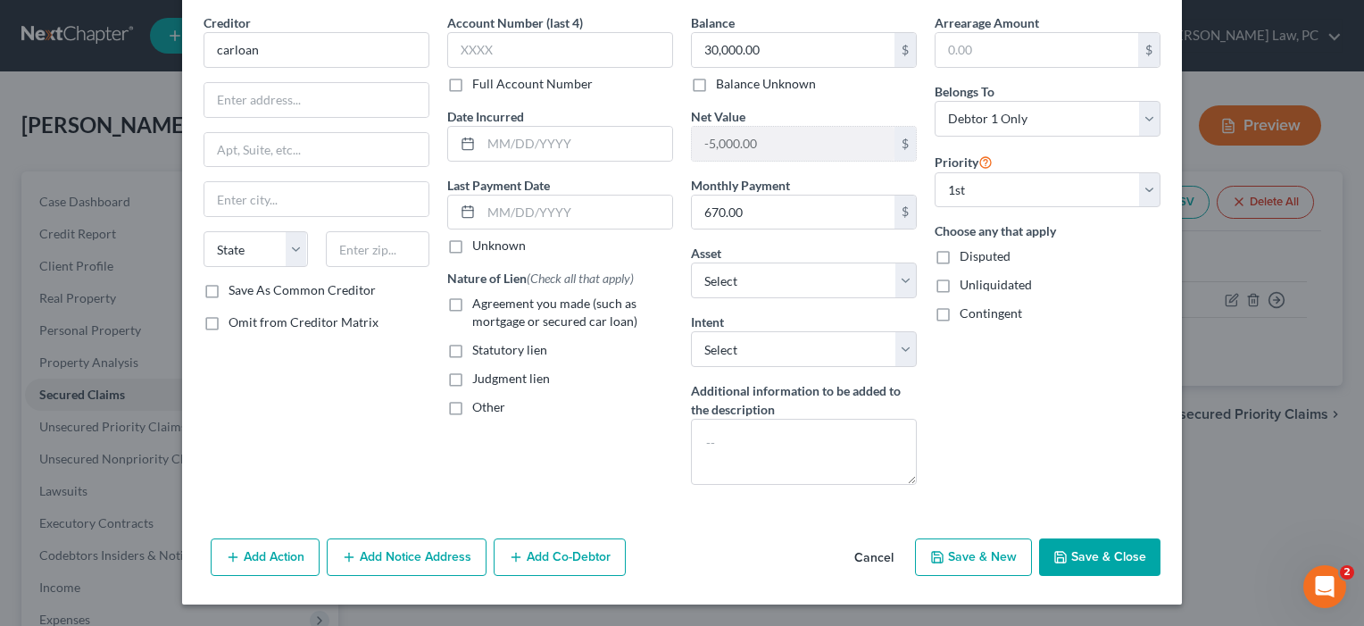
scroll to position [69, 0]
click at [492, 304] on span "Agreement you made (such as mortgage or secured car loan)" at bounding box center [554, 311] width 165 height 33
click at [491, 304] on input "Agreement you made (such as mortgage or secured car loan)" at bounding box center [485, 301] width 12 height 12
checkbox input "true"
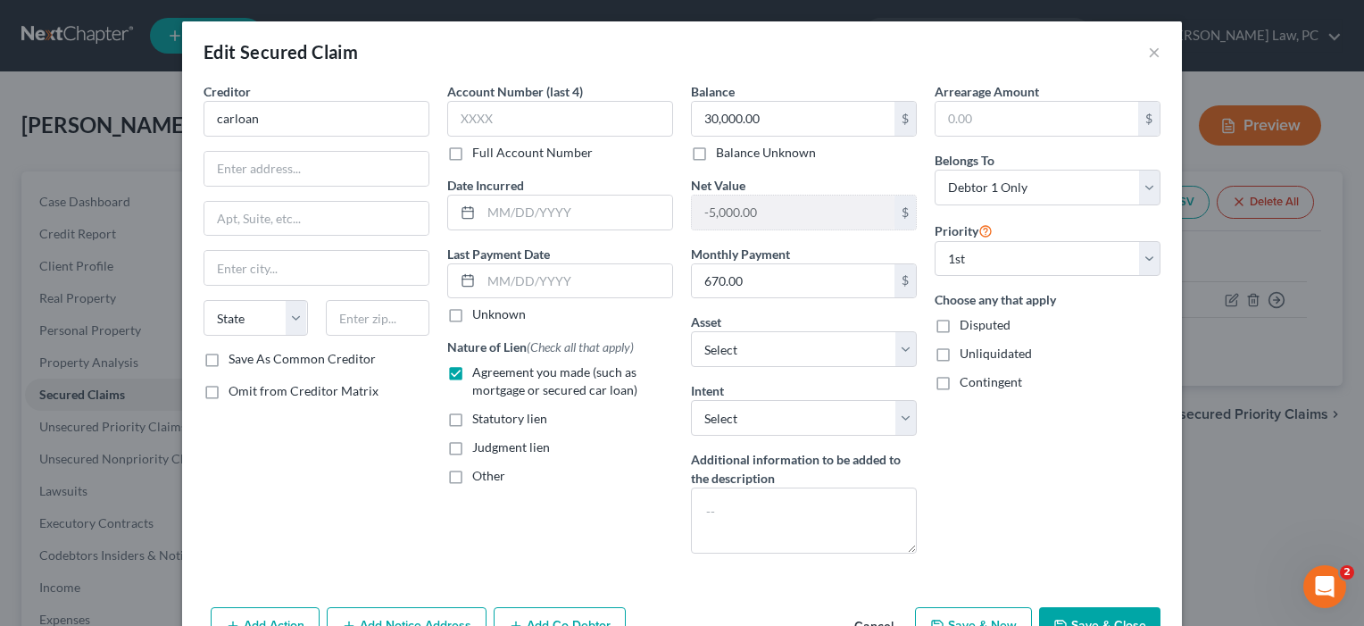
scroll to position [0, 0]
drag, startPoint x: 795, startPoint y: 121, endPoint x: 641, endPoint y: 121, distance: 154.4
click at [641, 121] on div "Creditor * carloan State AL AK AR AZ CA CO CT DE DC FL GA GU HI ID IL IN IA KS …" at bounding box center [682, 325] width 975 height 486
type input "40,000"
select select "2"
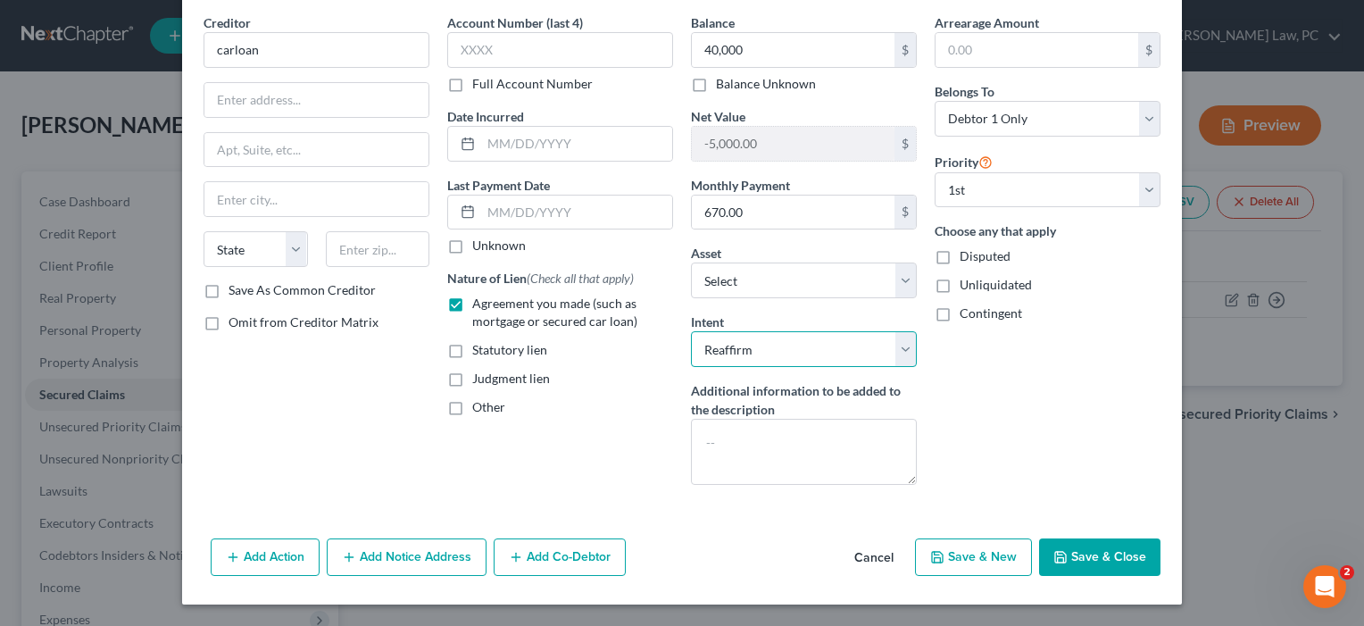
scroll to position [69, 0]
click at [1111, 557] on button "Save & Close" at bounding box center [1099, 556] width 121 height 37
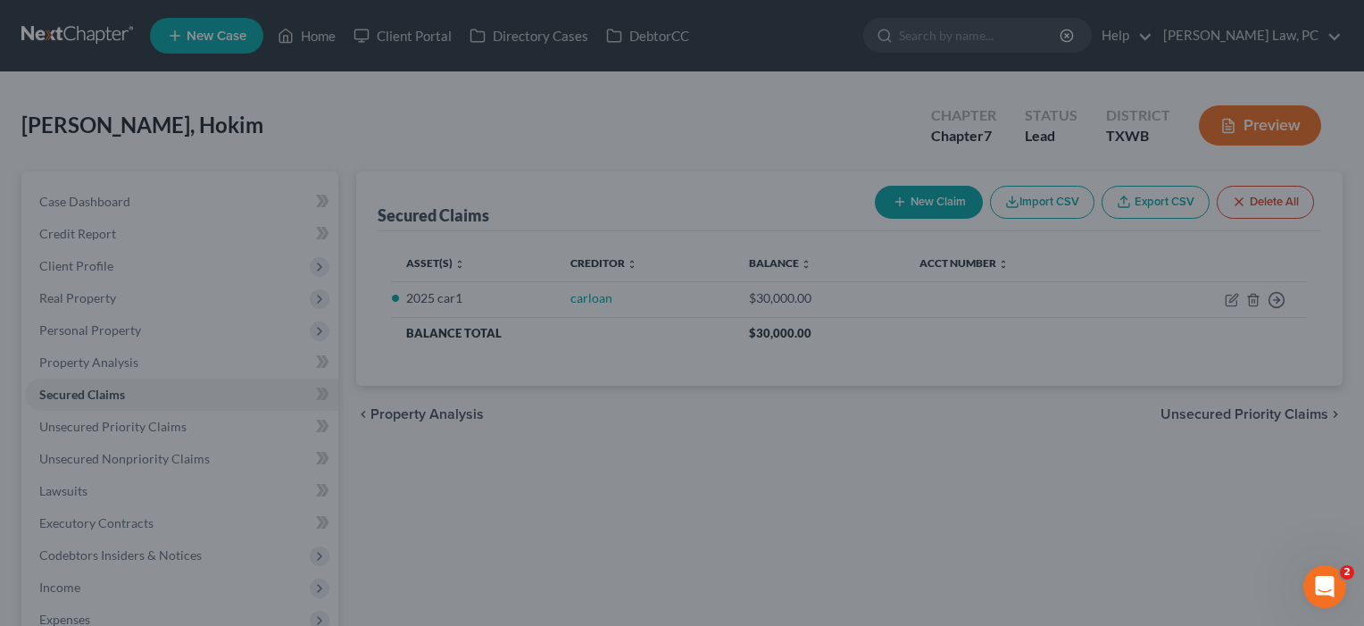
type input "40,000.00"
type input "-15,000.00"
select select "2"
type input "0"
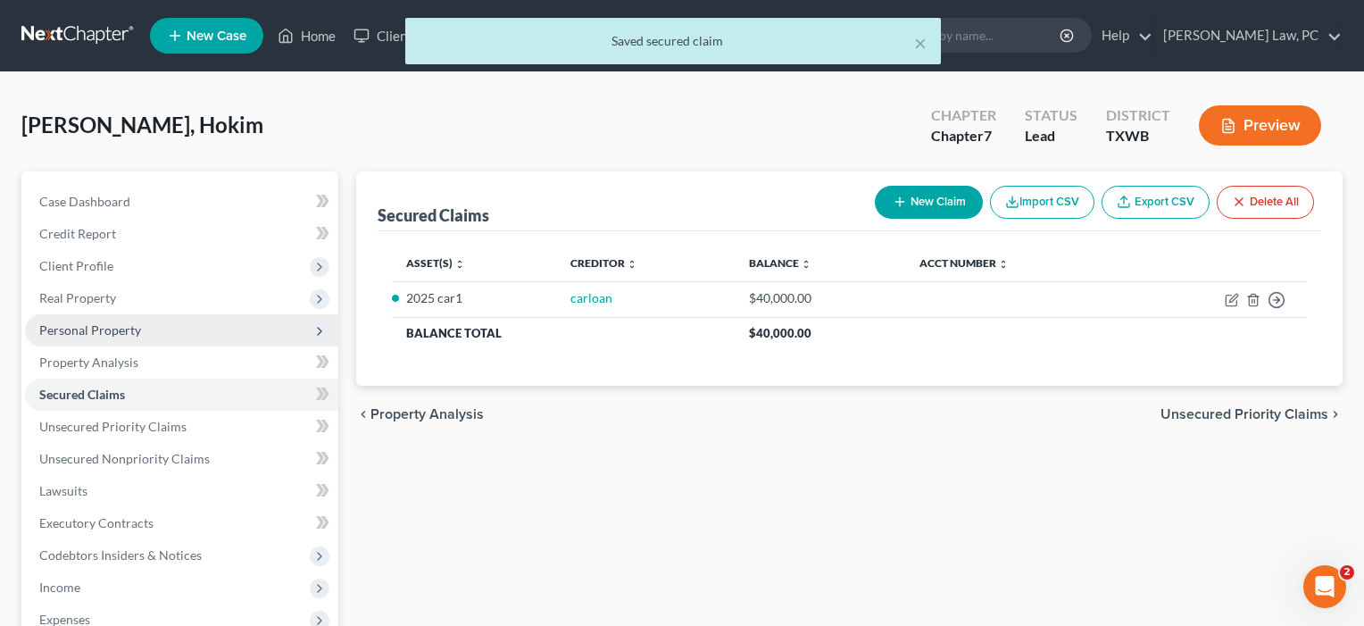
click at [103, 330] on span "Personal Property" at bounding box center [90, 329] width 102 height 15
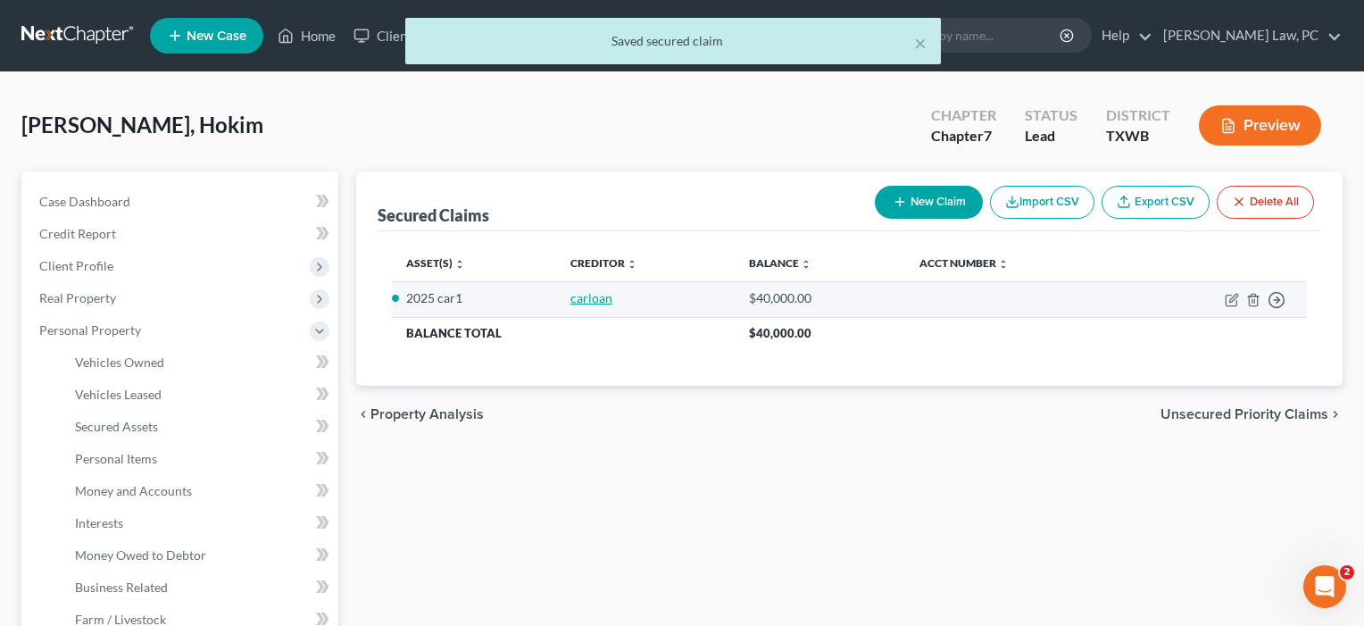
click at [582, 295] on link "carloan" at bounding box center [591, 297] width 42 height 15
select select "2"
select select "0"
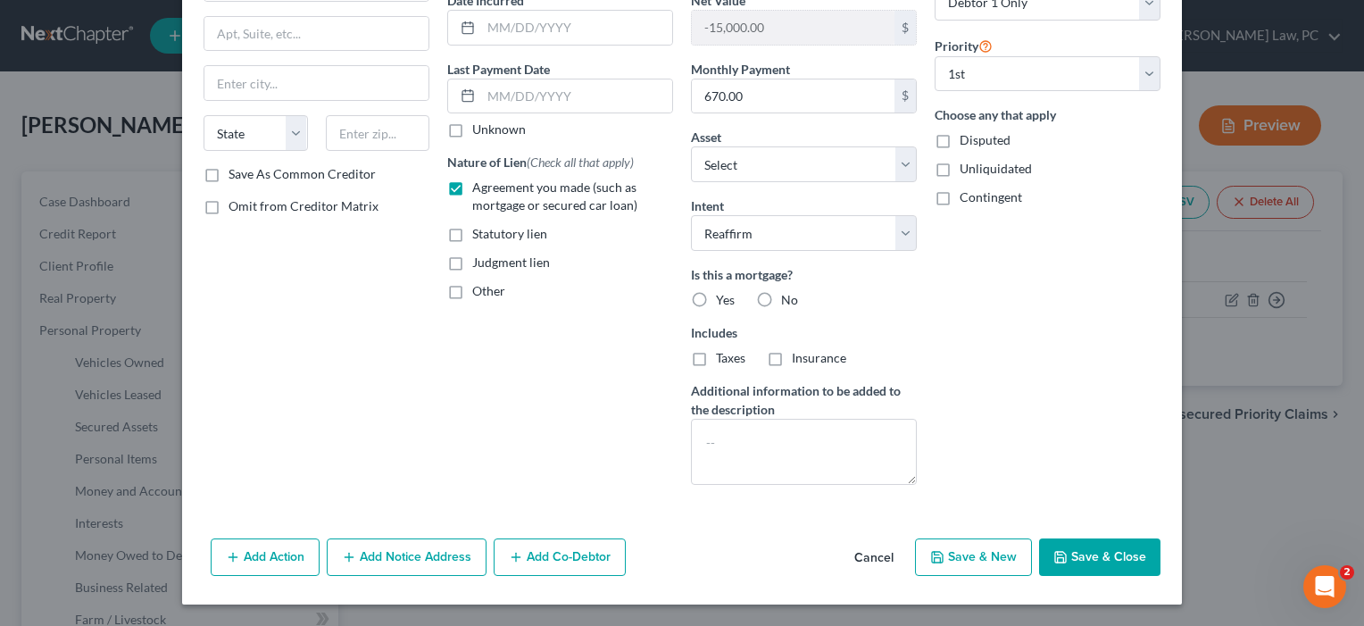
scroll to position [185, 0]
click at [781, 304] on label "No" at bounding box center [789, 300] width 17 height 18
click at [788, 303] on input "No" at bounding box center [794, 297] width 12 height 12
radio input "true"
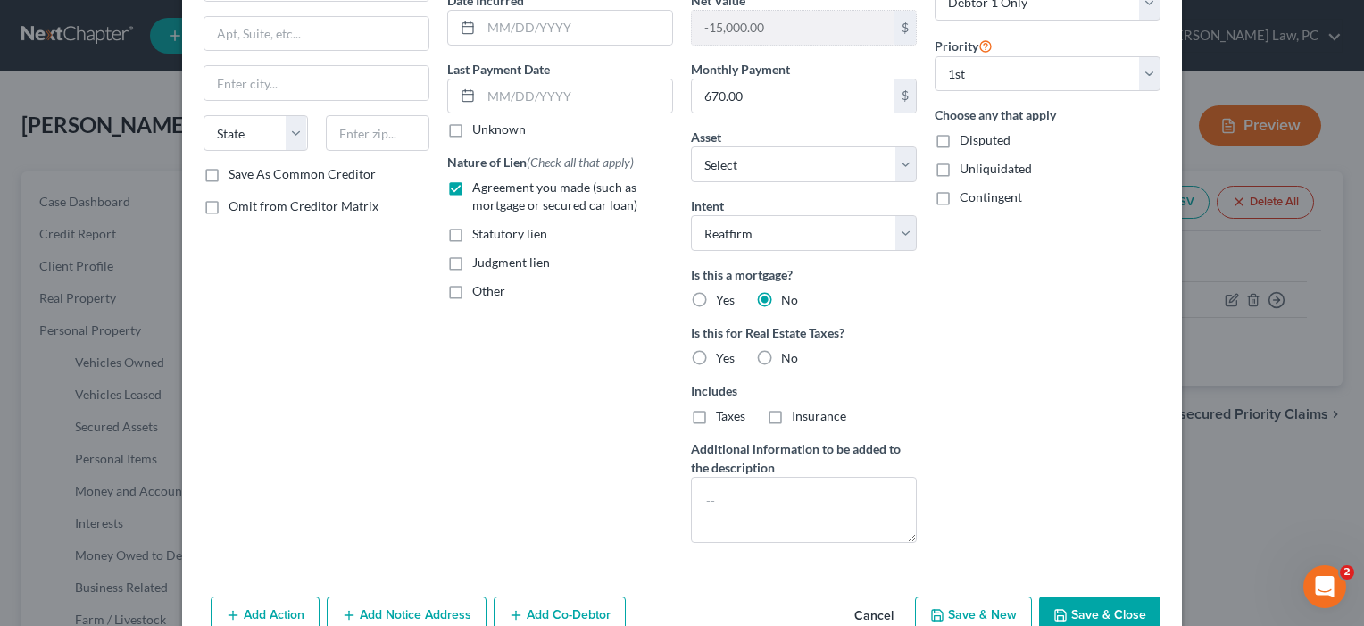
click at [781, 356] on label "No" at bounding box center [789, 358] width 17 height 18
click at [788, 356] on input "No" at bounding box center [794, 355] width 12 height 12
radio input "true"
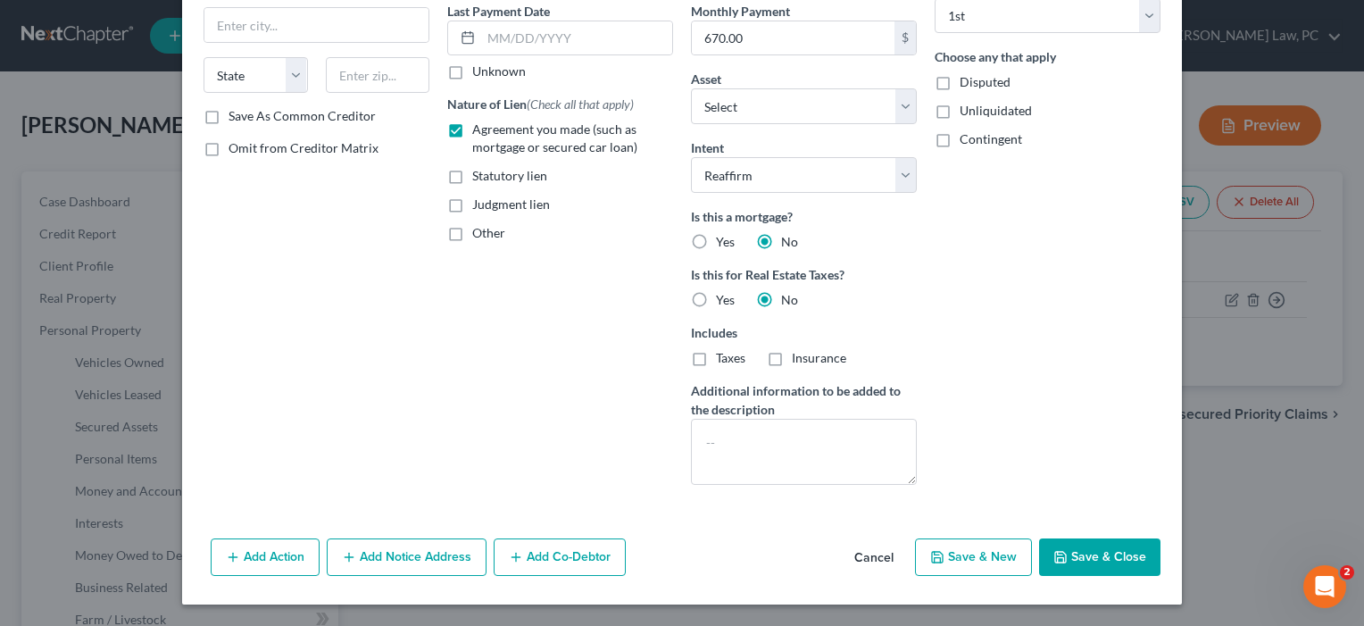
scroll to position [243, 0]
click at [1102, 559] on button "Save & Close" at bounding box center [1099, 556] width 121 height 37
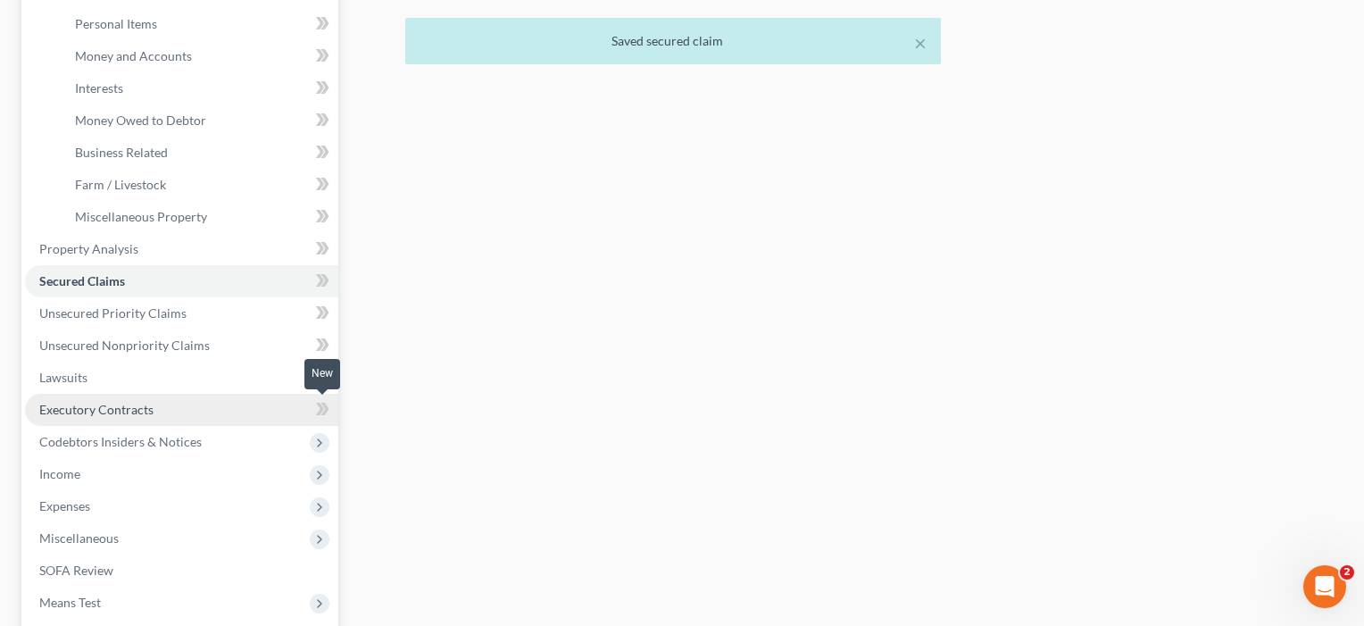
scroll to position [438, 0]
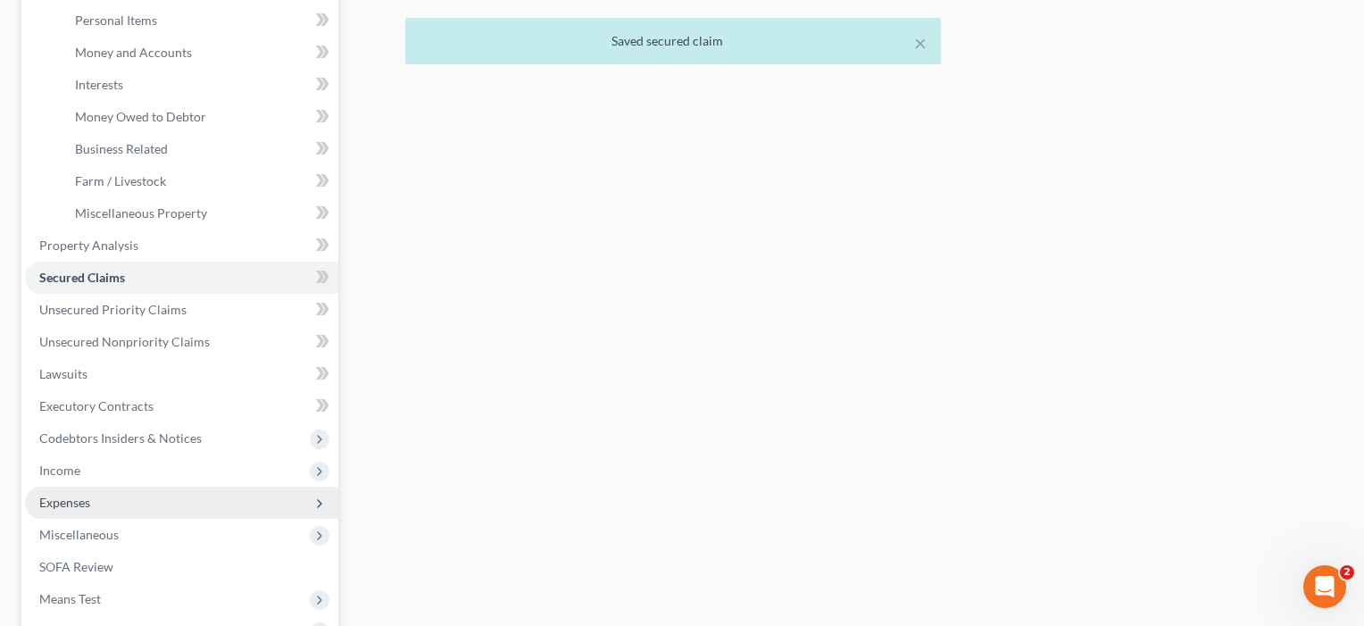
click at [71, 502] on span "Expenses" at bounding box center [64, 502] width 51 height 15
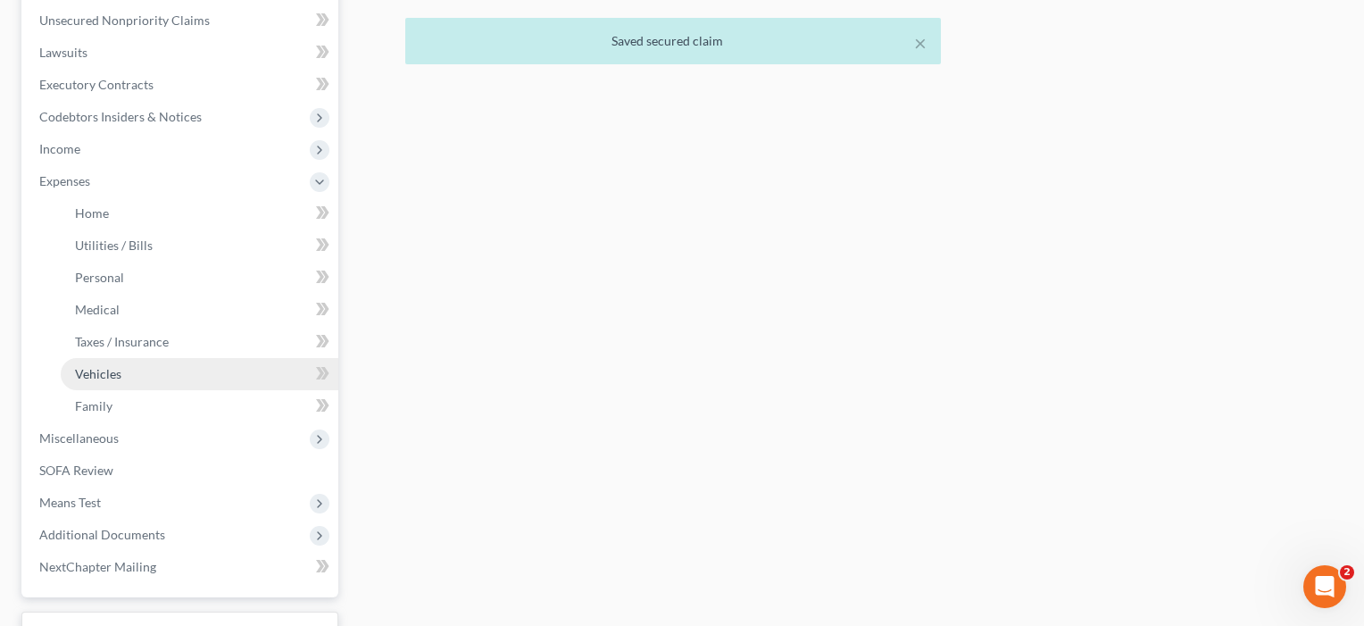
click at [103, 368] on span "Vehicles" at bounding box center [98, 373] width 46 height 15
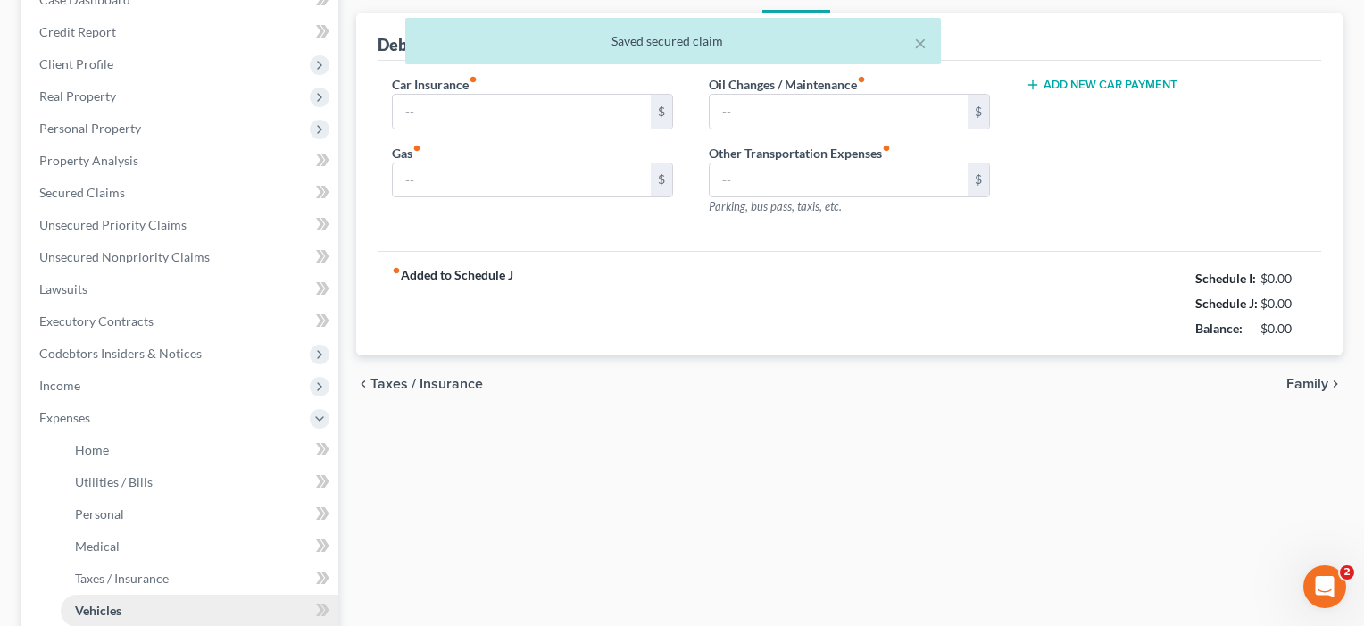
type input "171.00"
type input "200.00"
type input "100.00"
type input "0.00"
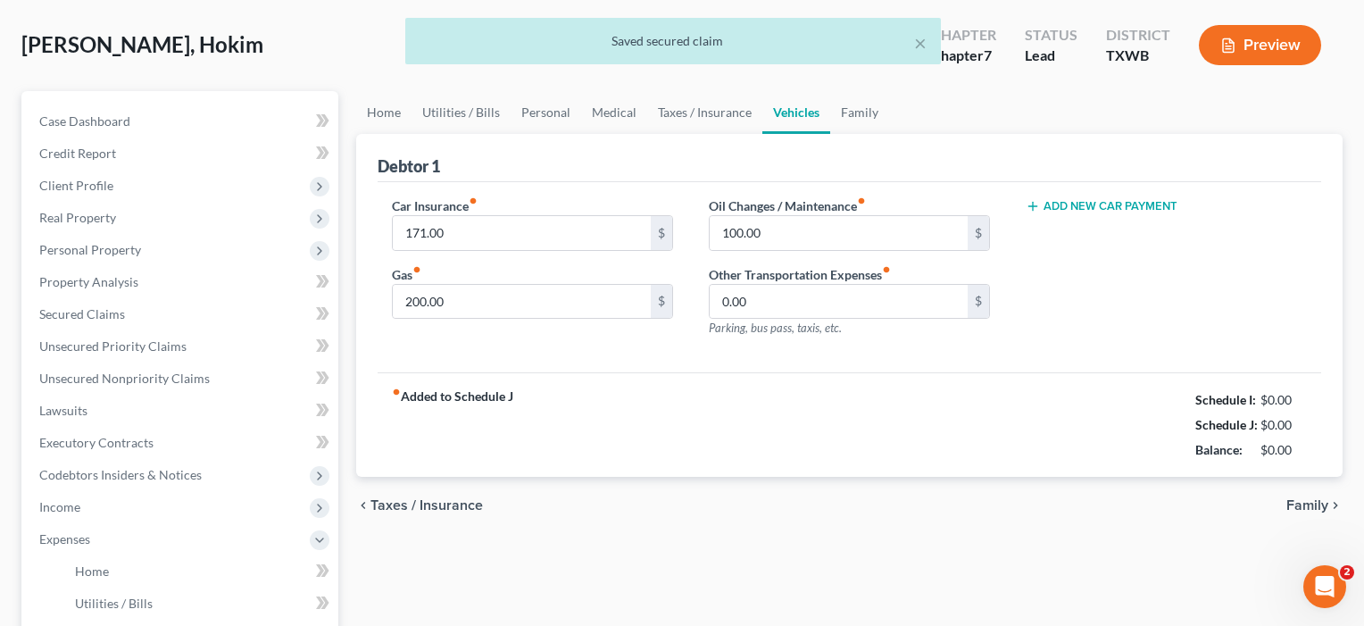
scroll to position [0, 0]
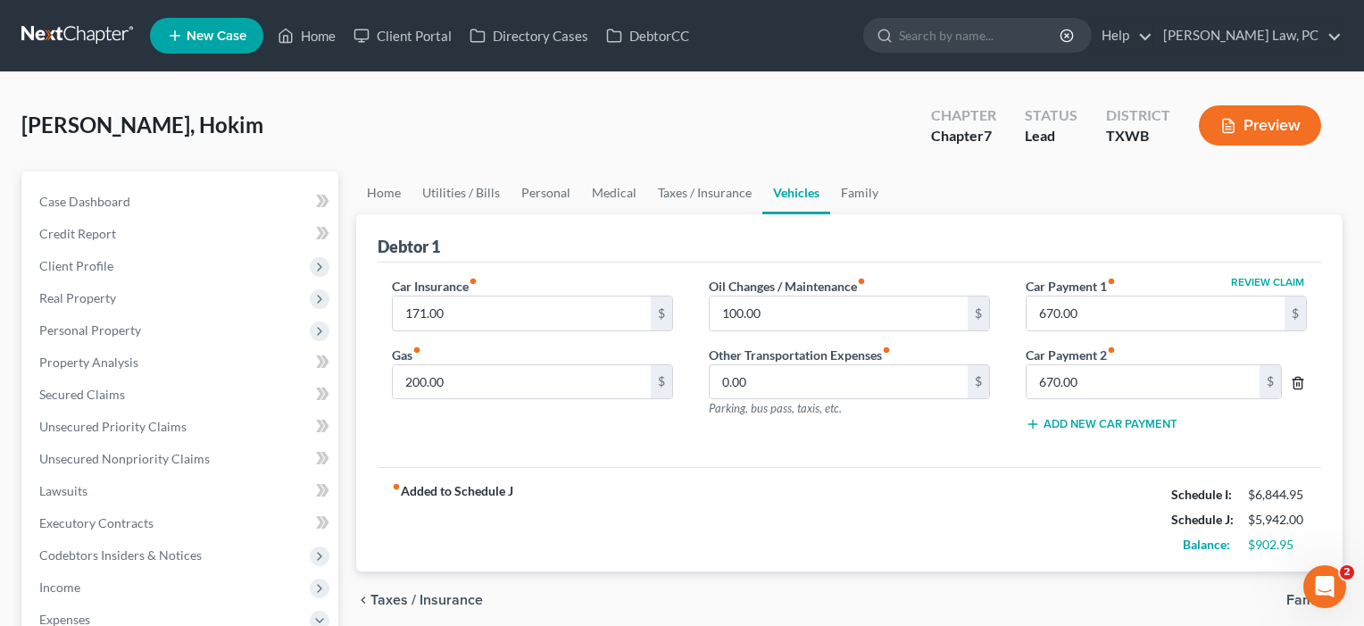
click at [1298, 385] on icon "button" at bounding box center [1298, 383] width 14 height 14
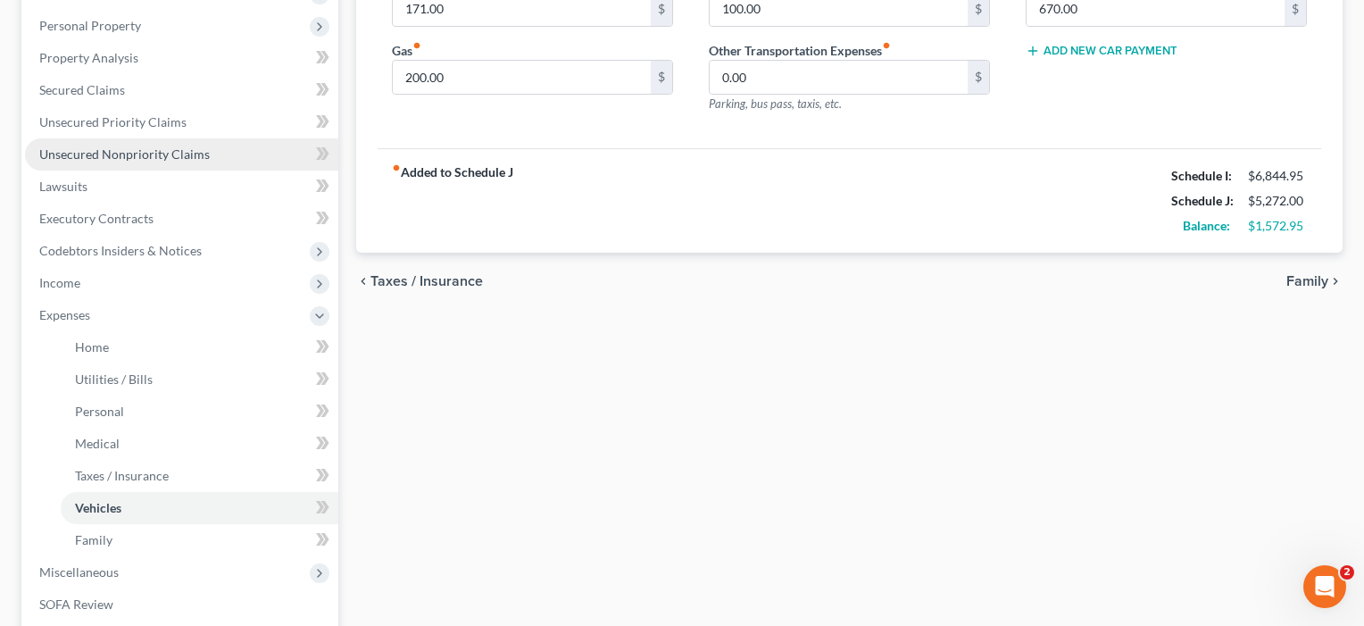
scroll to position [438, 0]
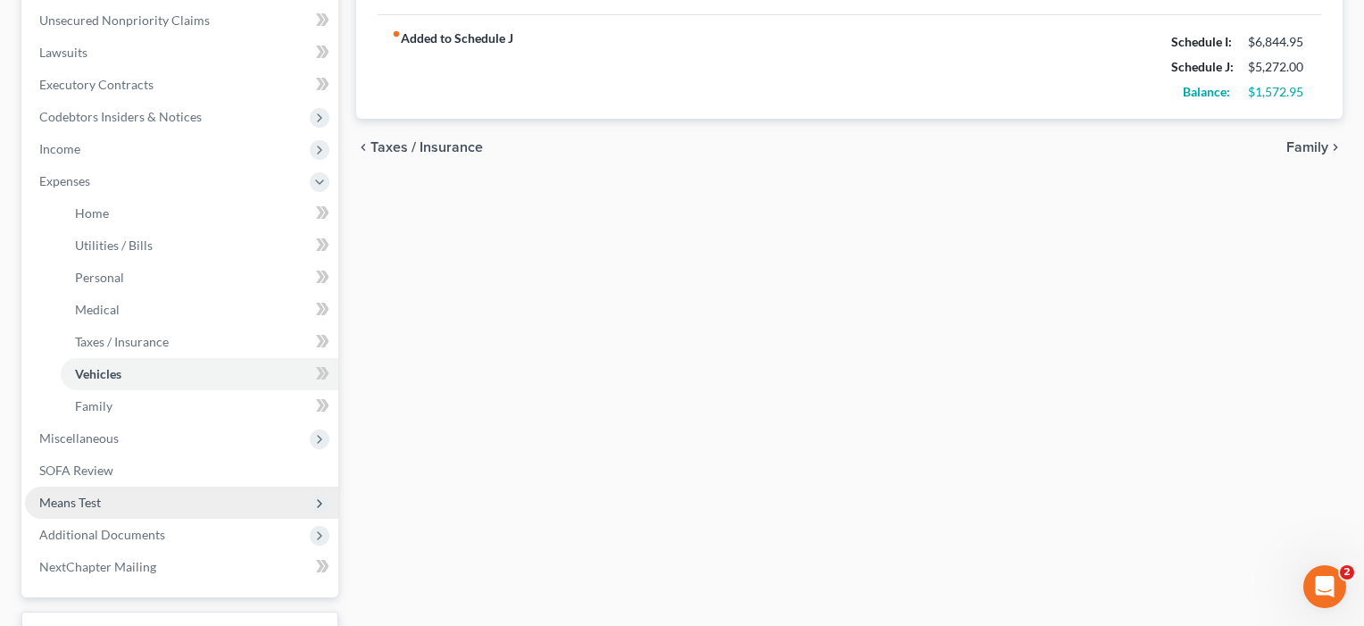
click at [90, 496] on span "Means Test" at bounding box center [70, 502] width 62 height 15
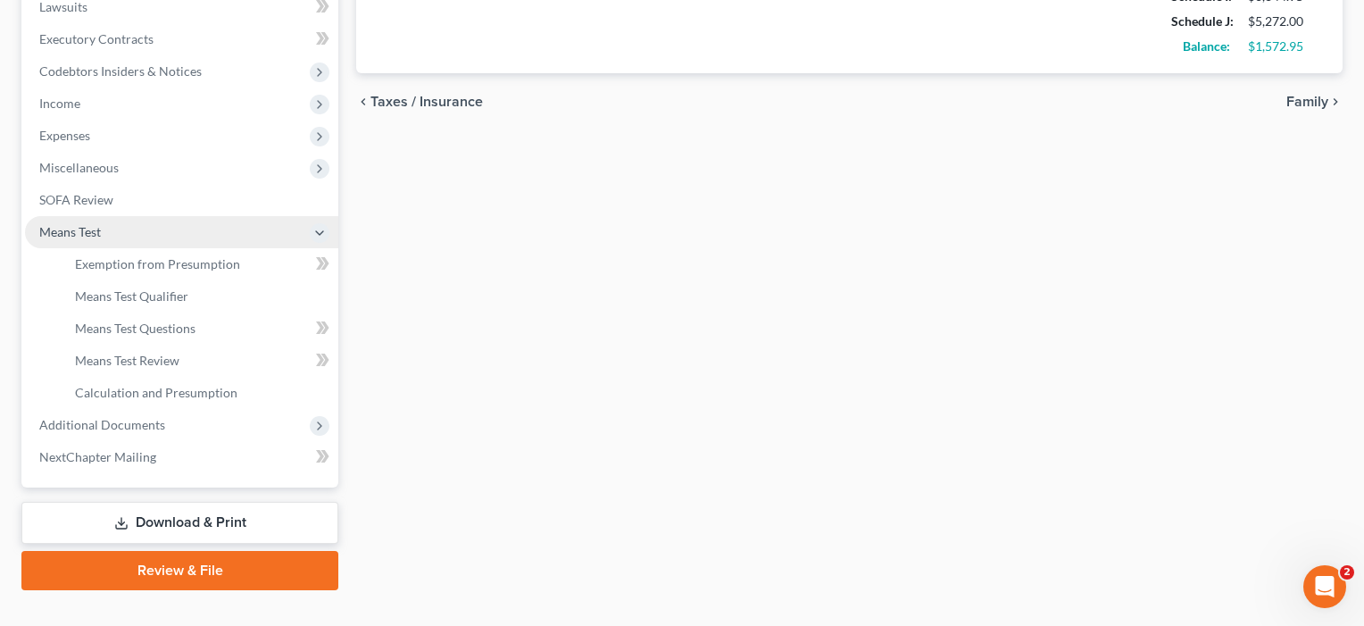
scroll to position [516, 0]
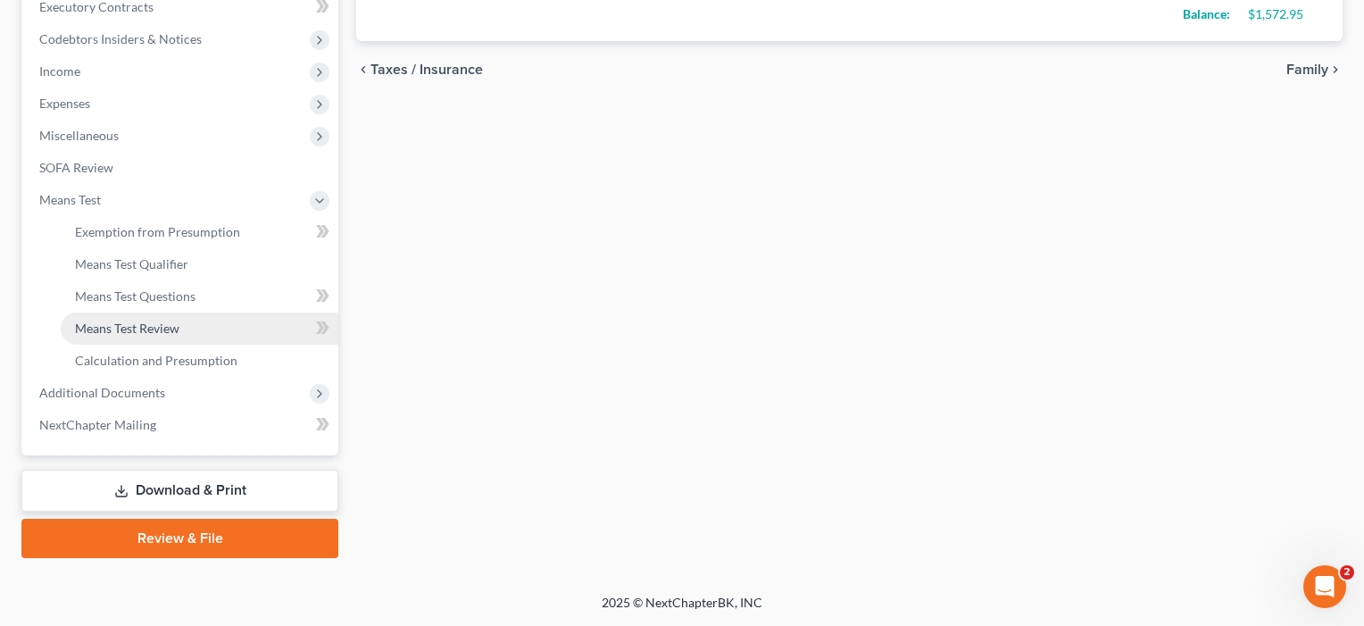
click at [129, 329] on span "Means Test Review" at bounding box center [127, 327] width 104 height 15
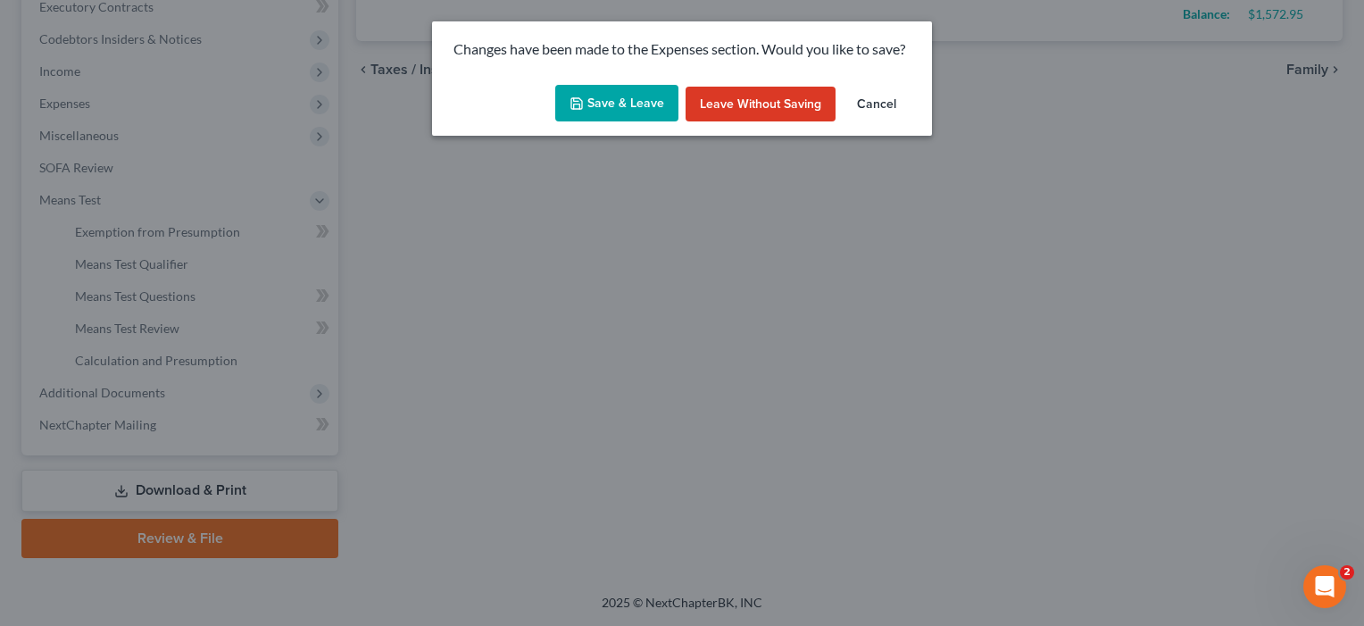
click at [620, 98] on button "Save & Leave" at bounding box center [616, 103] width 123 height 37
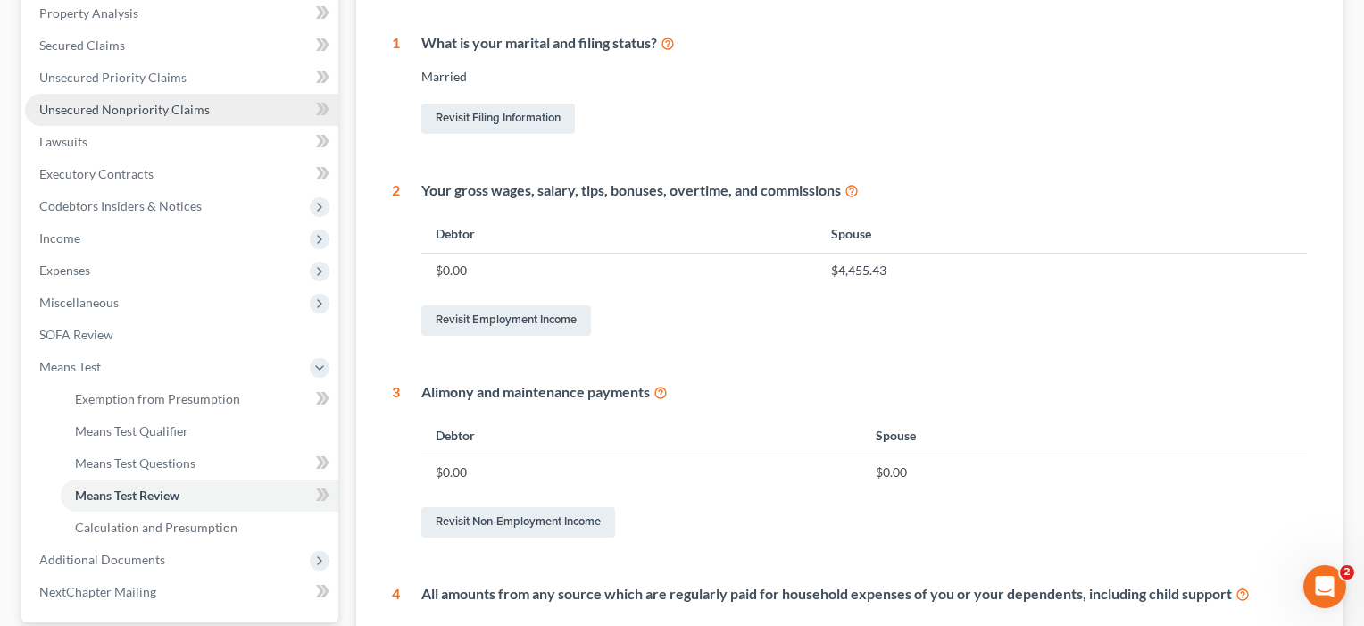
scroll to position [439, 0]
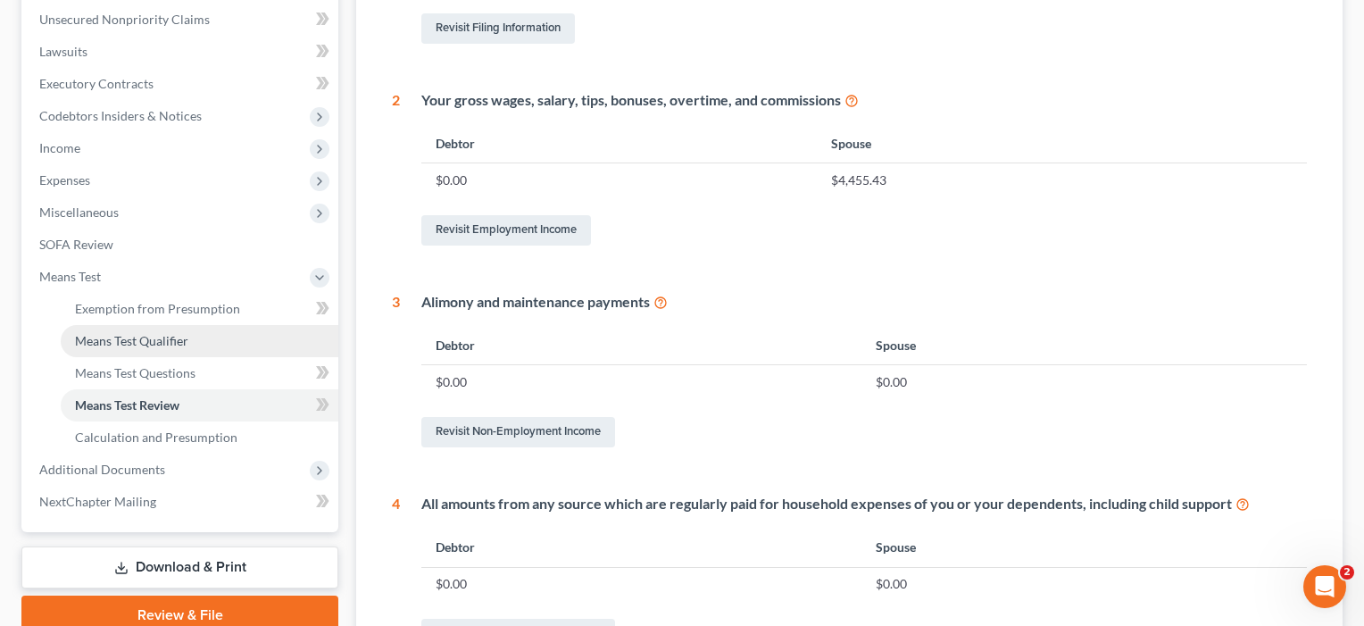
click at [180, 342] on span "Means Test Qualifier" at bounding box center [131, 340] width 113 height 15
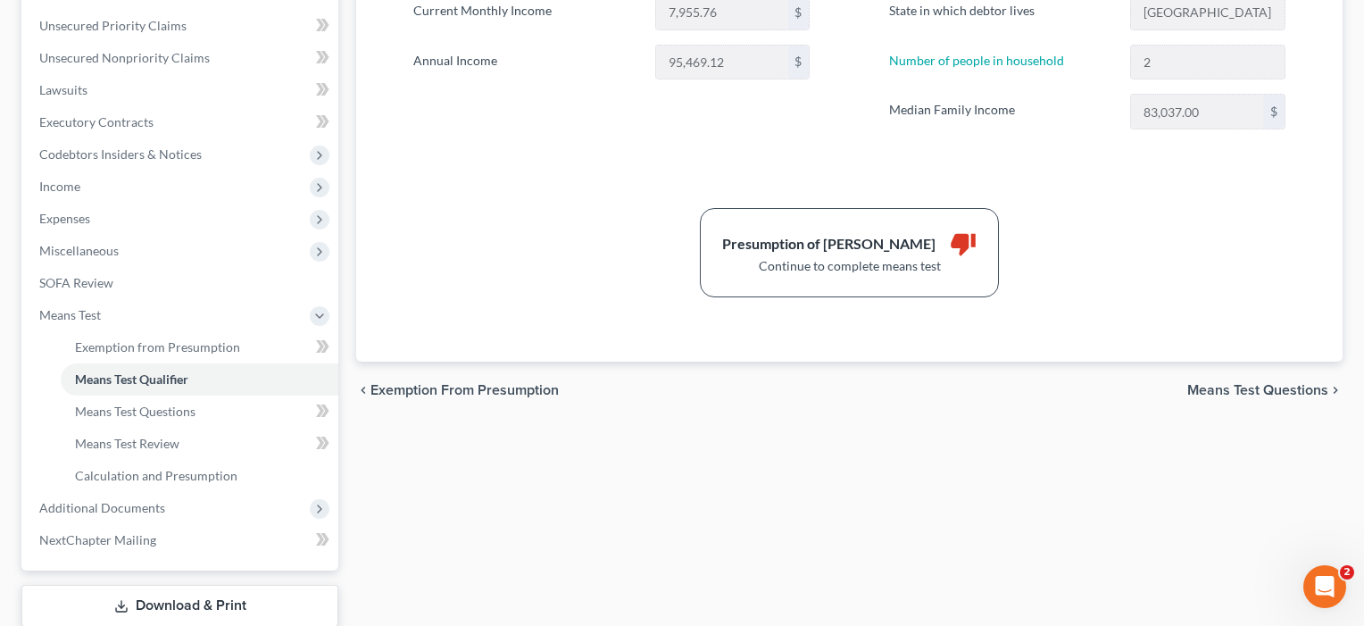
scroll to position [418, 0]
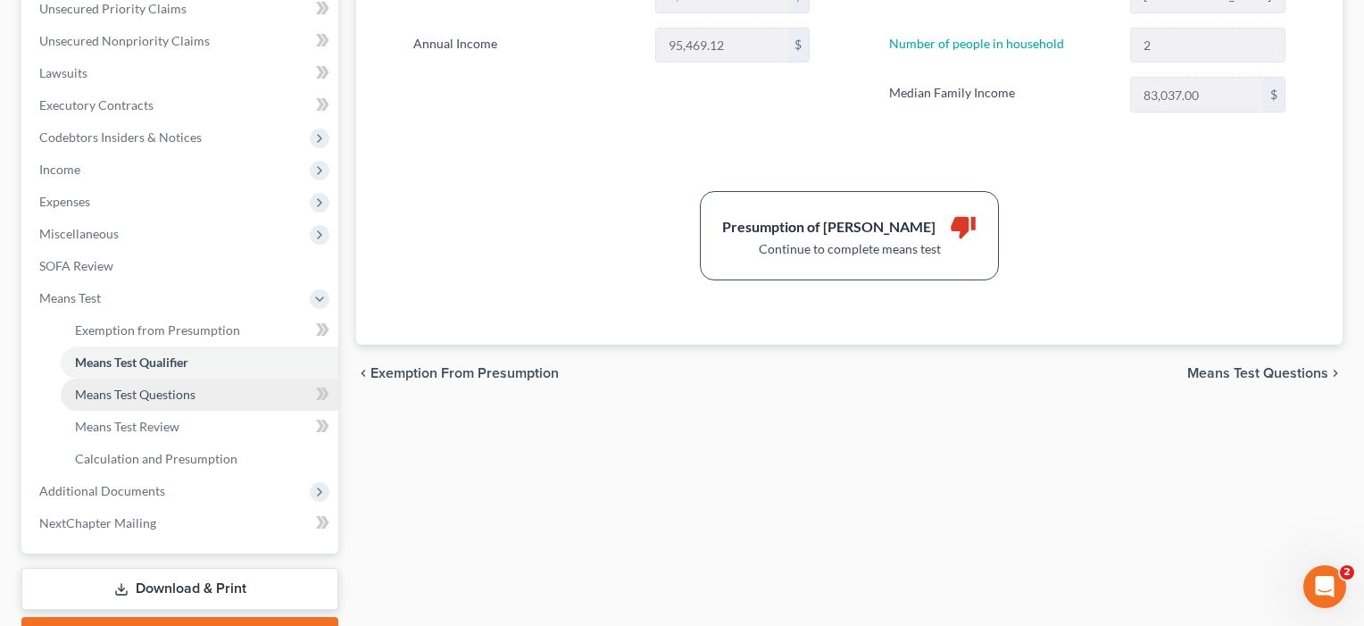
click at [151, 397] on span "Means Test Questions" at bounding box center [135, 394] width 121 height 15
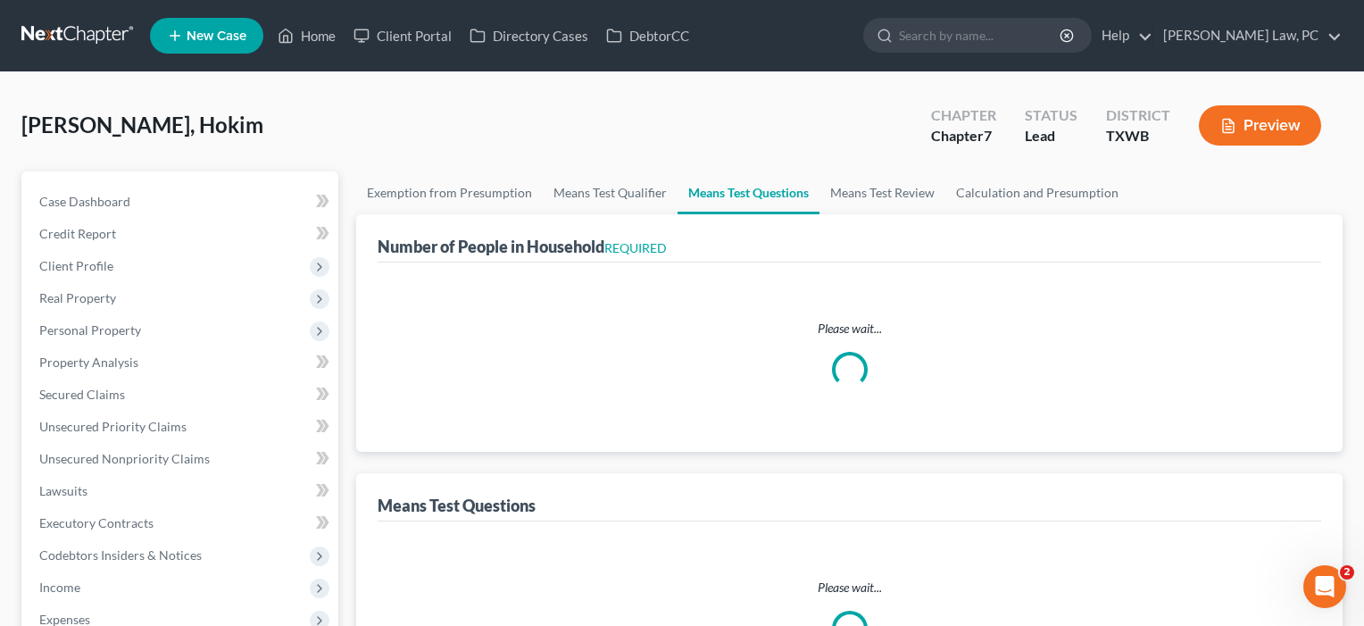
select select "1"
select select "60"
select select "2"
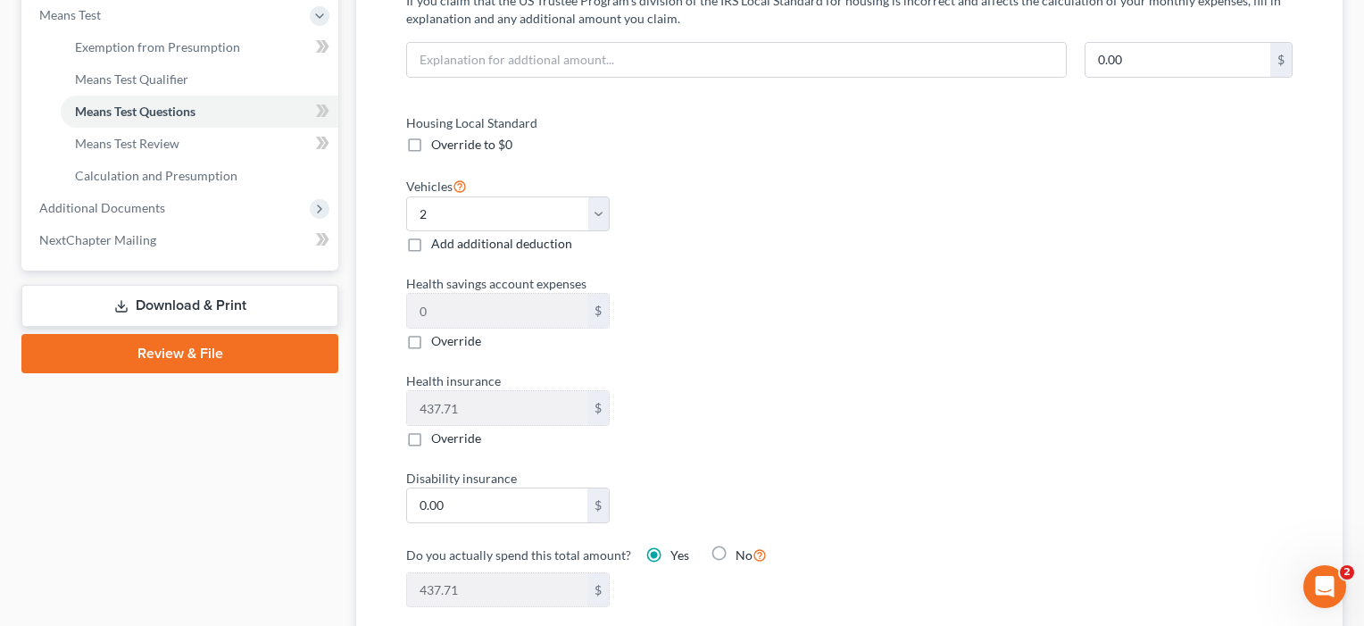
scroll to position [574, 0]
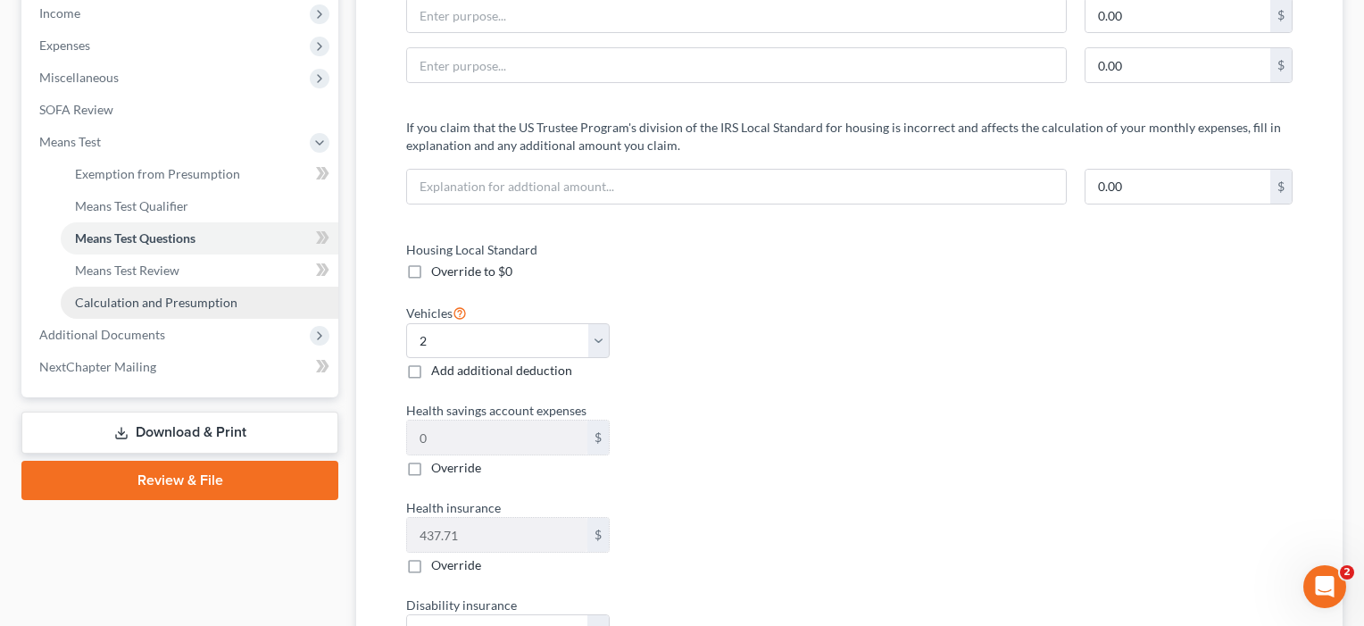
click at [163, 304] on span "Calculation and Presumption" at bounding box center [156, 302] width 162 height 15
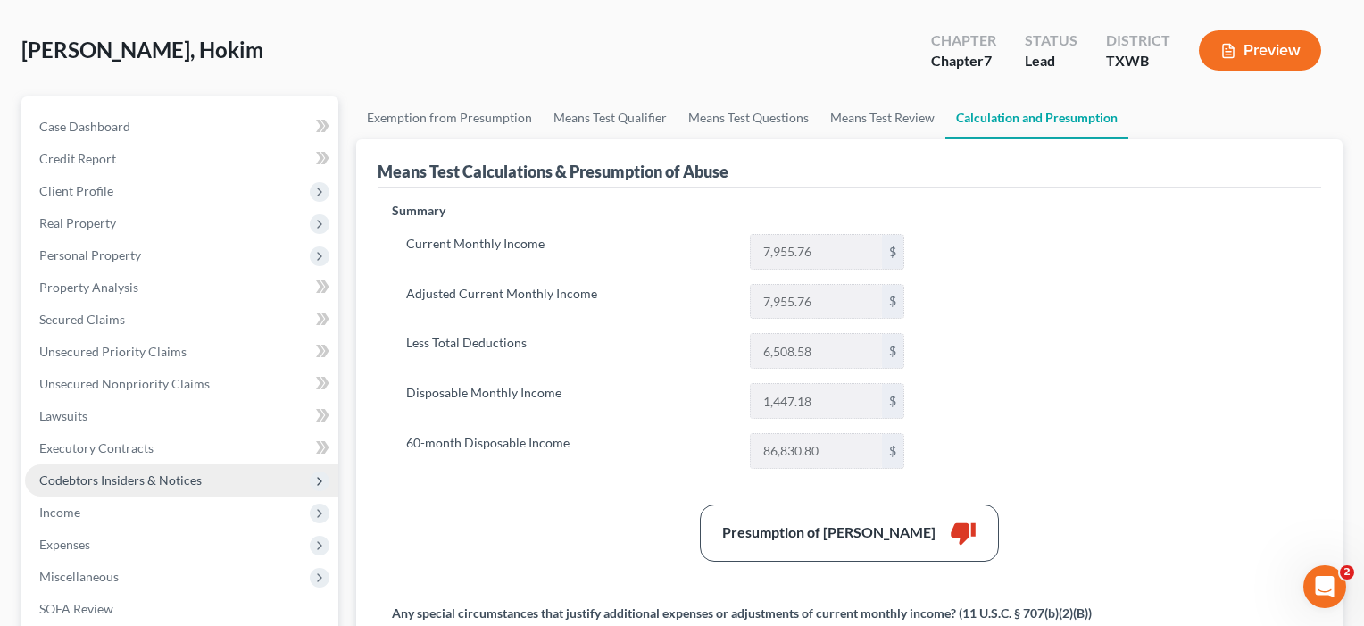
scroll to position [79, 0]
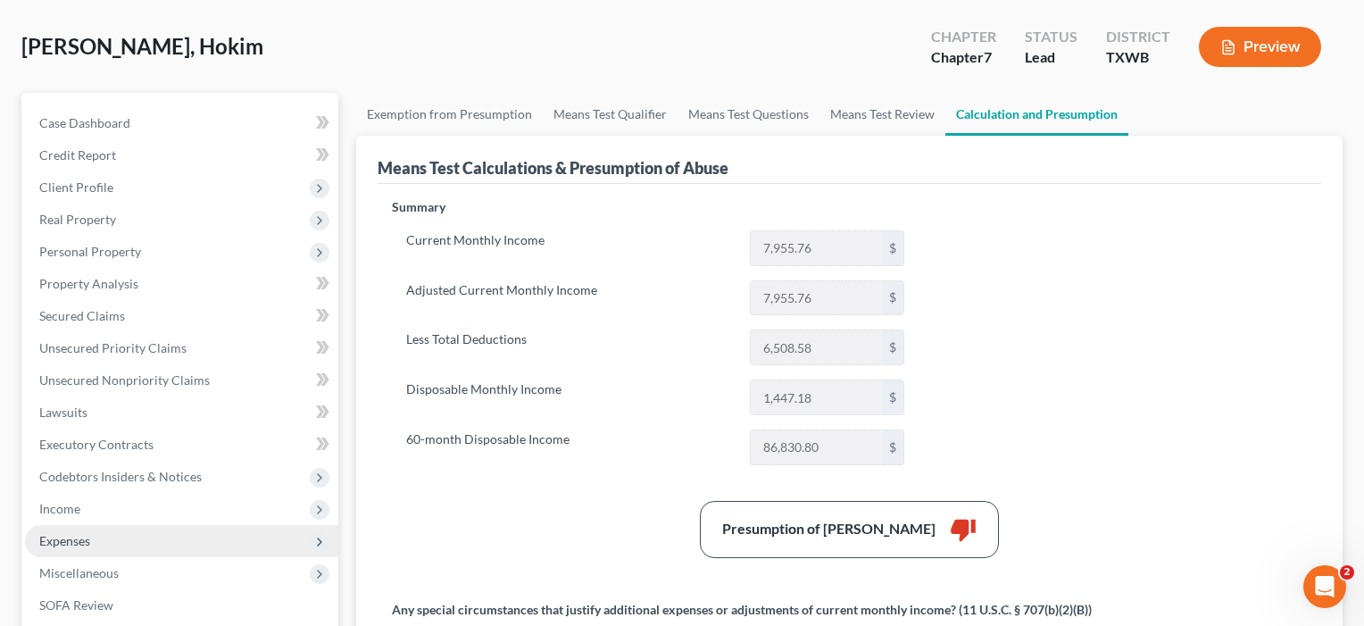
click at [74, 550] on span "Expenses" at bounding box center [181, 541] width 313 height 32
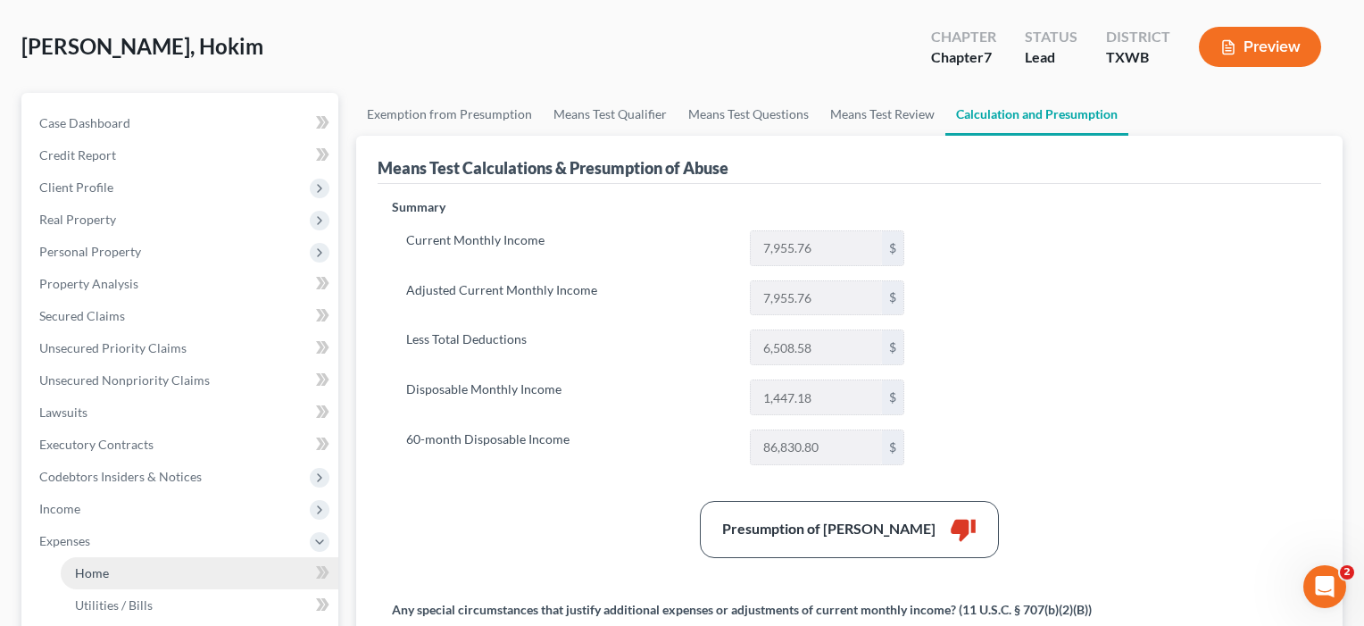
click at [79, 578] on span "Home" at bounding box center [92, 572] width 34 height 15
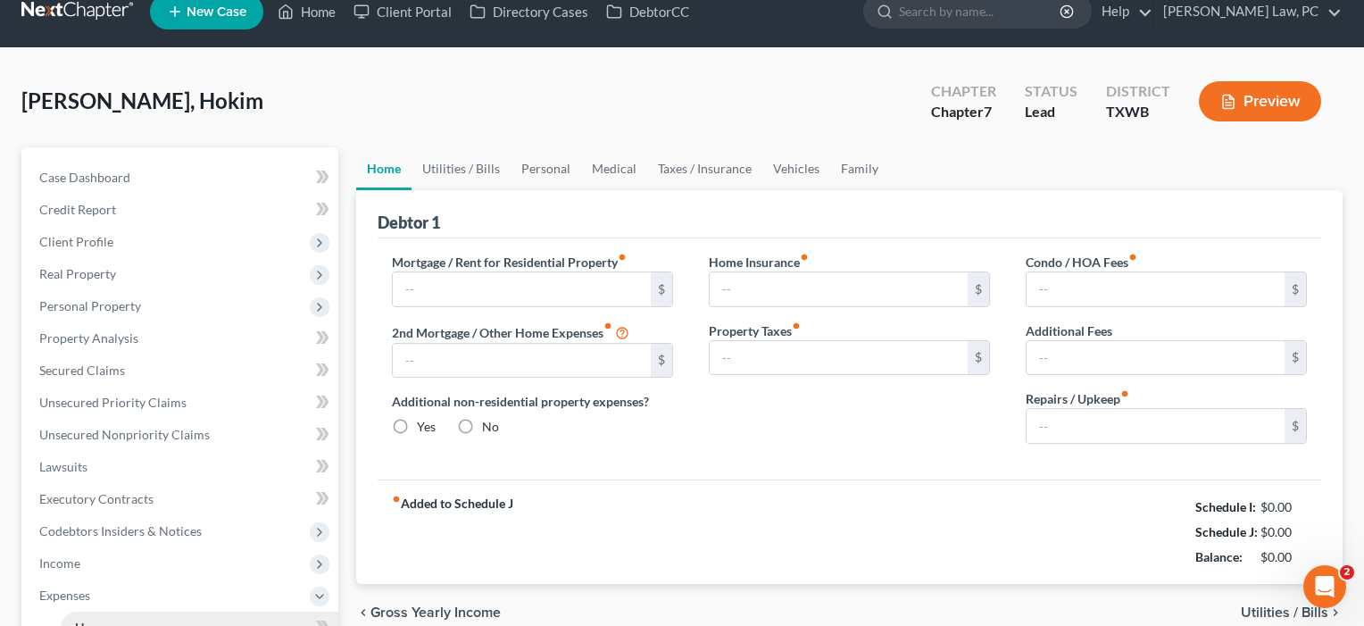
type input "2,260.00"
type input "0.00"
radio input "true"
type input "0.00"
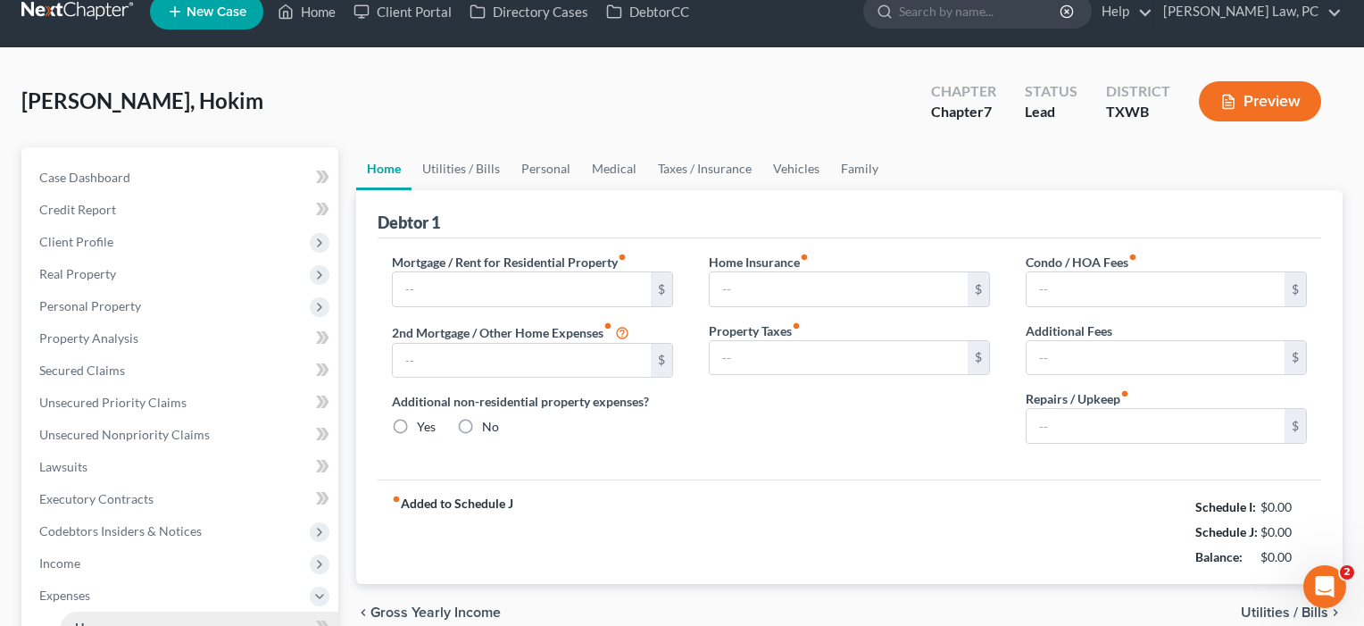
type input "0.00"
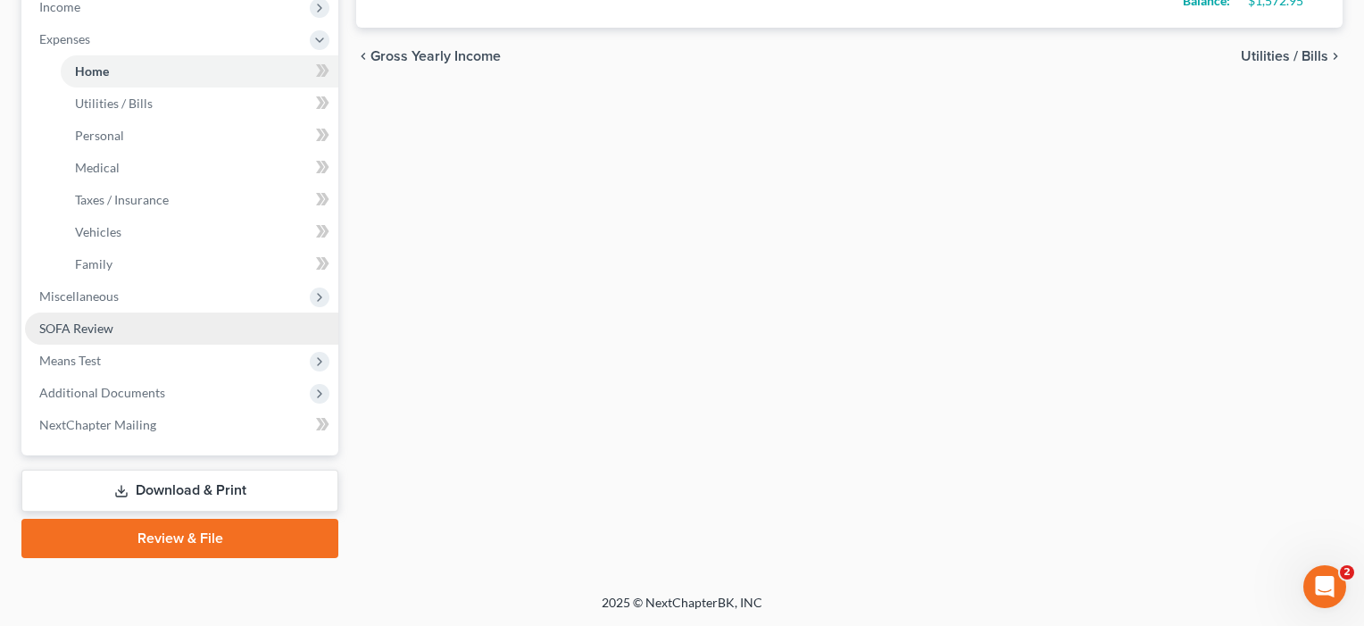
scroll to position [580, 0]
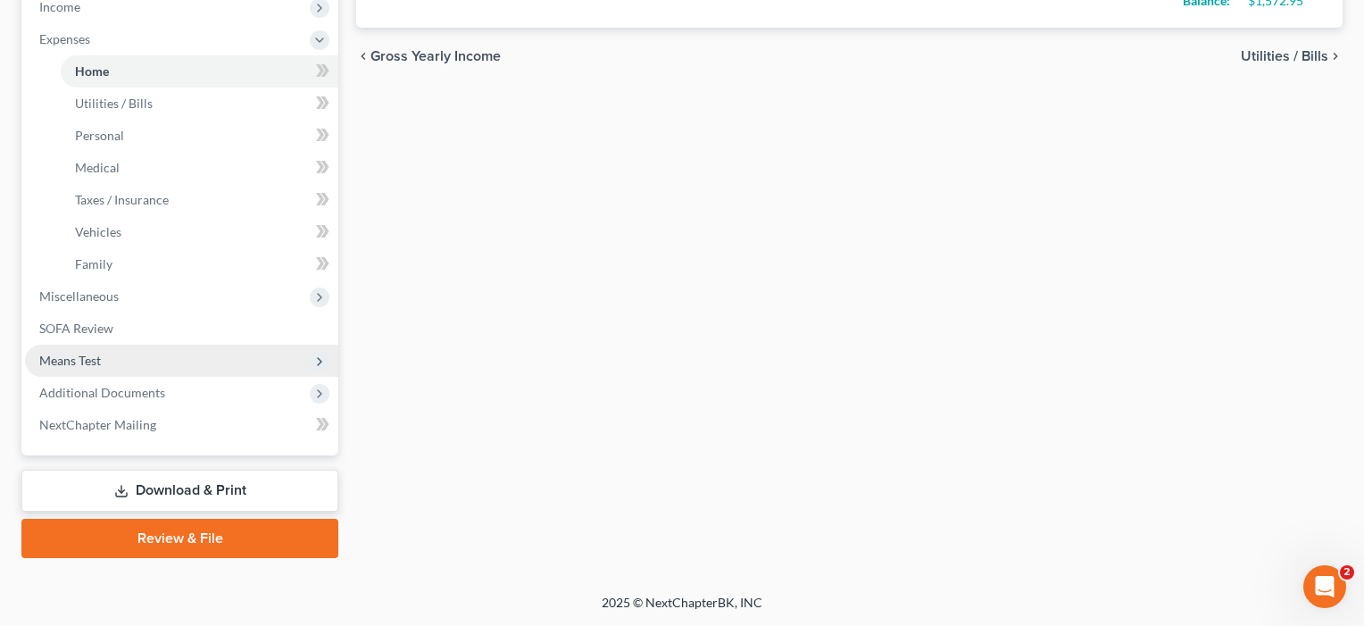
click at [92, 361] on span "Means Test" at bounding box center [70, 360] width 62 height 15
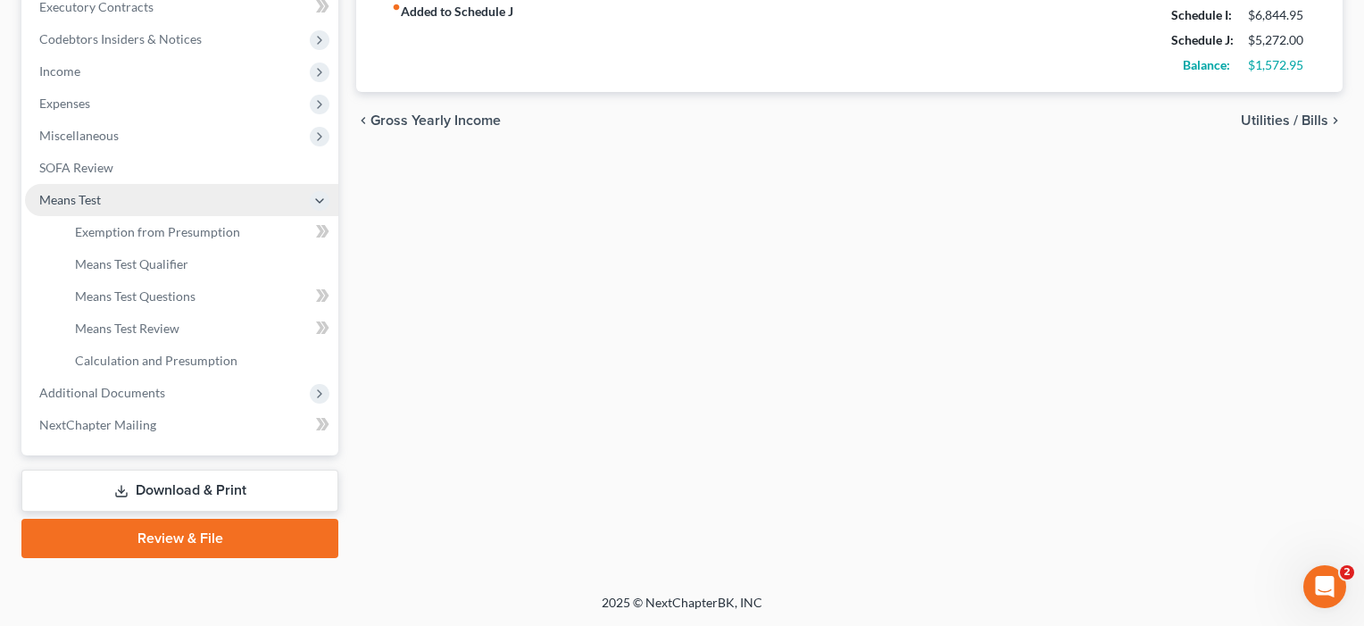
scroll to position [516, 0]
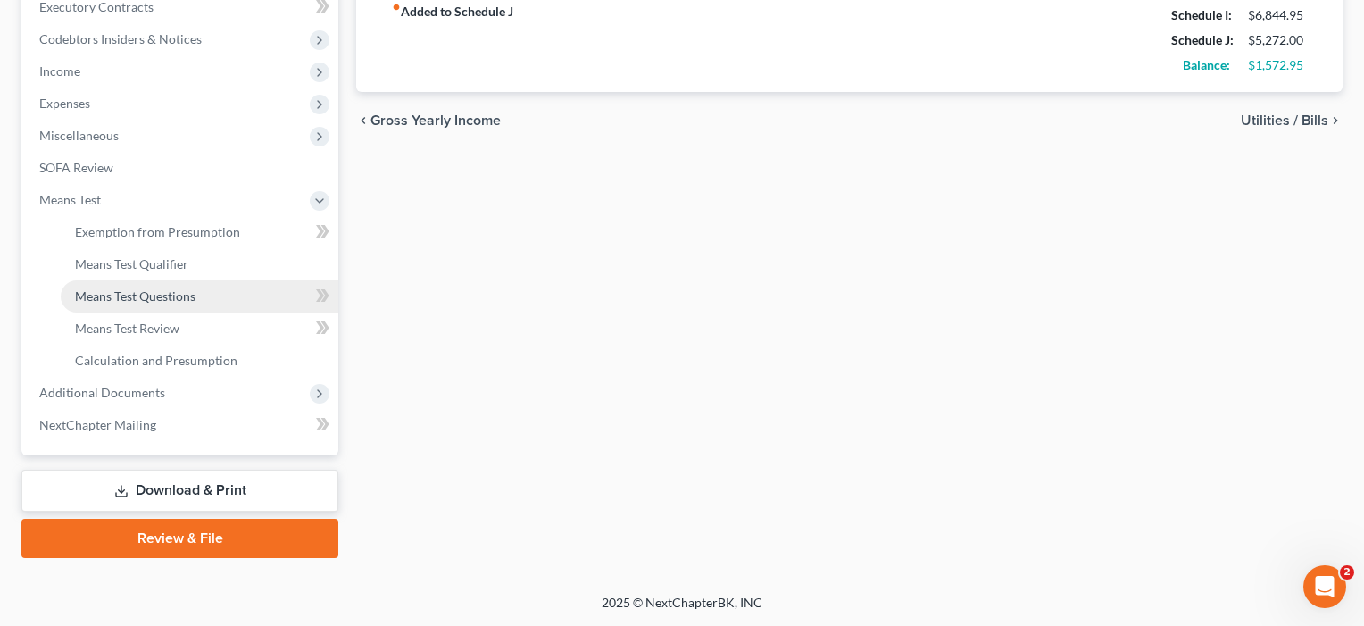
click at [115, 289] on span "Means Test Questions" at bounding box center [135, 295] width 121 height 15
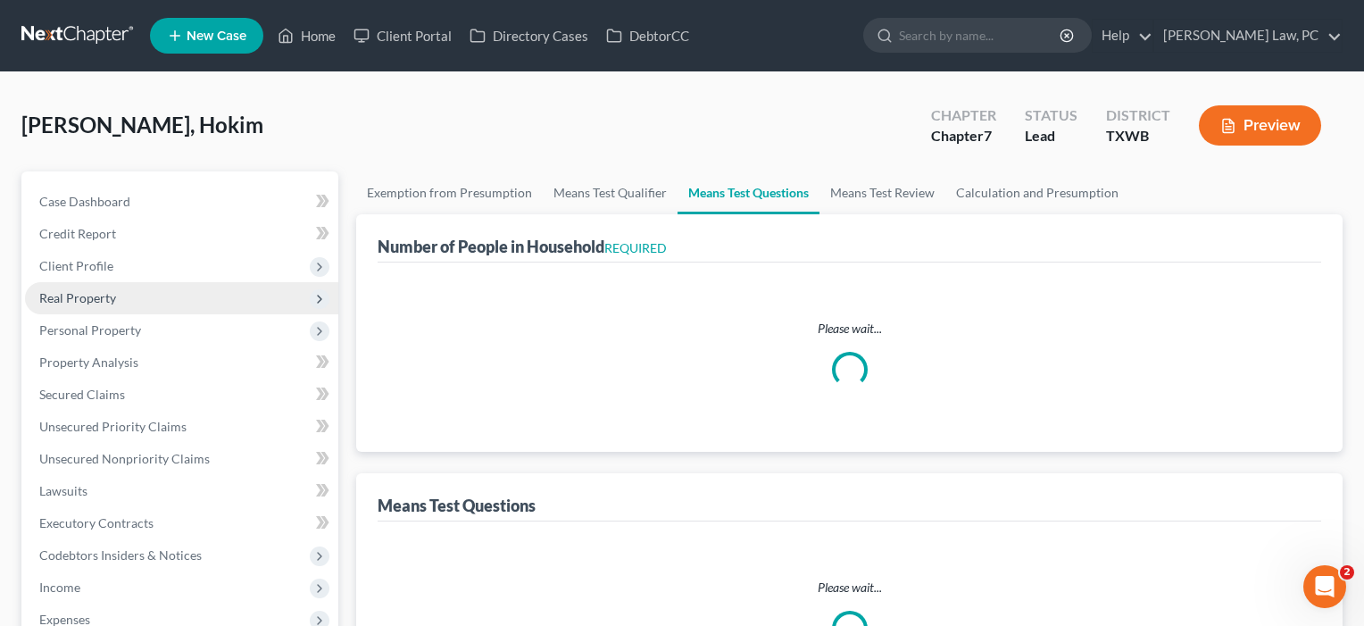
select select "1"
select select "60"
select select "2"
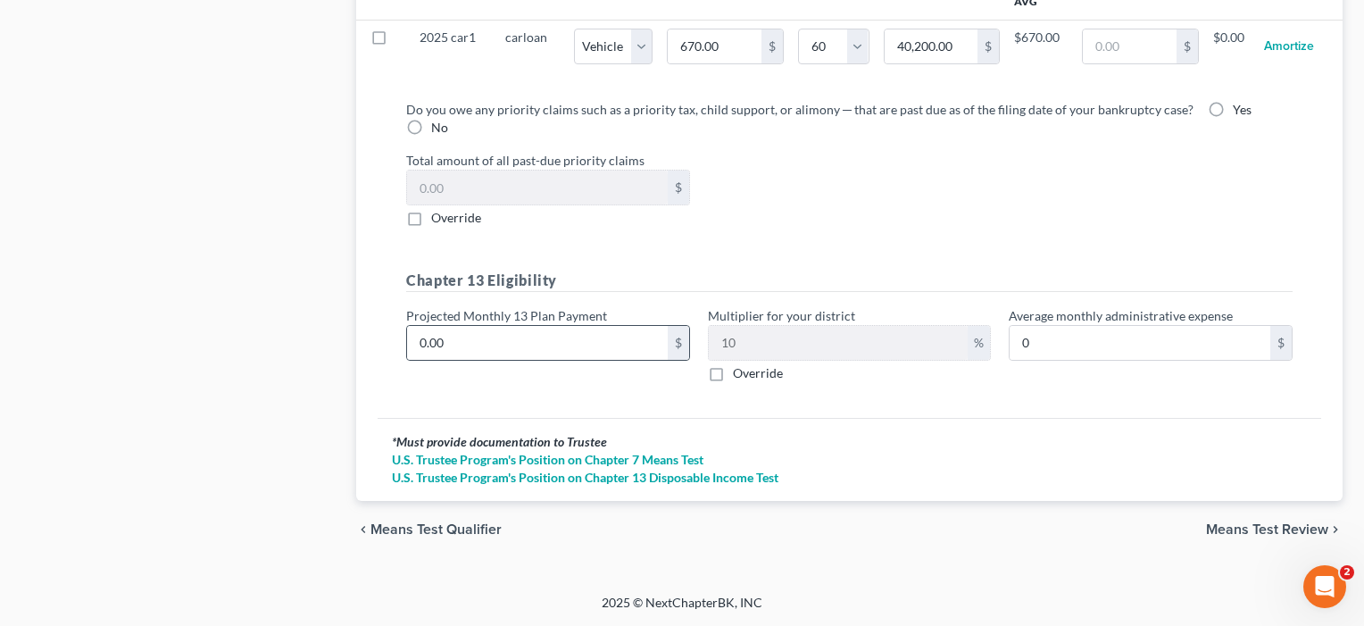
scroll to position [1919, 0]
drag, startPoint x: 461, startPoint y: 345, endPoint x: 361, endPoint y: 345, distance: 100.0
click at [361, 345] on div "Future Payments on debts (due [DATE]) Add New Payment Omit Property Creditor Ty…" at bounding box center [849, 198] width 986 height 607
type input "1"
type input "0.10"
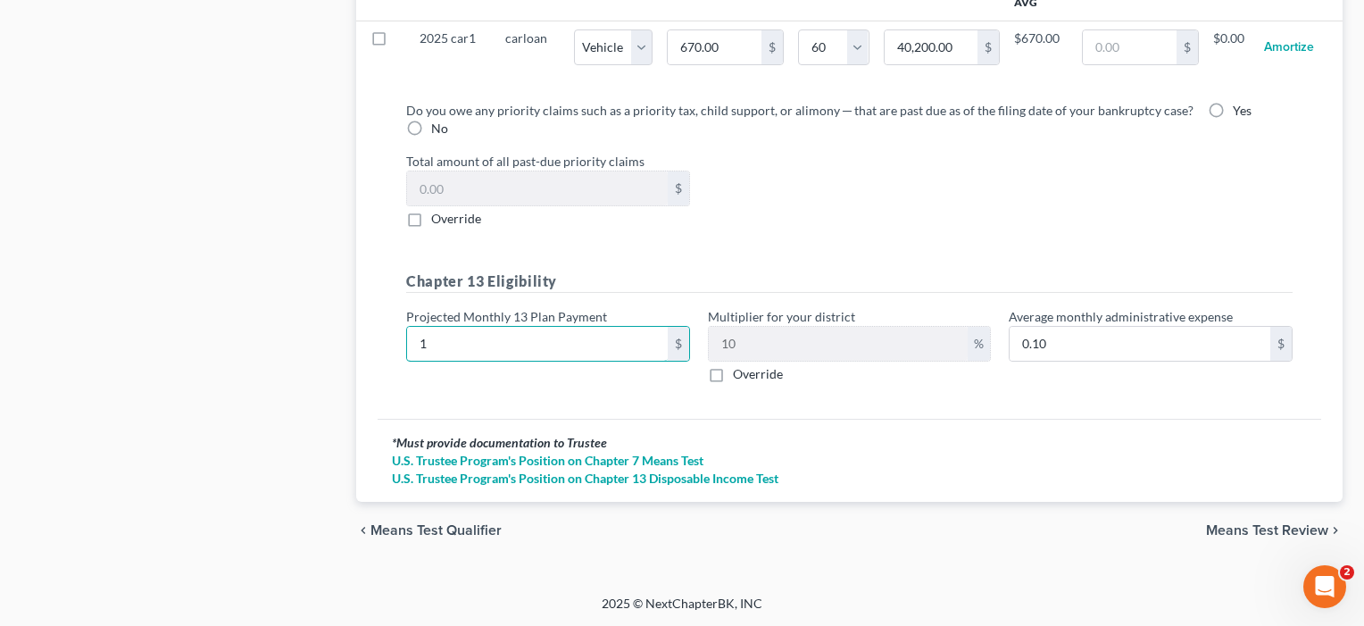
type input "15"
type input "1.50"
type input "150"
type input "15.00"
type input "1500"
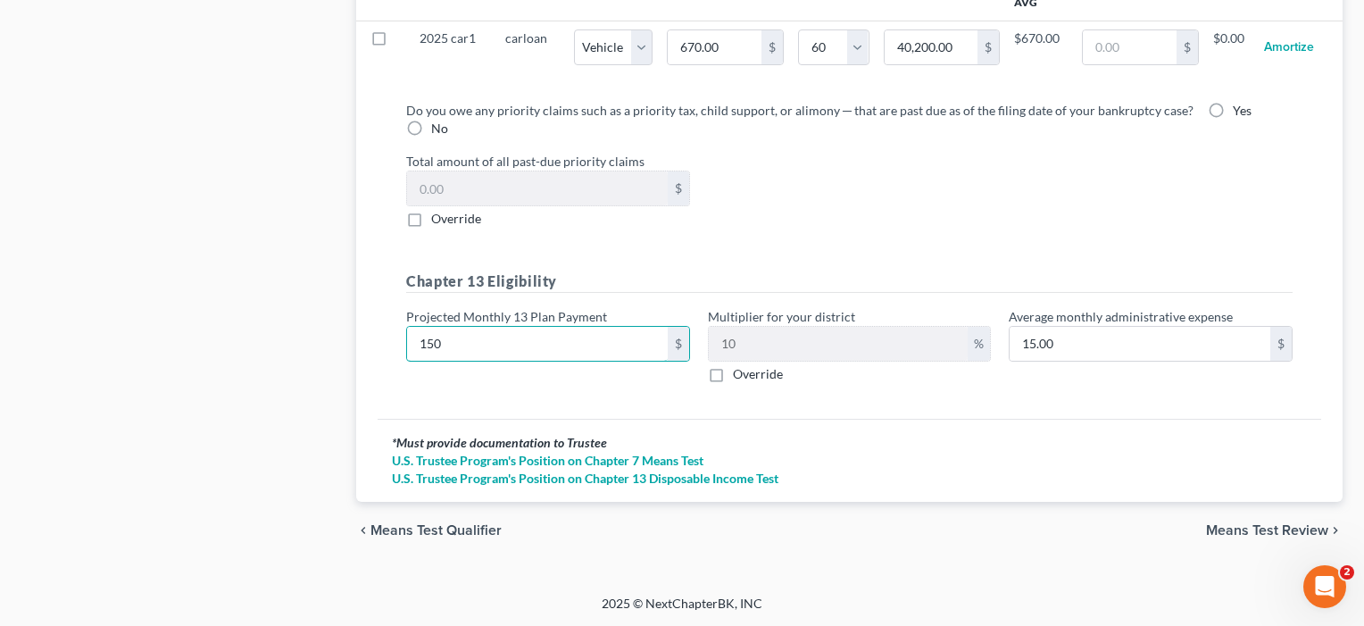
type input "150.00"
type input "1,500"
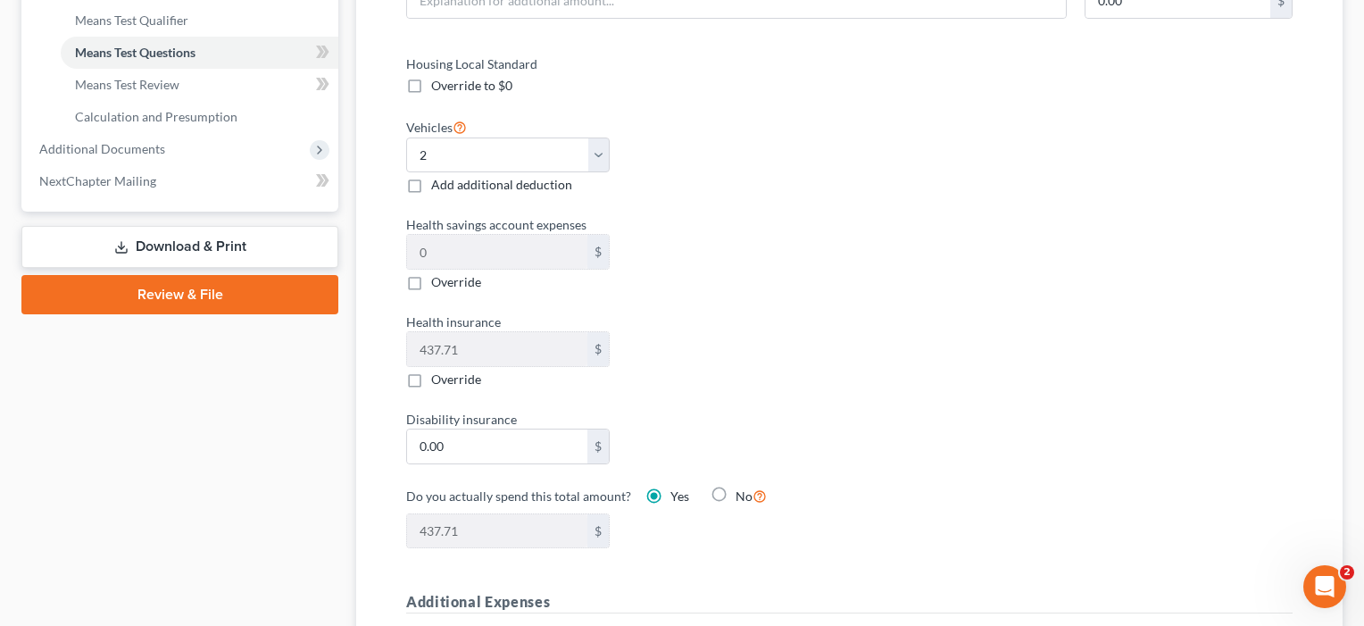
scroll to position [479, 0]
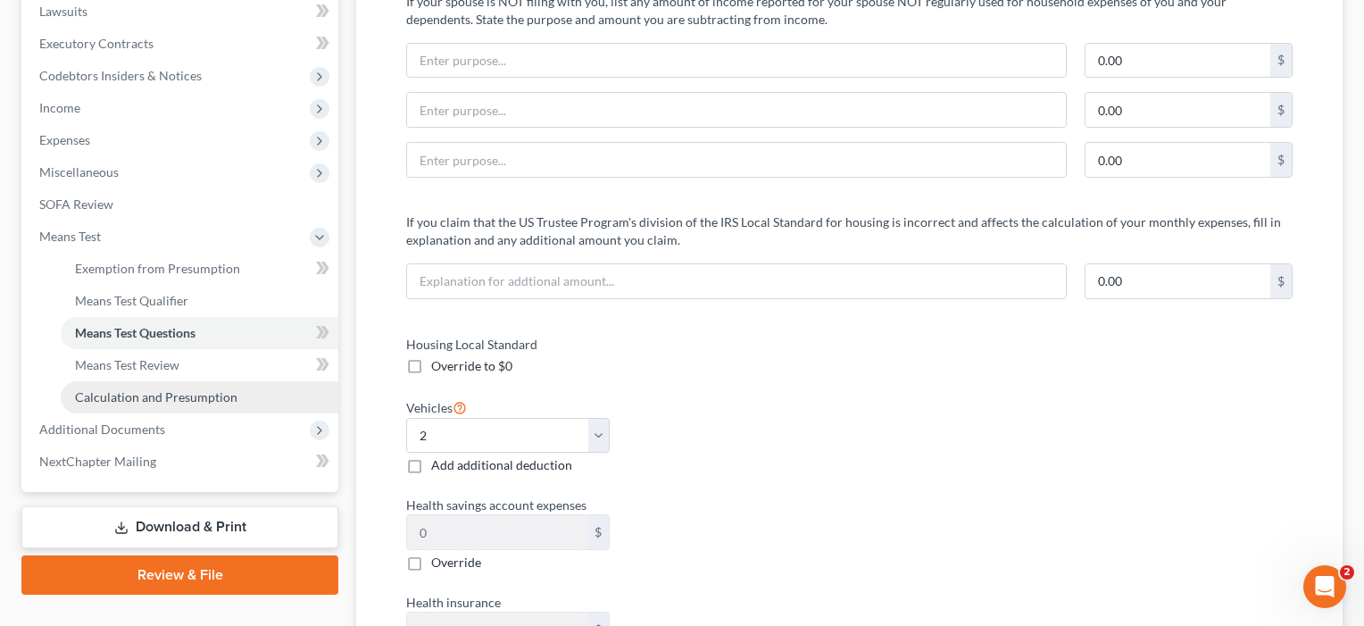
click at [202, 395] on span "Calculation and Presumption" at bounding box center [156, 396] width 162 height 15
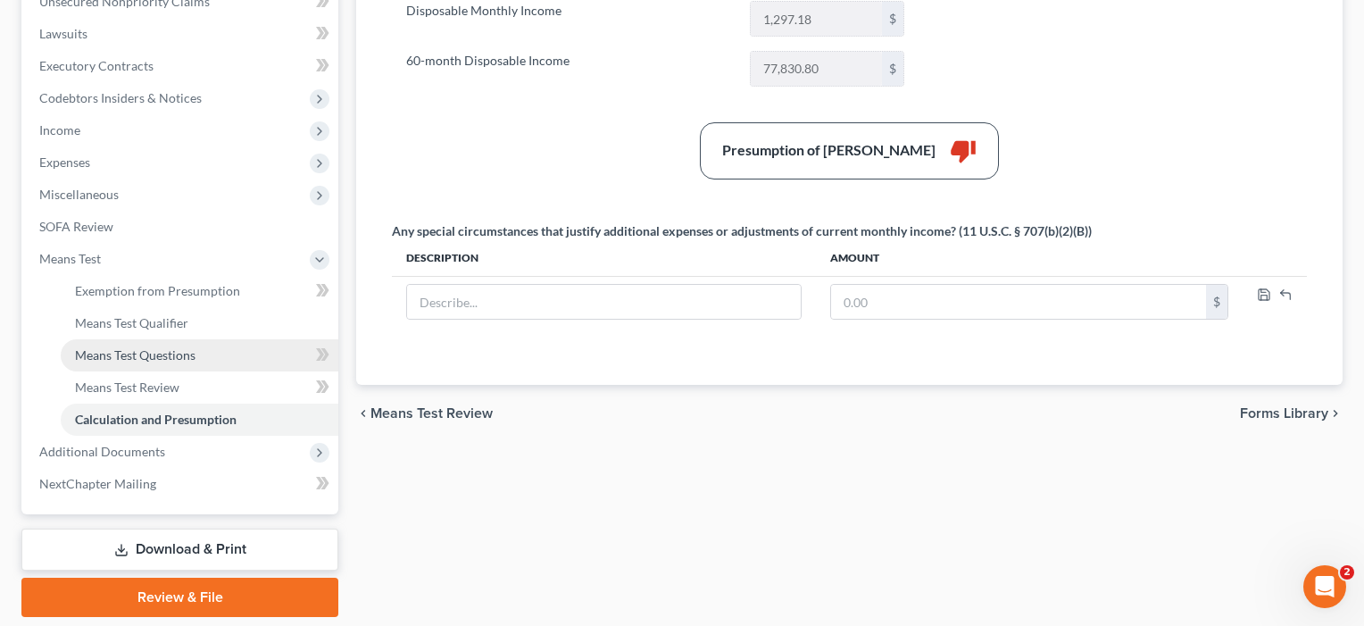
scroll to position [458, 0]
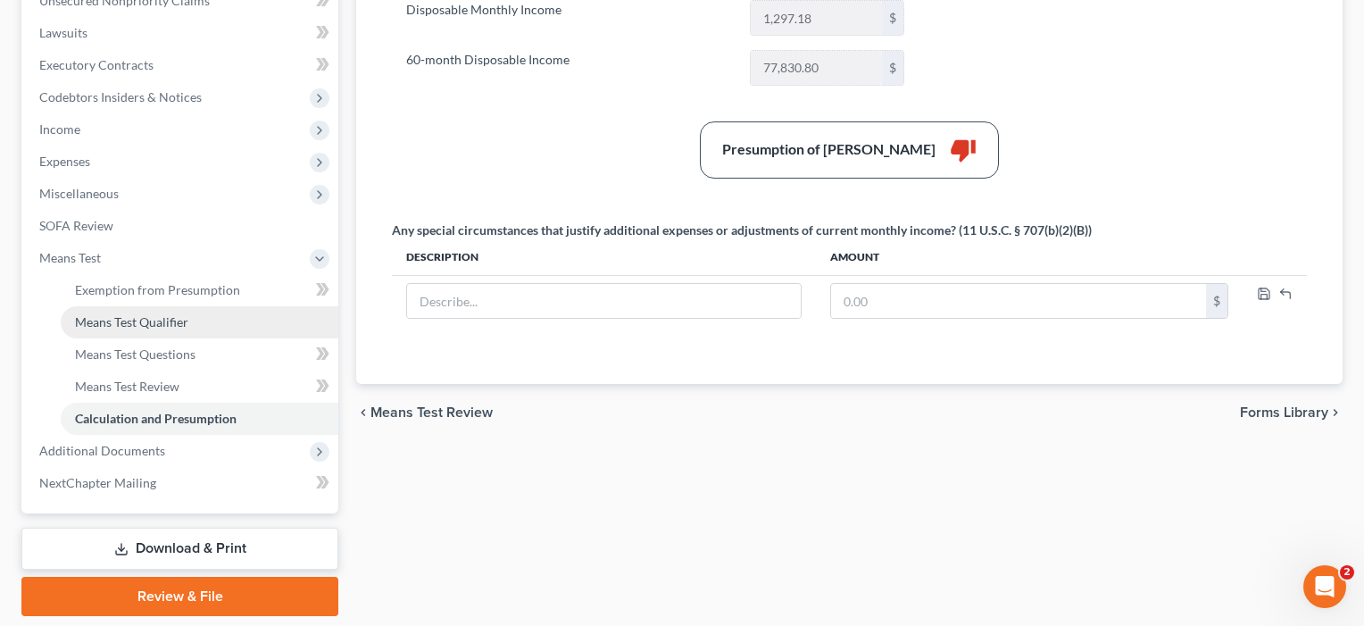
click at [121, 329] on link "Means Test Qualifier" at bounding box center [200, 322] width 278 height 32
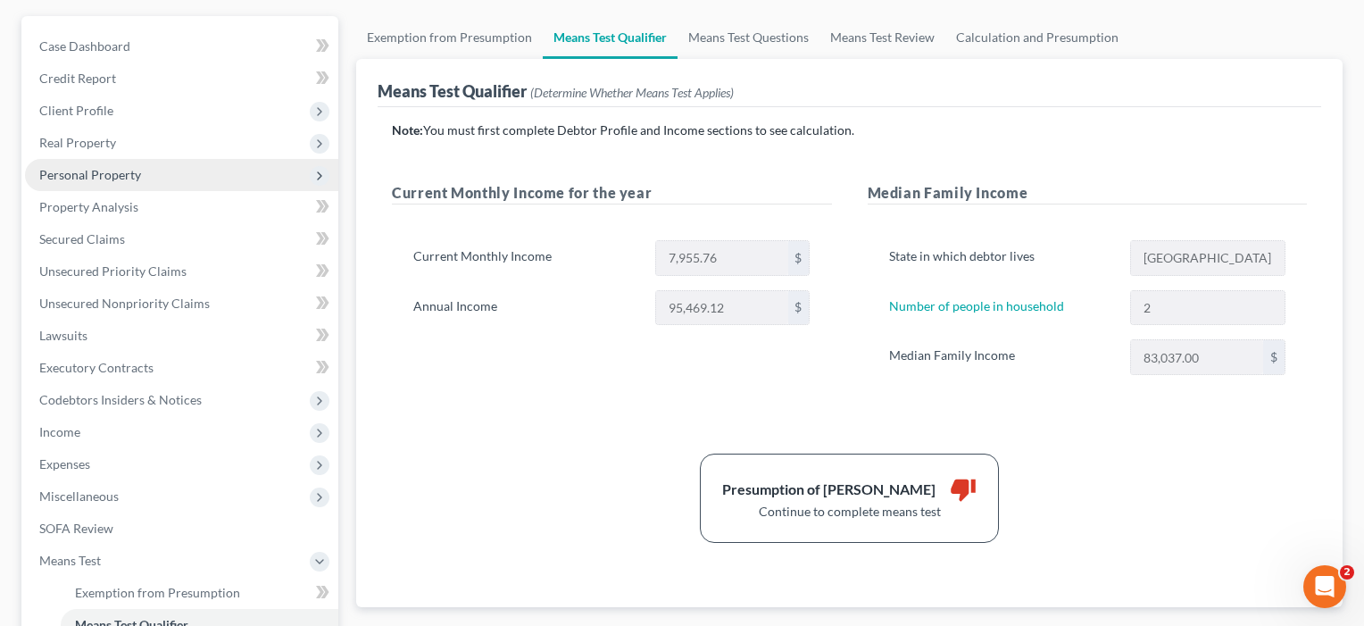
scroll to position [516, 0]
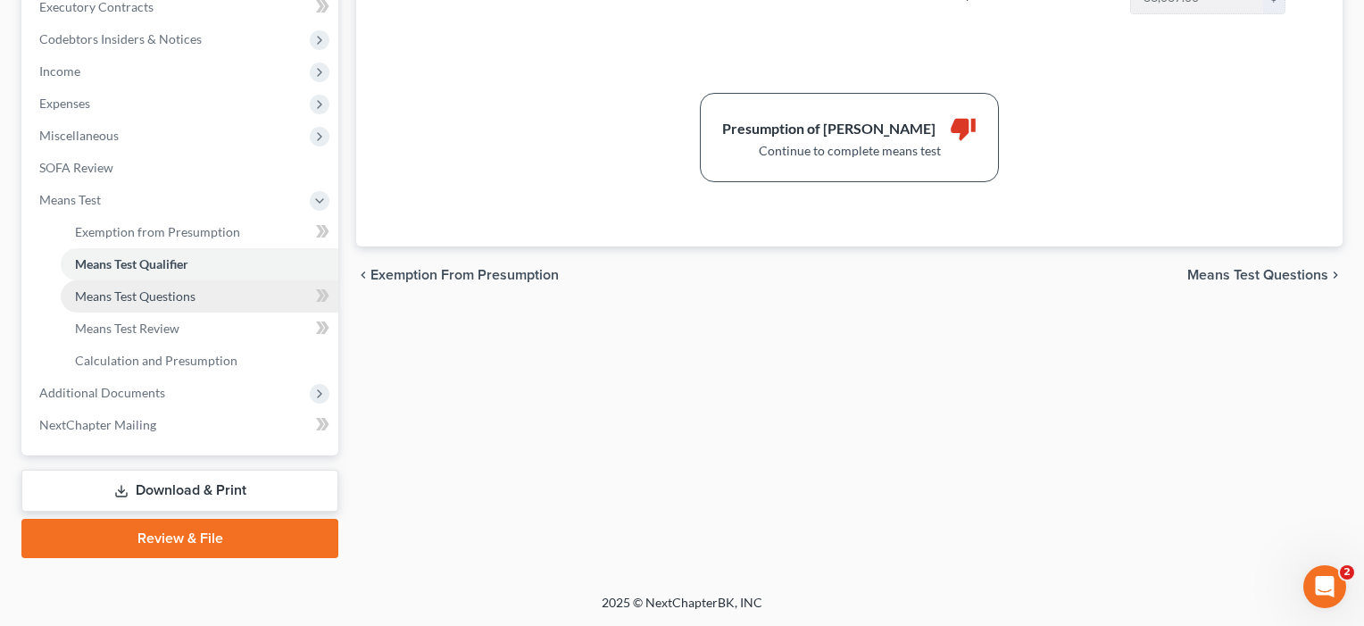
click at [181, 294] on span "Means Test Questions" at bounding box center [135, 295] width 121 height 15
select select "2"
select select "1"
select select "60"
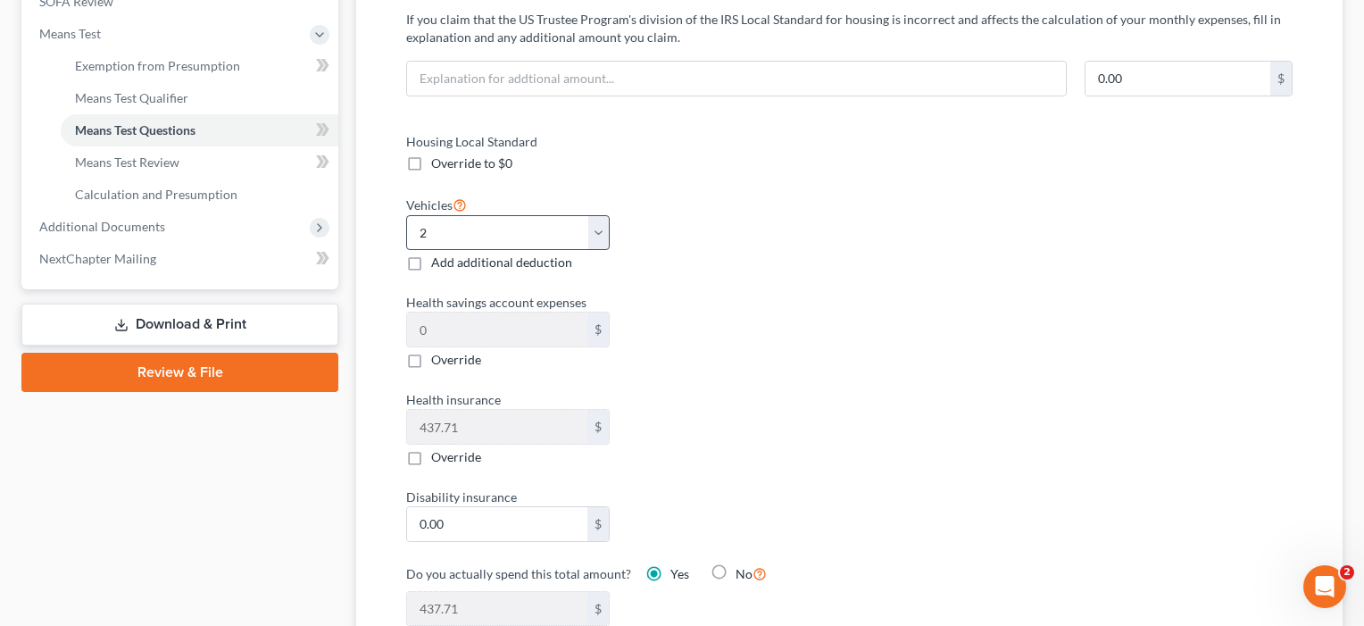
scroll to position [696, 0]
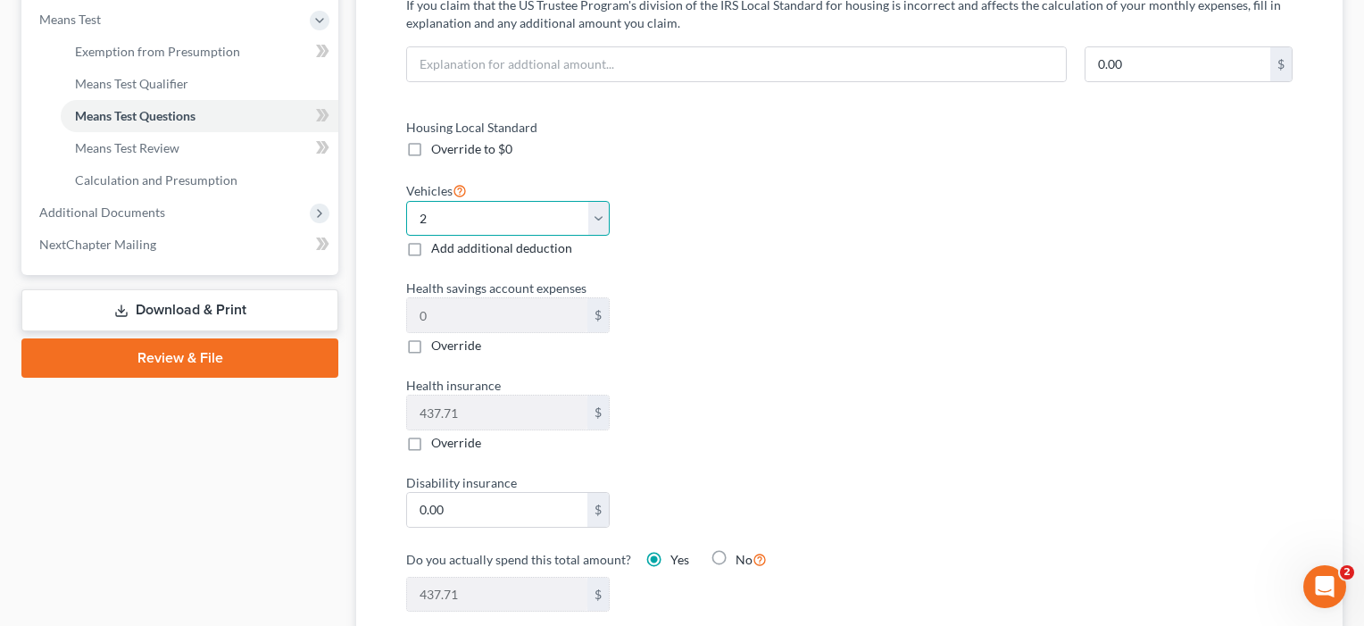
select select "3"
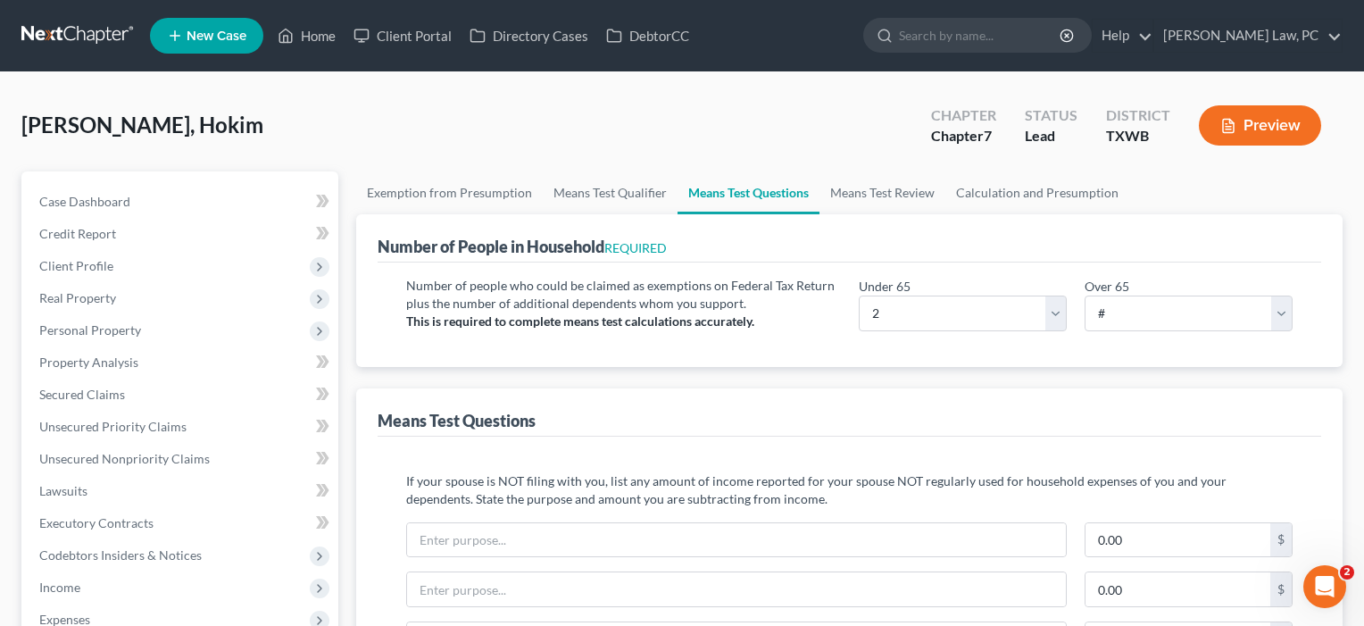
scroll to position [0, 0]
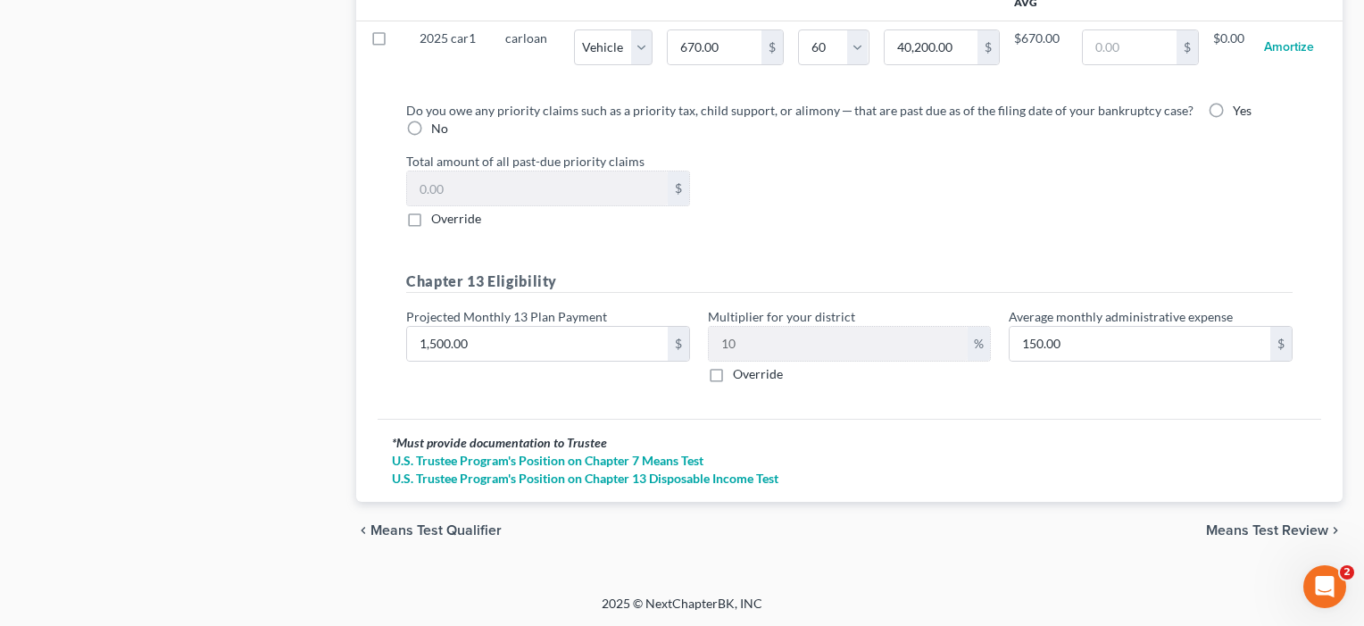
click at [1228, 529] on span "Means Test Review" at bounding box center [1267, 530] width 122 height 14
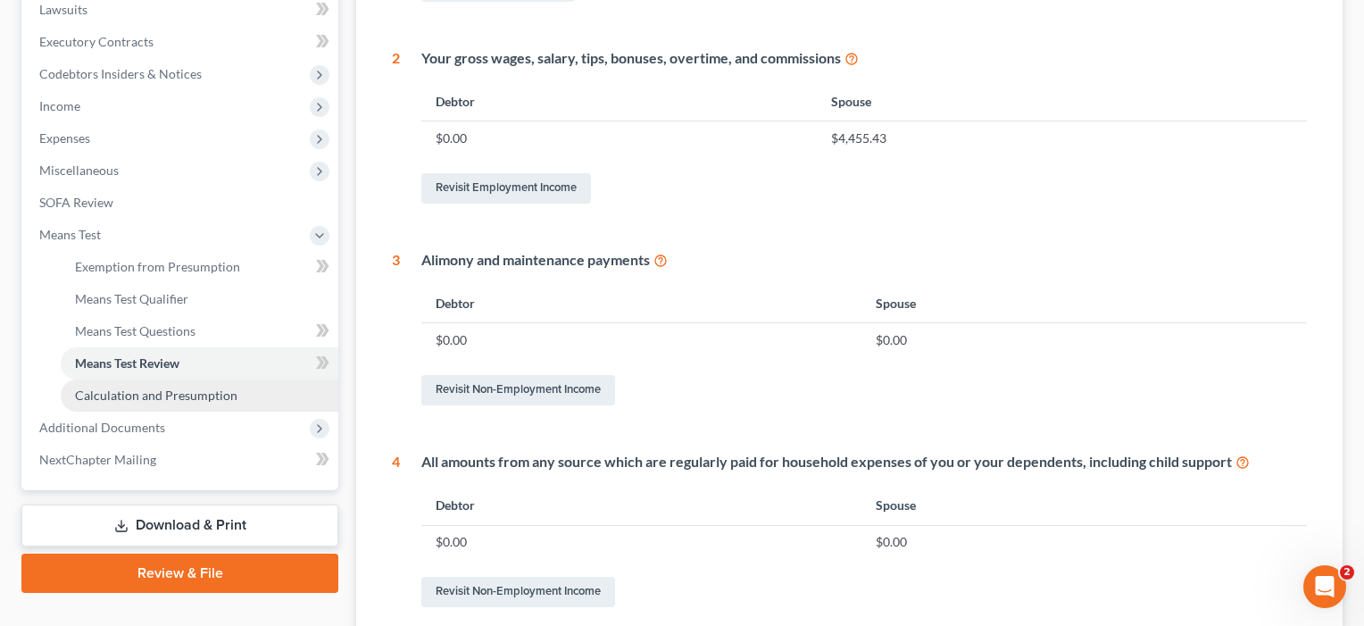
click at [154, 392] on span "Calculation and Presumption" at bounding box center [156, 394] width 162 height 15
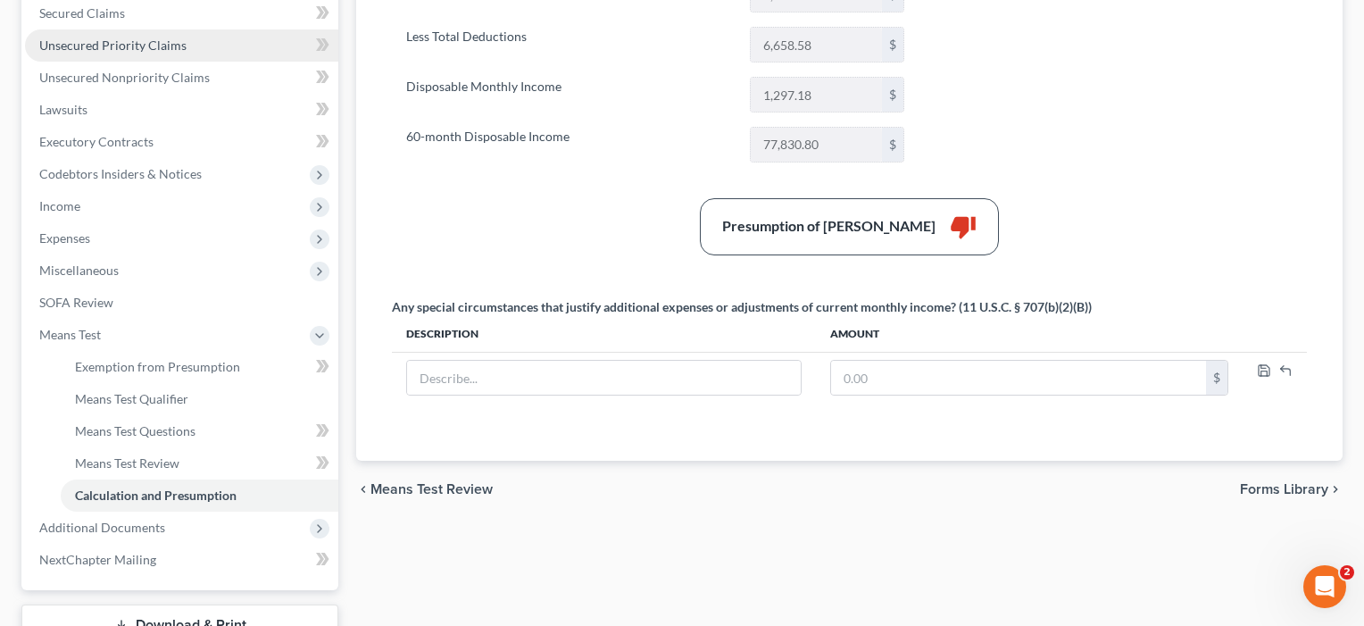
scroll to position [386, 0]
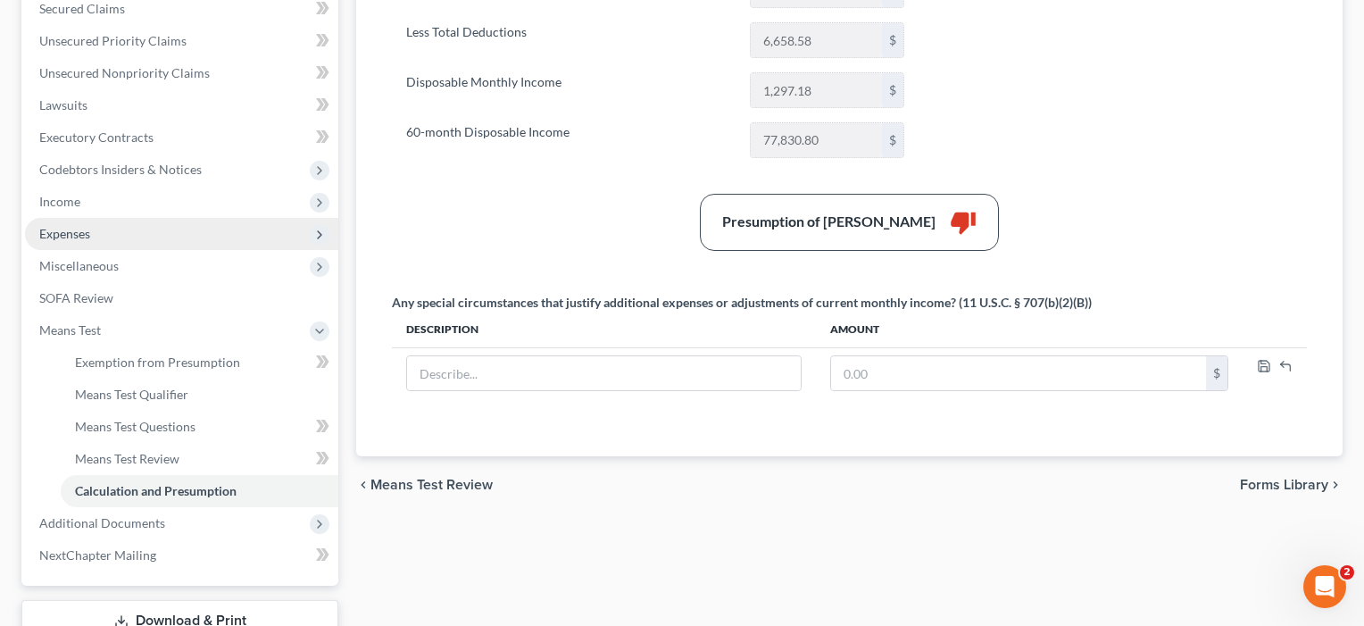
click at [93, 233] on span "Expenses" at bounding box center [181, 234] width 313 height 32
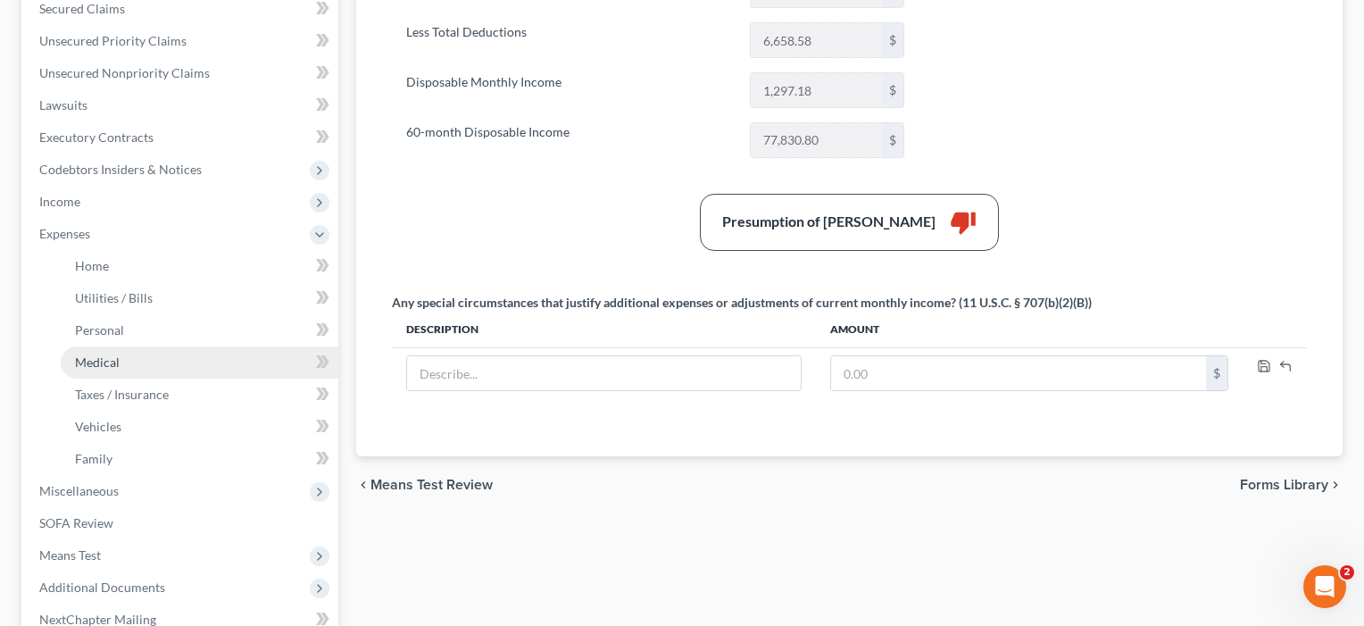
click at [96, 365] on span "Medical" at bounding box center [97, 361] width 45 height 15
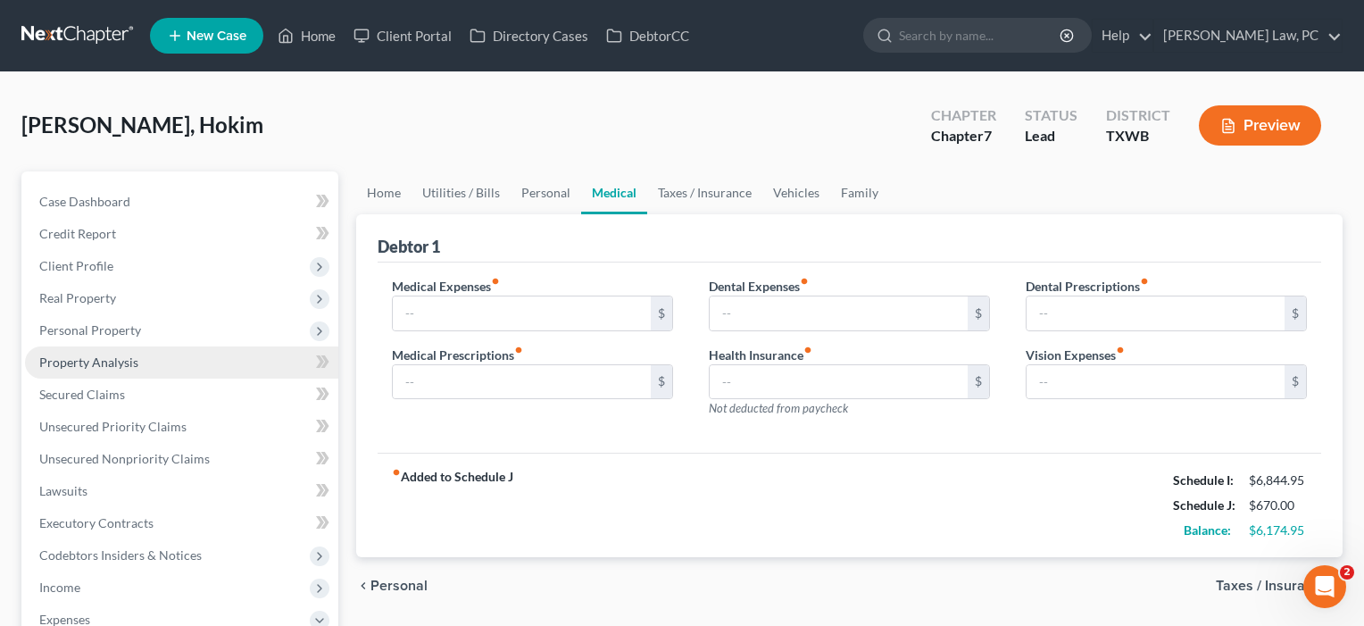
type input "150.00"
type input "0.00"
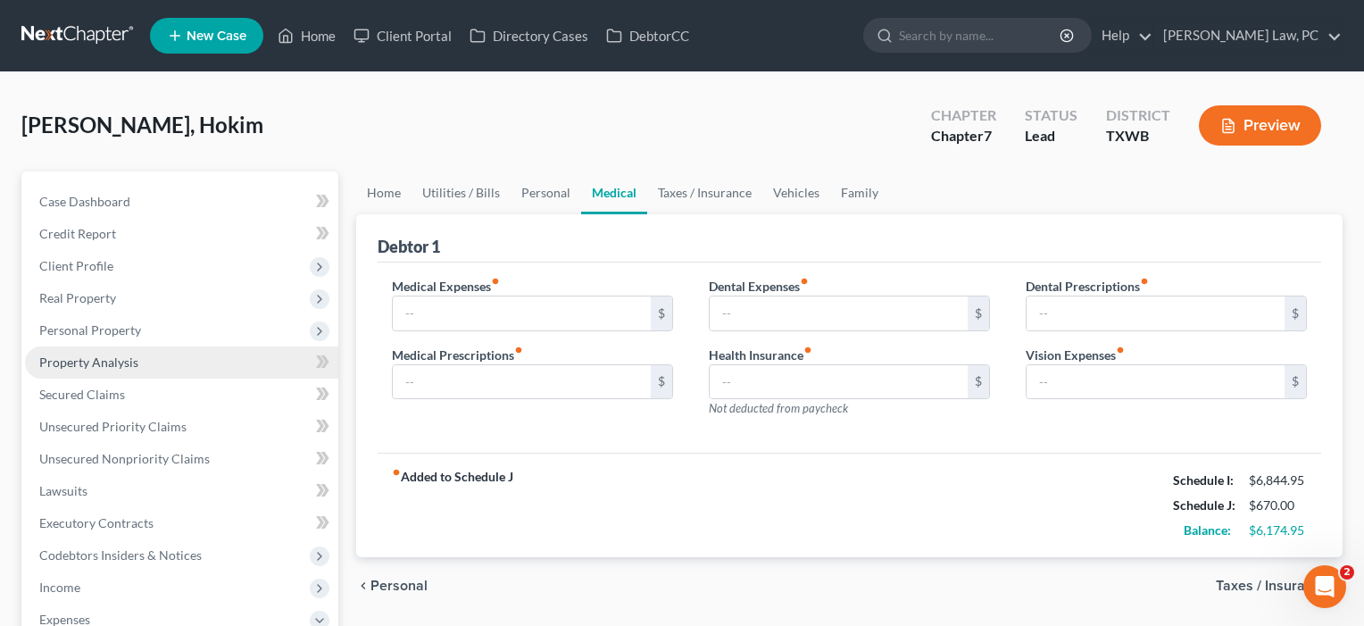
type input "0.00"
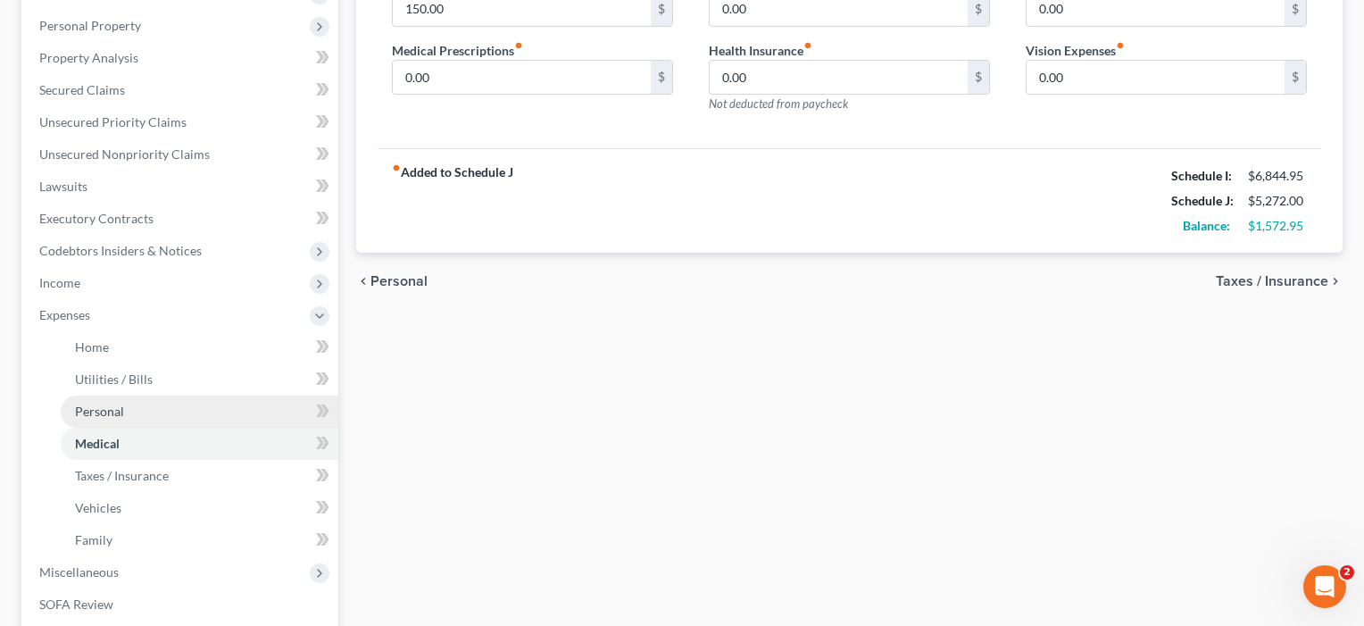
scroll to position [305, 0]
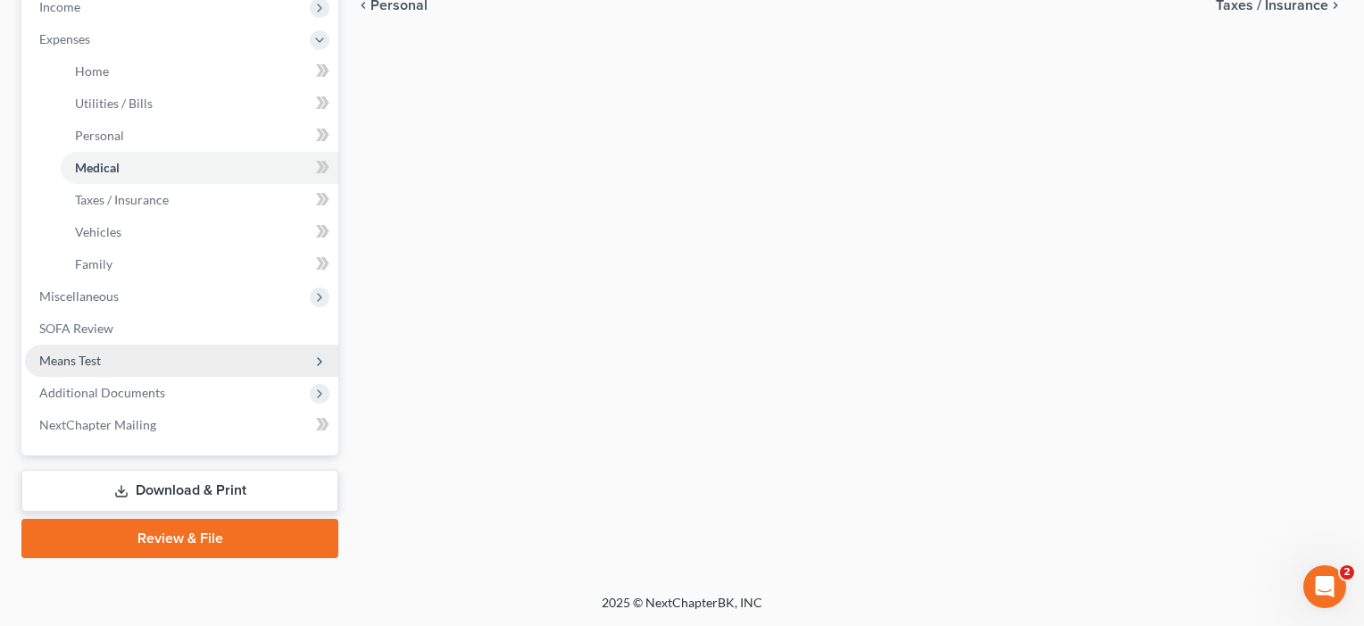
click at [89, 359] on span "Means Test" at bounding box center [70, 360] width 62 height 15
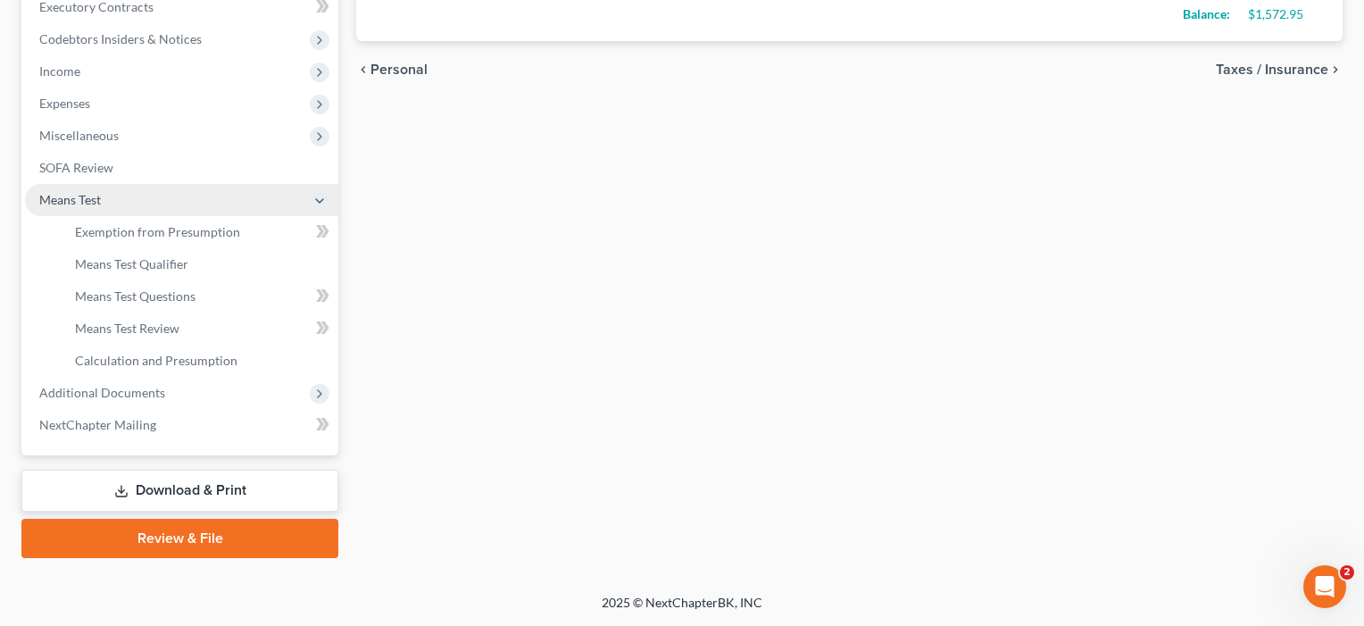
scroll to position [516, 0]
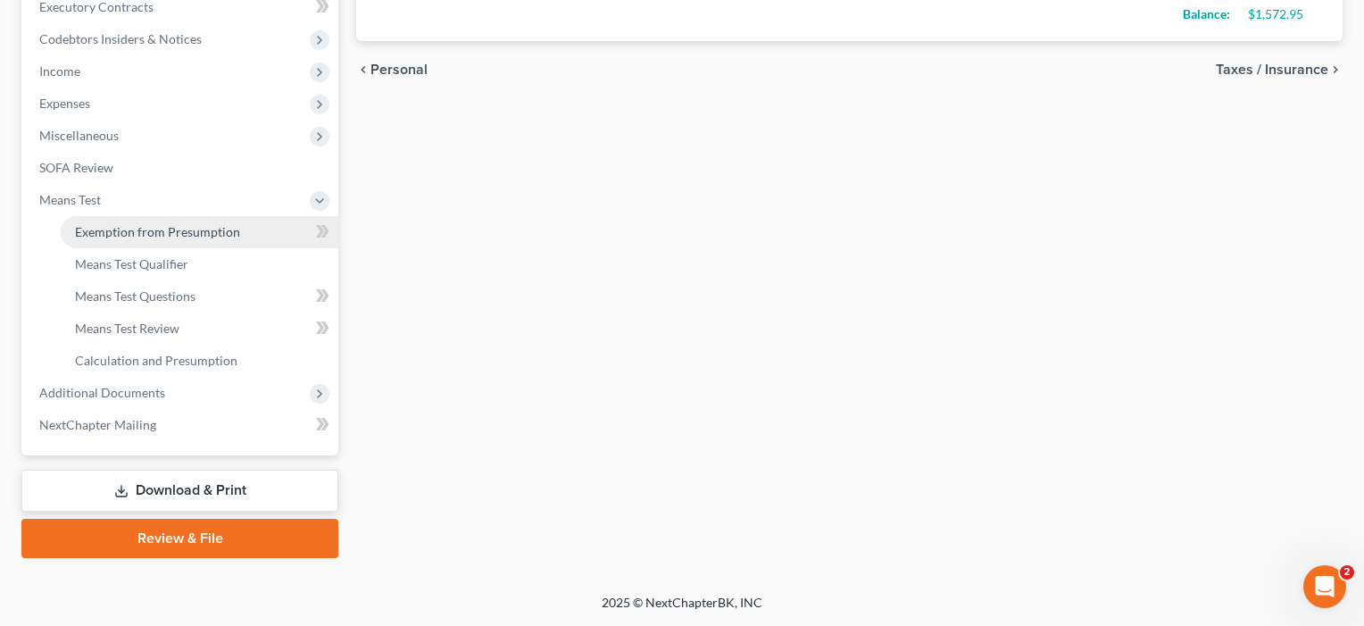
click at [174, 230] on span "Exemption from Presumption" at bounding box center [157, 231] width 165 height 15
radio input "true"
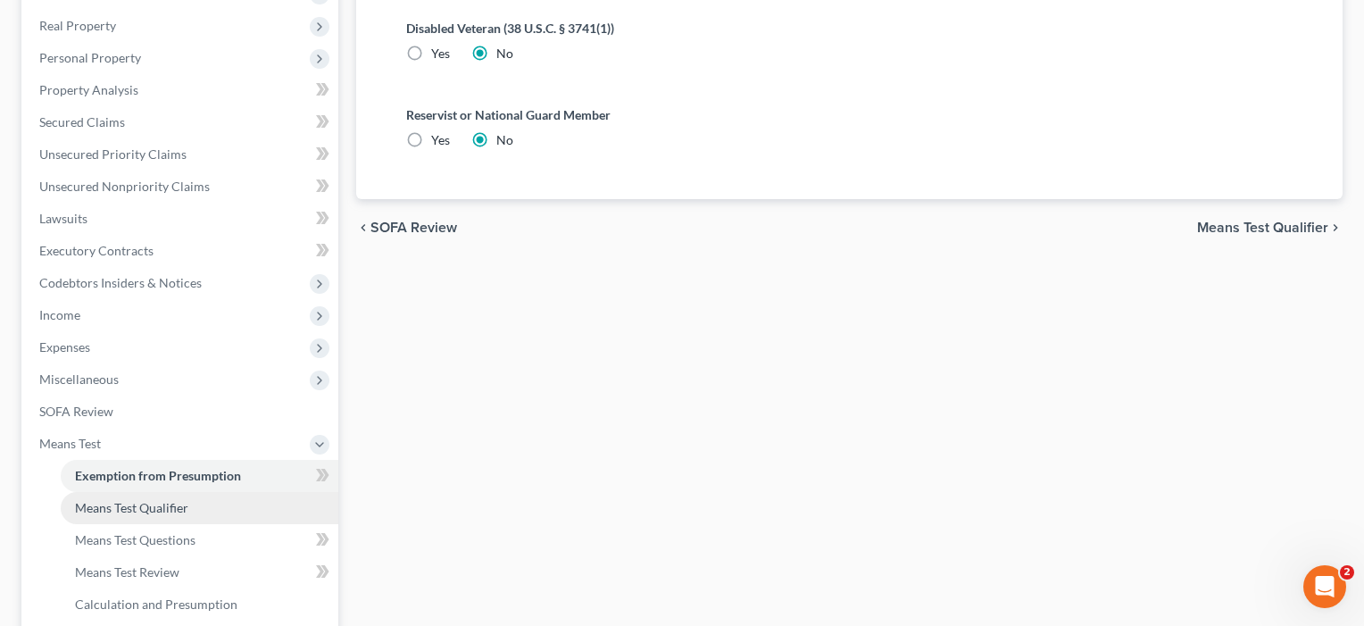
click at [122, 507] on span "Means Test Qualifier" at bounding box center [131, 507] width 113 height 15
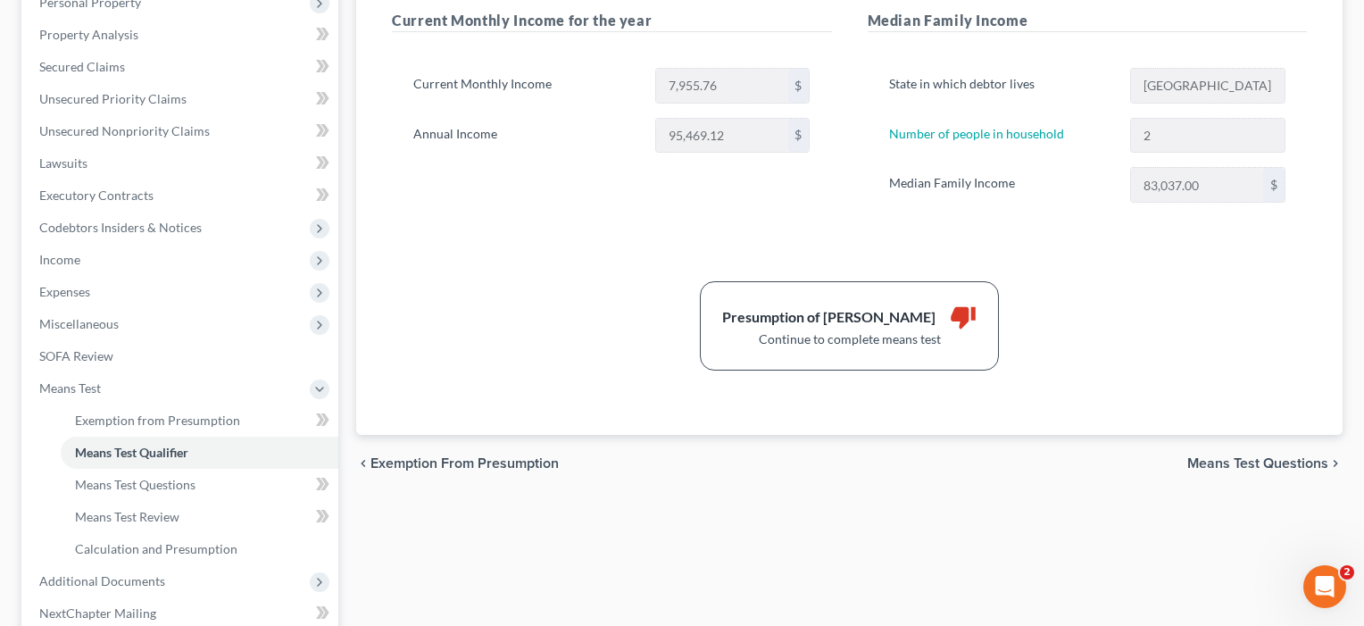
scroll to position [341, 0]
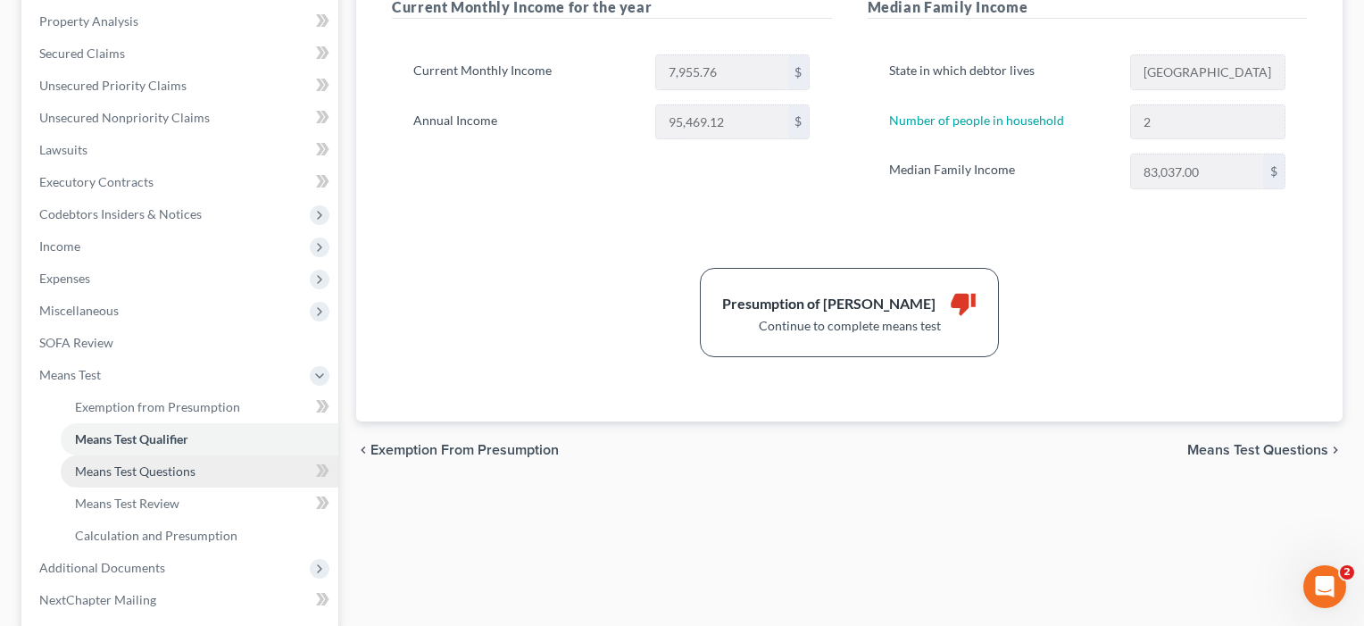
click at [135, 476] on span "Means Test Questions" at bounding box center [135, 470] width 121 height 15
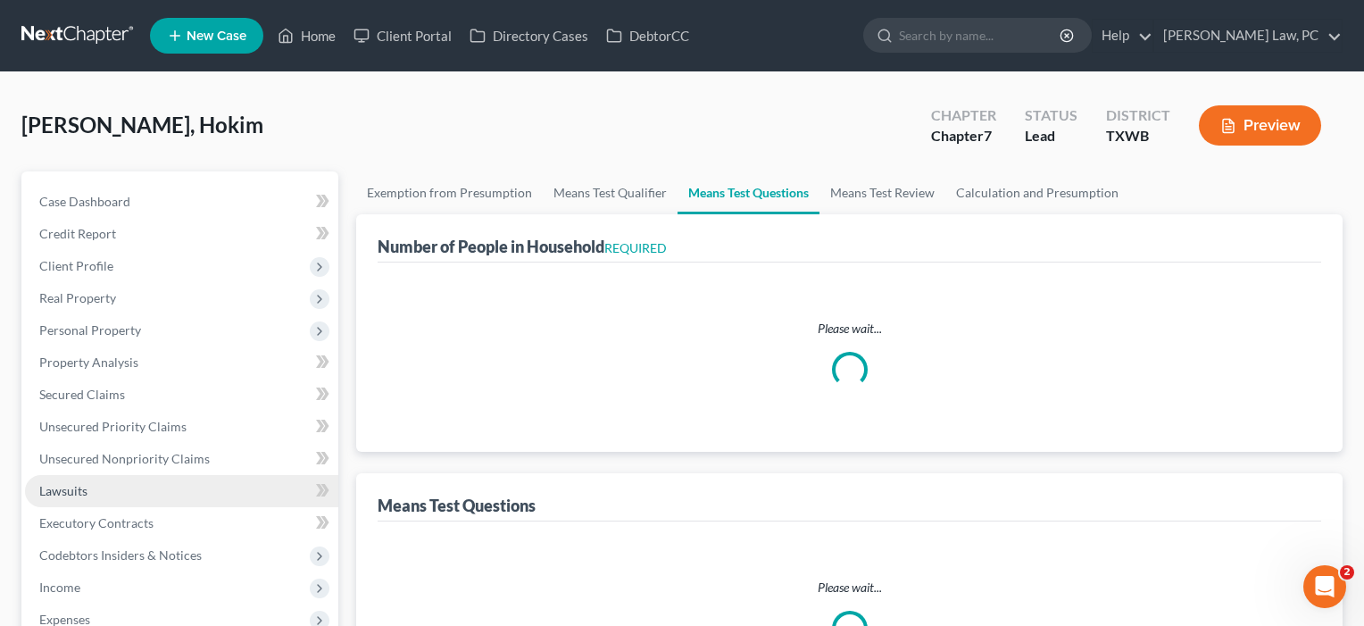
select select "1"
select select "60"
select select "2"
select select "3"
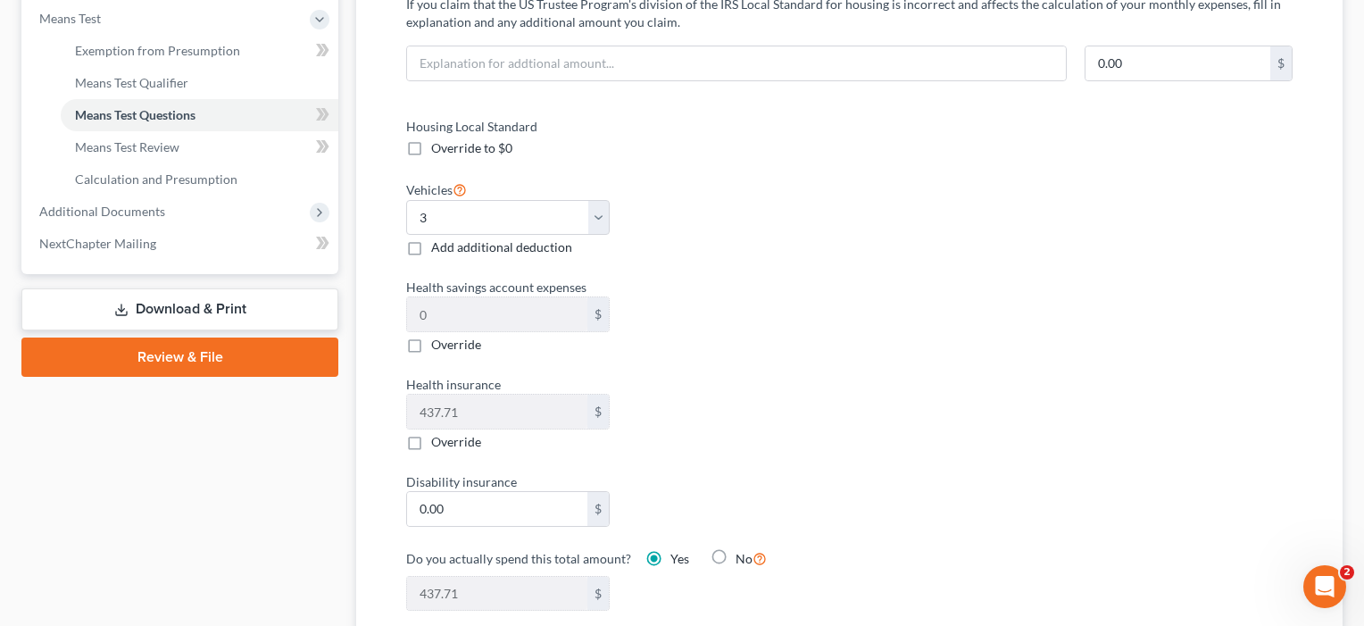
scroll to position [720, 0]
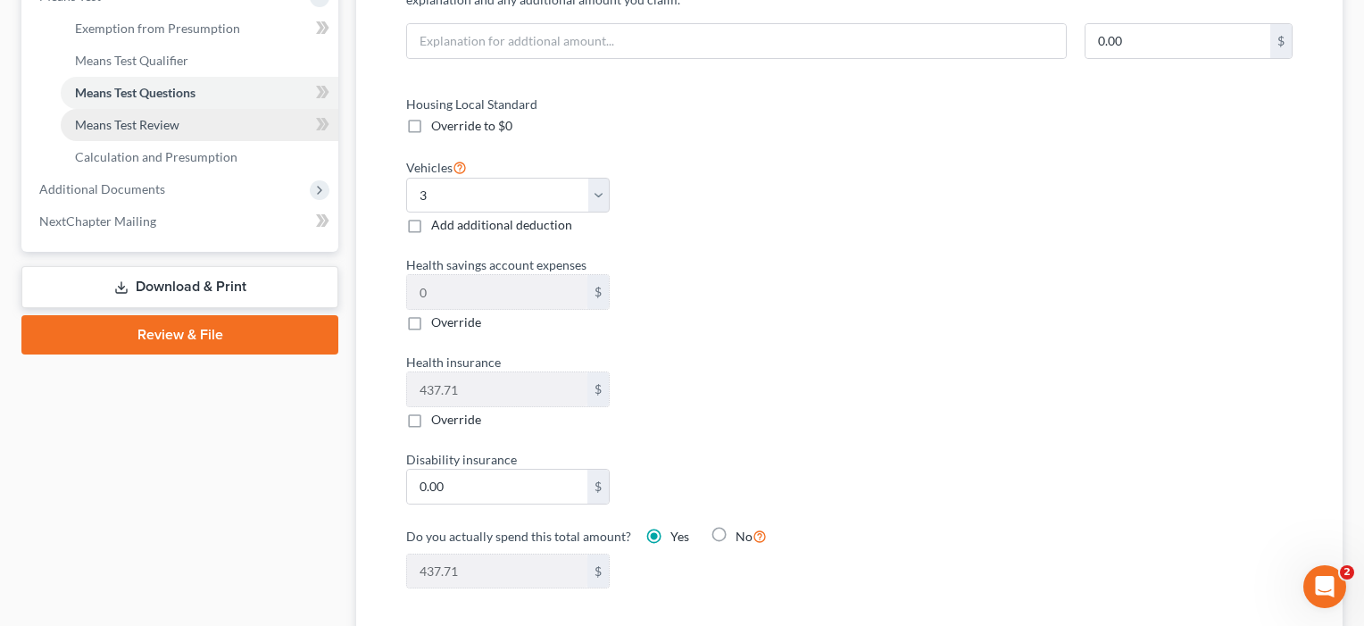
click at [157, 129] on span "Means Test Review" at bounding box center [127, 124] width 104 height 15
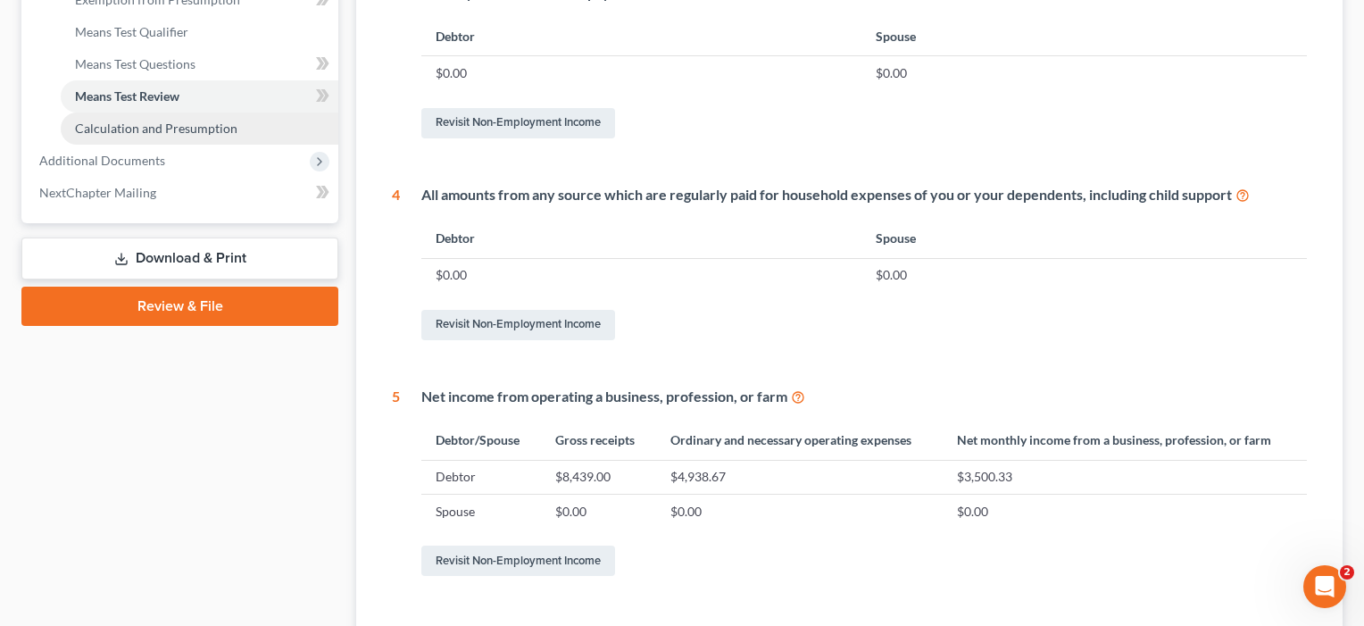
click at [157, 124] on span "Calculation and Presumption" at bounding box center [156, 128] width 162 height 15
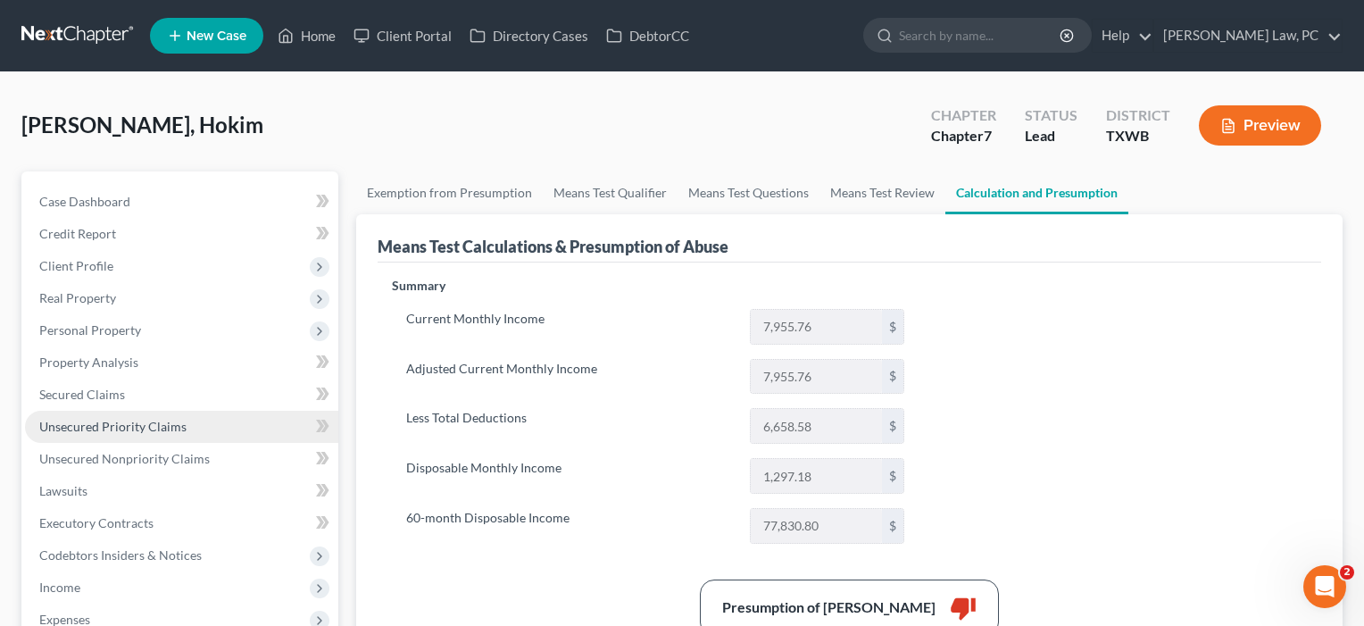
click at [133, 423] on span "Unsecured Priority Claims" at bounding box center [112, 426] width 147 height 15
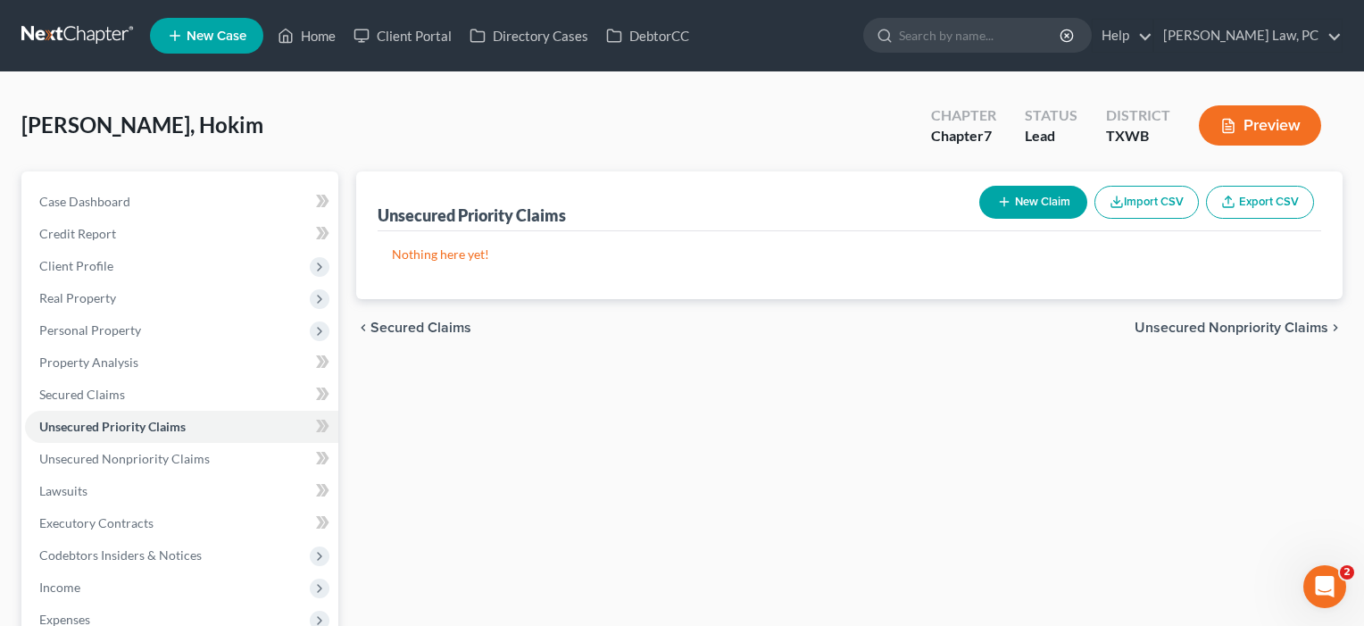
click at [1028, 209] on button "New Claim" at bounding box center [1033, 202] width 108 height 33
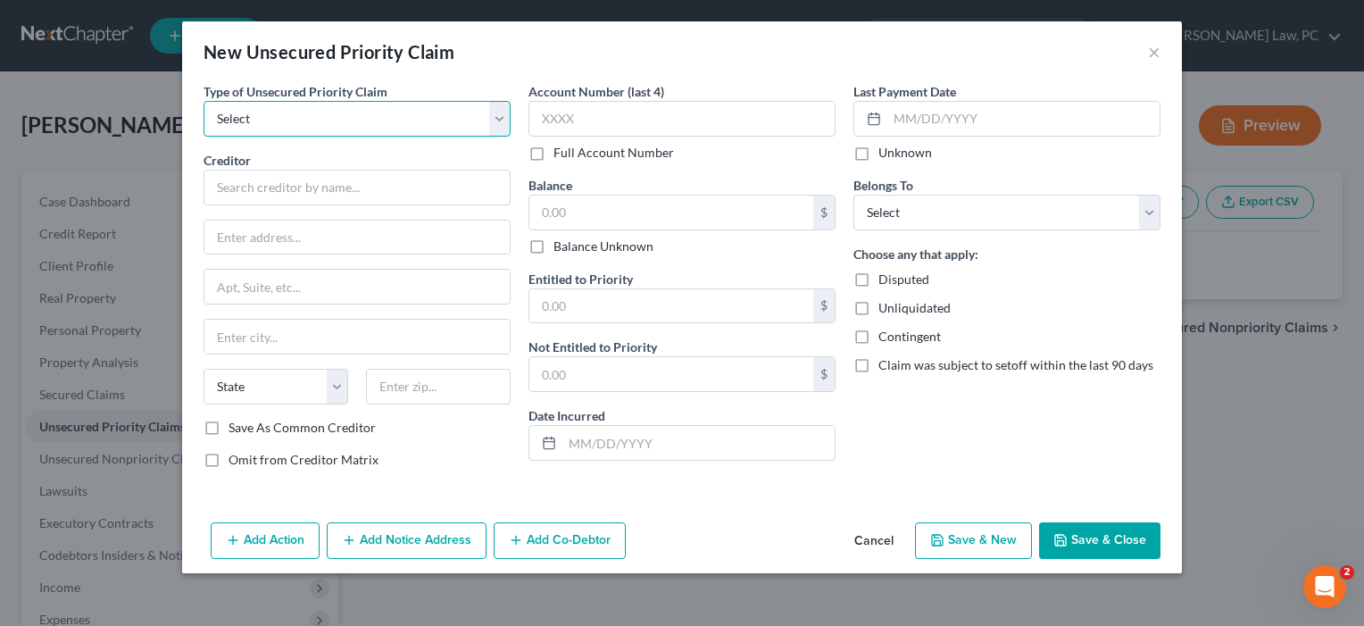
select select "0"
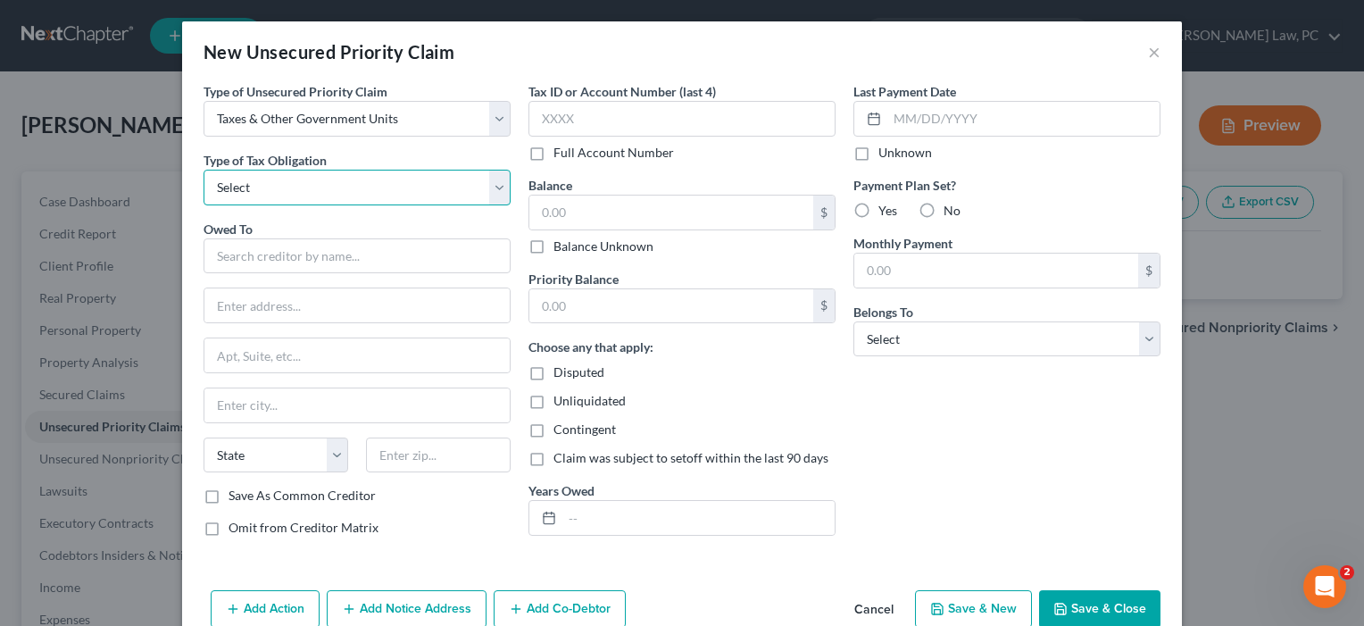
select select "0"
click at [273, 254] on input "text" at bounding box center [357, 256] width 307 height 36
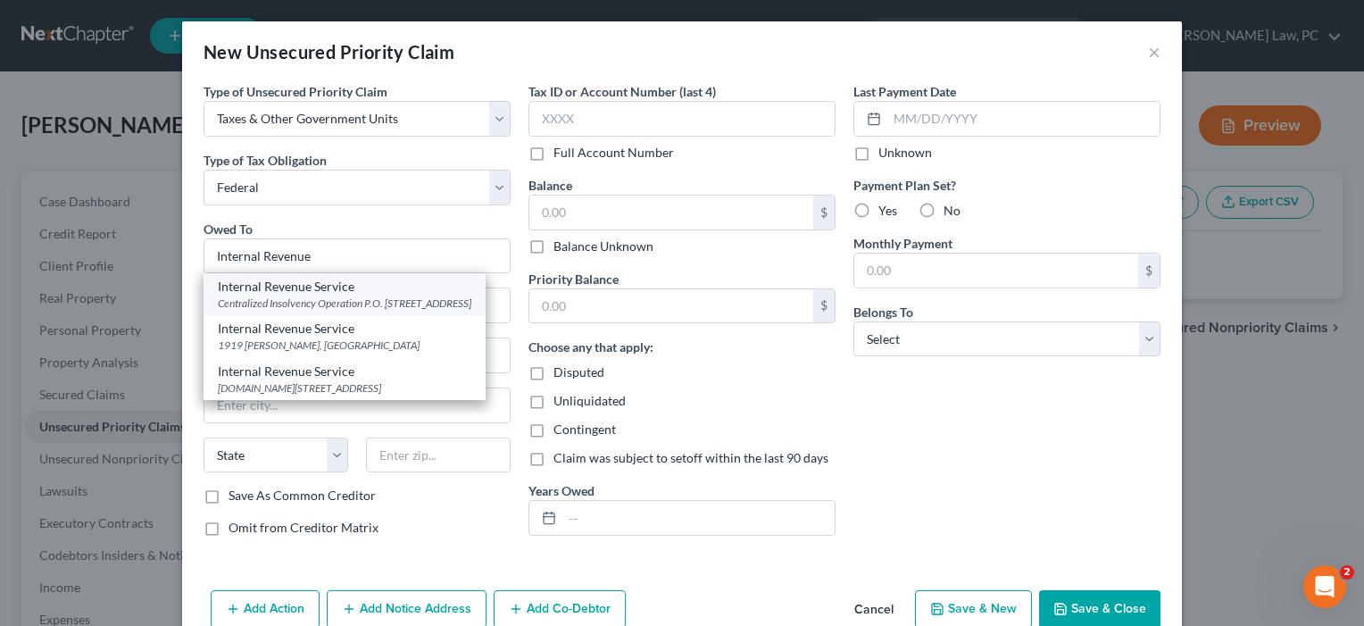
click at [296, 289] on div "Internal Revenue Service" at bounding box center [345, 287] width 254 height 18
type input "Internal Revenue Service"
type input "Centralized Insolvency Operation"
type input "P.O. Box 7346"
type input "[GEOGRAPHIC_DATA]"
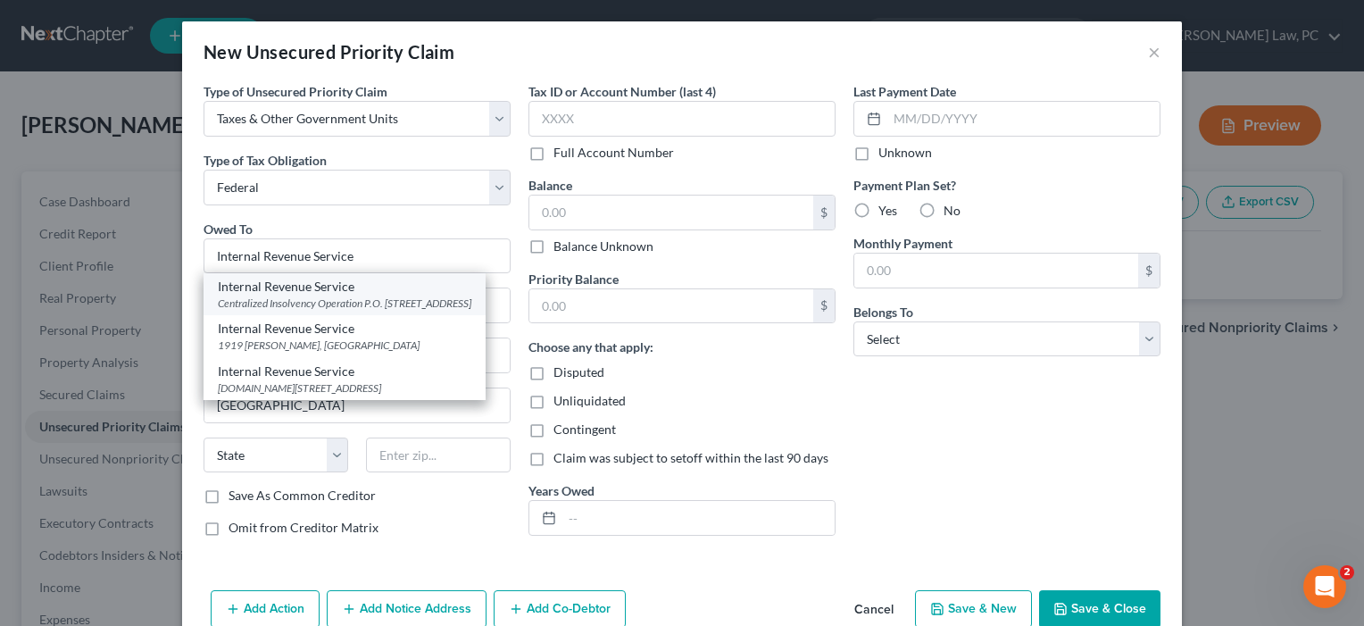
select select "39"
type input "19101"
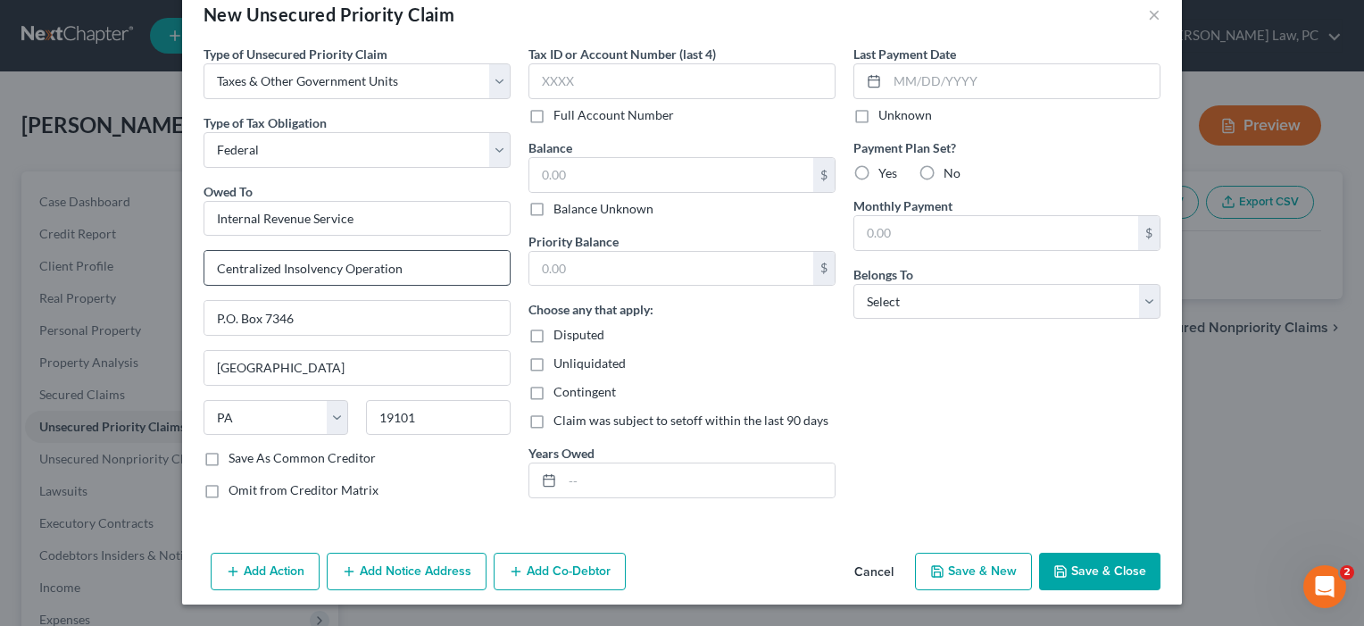
scroll to position [37, 0]
click at [545, 189] on input "text" at bounding box center [671, 175] width 284 height 34
type input "7,000"
click at [603, 278] on input "text" at bounding box center [671, 269] width 284 height 34
type input "7,000"
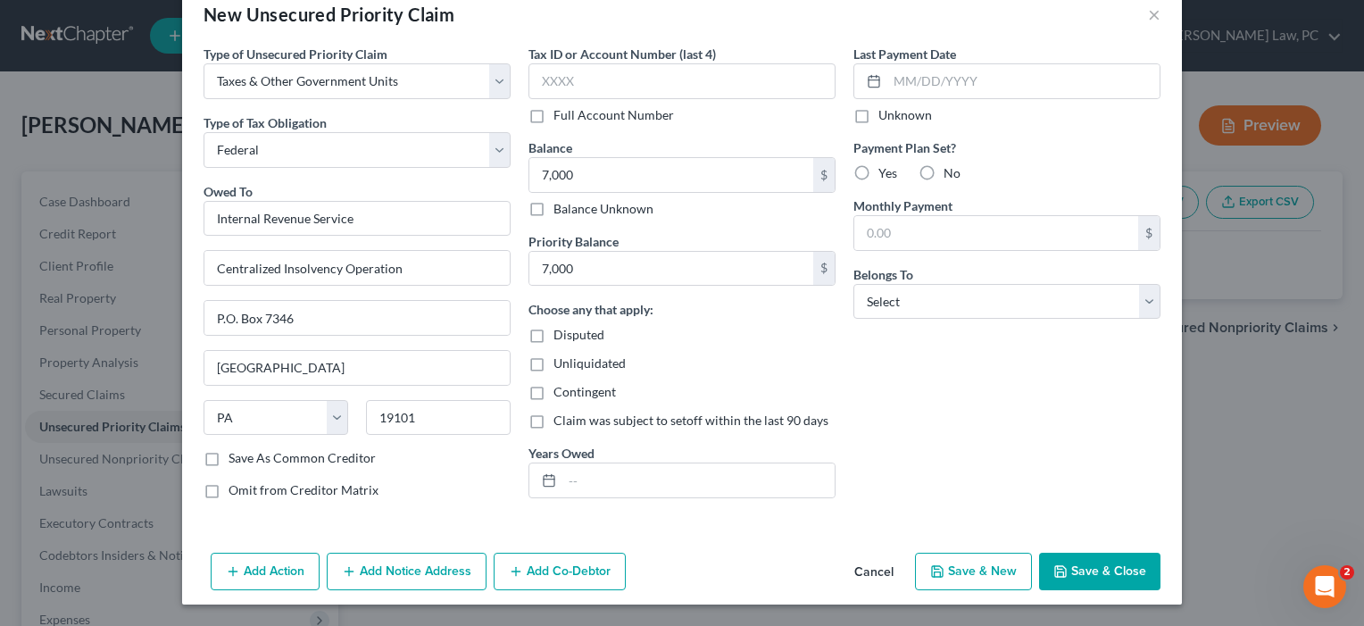
click at [1099, 565] on button "Save & Close" at bounding box center [1099, 571] width 121 height 37
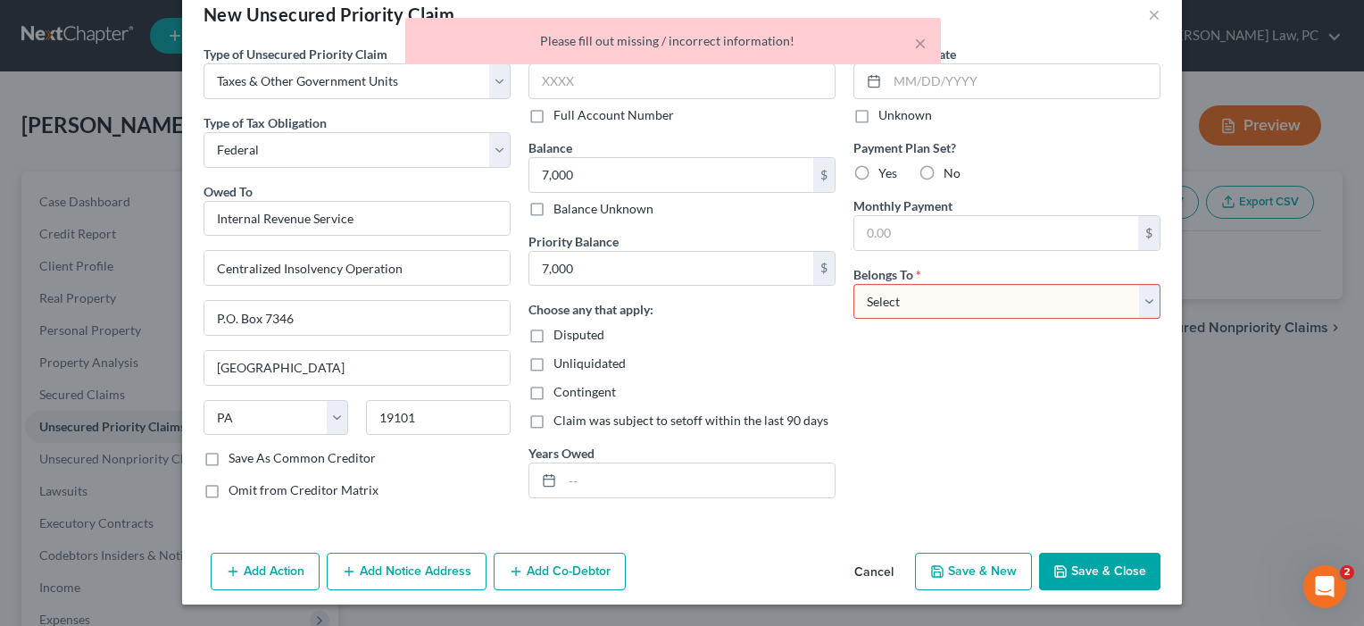
select select "0"
click at [1091, 575] on button "Save & Close" at bounding box center [1099, 571] width 121 height 37
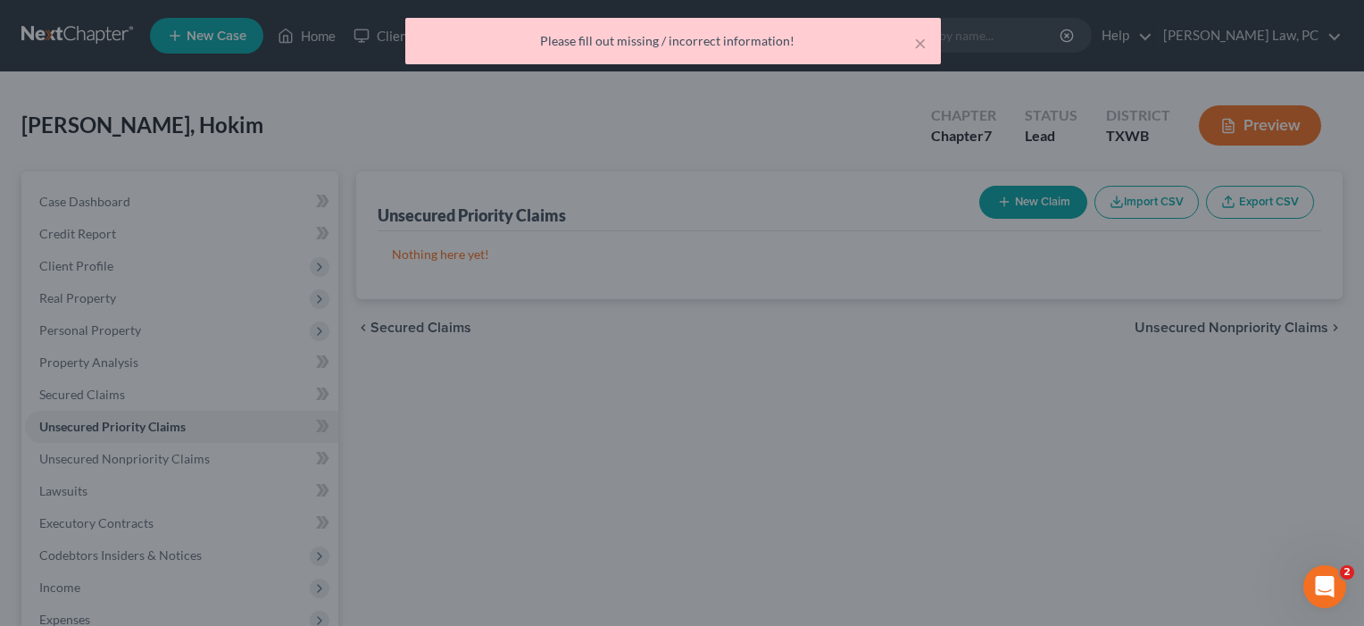
type input "7,000.00"
type input "0.00"
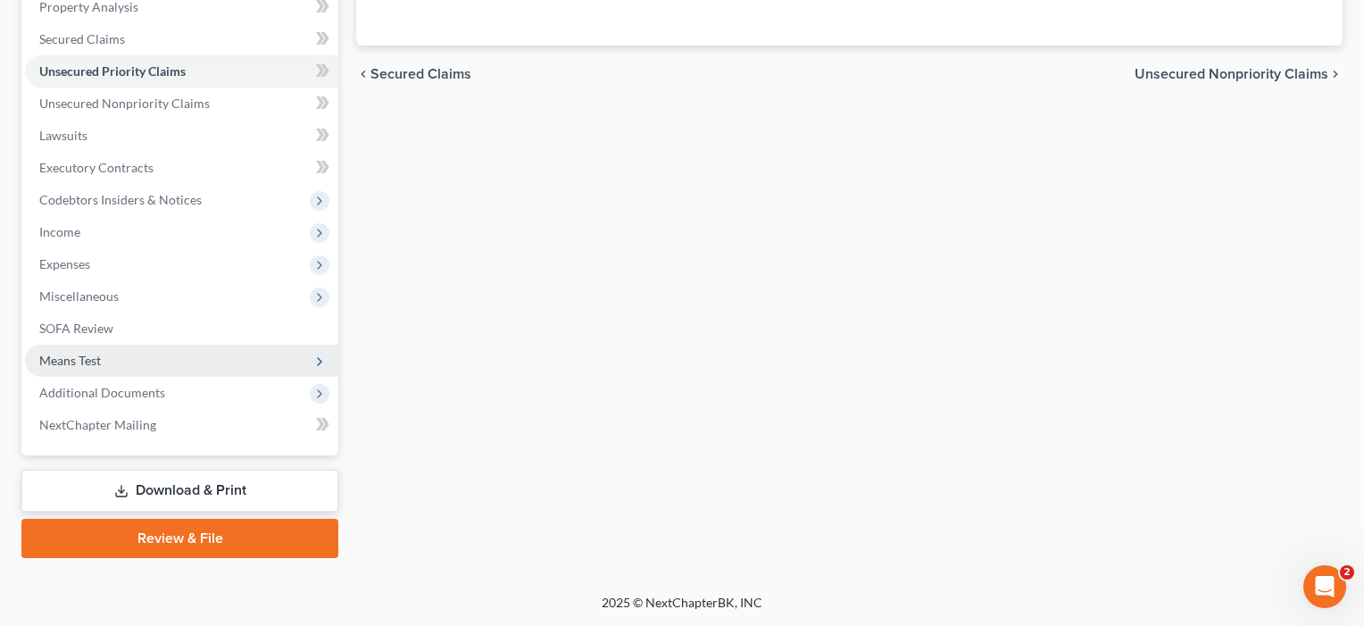
scroll to position [355, 0]
click at [83, 359] on span "Means Test" at bounding box center [70, 360] width 62 height 15
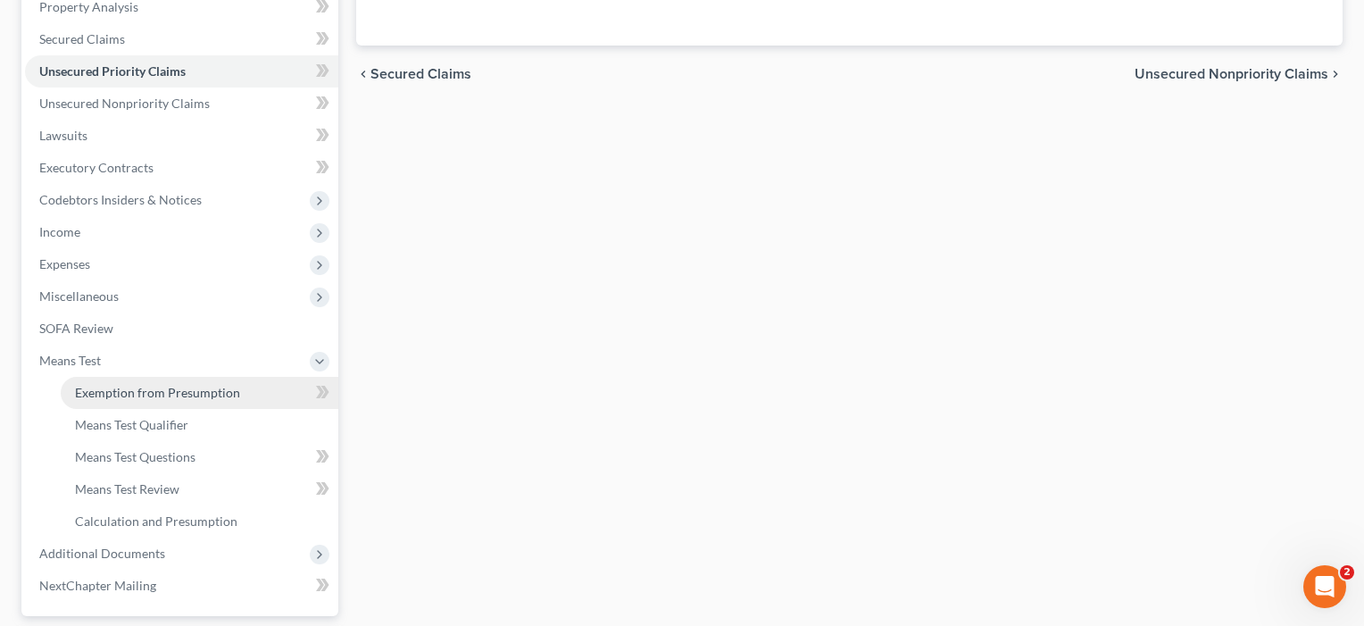
click at [112, 396] on span "Exemption from Presumption" at bounding box center [157, 392] width 165 height 15
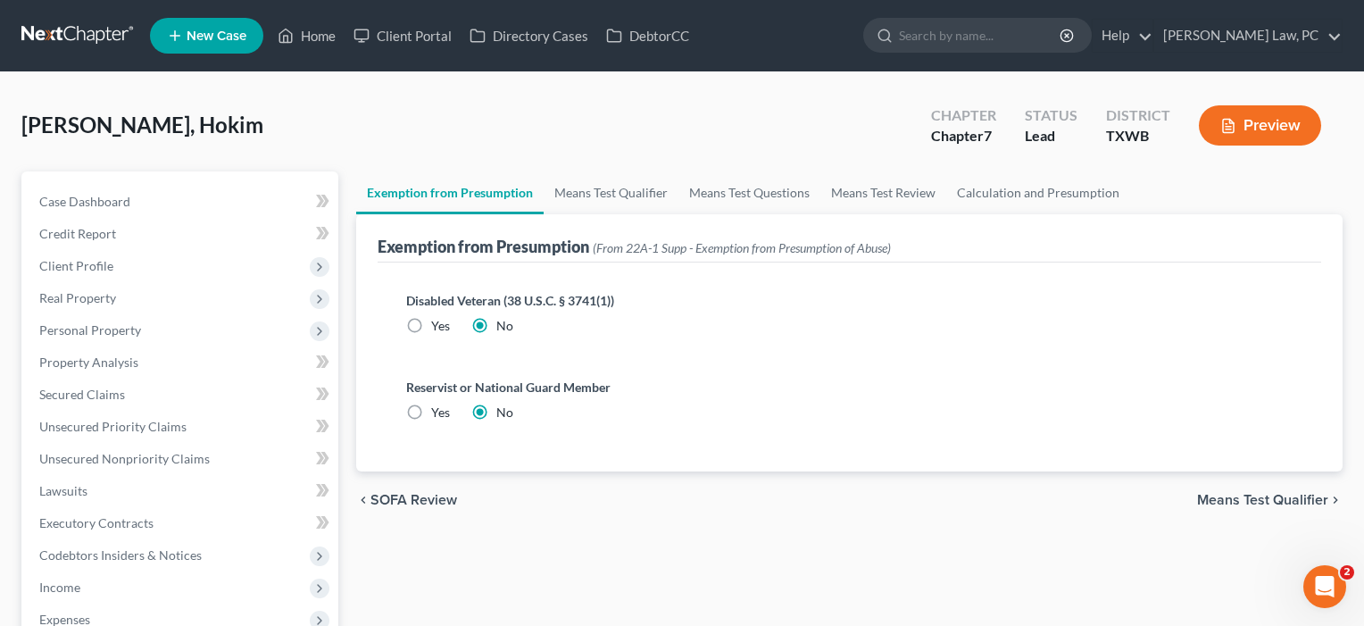
click at [1232, 507] on span "Means Test Qualifier" at bounding box center [1262, 500] width 131 height 14
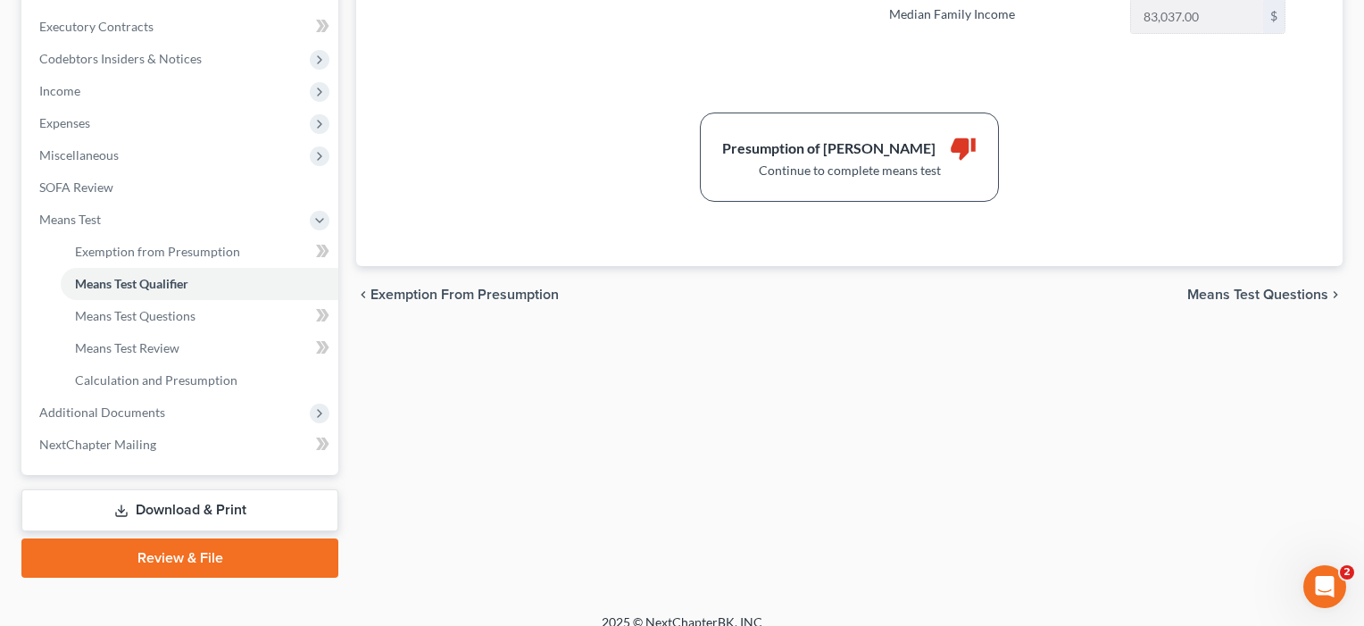
scroll to position [509, 0]
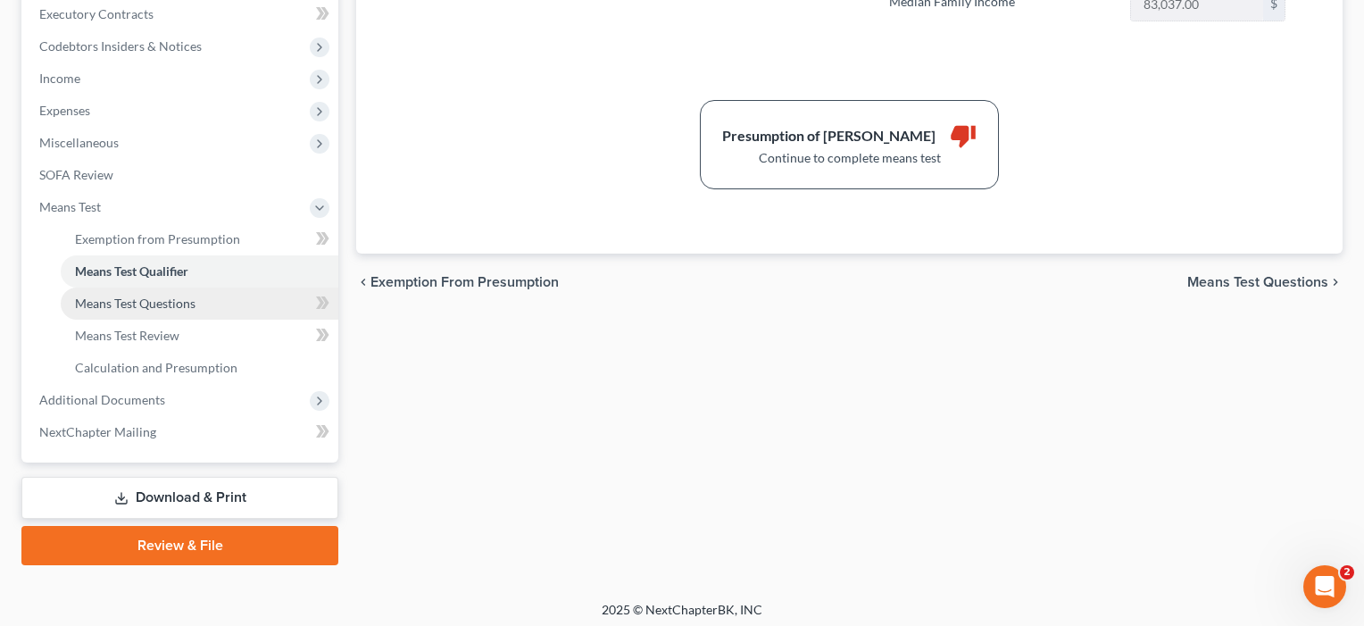
click at [158, 309] on span "Means Test Questions" at bounding box center [135, 302] width 121 height 15
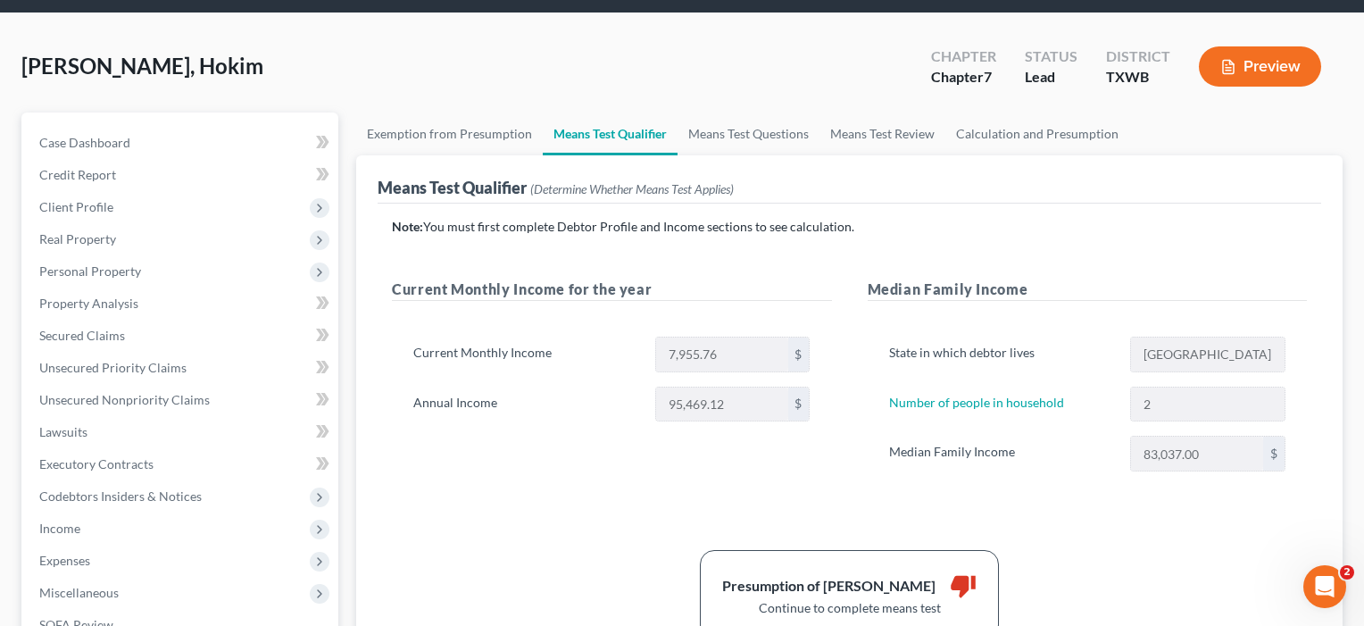
select select "2"
select select "3"
select select "1"
select select "60"
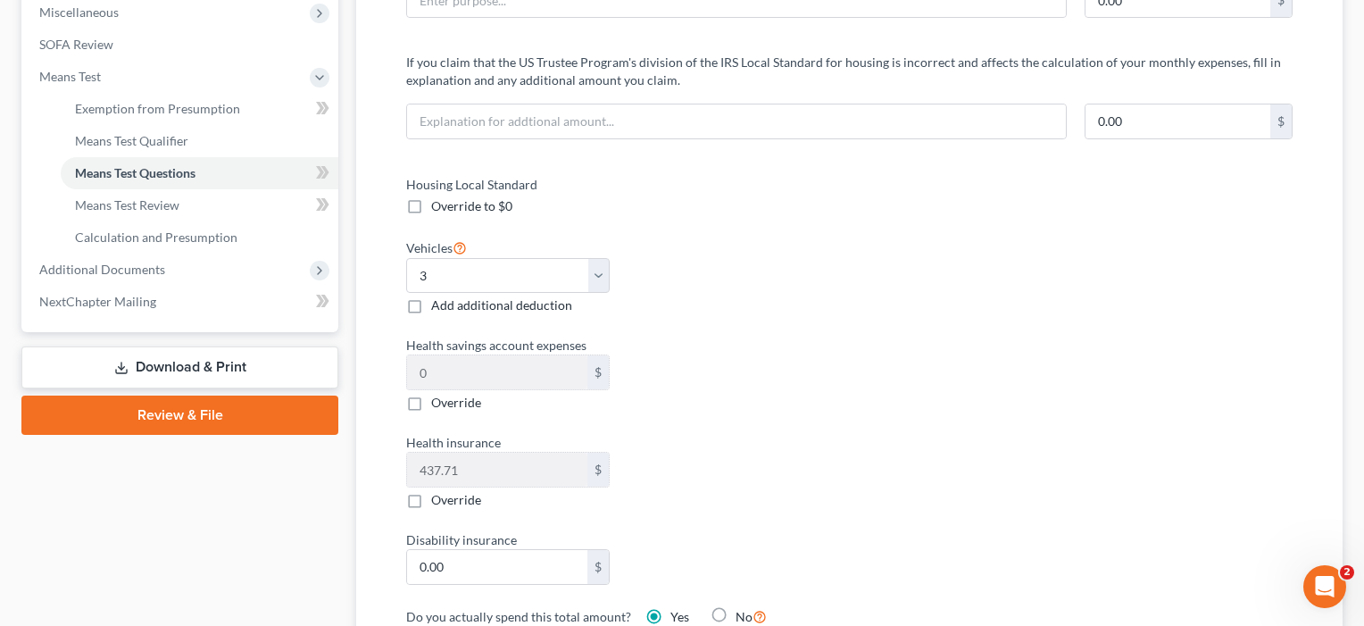
scroll to position [736, 0]
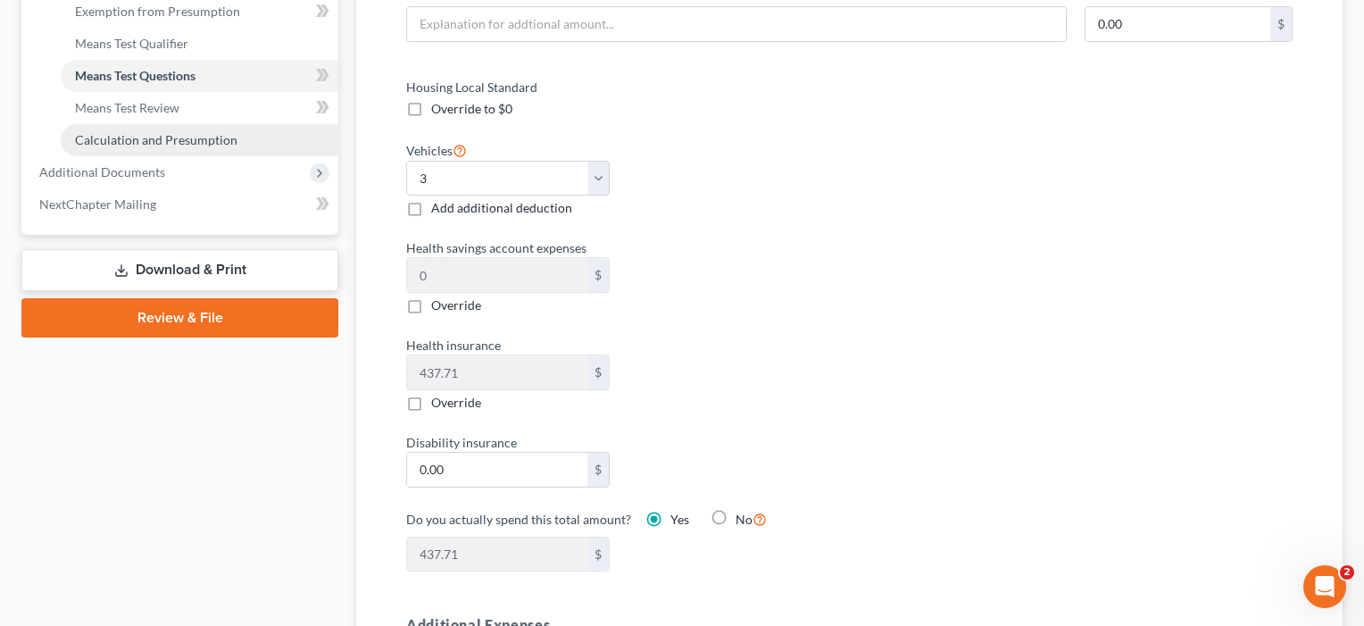
click at [145, 133] on span "Calculation and Presumption" at bounding box center [156, 139] width 162 height 15
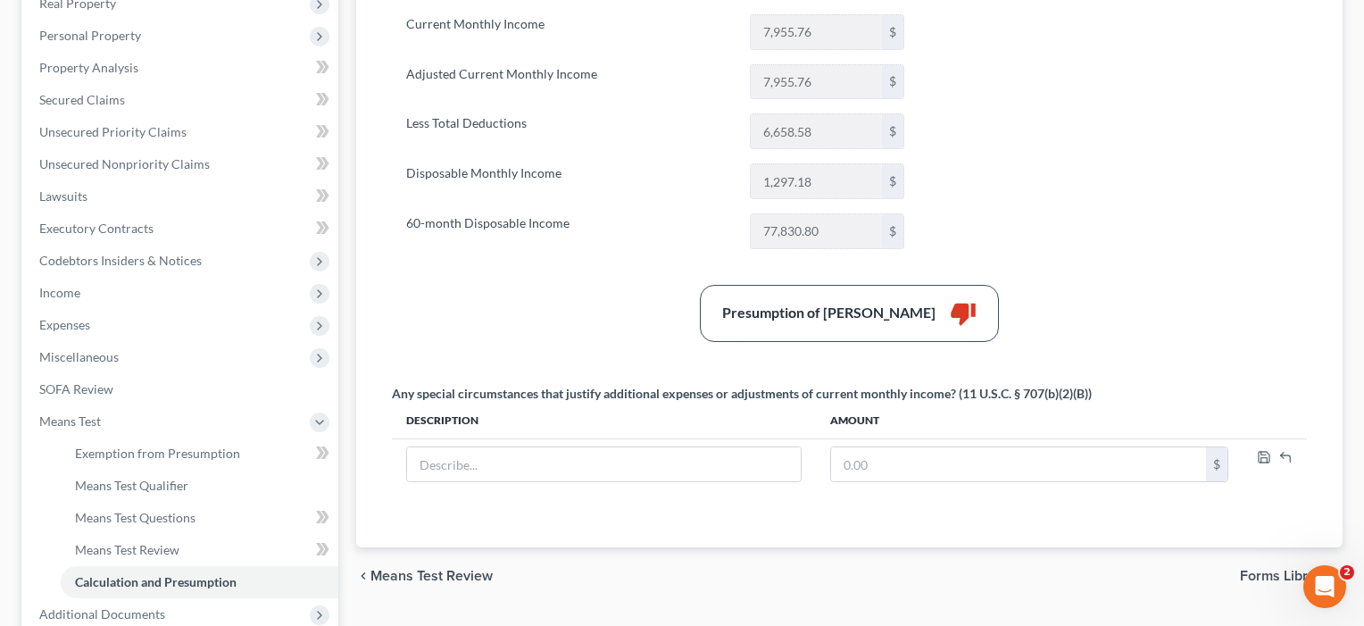
scroll to position [315, 0]
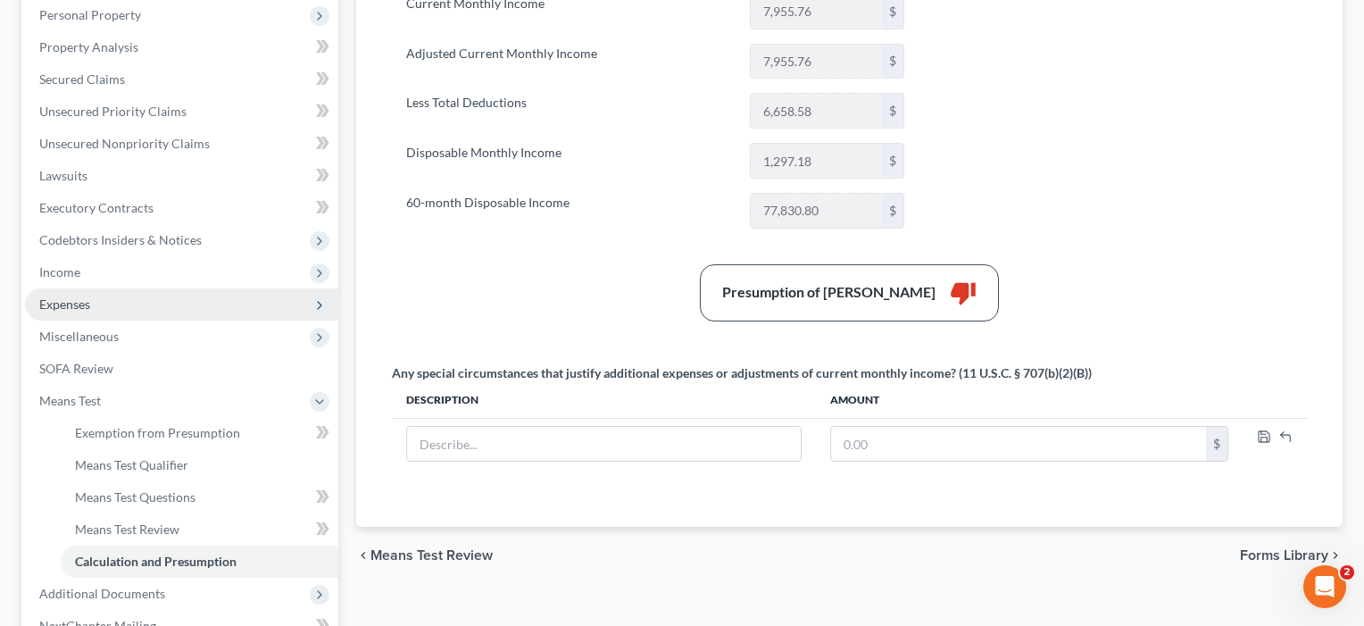
click at [132, 310] on span "Expenses" at bounding box center [181, 304] width 313 height 32
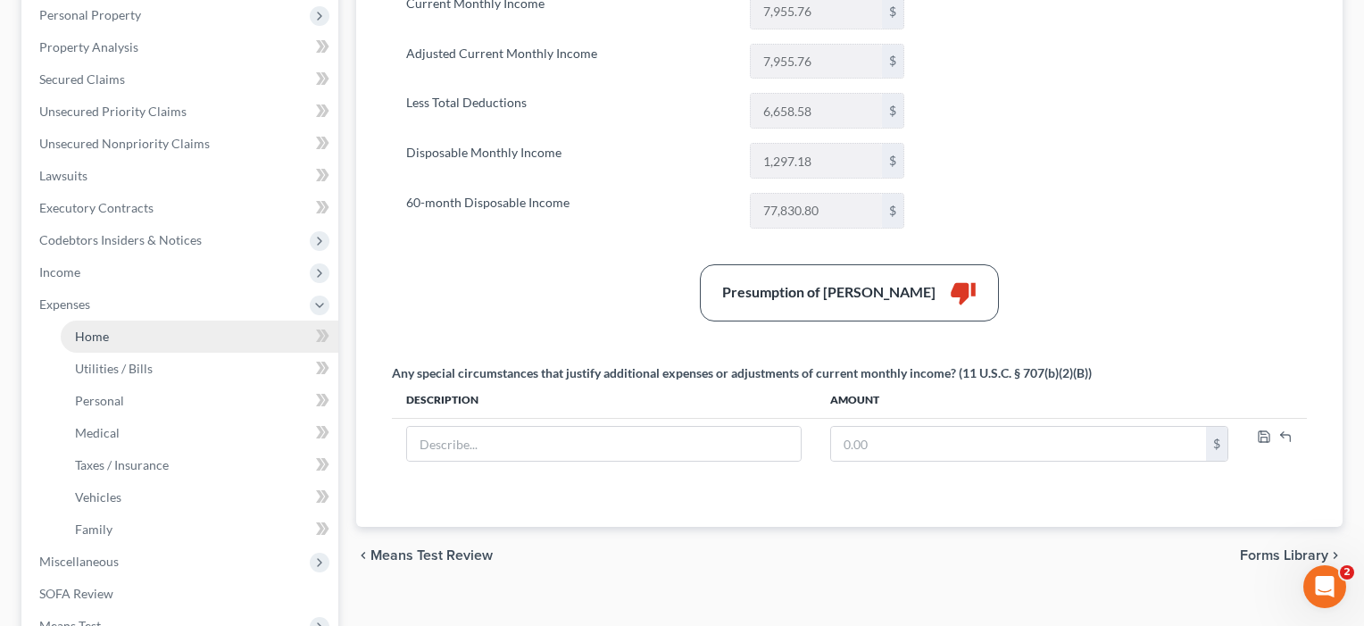
click at [98, 340] on span "Home" at bounding box center [92, 336] width 34 height 15
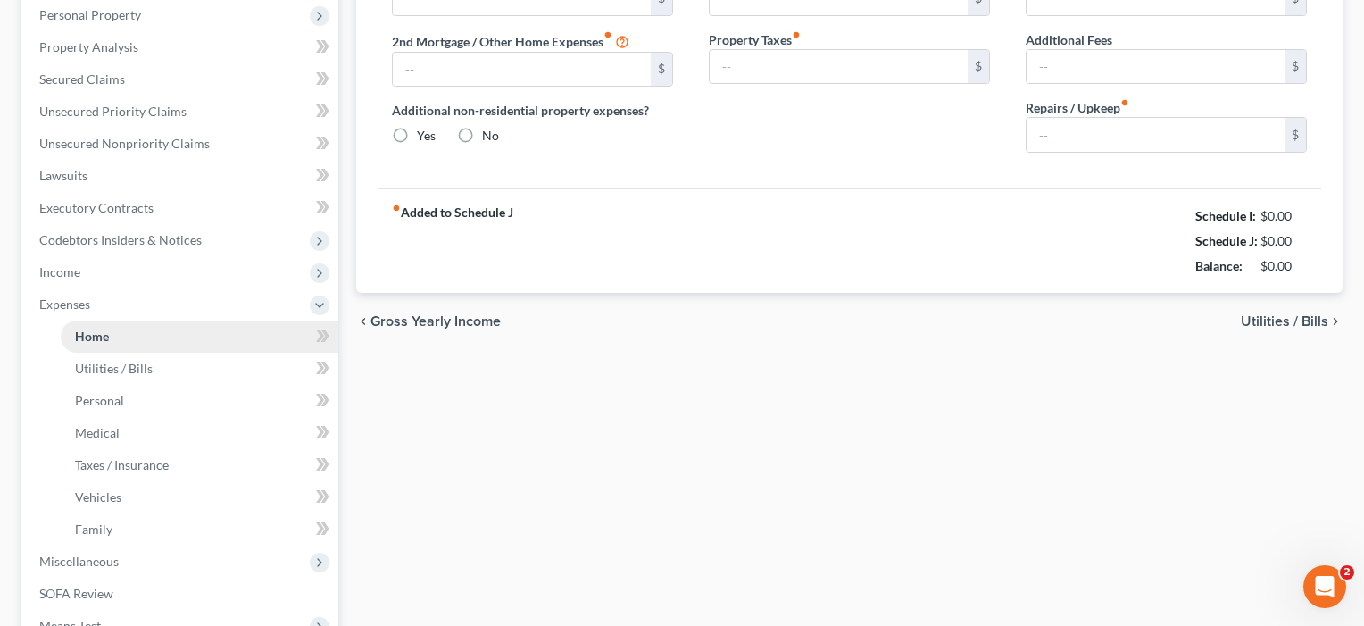
scroll to position [2, 0]
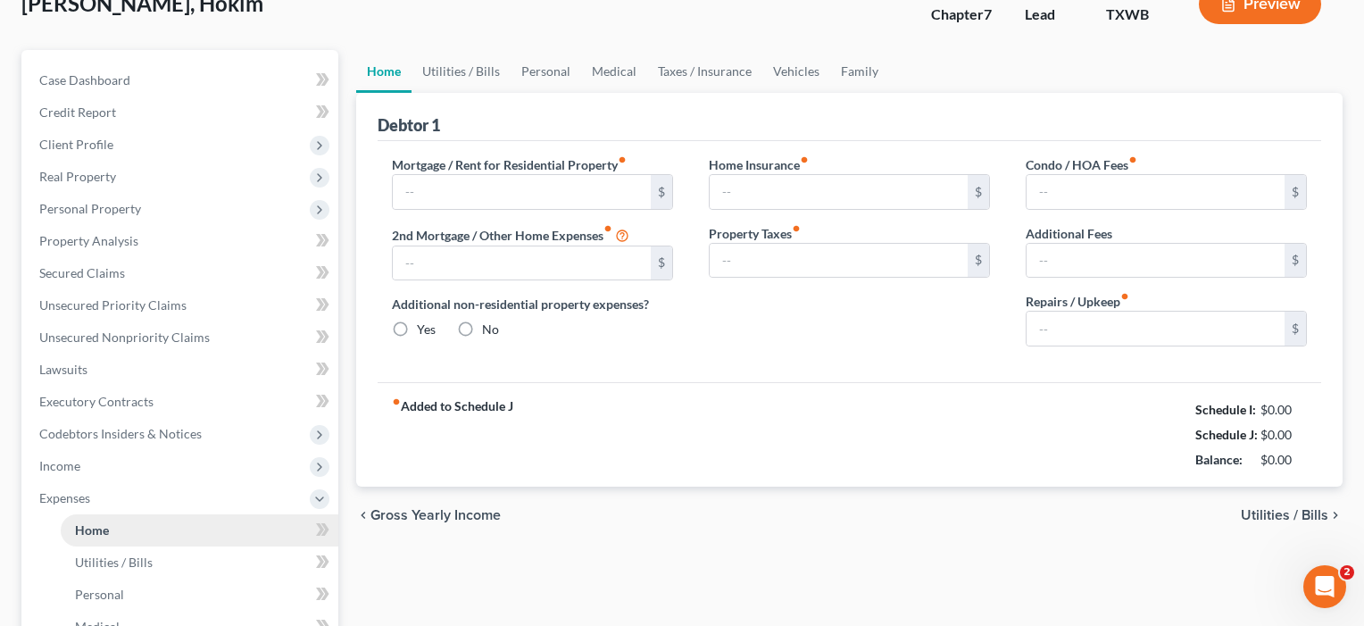
type input "2,260.00"
type input "0.00"
radio input "true"
type input "0.00"
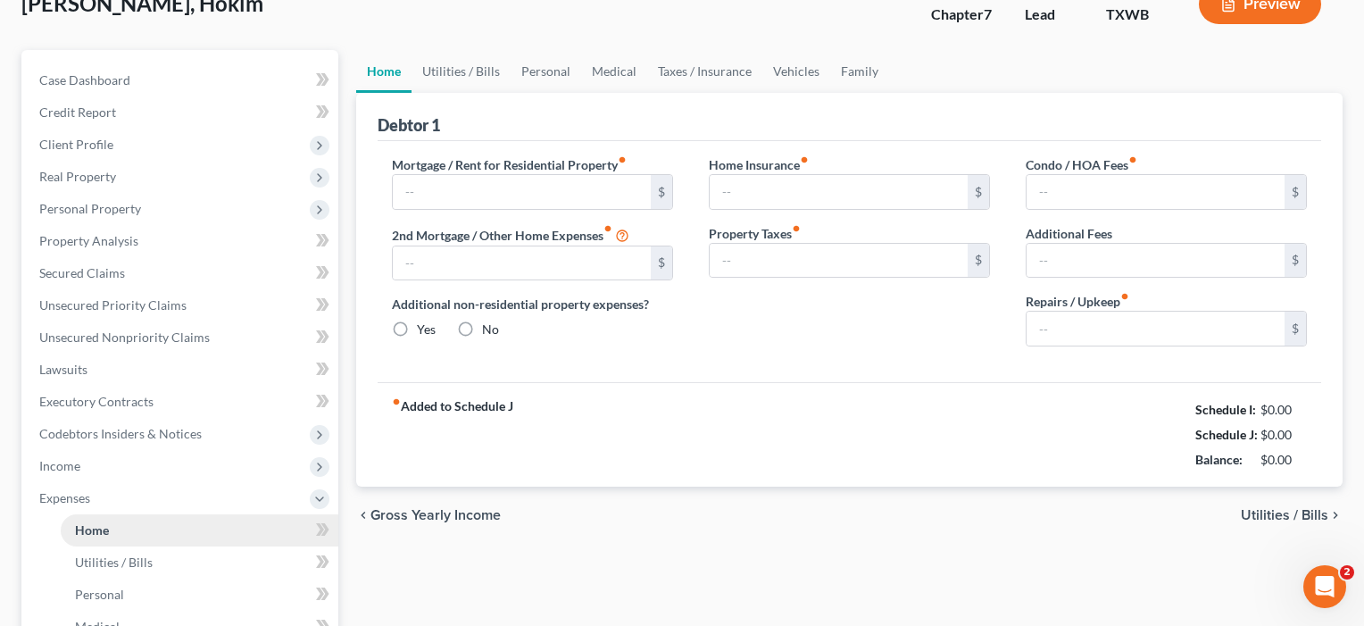
type input "0.00"
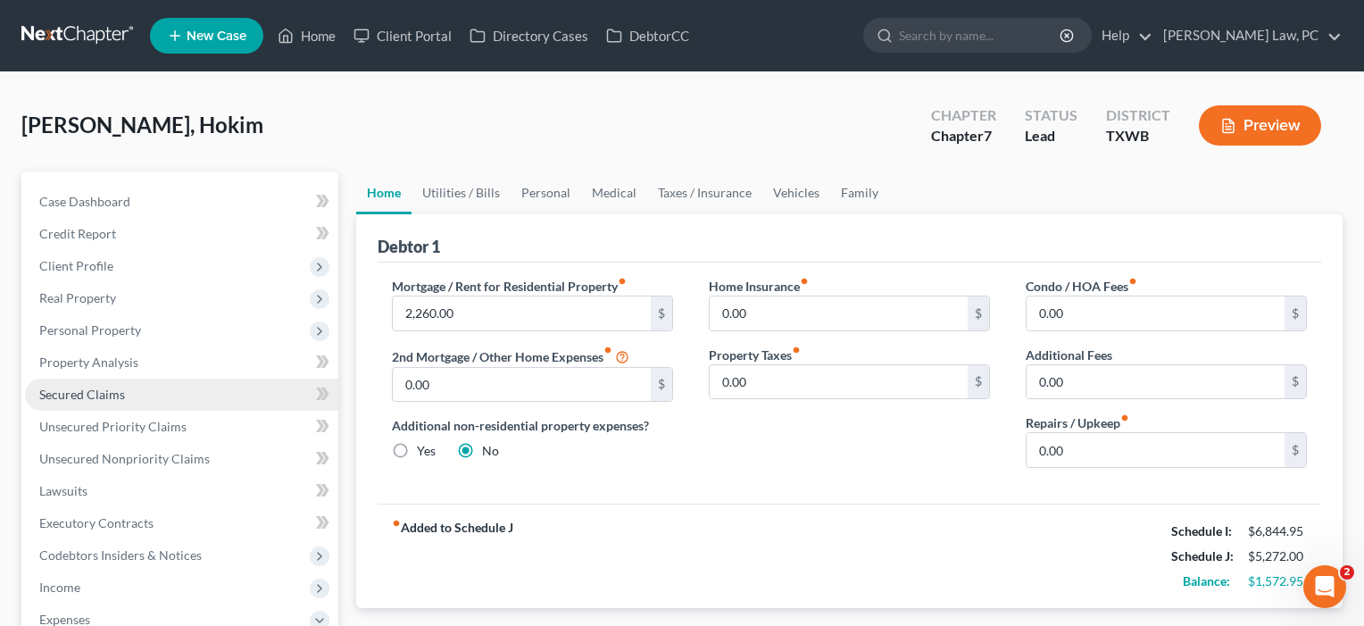
scroll to position [0, 0]
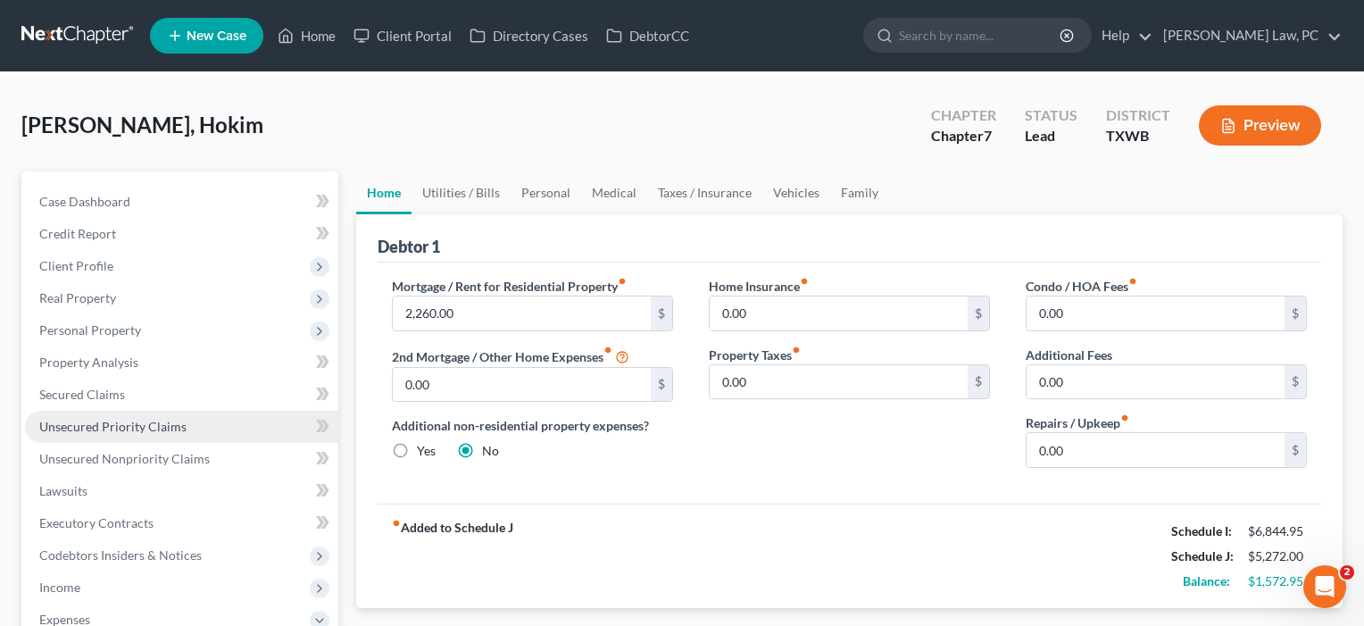
click at [133, 425] on span "Unsecured Priority Claims" at bounding box center [112, 426] width 147 height 15
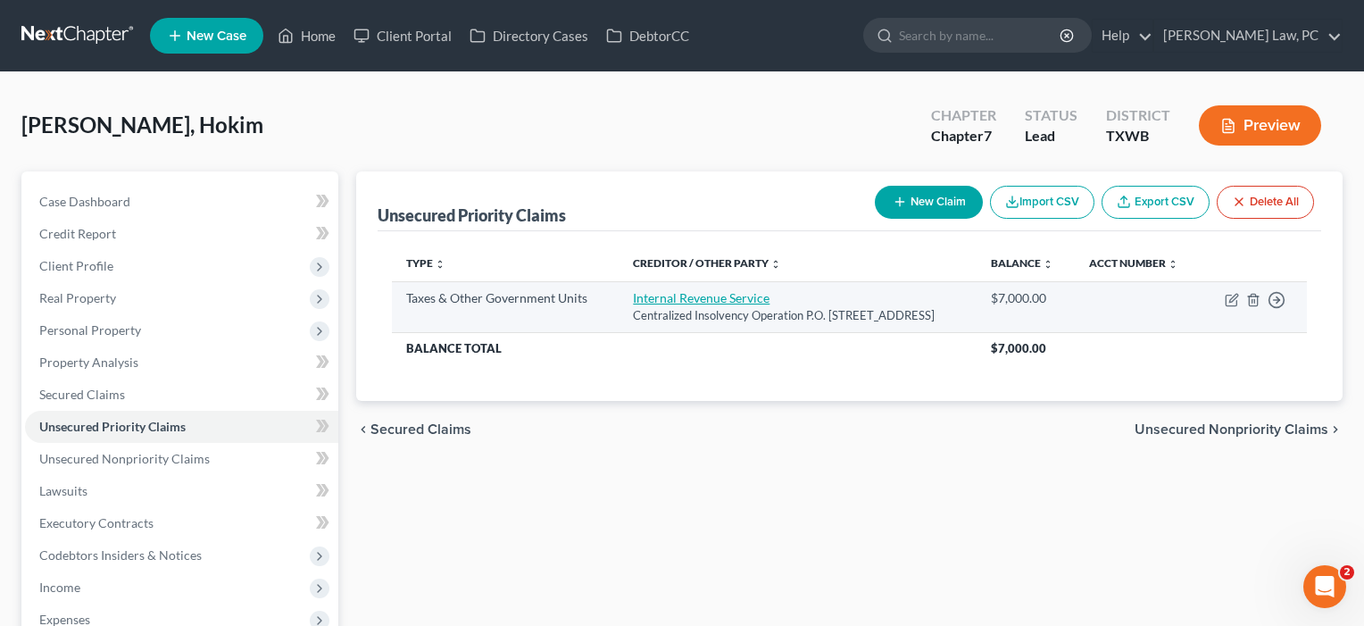
click at [686, 303] on link "Internal Revenue Service" at bounding box center [701, 297] width 137 height 15
select select "0"
select select "39"
select select "0"
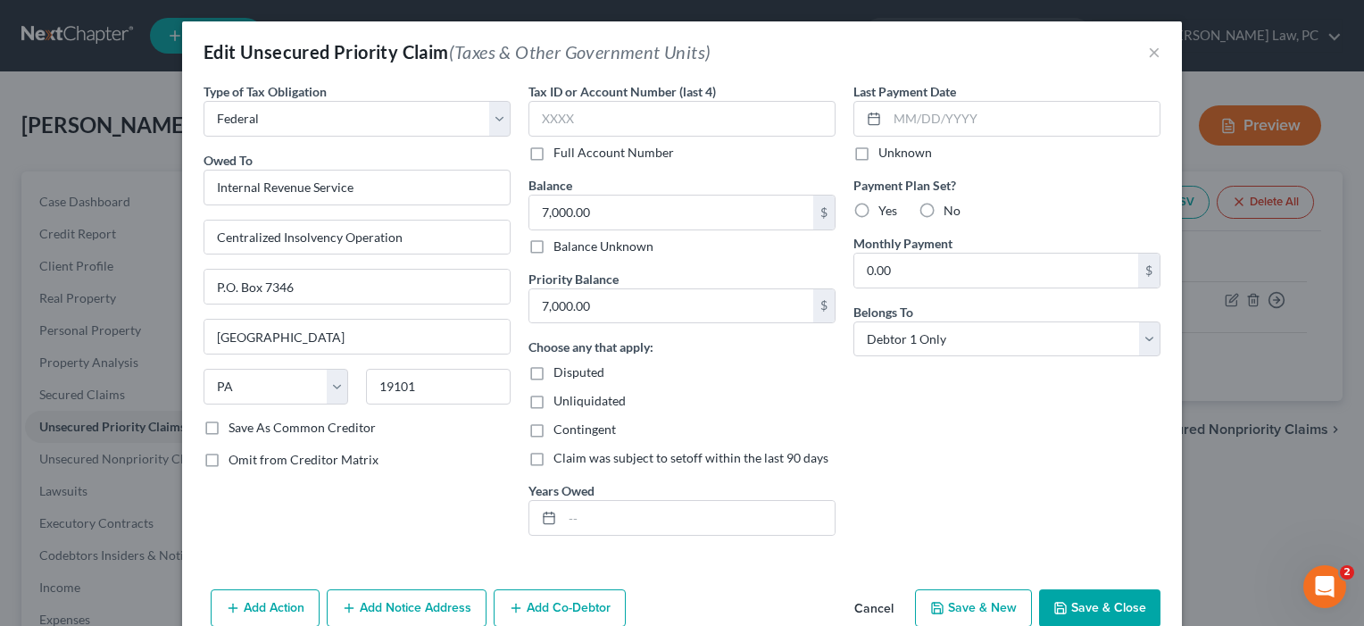
click at [1088, 597] on button "Save & Close" at bounding box center [1099, 607] width 121 height 37
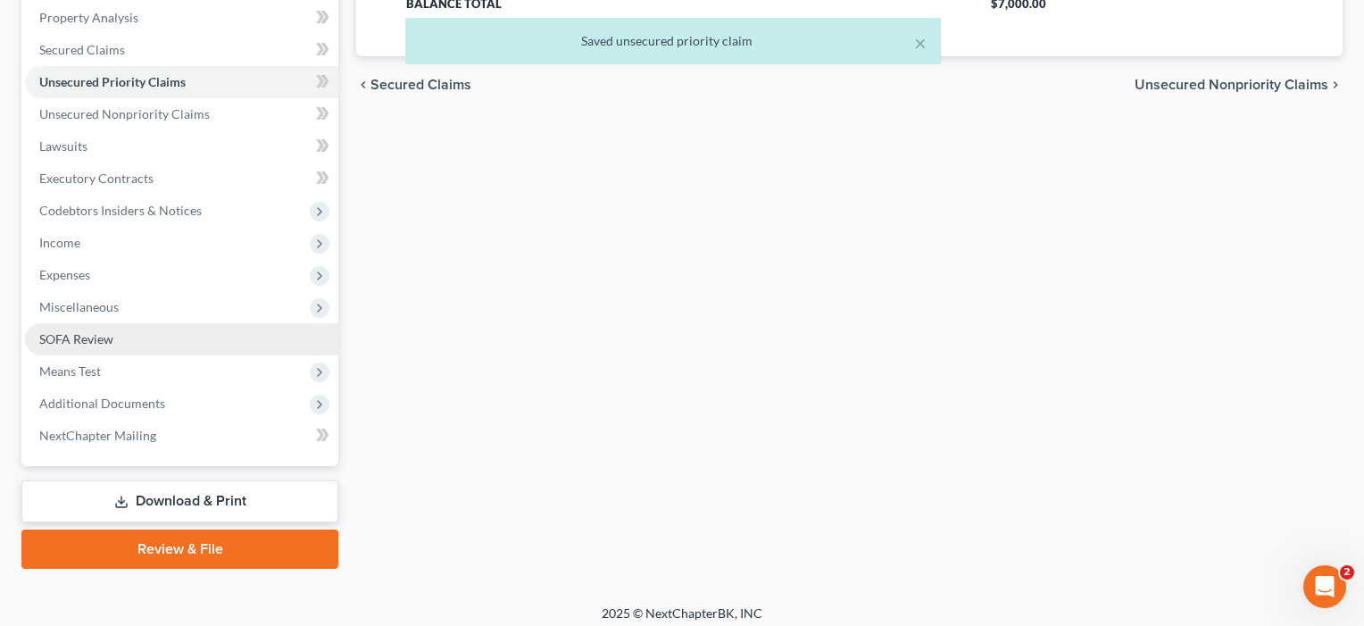
scroll to position [345, 0]
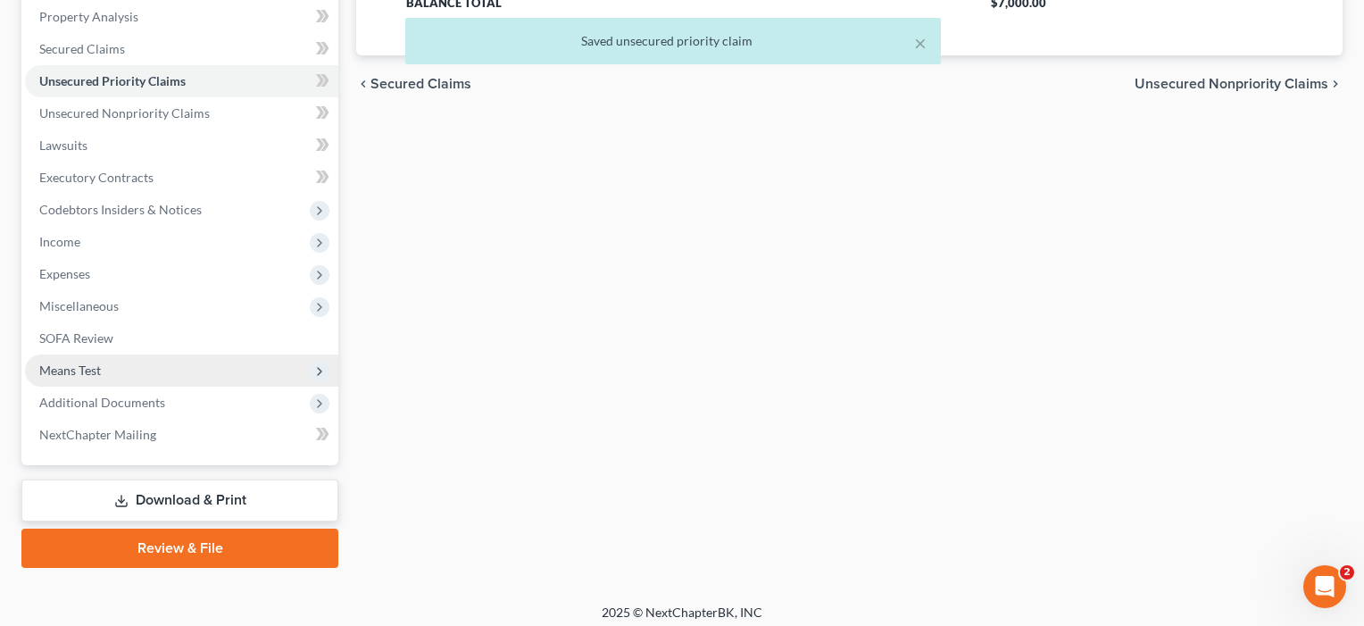
click at [82, 369] on span "Means Test" at bounding box center [70, 369] width 62 height 15
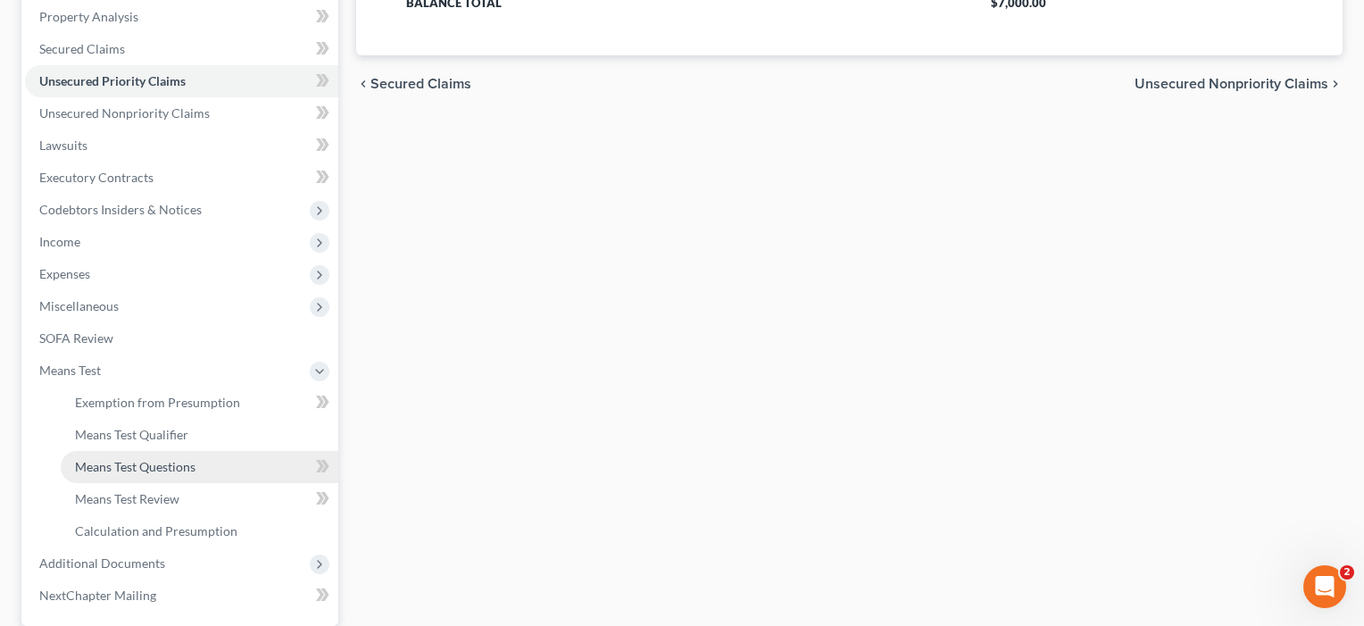
click at [101, 468] on span "Means Test Questions" at bounding box center [135, 466] width 121 height 15
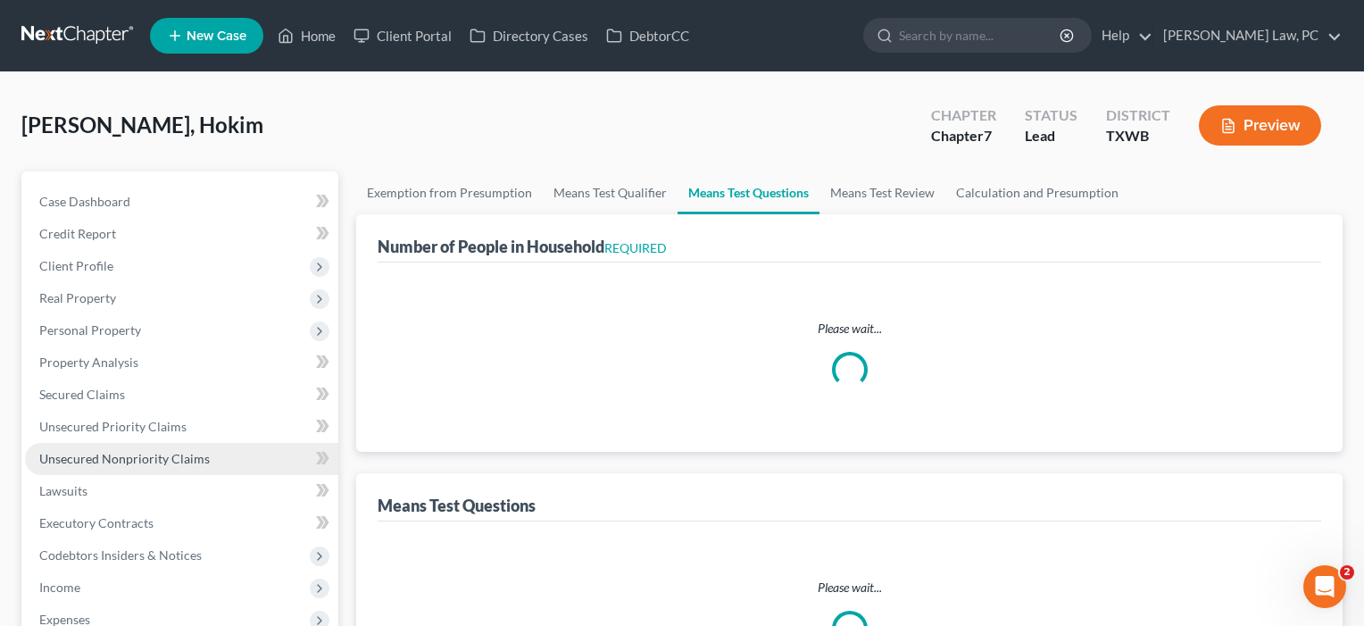
select select "1"
select select "60"
select select "3"
select select "2"
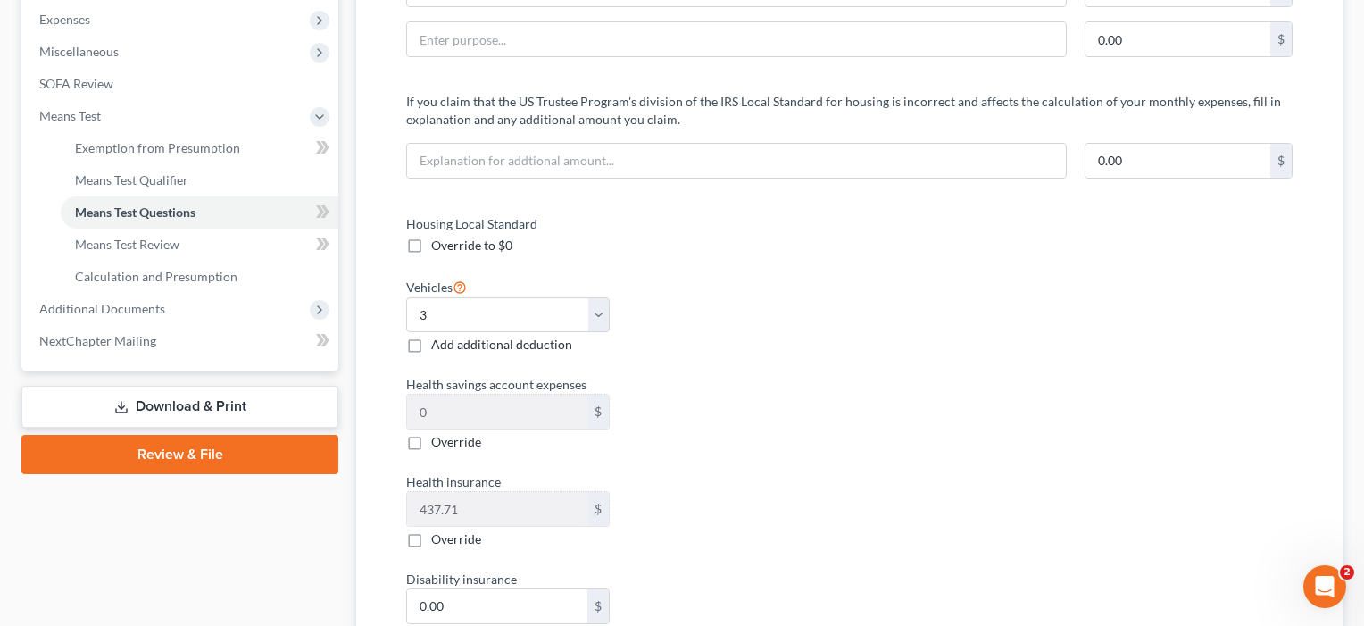
scroll to position [335, 0]
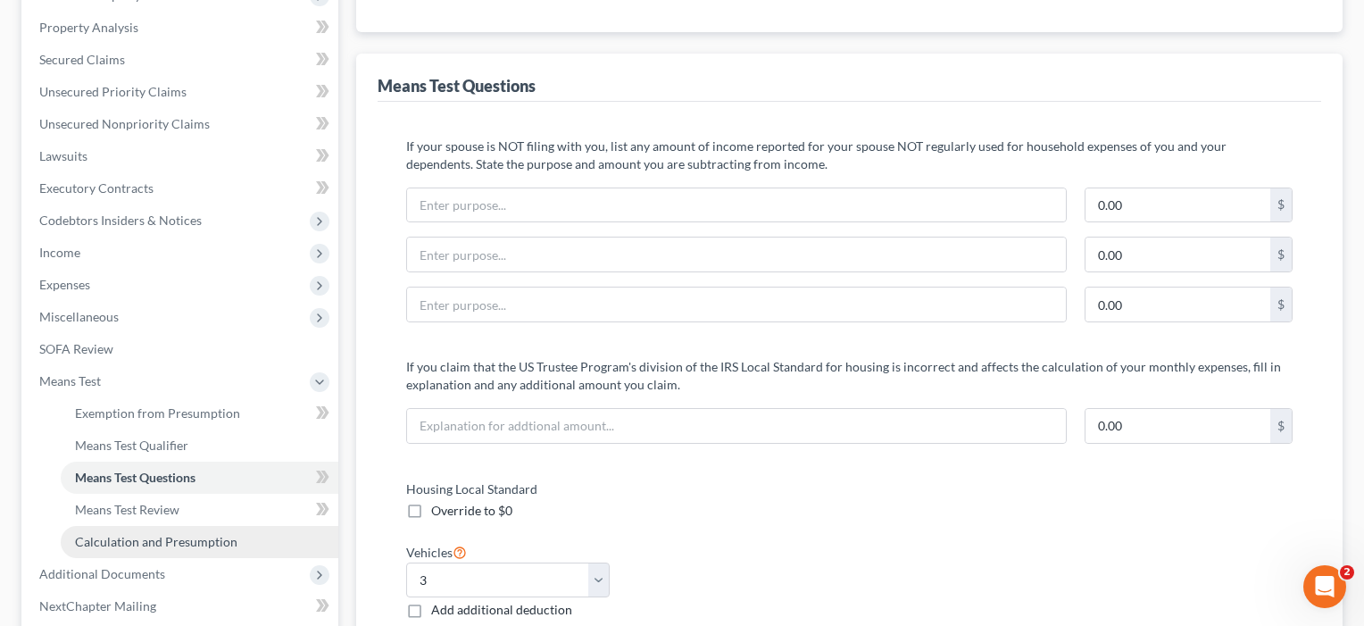
click at [118, 541] on span "Calculation and Presumption" at bounding box center [156, 541] width 162 height 15
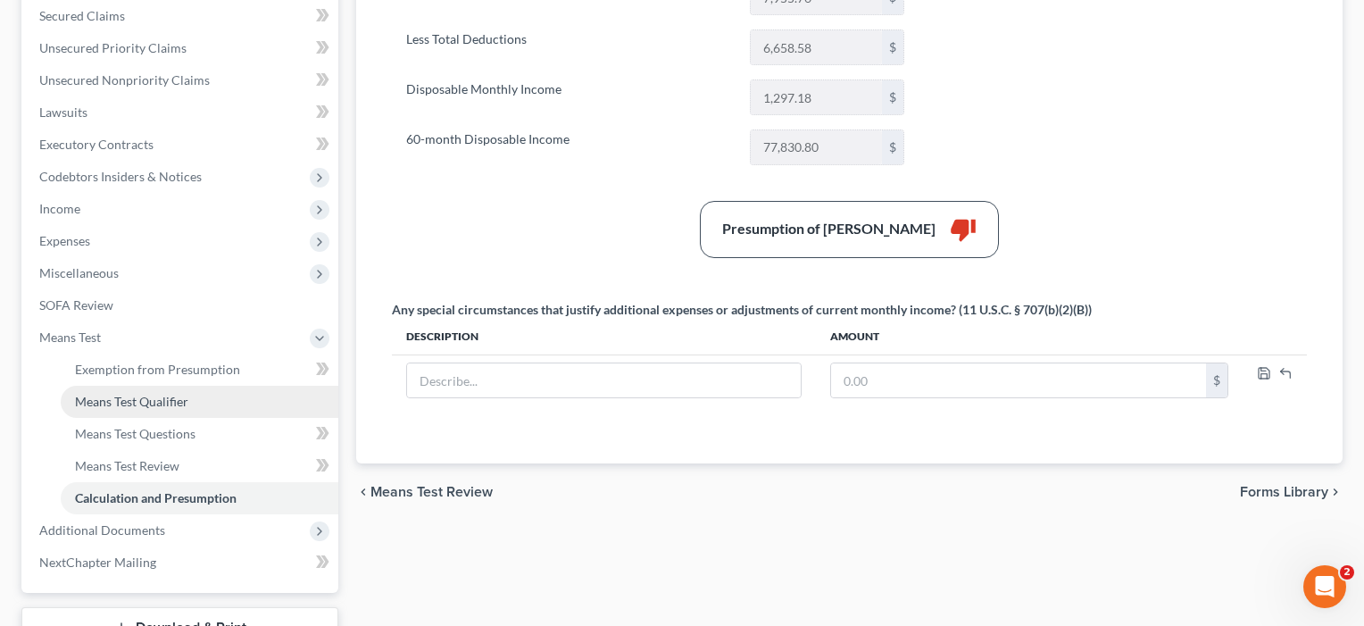
scroll to position [436, 0]
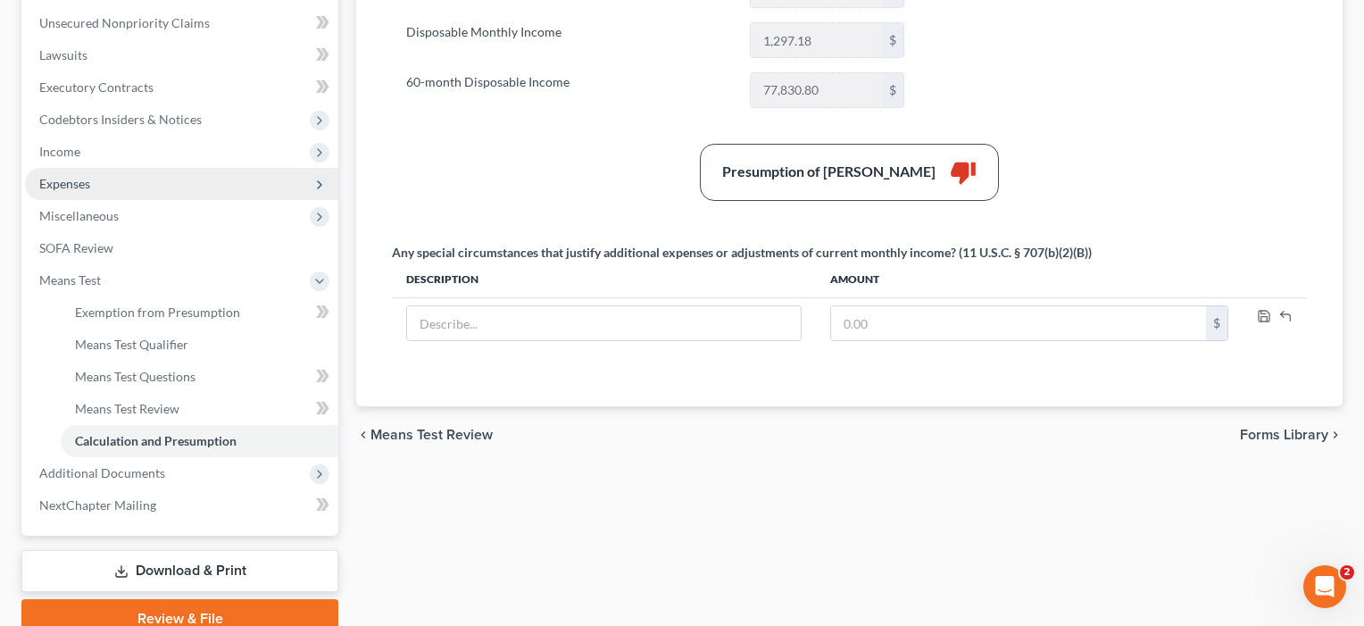
click at [69, 187] on span "Expenses" at bounding box center [64, 183] width 51 height 15
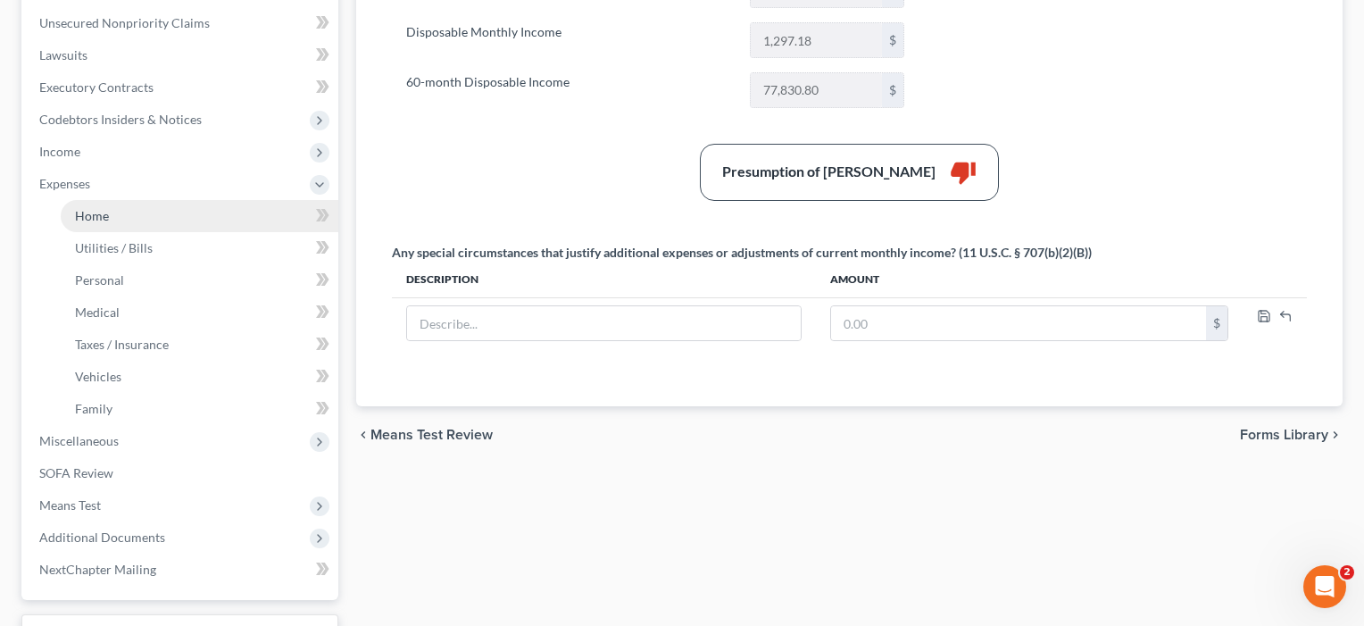
click at [96, 212] on span "Home" at bounding box center [92, 215] width 34 height 15
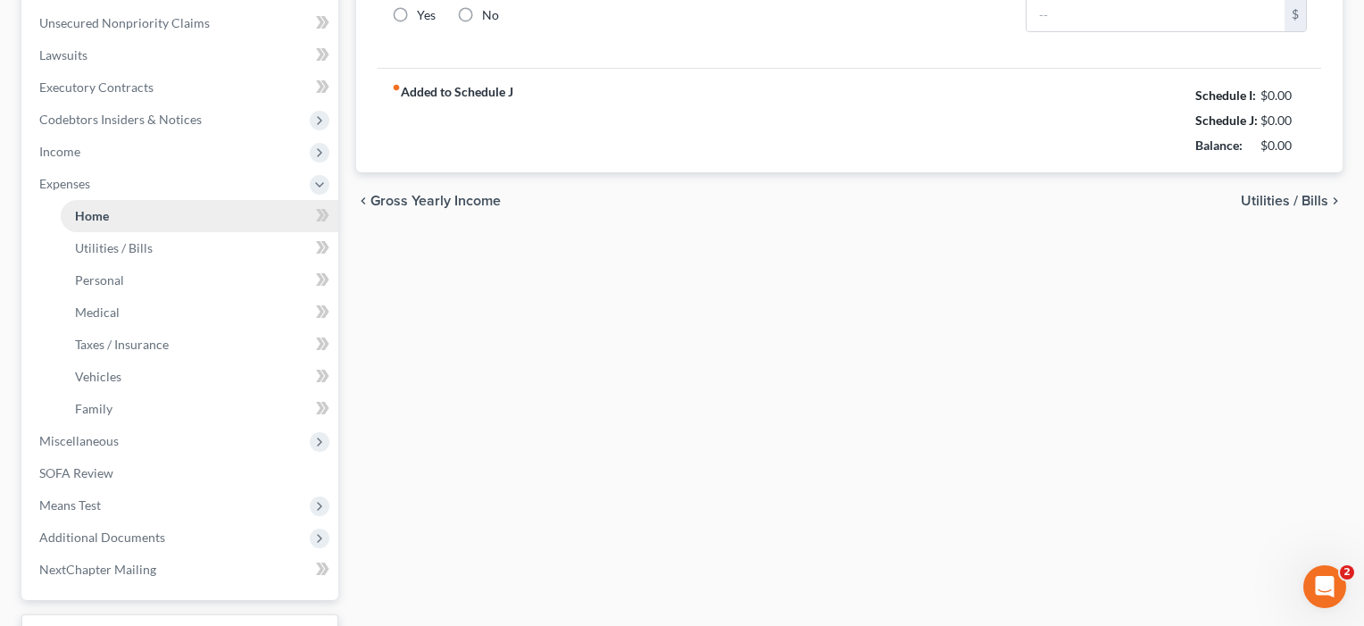
scroll to position [72, 0]
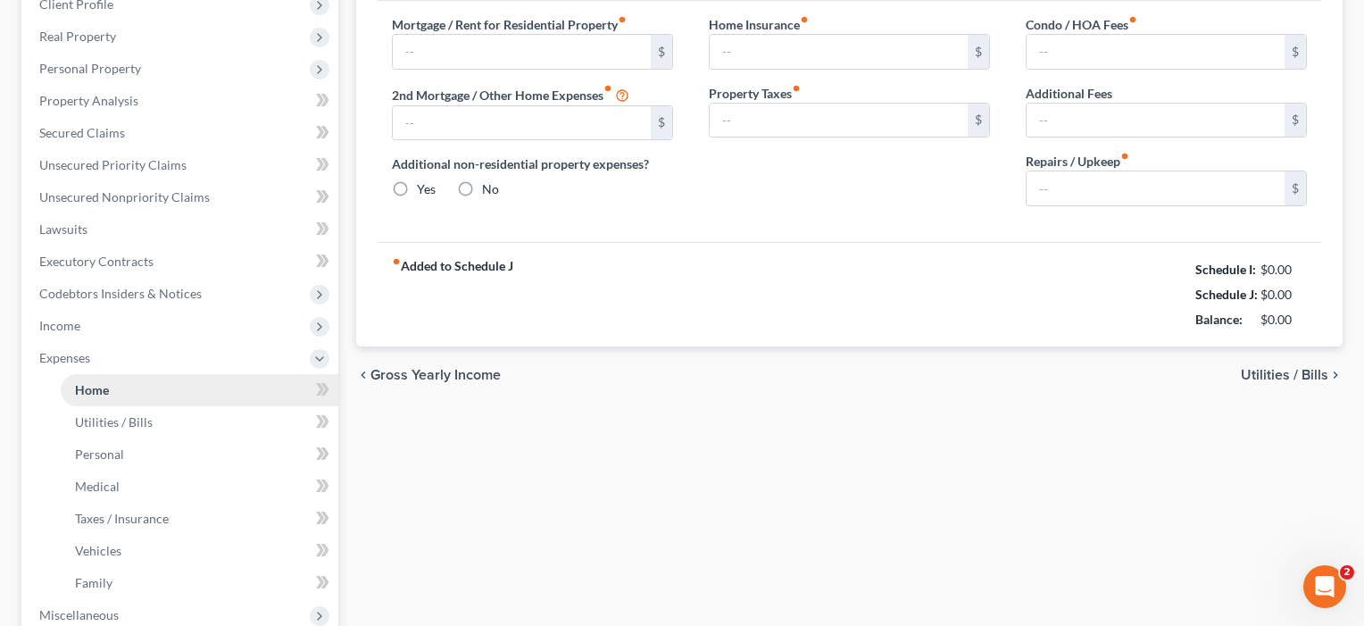
type input "2,260.00"
type input "0.00"
radio input "true"
type input "0.00"
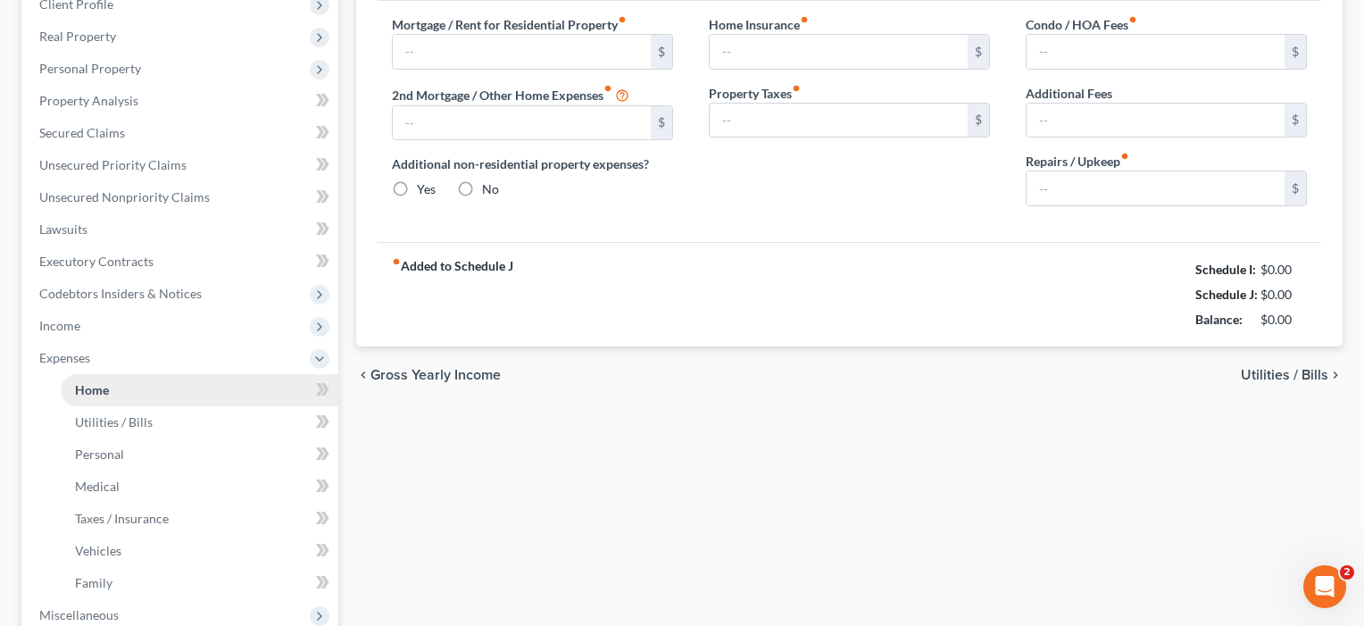
type input "0.00"
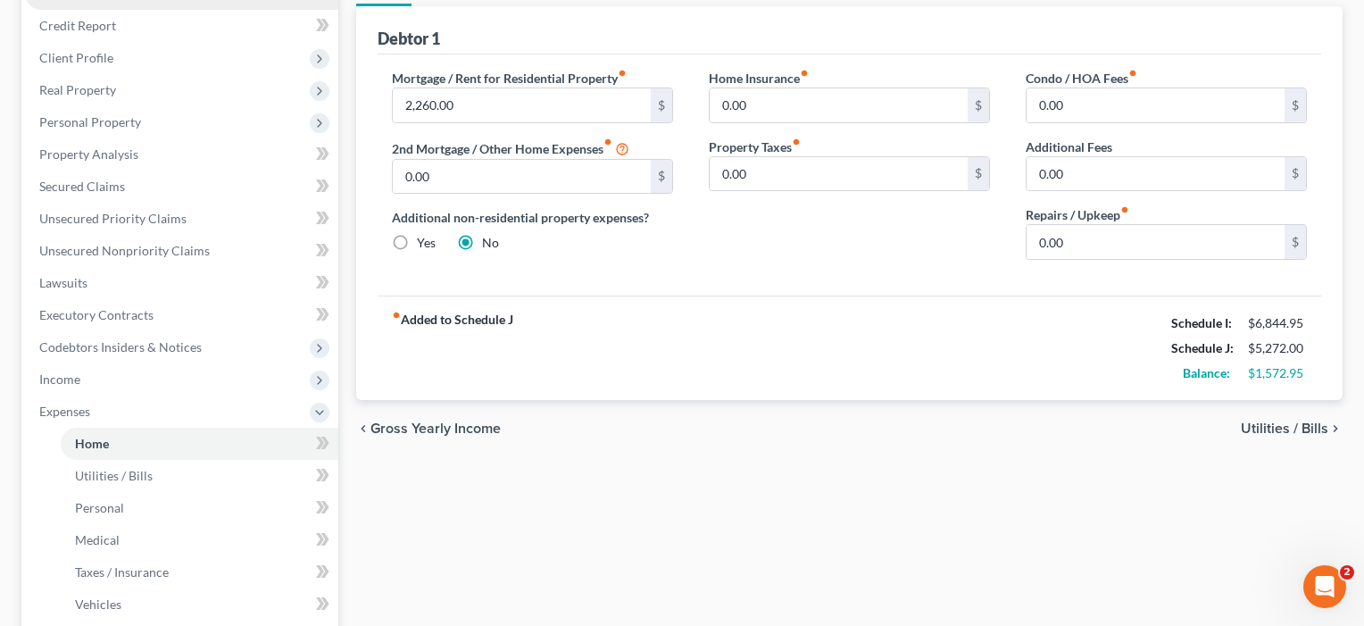
scroll to position [379, 0]
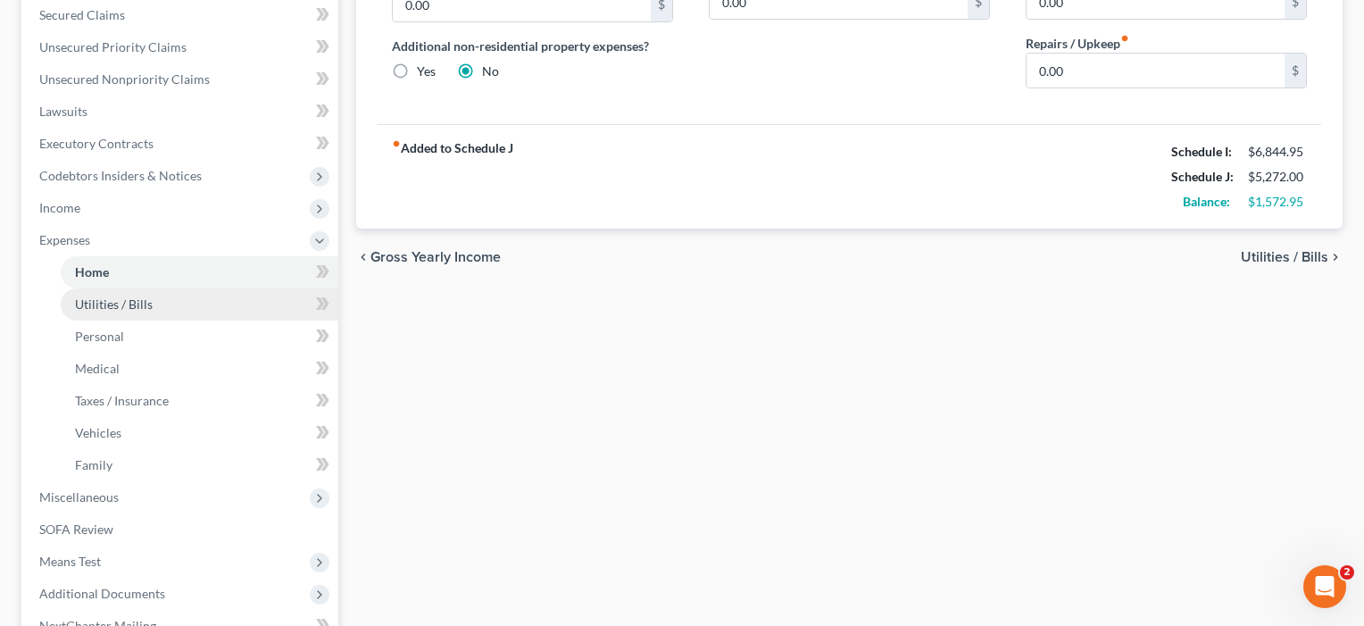
click at [105, 311] on span "Utilities / Bills" at bounding box center [114, 303] width 78 height 15
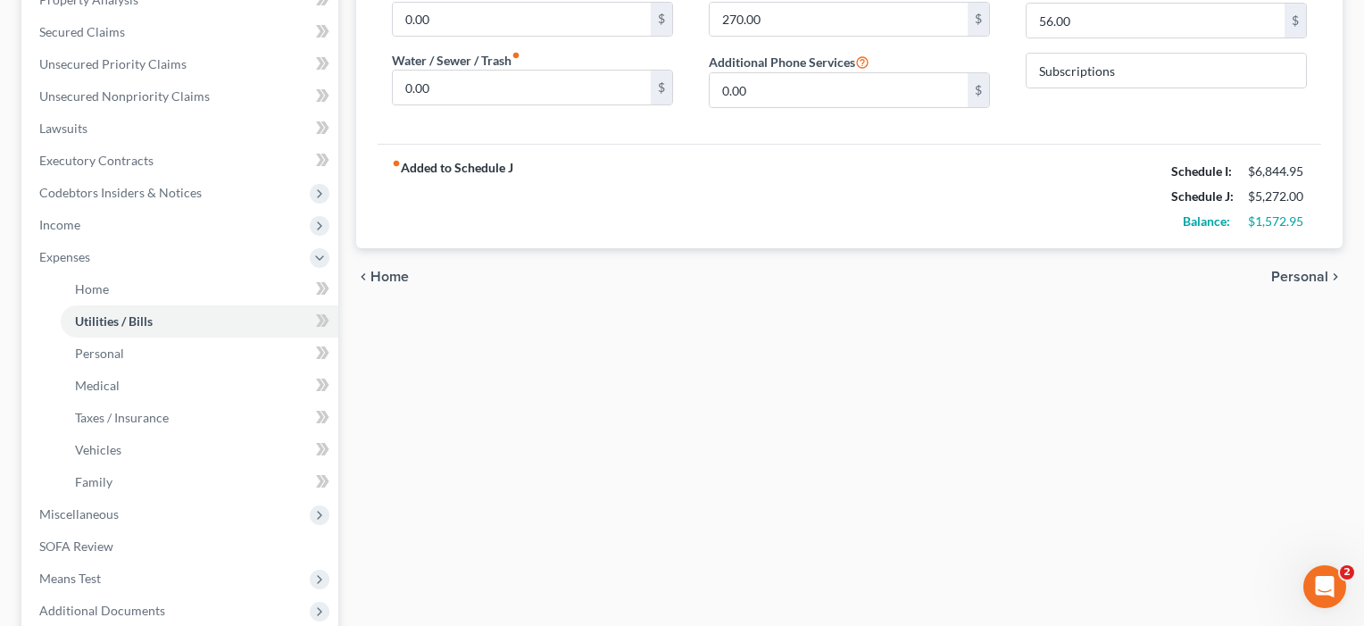
scroll to position [391, 0]
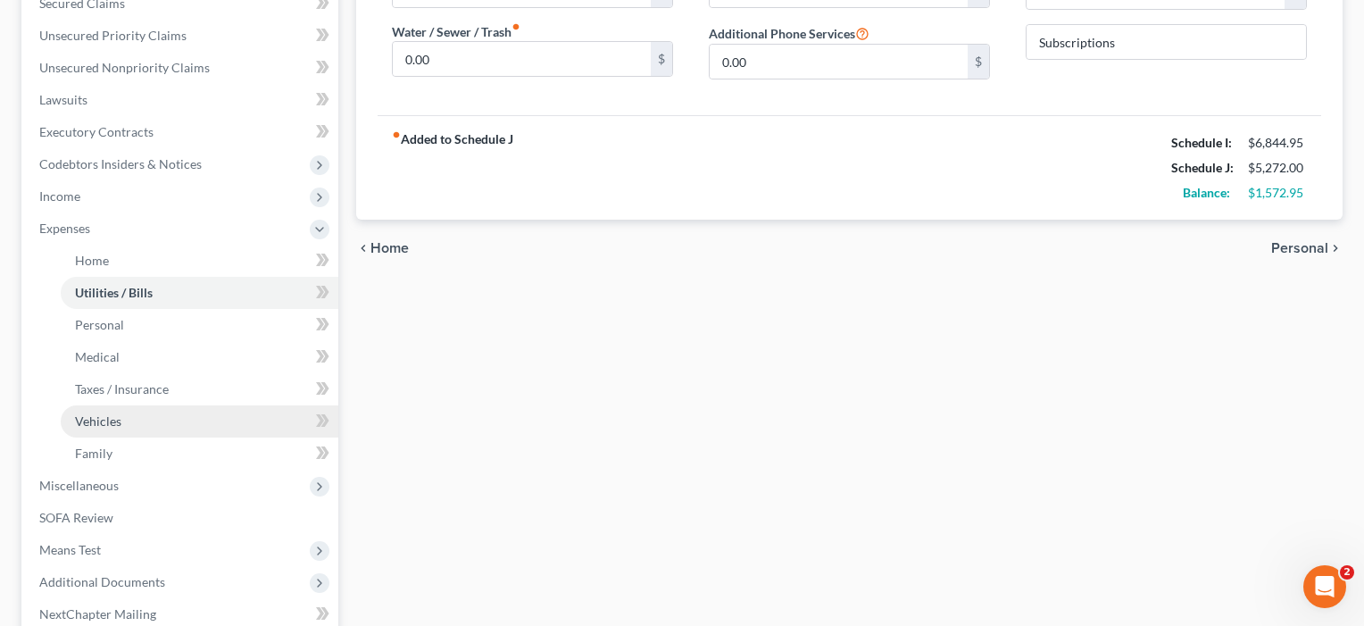
click at [96, 423] on span "Vehicles" at bounding box center [98, 420] width 46 height 15
